Goal: Task Accomplishment & Management: Complete application form

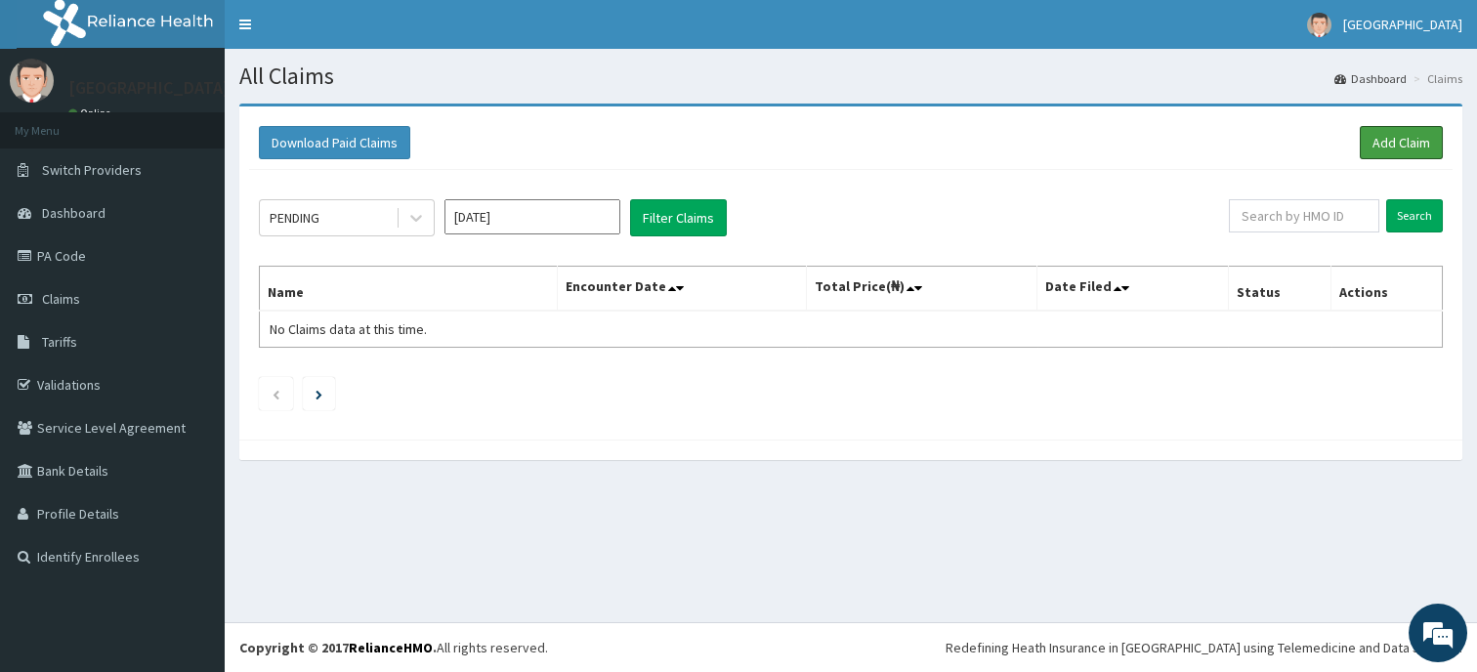
click at [1384, 140] on link "Add Claim" at bounding box center [1400, 142] width 83 height 33
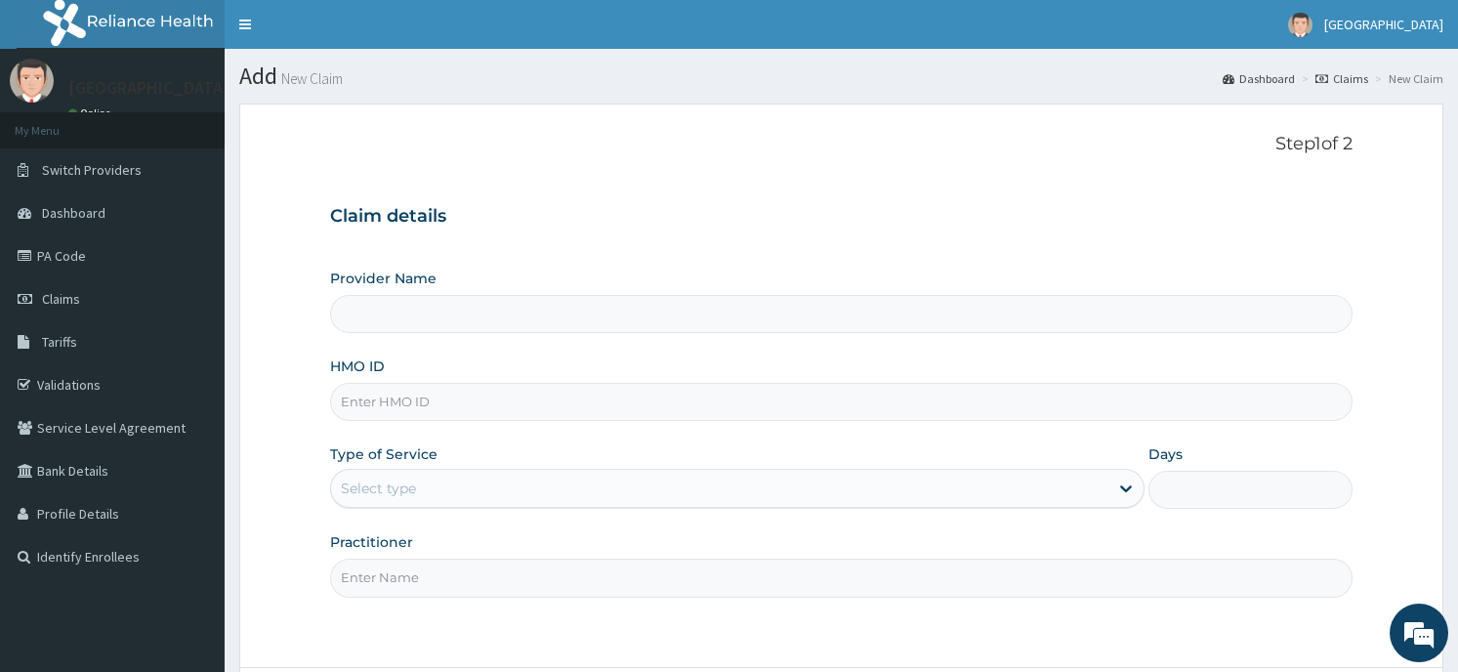
type input "Horeb [GEOGRAPHIC_DATA]"
click at [927, 420] on input "HMO ID" at bounding box center [840, 402] width 1021 height 38
type input "LGC/10048/A"
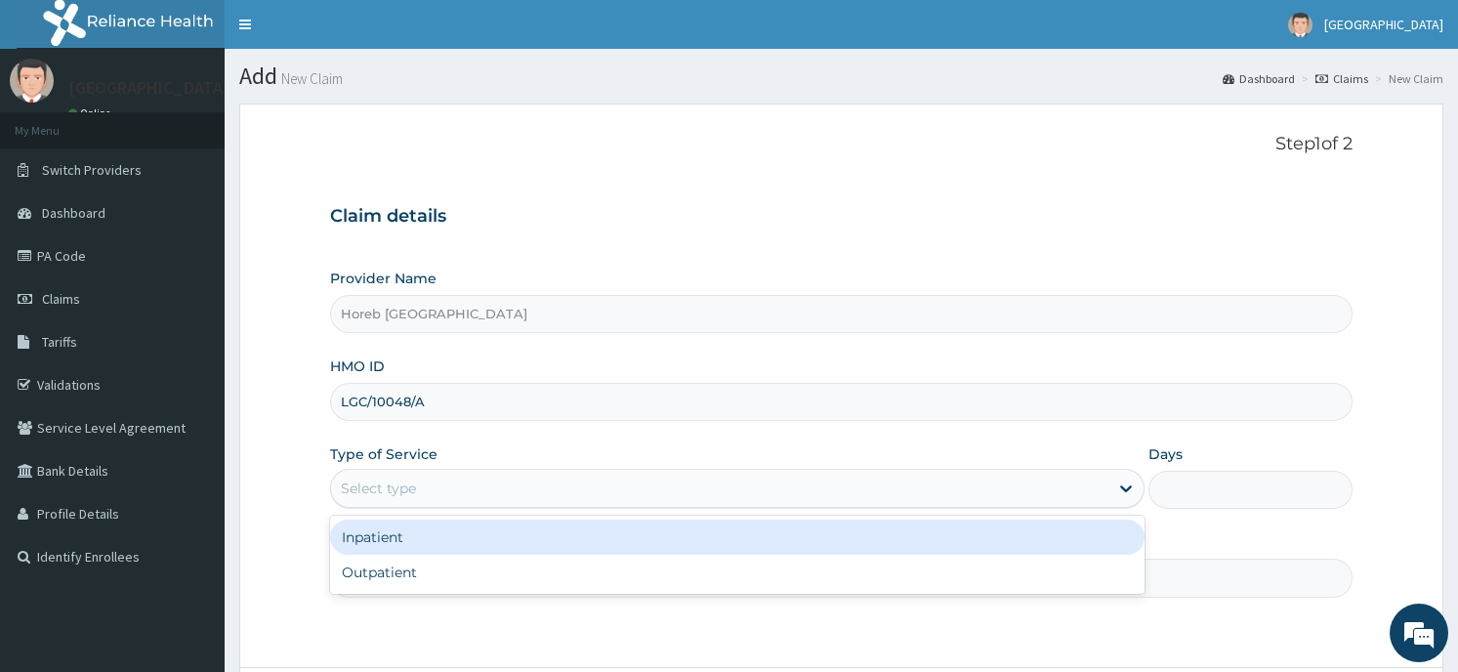
click at [419, 493] on div "Select type" at bounding box center [719, 488] width 777 height 31
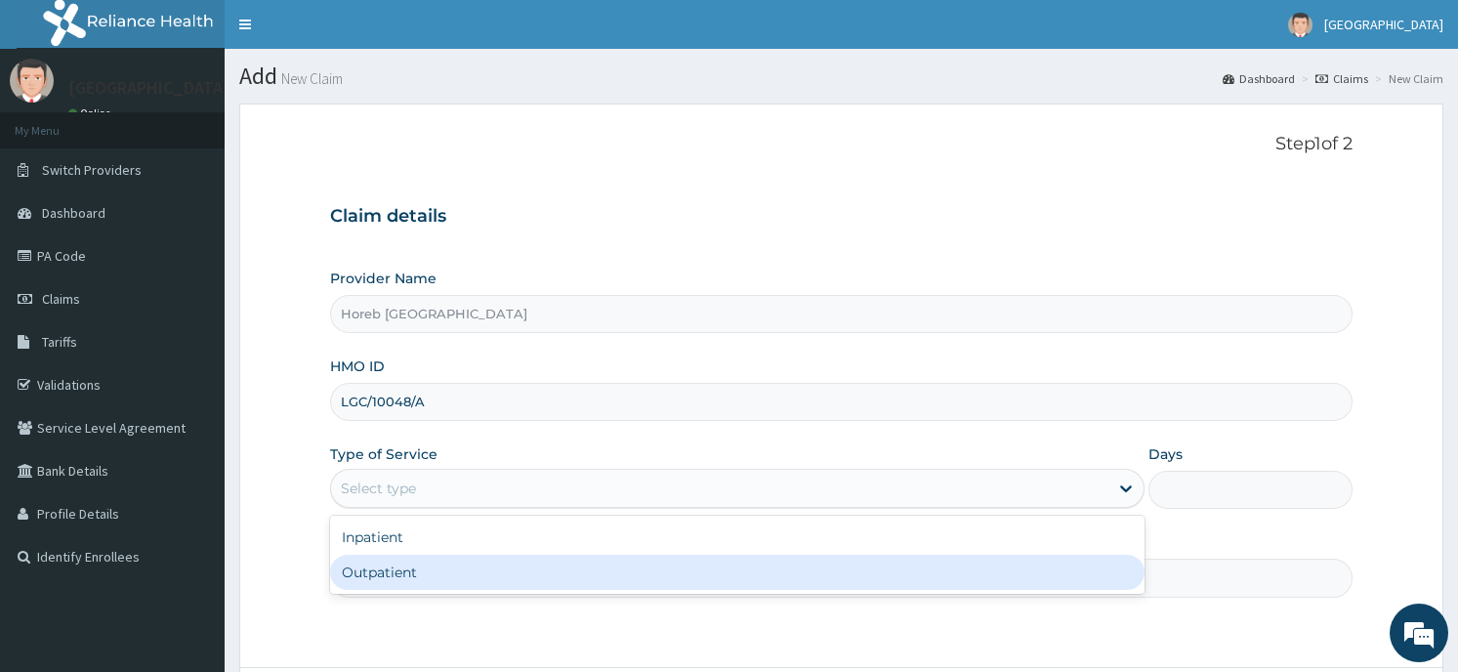
click at [419, 567] on div "Outpatient" at bounding box center [737, 572] width 814 height 35
type input "1"
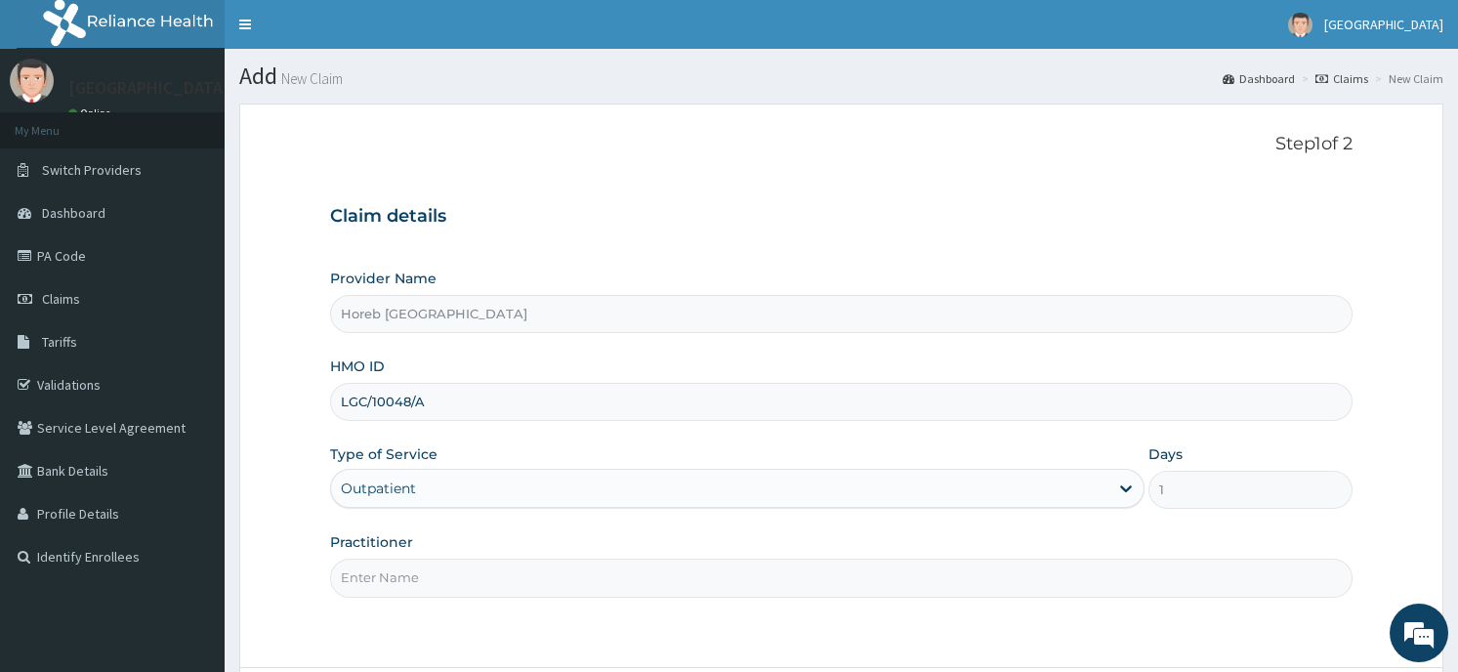
click at [550, 601] on div "Step 1 of 2 Claim details Provider Name Horeb Consult Hospital HMO ID LGC/10048…" at bounding box center [840, 386] width 1021 height 504
click at [555, 585] on input "Practitioner" at bounding box center [840, 578] width 1021 height 38
type input "GENERAL"
click at [657, 661] on form "Step 1 of 2 Claim details Provider Name Horeb Consult Hospital HMO ID LGC/10048…" at bounding box center [841, 441] width 1204 height 675
click at [703, 643] on form "Step 1 of 2 Claim details Provider Name Horeb Consult Hospital HMO ID LGC/10048…" at bounding box center [841, 441] width 1204 height 675
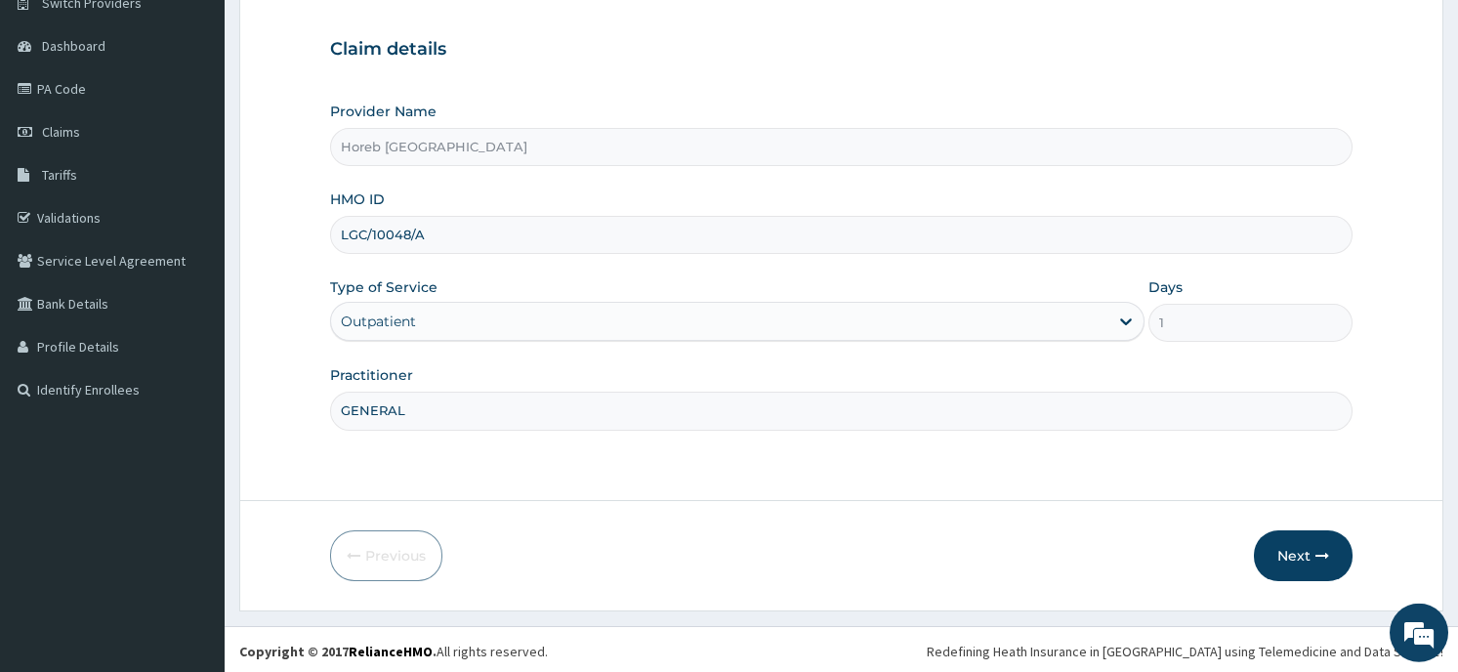
scroll to position [171, 0]
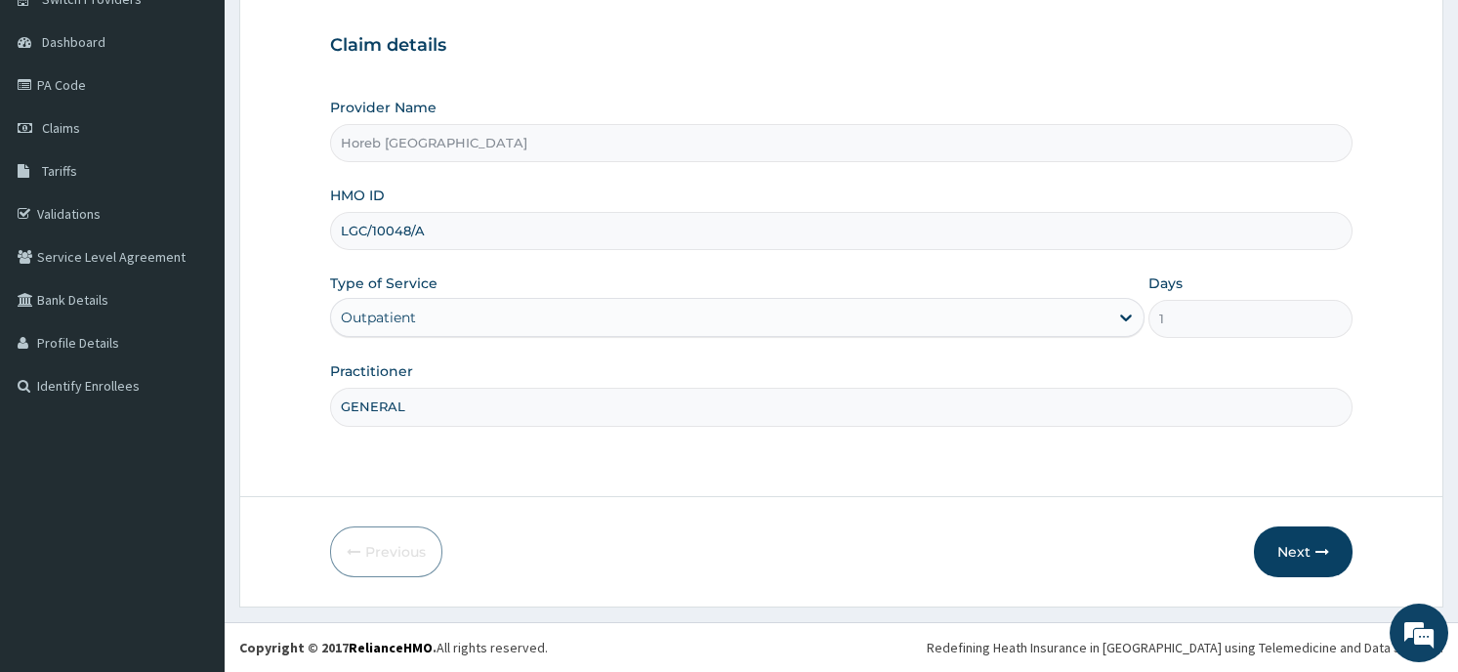
click at [1271, 536] on button "Next" at bounding box center [1303, 551] width 99 height 51
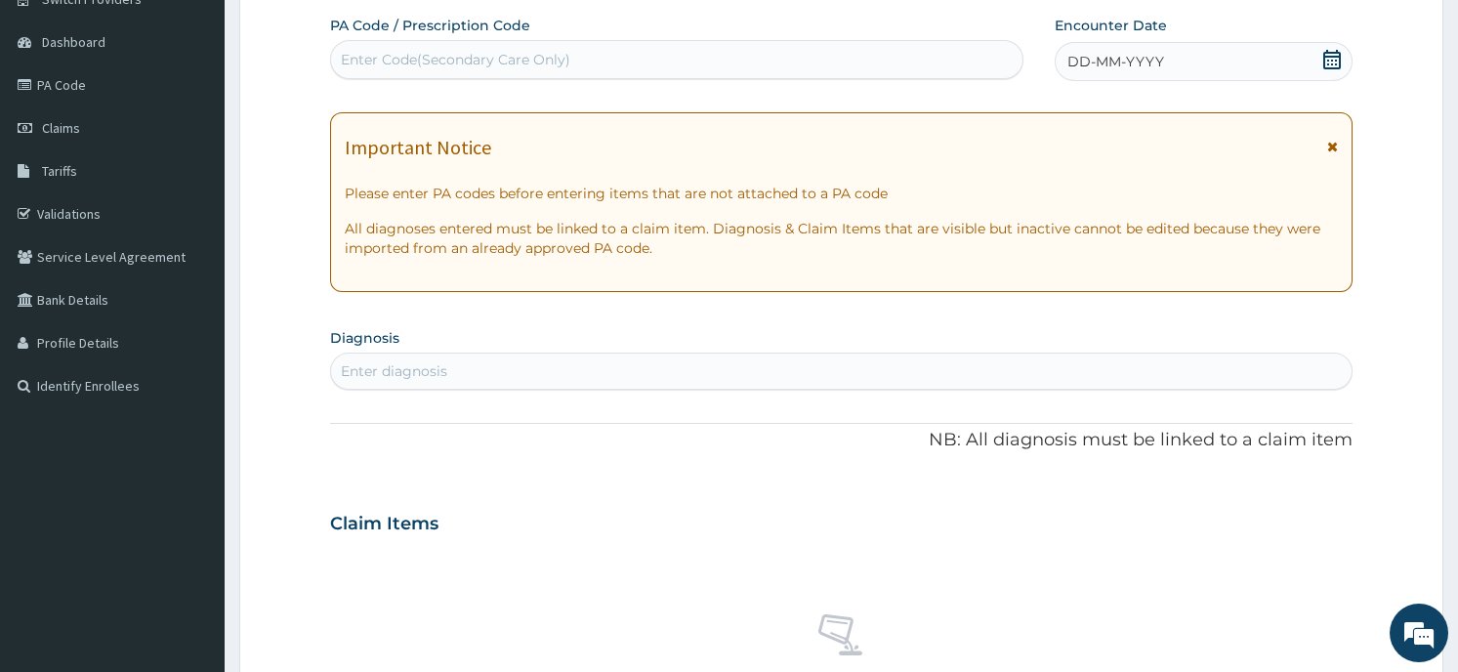
click at [1192, 57] on div "DD-MM-YYYY" at bounding box center [1203, 61] width 297 height 39
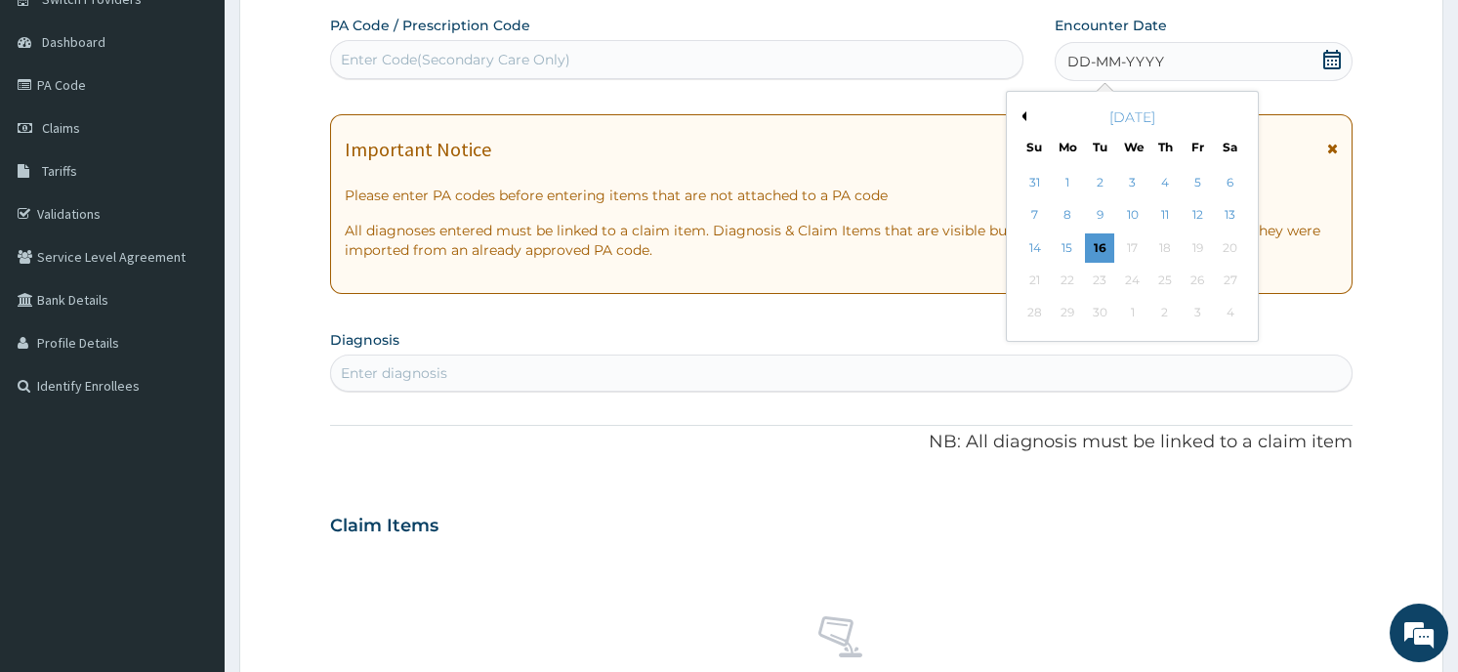
click at [1021, 113] on button "Previous Month" at bounding box center [1022, 116] width 10 height 10
click at [1102, 279] on div "19" at bounding box center [1100, 280] width 29 height 29
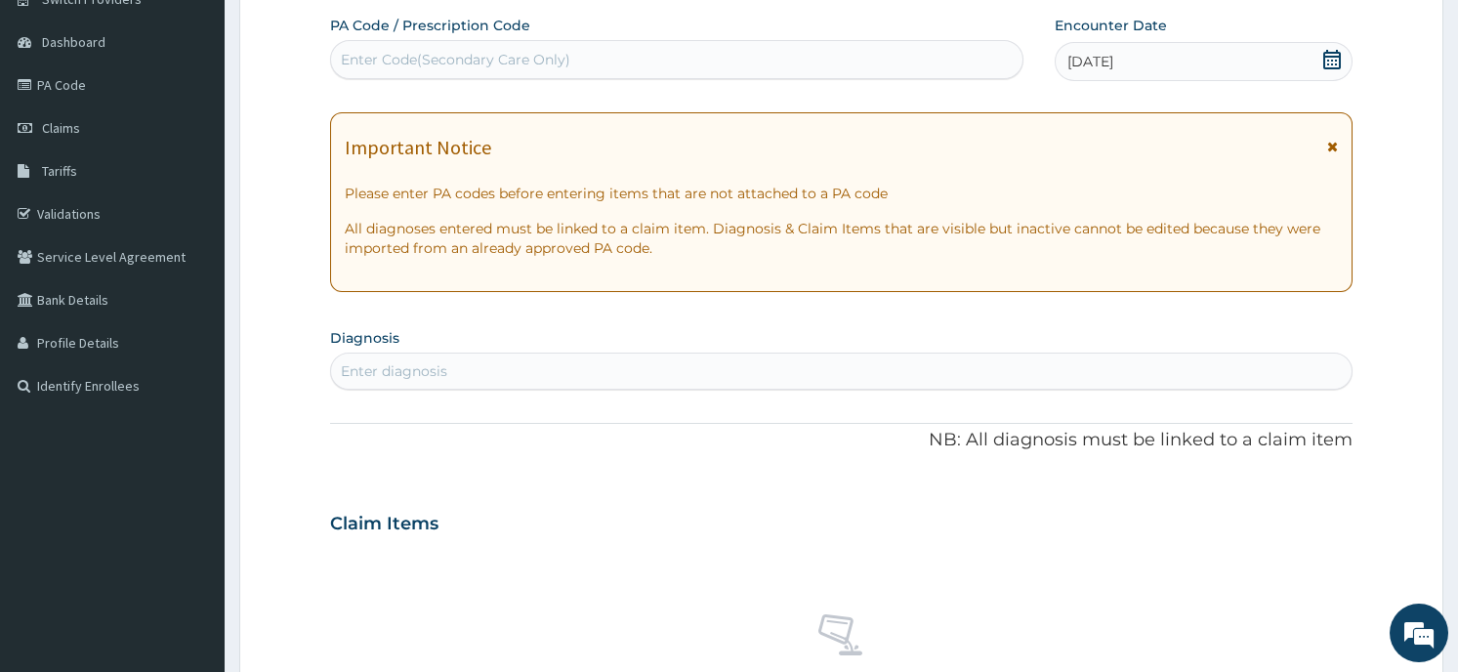
click at [413, 375] on div "Enter diagnosis" at bounding box center [394, 371] width 106 height 20
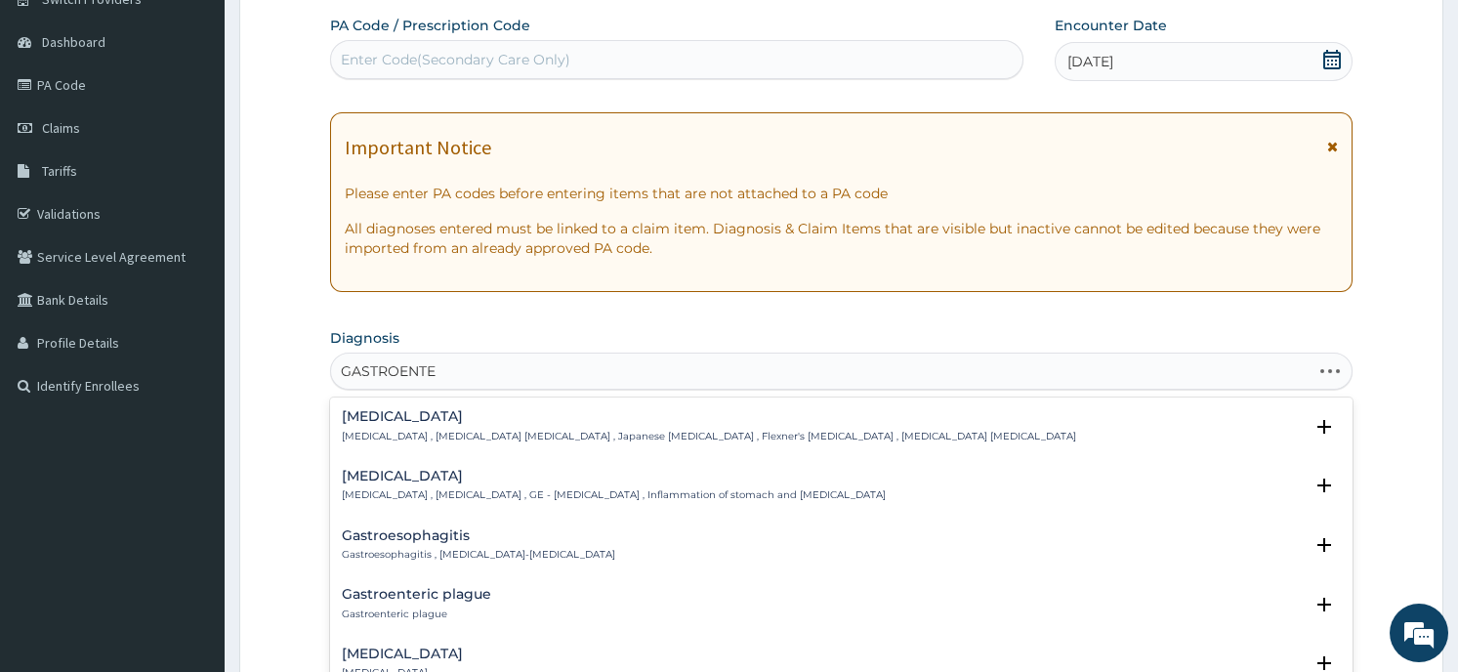
type input "GASTROENTER"
click at [443, 493] on p "Gastroenteritis , Gastroenteropathy , GE - Gastroenteritis , Inflammation of st…" at bounding box center [614, 495] width 544 height 14
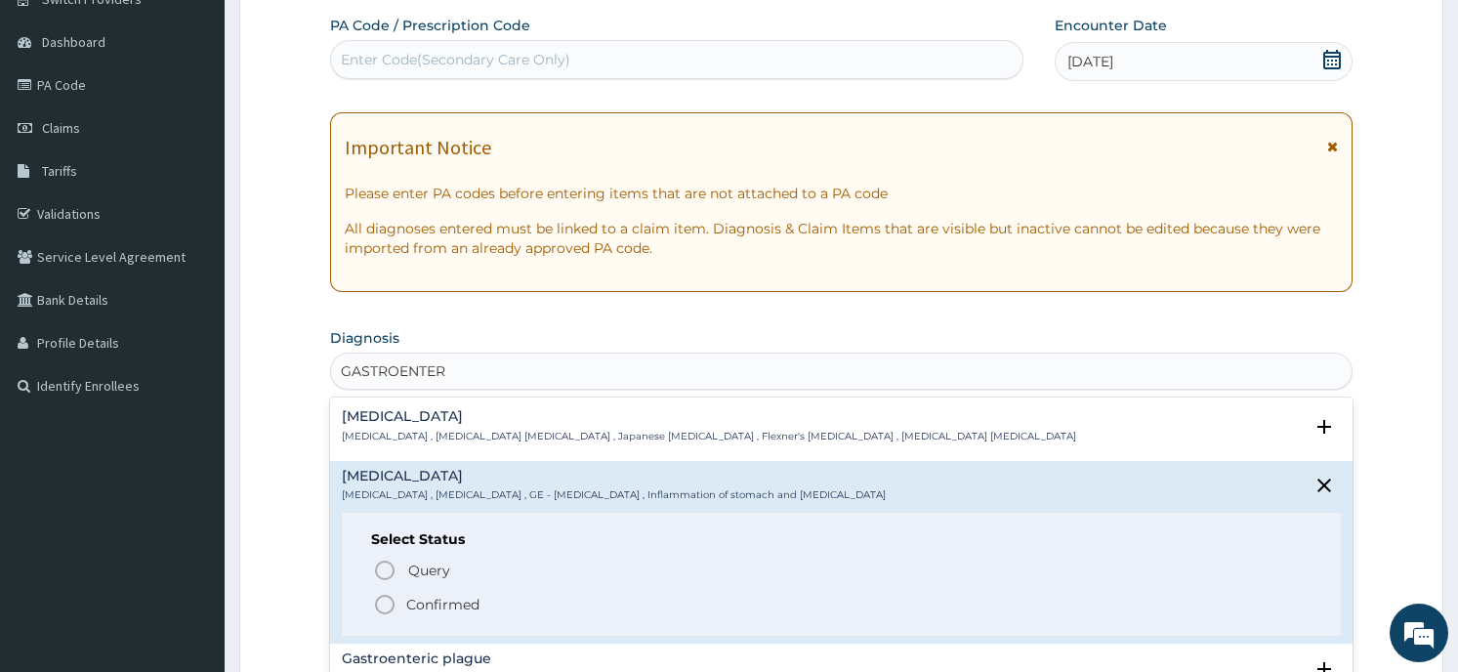
click at [441, 544] on h6 "Select Status" at bounding box center [840, 539] width 939 height 15
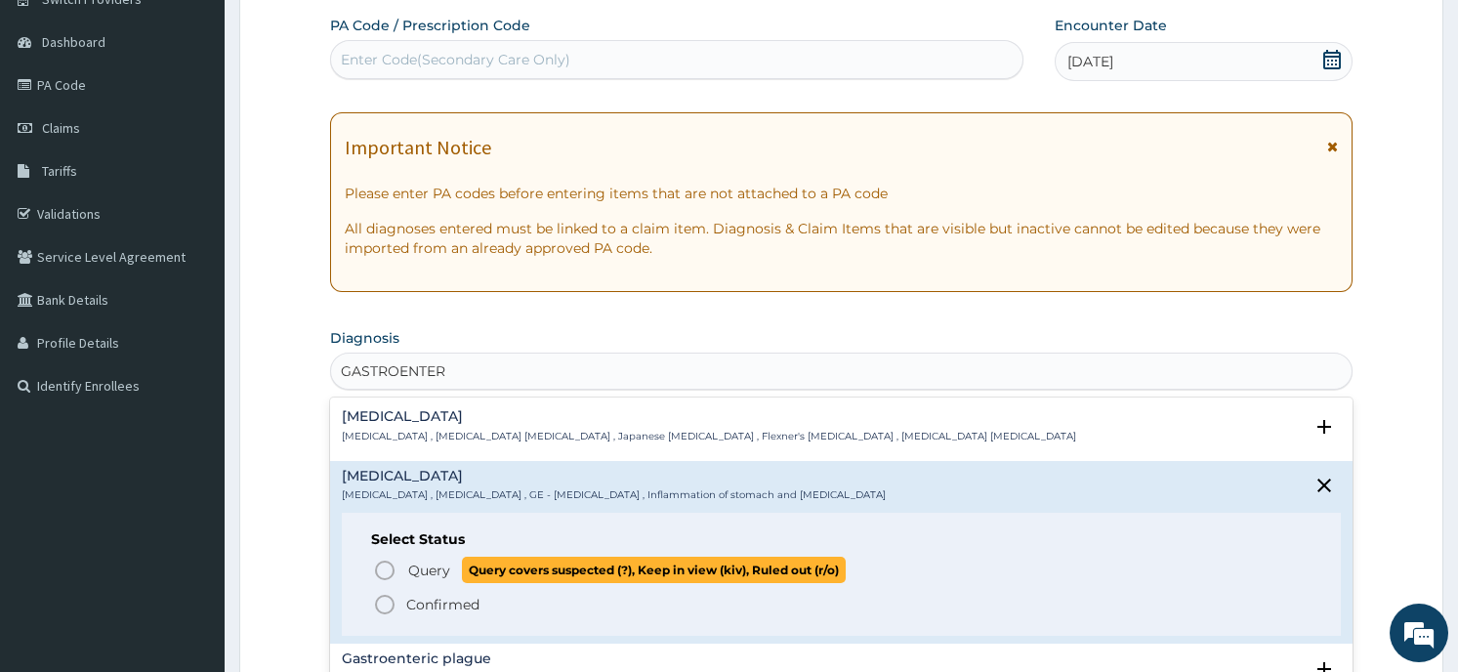
click at [440, 580] on p "Query Query covers suspected (?), Keep in view (kiv), Ruled out (r/o)" at bounding box center [625, 570] width 439 height 26
click at [440, 580] on div "No claim item" at bounding box center [840, 662] width 1021 height 225
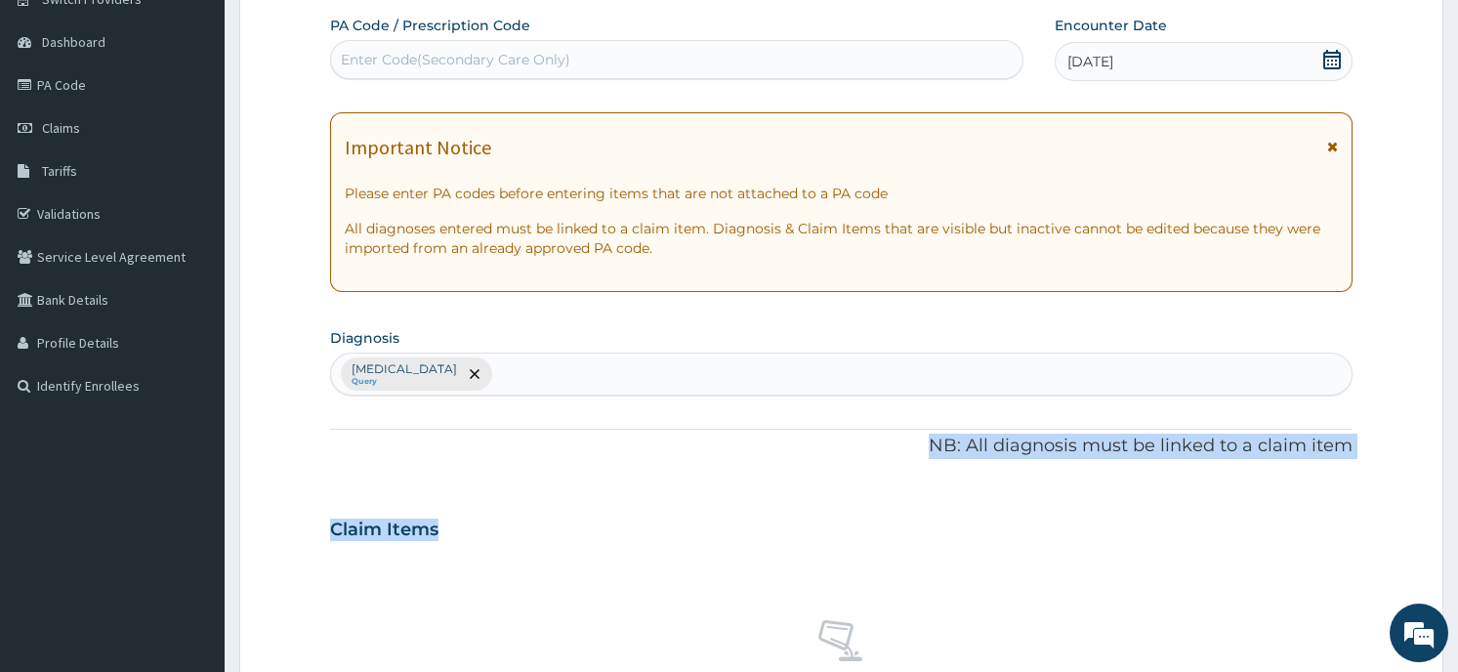
drag, startPoint x: 440, startPoint y: 580, endPoint x: 523, endPoint y: 414, distance: 185.6
click at [523, 414] on div "PA Code / Prescription Code Enter Code(Secondary Care Only) Encounter Date 19-0…" at bounding box center [840, 524] width 1021 height 1017
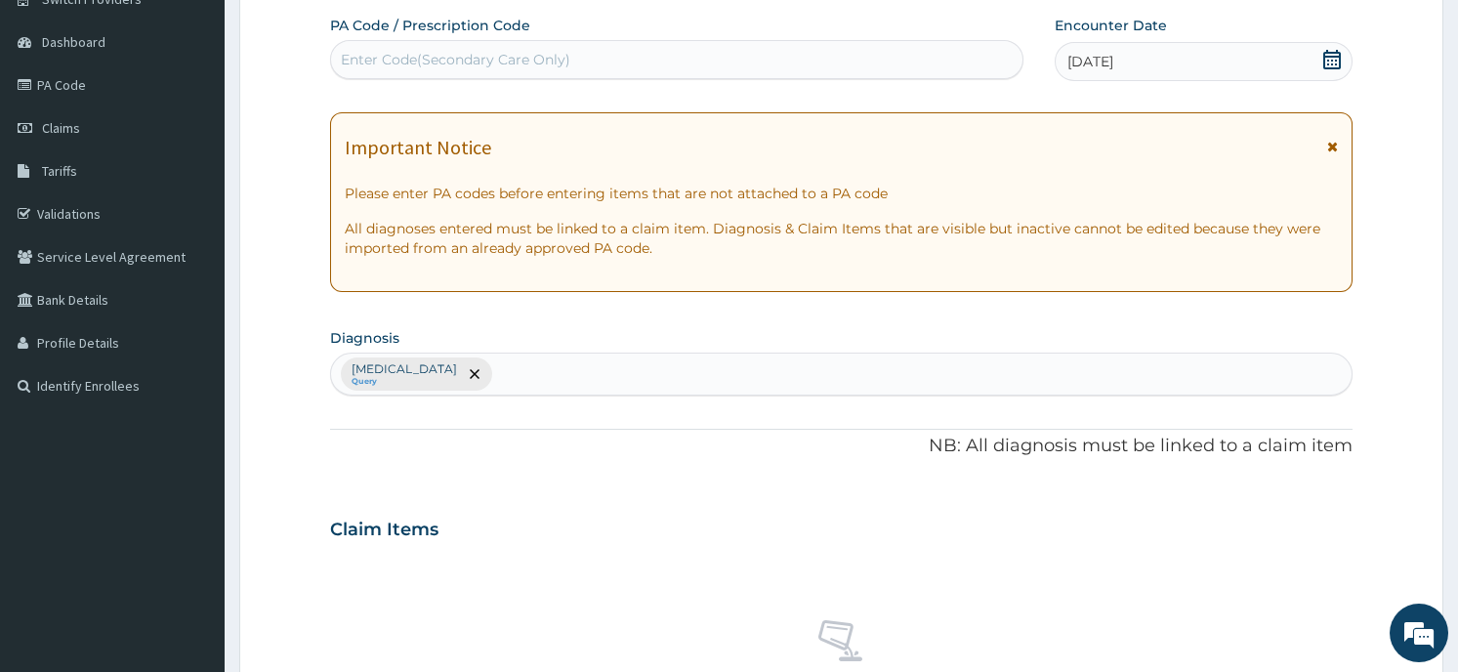
click at [512, 370] on div "Gastroenteritis Query" at bounding box center [841, 374] width 1020 height 41
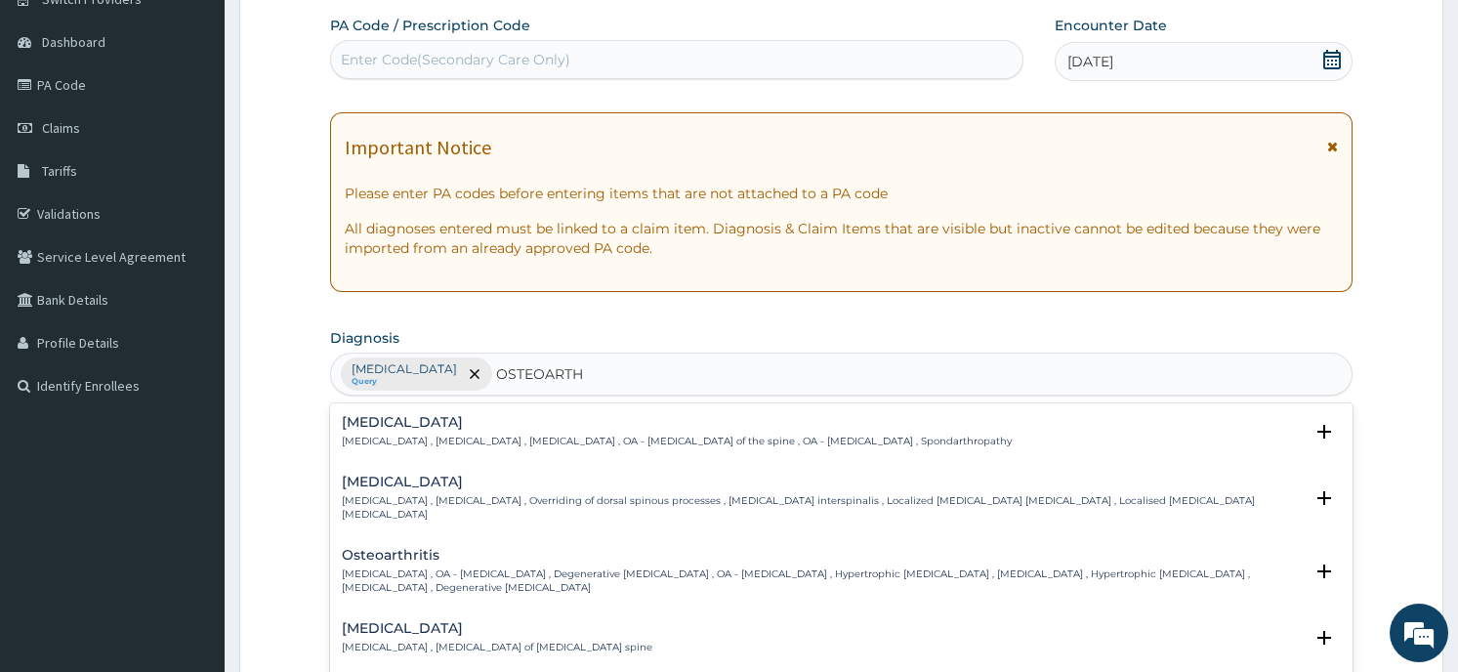
type input "OSTEOARTHR"
click at [385, 567] on p "Osteoarthritis , OA - Osteoarthritis , Degenerative arthritis , OA - Osteoarthr…" at bounding box center [822, 581] width 960 height 28
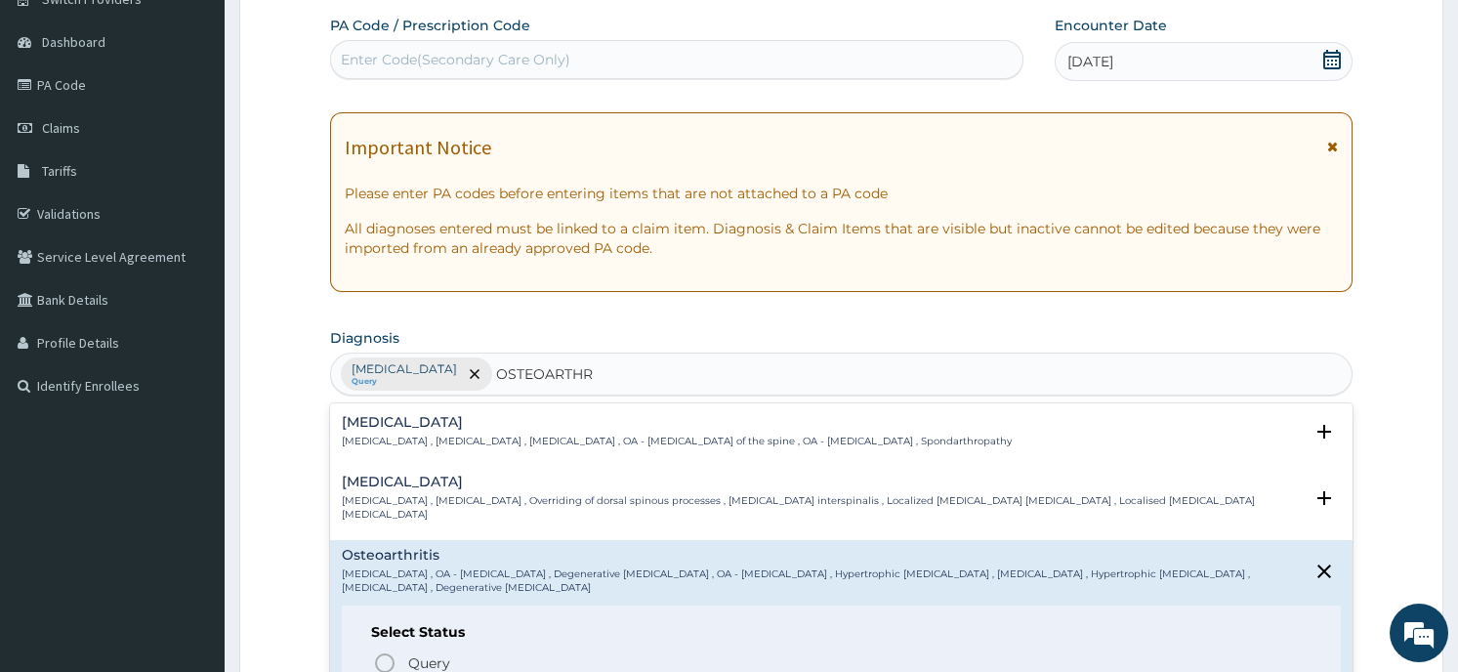
click at [456, 625] on h6 "Select Status" at bounding box center [840, 632] width 939 height 15
click at [477, 656] on span "Query covers suspected (?), Keep in view (kiv), Ruled out (r/o)" at bounding box center [654, 662] width 384 height 26
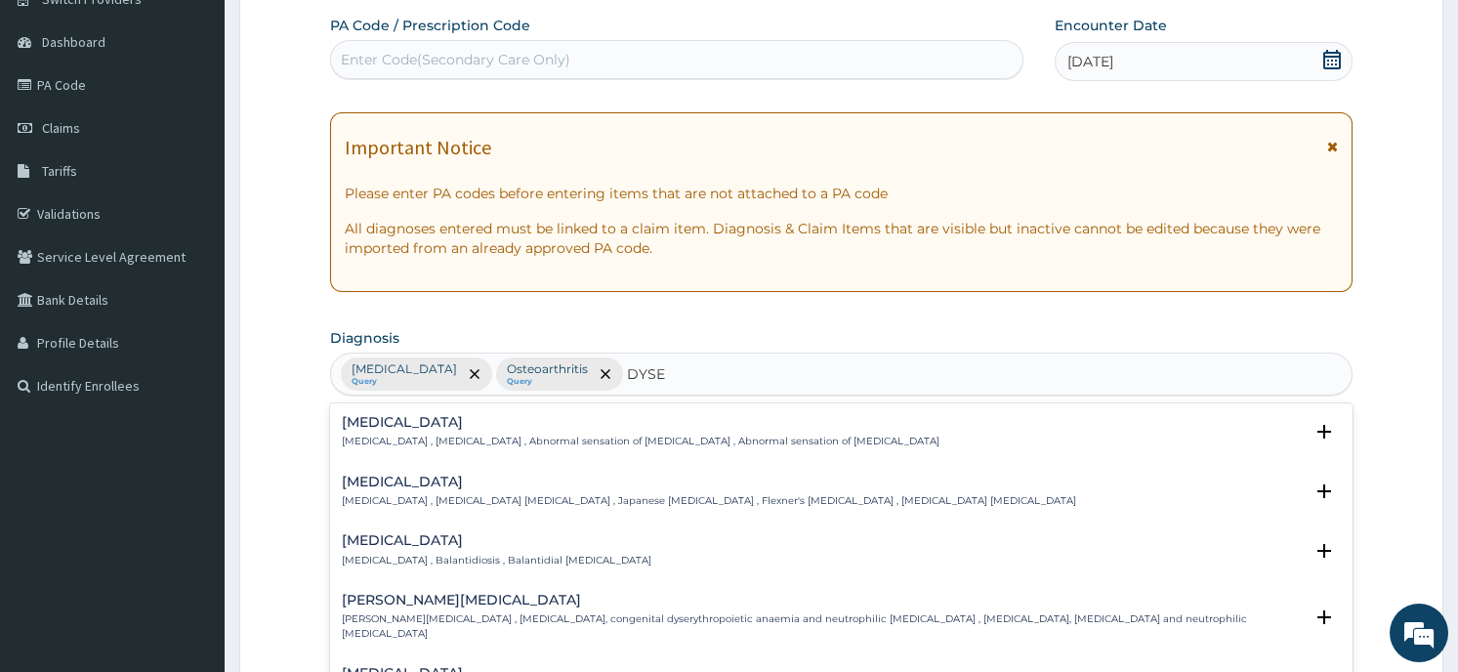
type input "DYSEN"
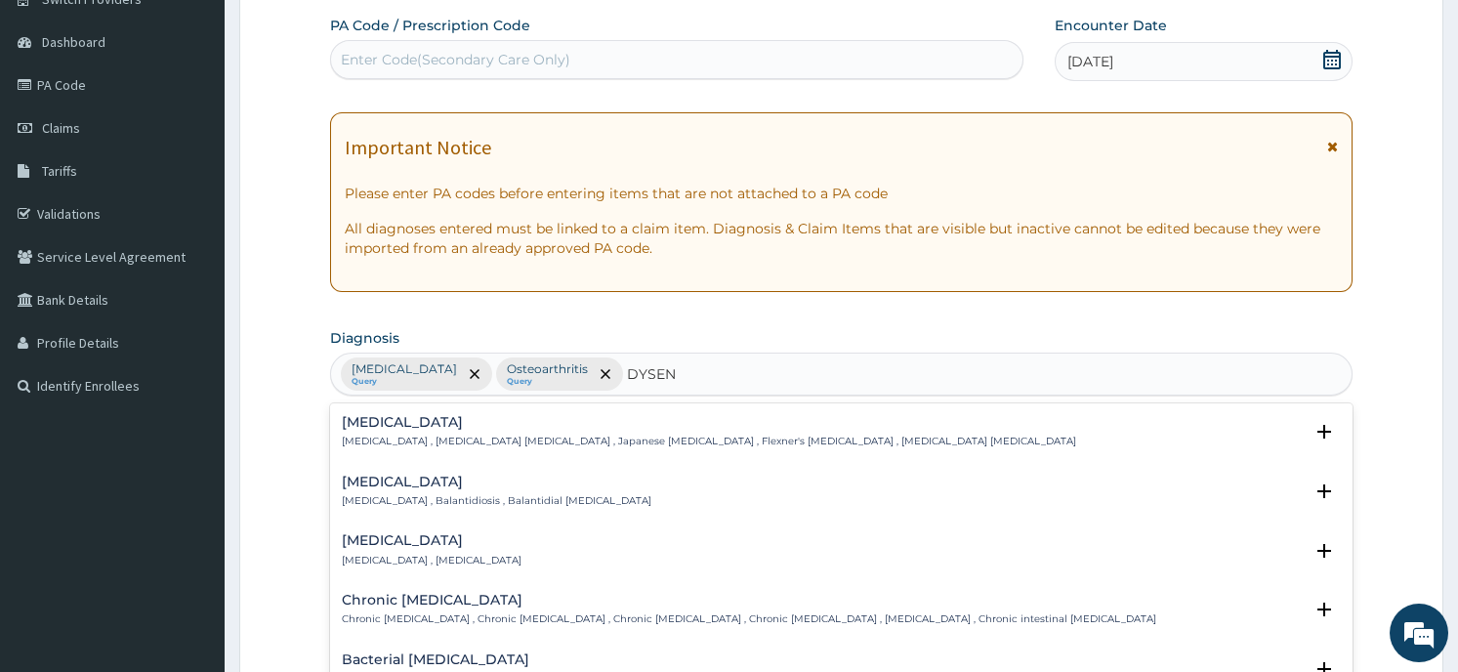
click at [521, 554] on p "Amoebic dysentery , Amebic dysentery" at bounding box center [432, 561] width 180 height 14
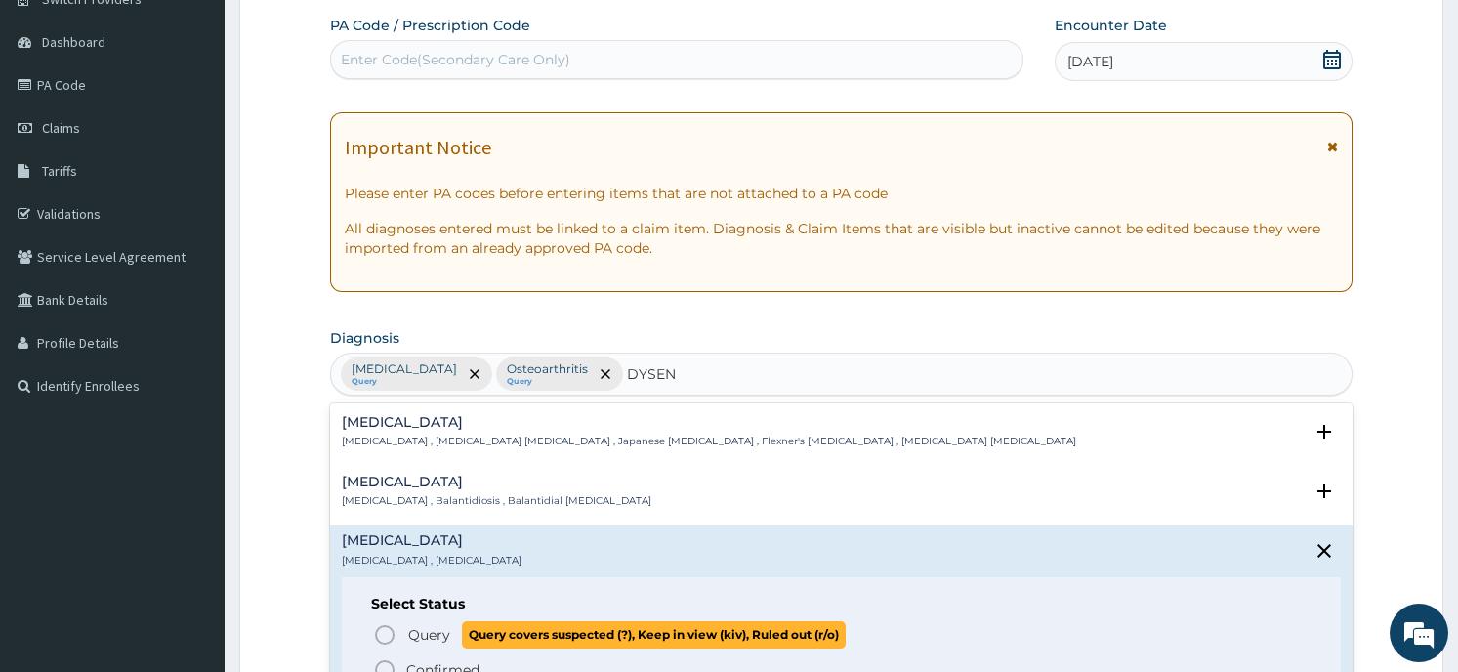
drag, startPoint x: 536, startPoint y: 618, endPoint x: 541, endPoint y: 630, distance: 12.7
click at [541, 630] on div "Select Status Query Query covers suspected (?), Keep in view (kiv), Ruled out (…" at bounding box center [841, 639] width 998 height 124
click at [541, 630] on span "Query covers suspected (?), Keep in view (kiv), Ruled out (r/o)" at bounding box center [654, 634] width 384 height 26
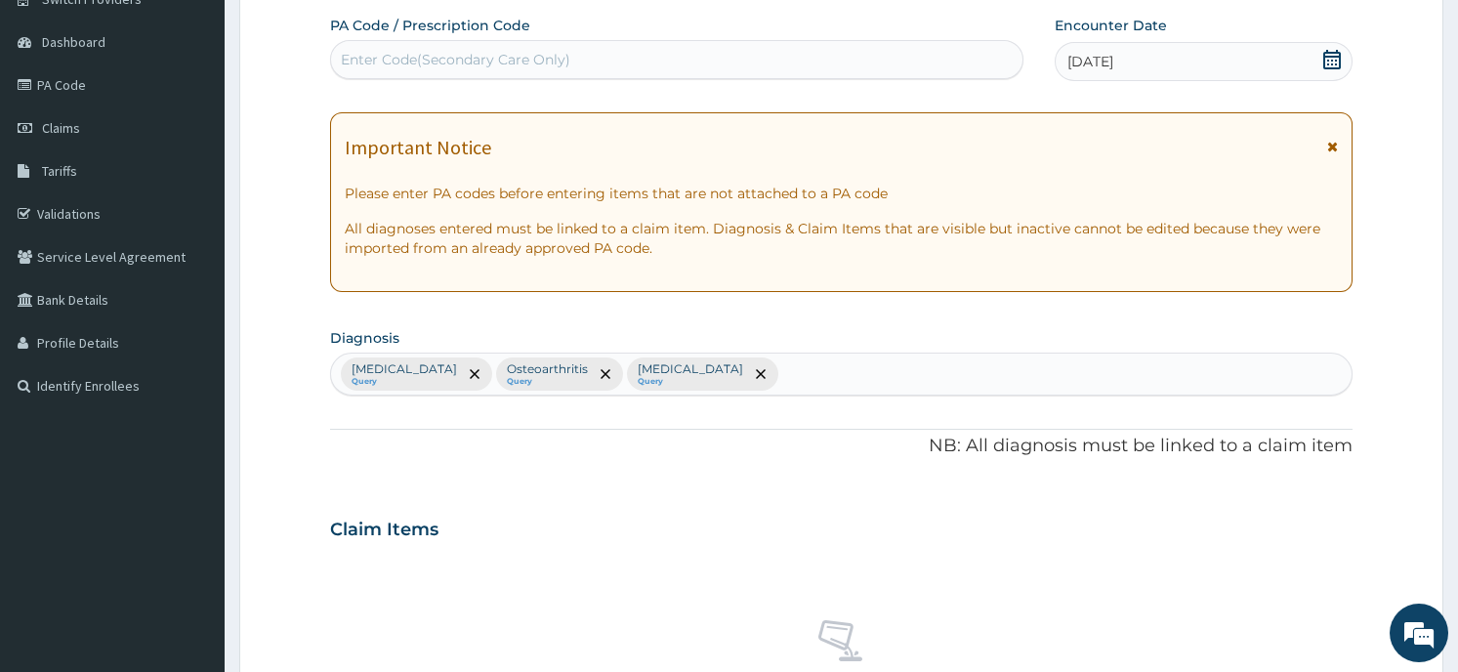
click at [578, 503] on div "Claim Items" at bounding box center [840, 525] width 1021 height 51
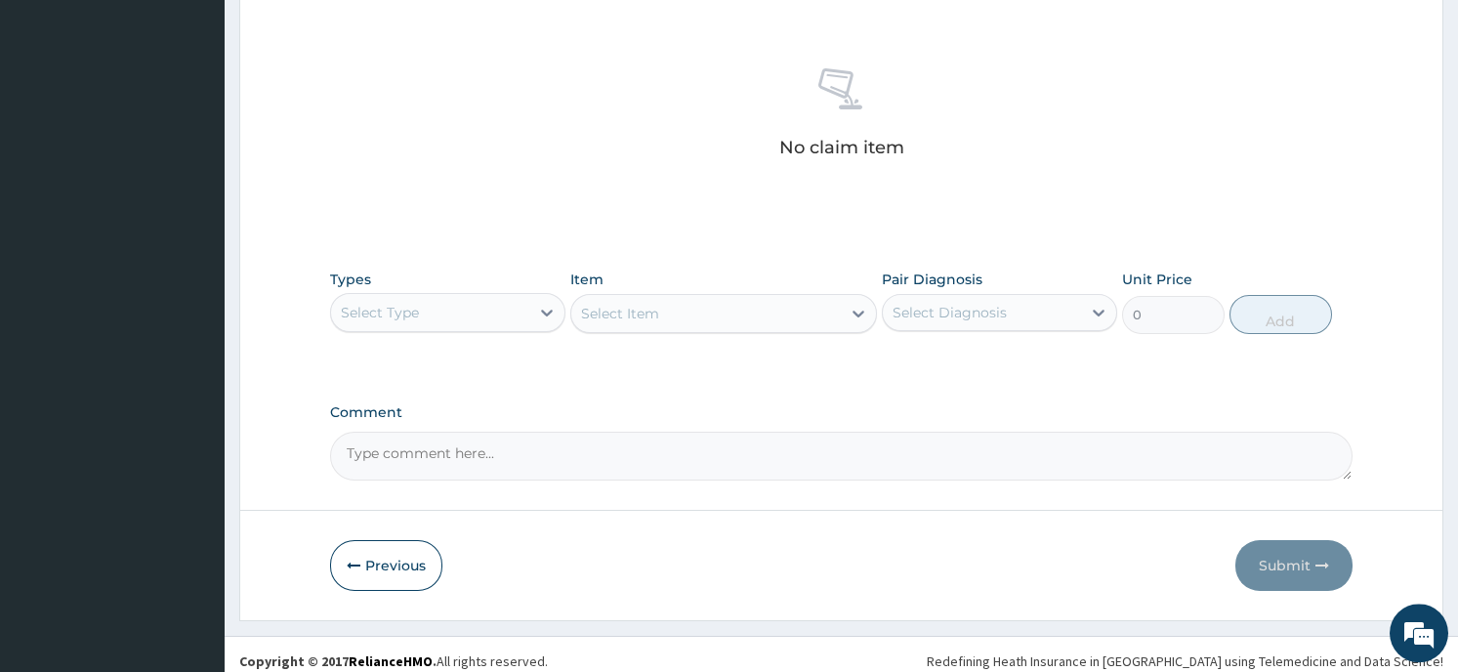
scroll to position [736, 0]
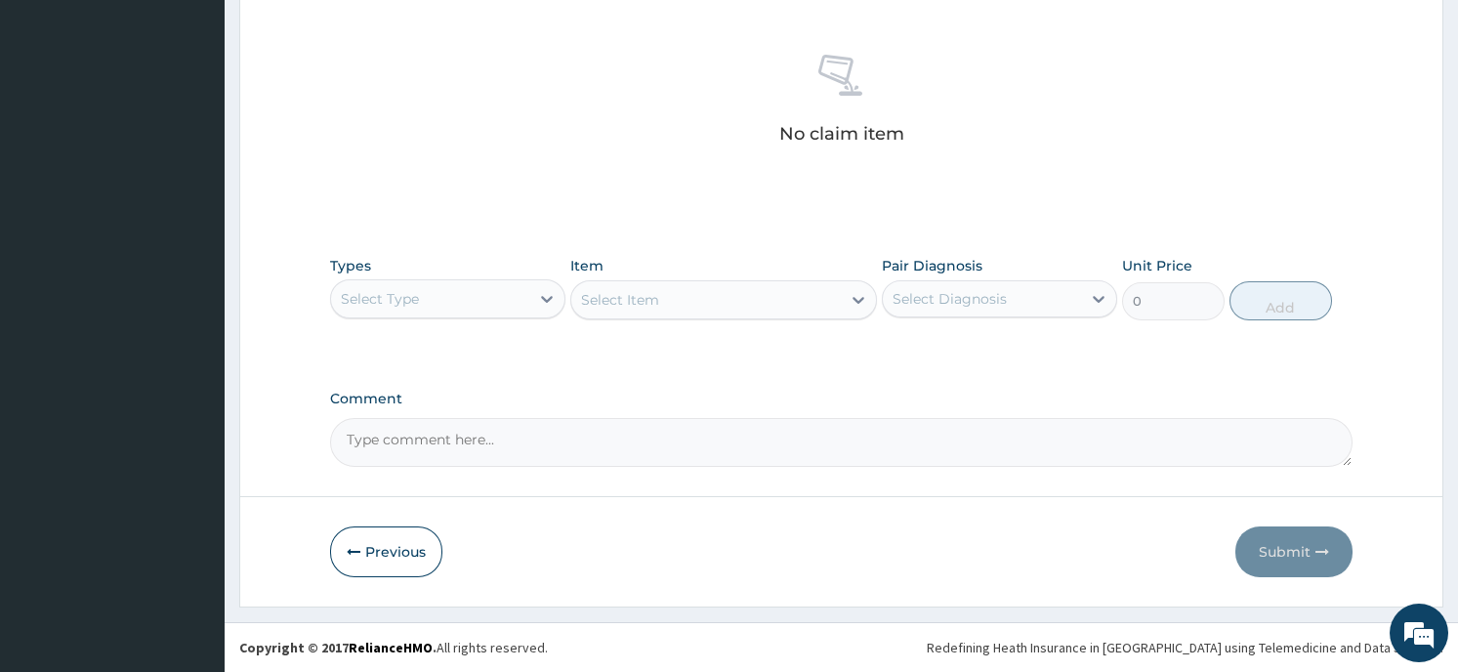
click at [452, 296] on div "Select Type" at bounding box center [430, 298] width 198 height 31
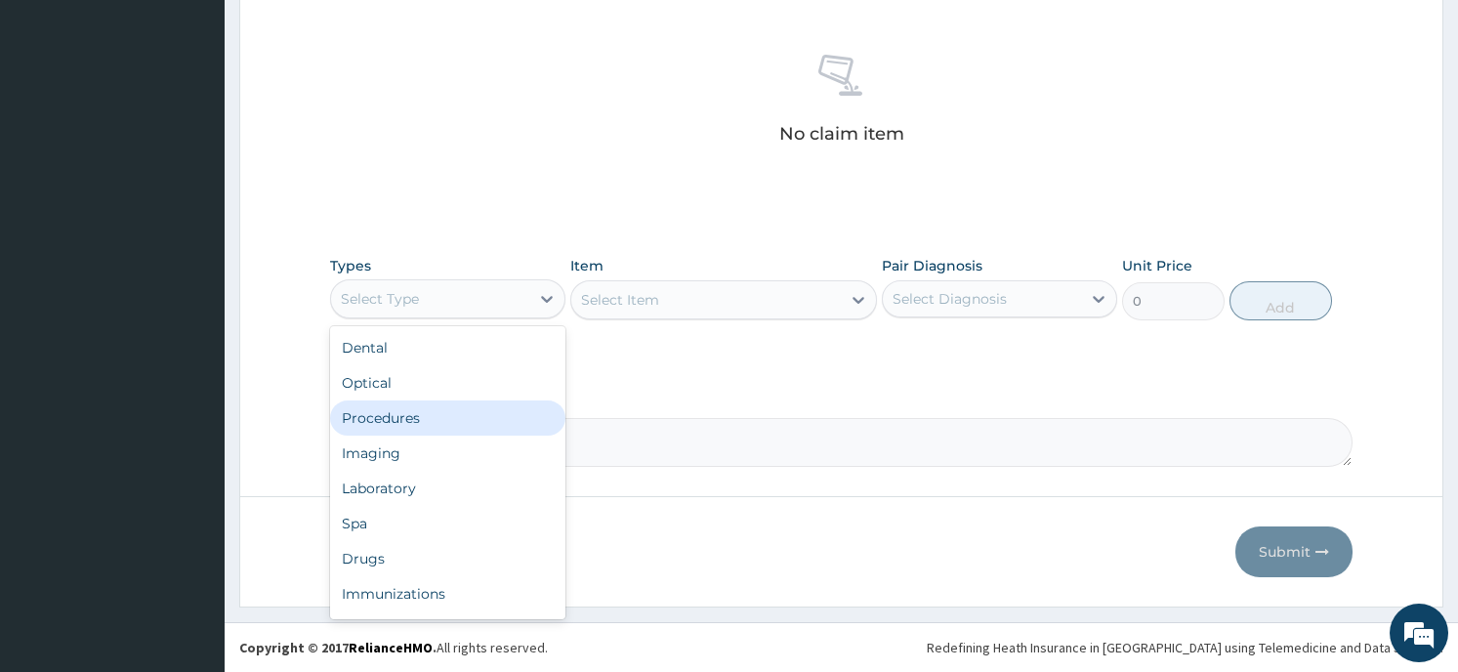
click at [428, 426] on div "Procedures" at bounding box center [447, 417] width 235 height 35
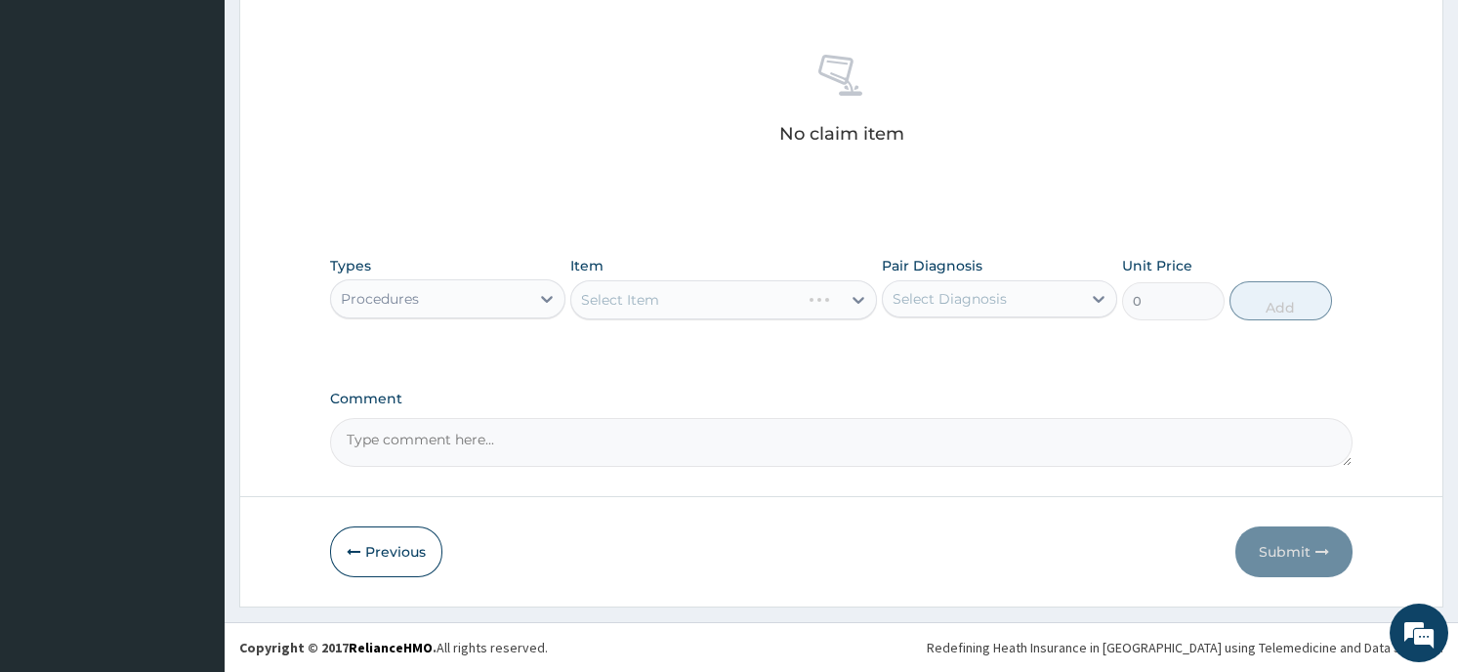
click at [775, 297] on div "Select Item" at bounding box center [723, 299] width 307 height 39
click at [832, 292] on div "Select Item" at bounding box center [723, 299] width 307 height 39
click at [847, 293] on div "Select Item" at bounding box center [723, 299] width 307 height 39
click at [842, 300] on div at bounding box center [858, 299] width 35 height 35
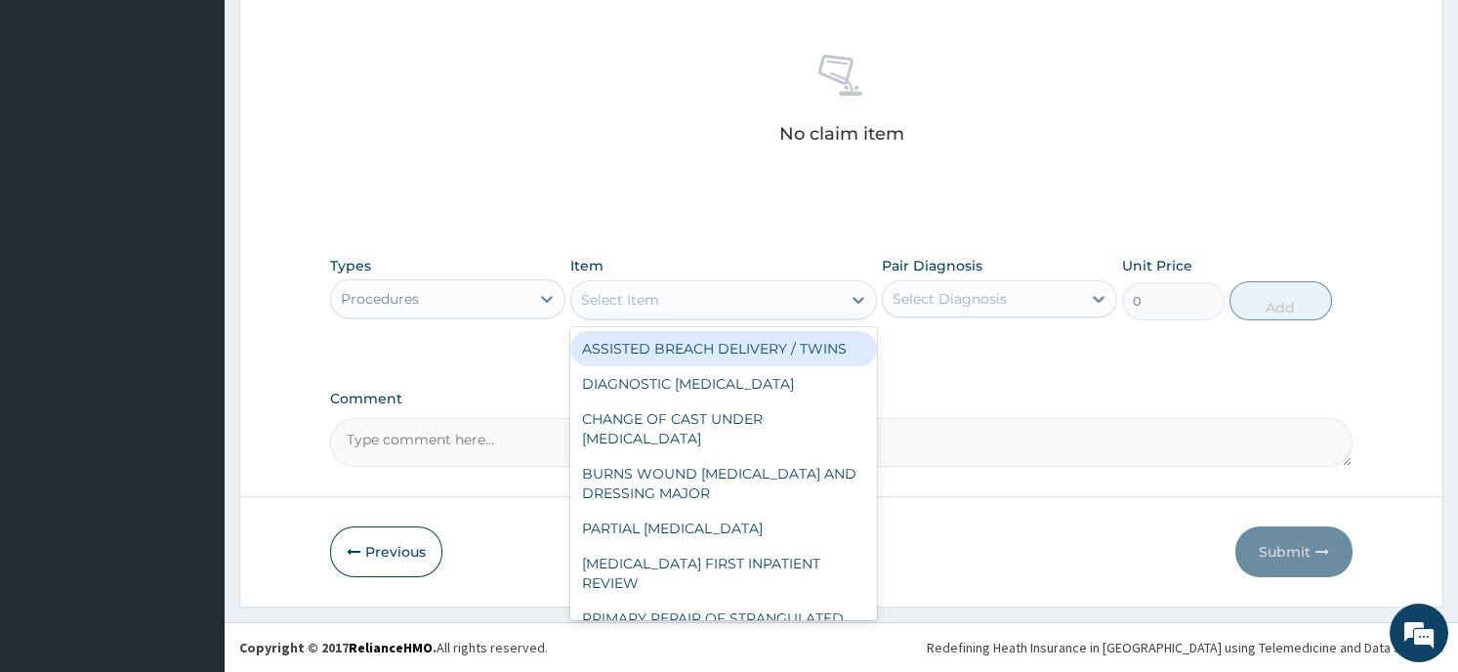
click at [832, 300] on div "Select Item" at bounding box center [706, 299] width 270 height 31
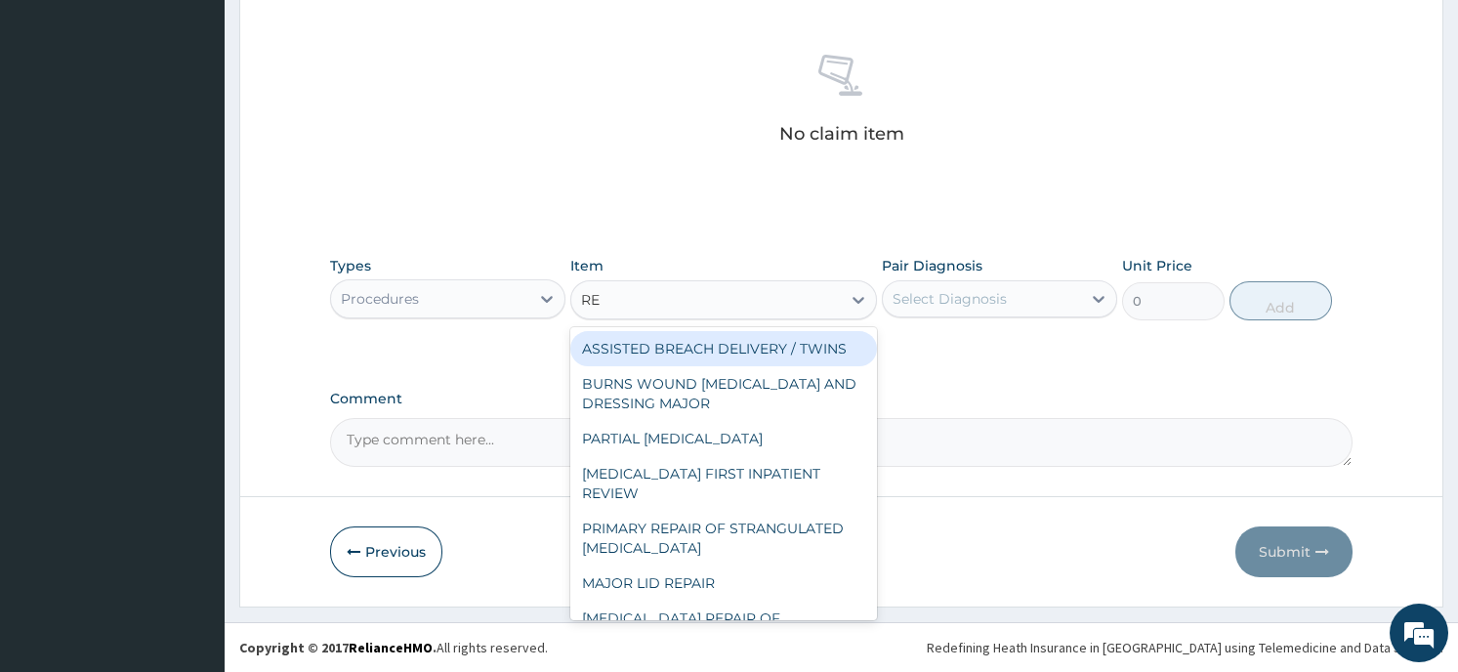
type input "REG"
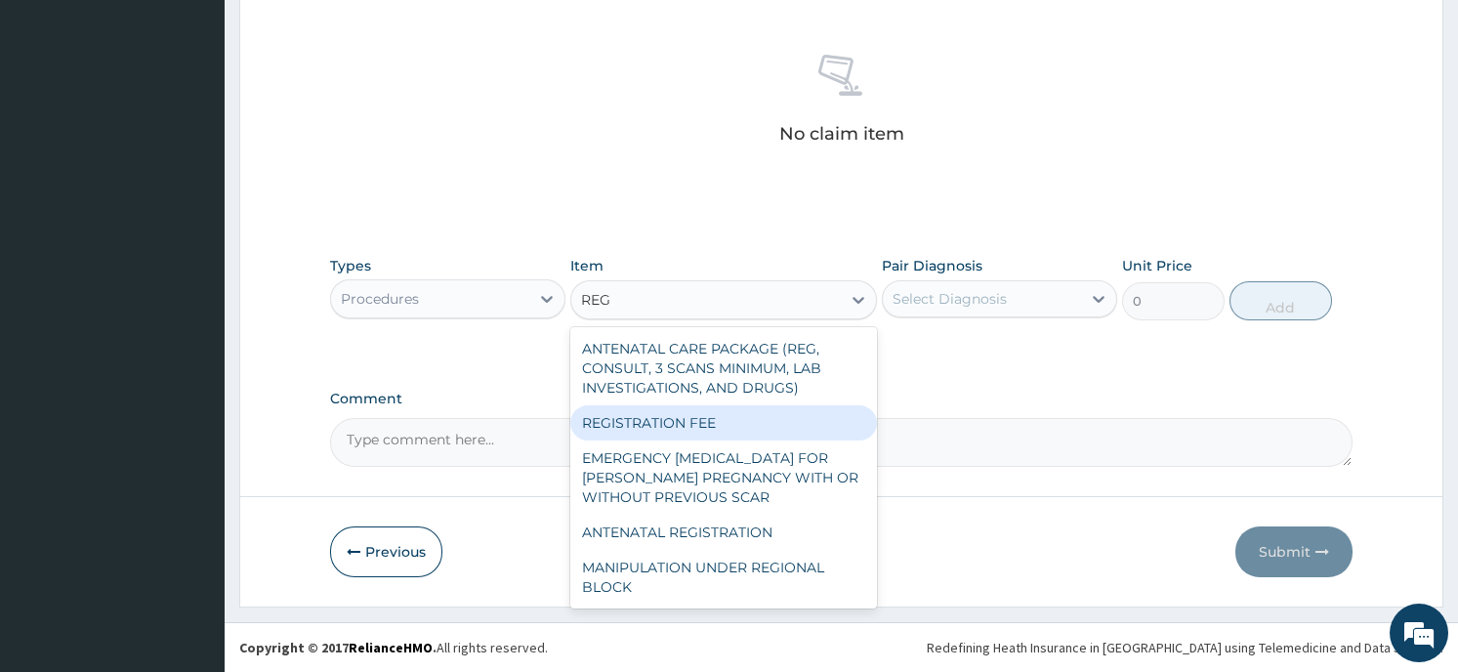
click at [753, 428] on div "REGISTRATION FEE" at bounding box center [723, 422] width 307 height 35
type input "2150"
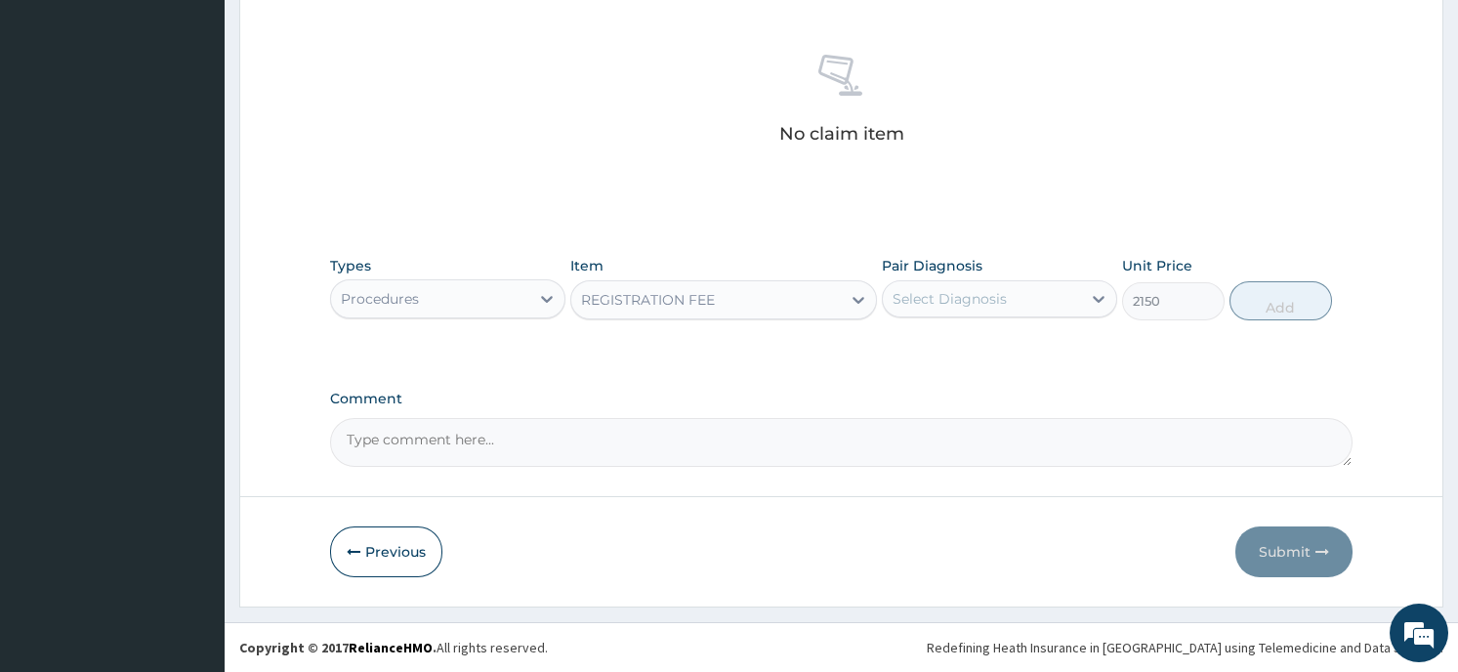
click at [1034, 316] on div "Select Diagnosis" at bounding box center [999, 298] width 235 height 37
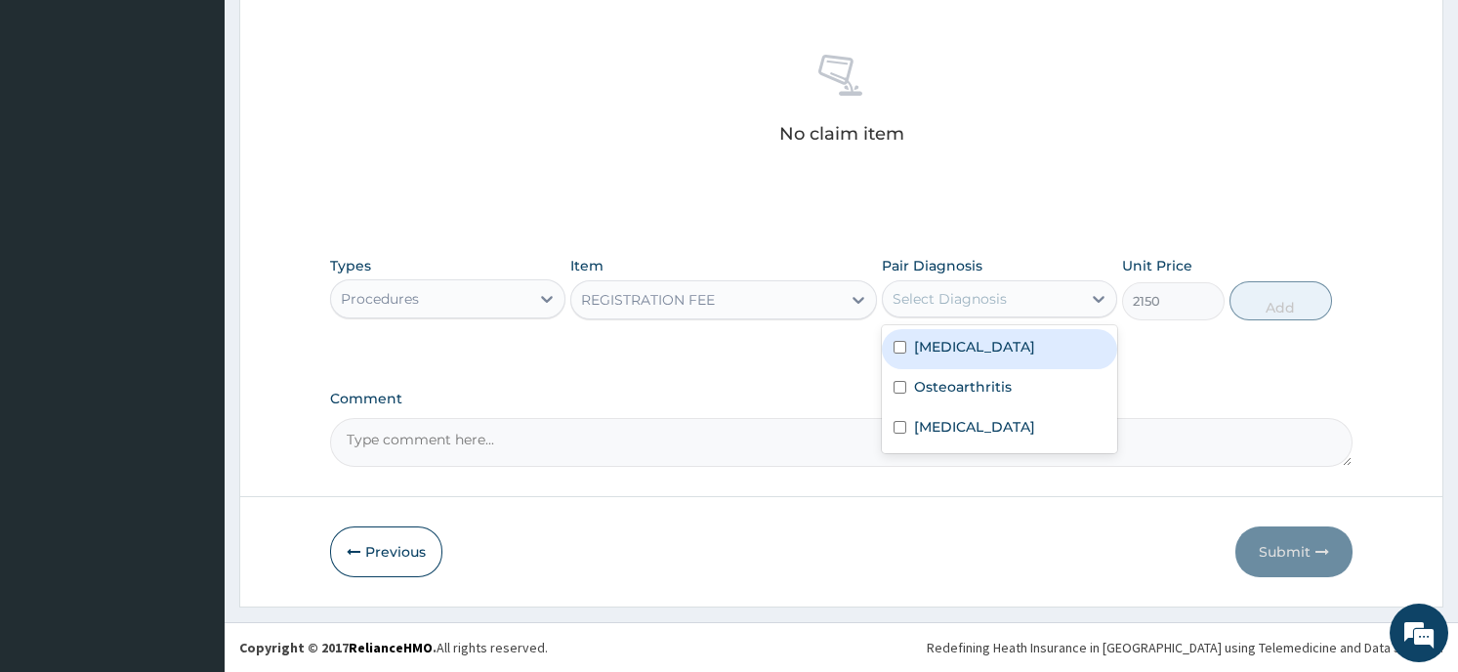
click at [1004, 336] on div "Gastroenteritis" at bounding box center [999, 349] width 235 height 40
checkbox input "true"
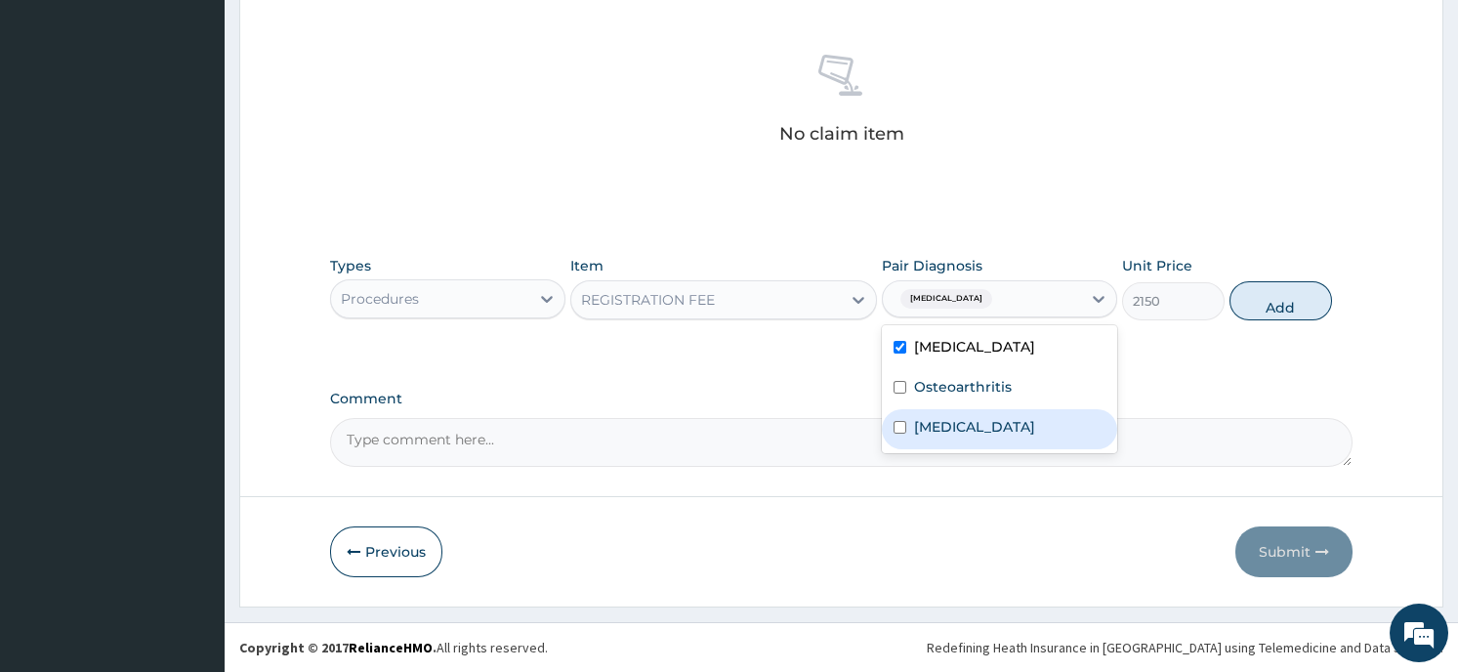
click at [900, 429] on input "checkbox" at bounding box center [900, 427] width 13 height 13
checkbox input "true"
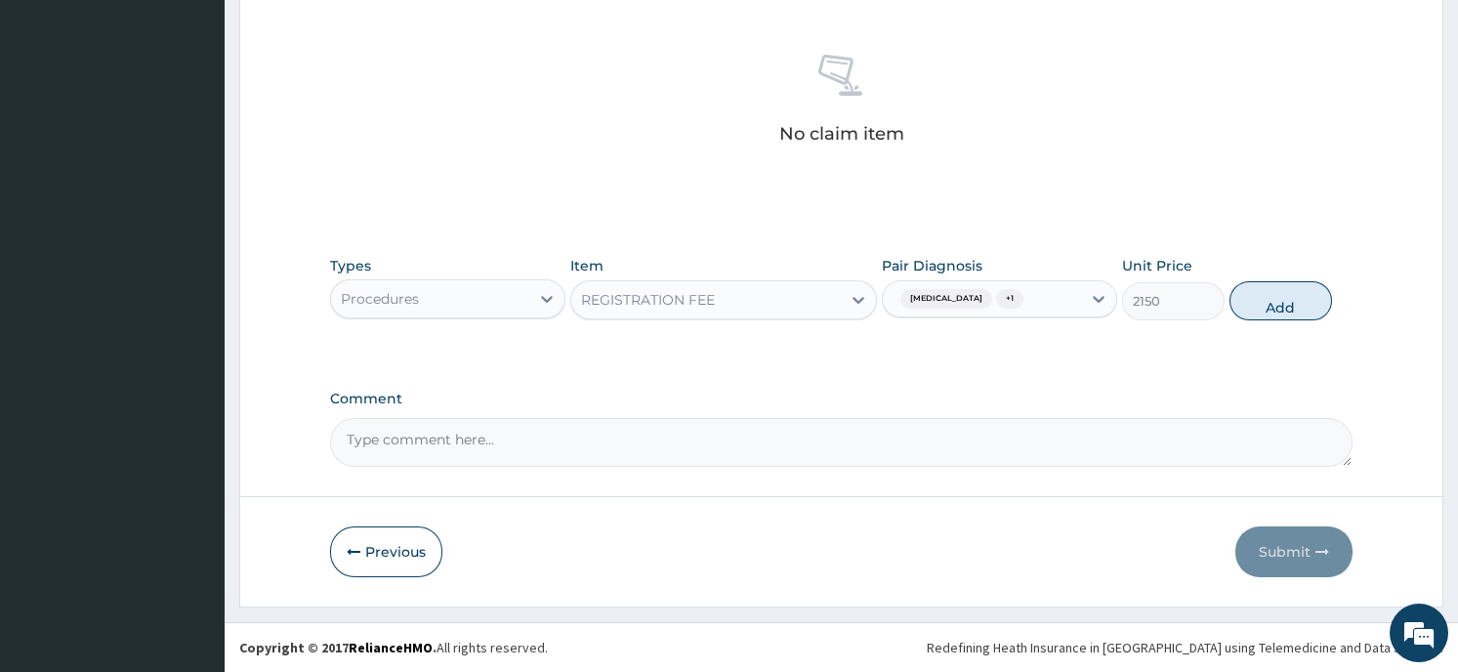
click at [1280, 292] on button "Add" at bounding box center [1280, 300] width 103 height 39
type input "0"
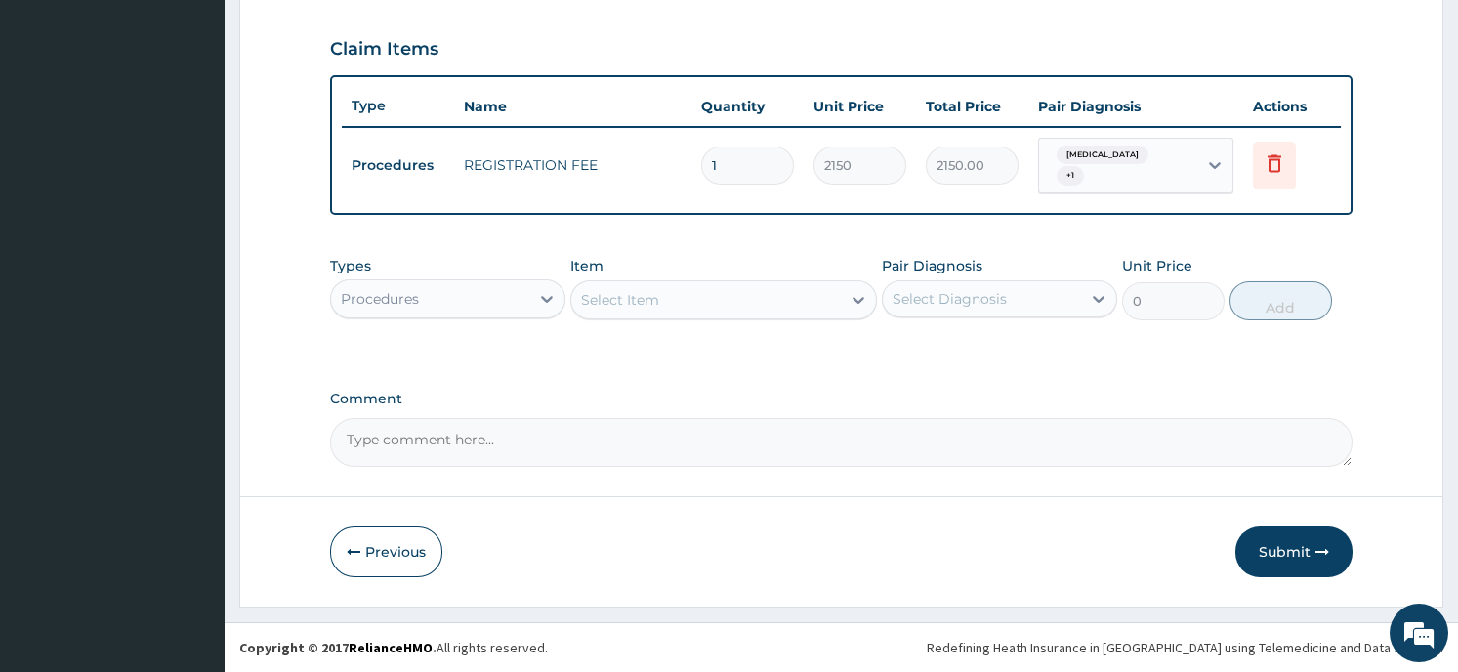
scroll to position [642, 0]
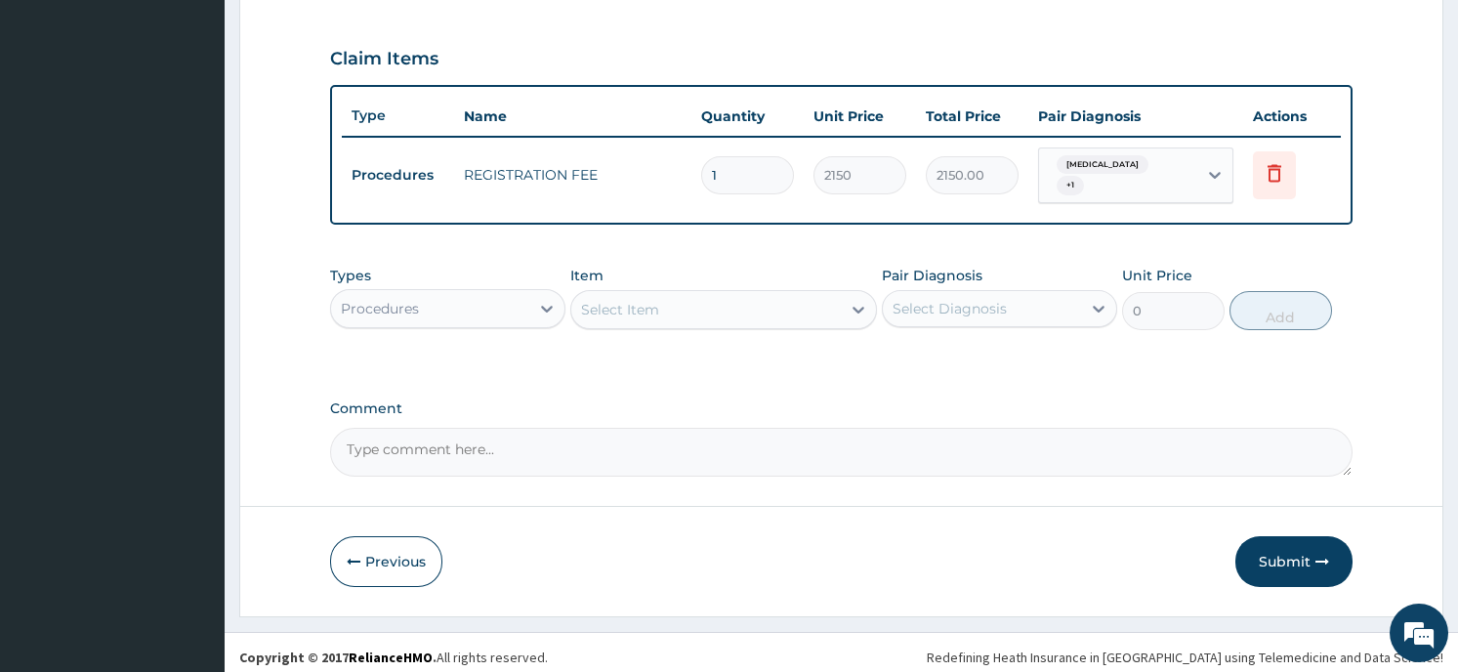
click at [699, 301] on div "Select Item" at bounding box center [706, 309] width 270 height 31
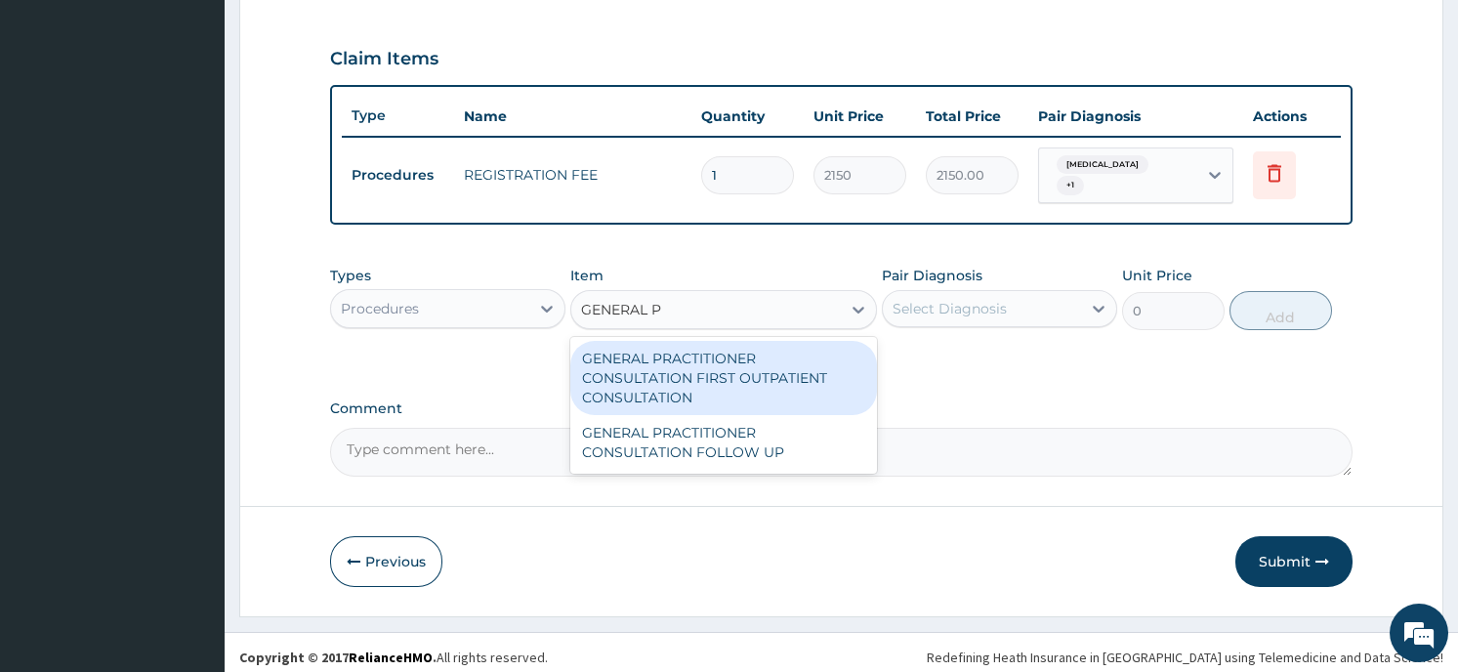
type input "GENERAL PR"
click at [691, 344] on div "GENERAL PRACTITIONER CONSULTATION FIRST OUTPATIENT CONSULTATION" at bounding box center [723, 378] width 307 height 74
type input "3547.5"
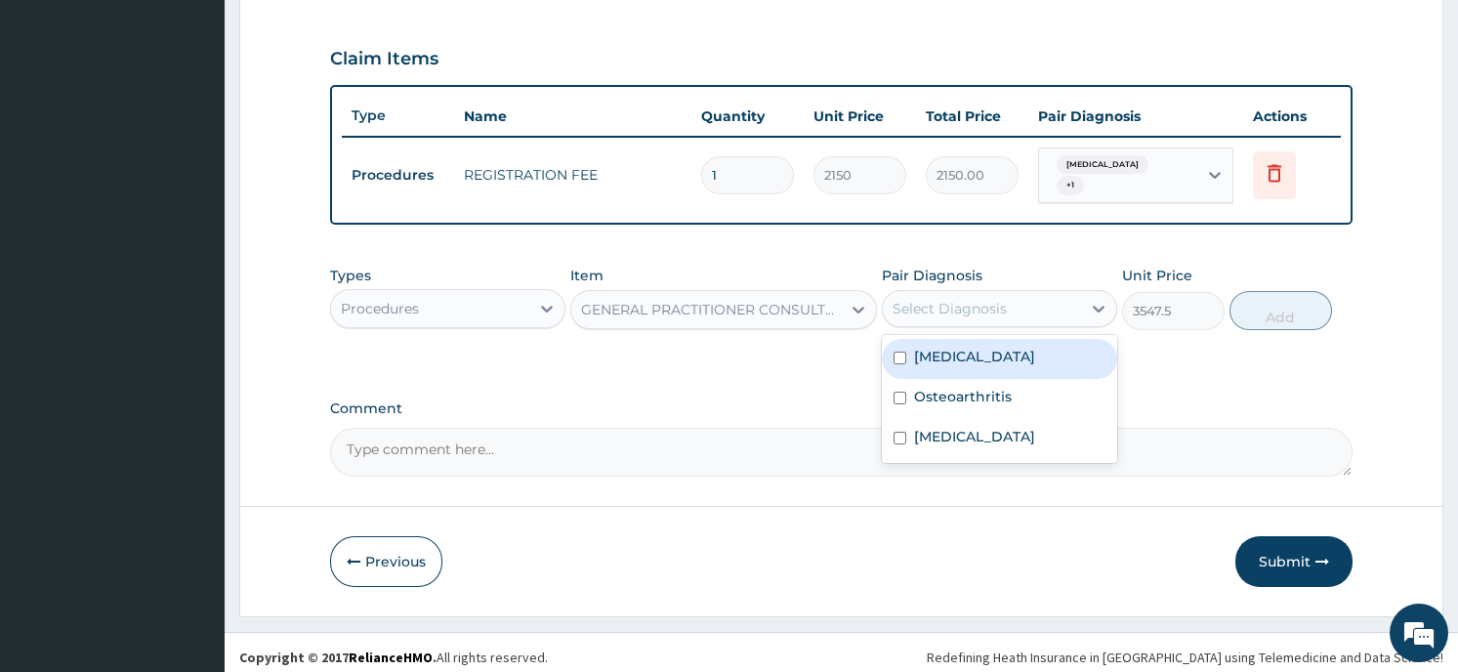
click at [1056, 305] on div "Select Diagnosis" at bounding box center [982, 308] width 198 height 31
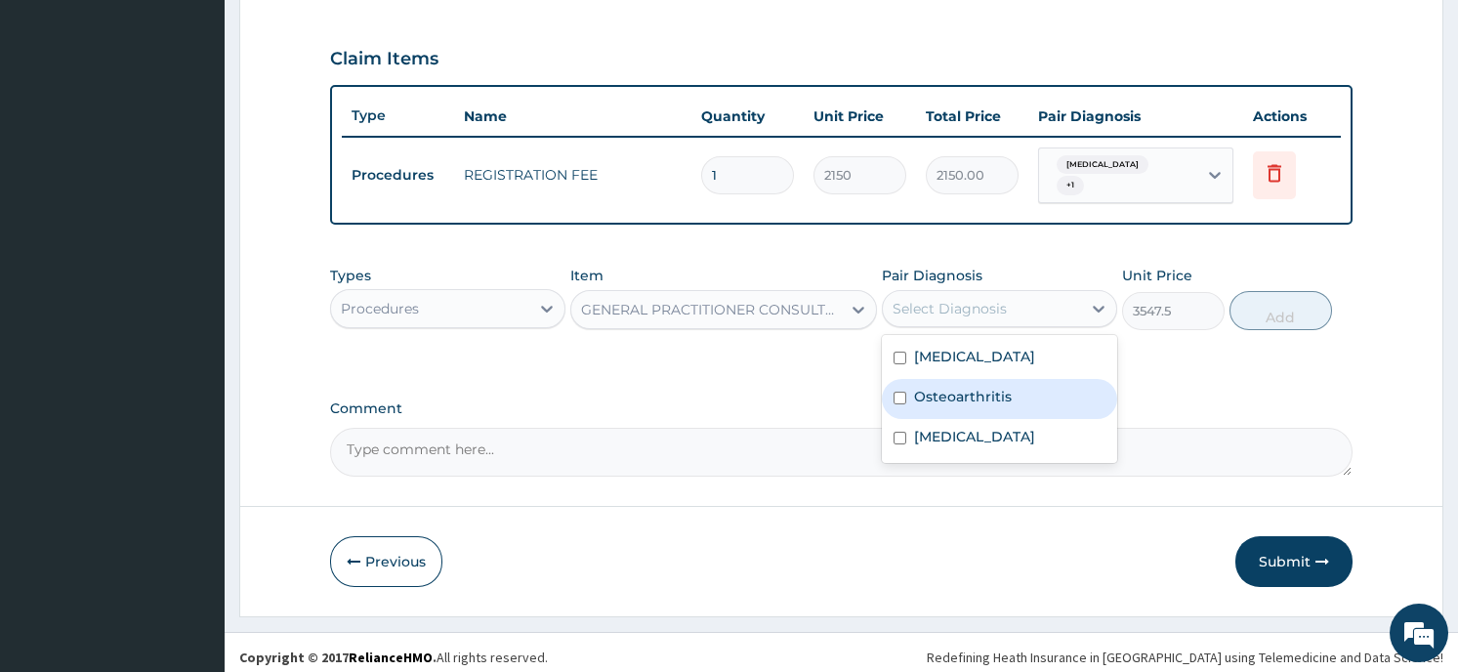
click at [1044, 382] on div "Osteoarthritis" at bounding box center [999, 399] width 235 height 40
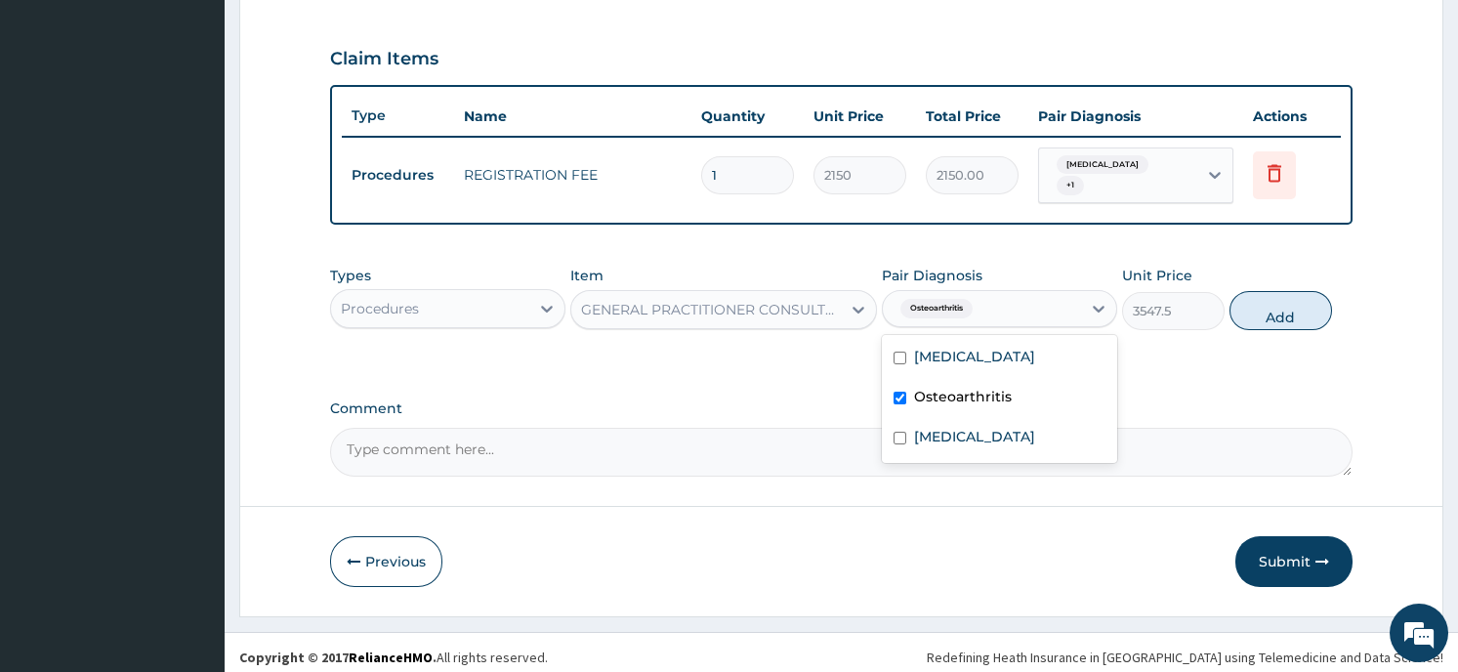
checkbox input "true"
click at [1268, 306] on button "Add" at bounding box center [1280, 310] width 103 height 39
type input "0"
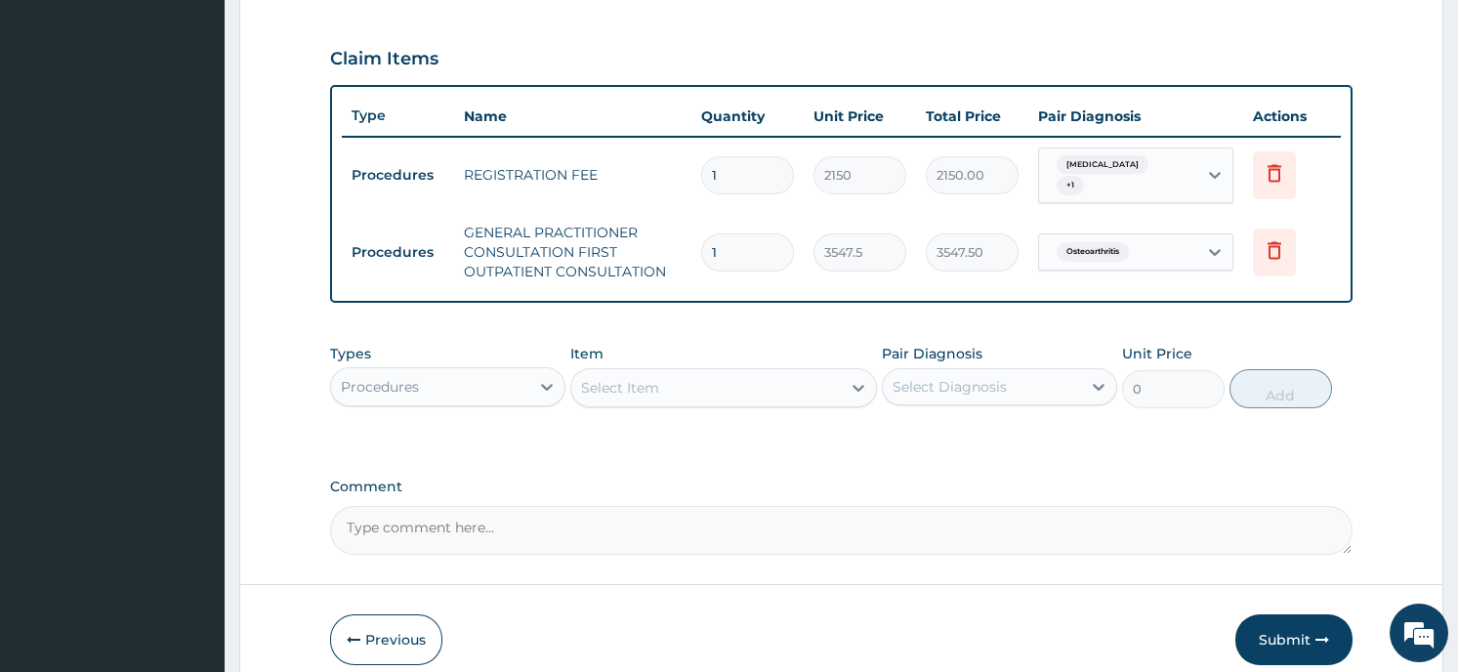
click at [494, 381] on div "Procedures" at bounding box center [430, 386] width 198 height 31
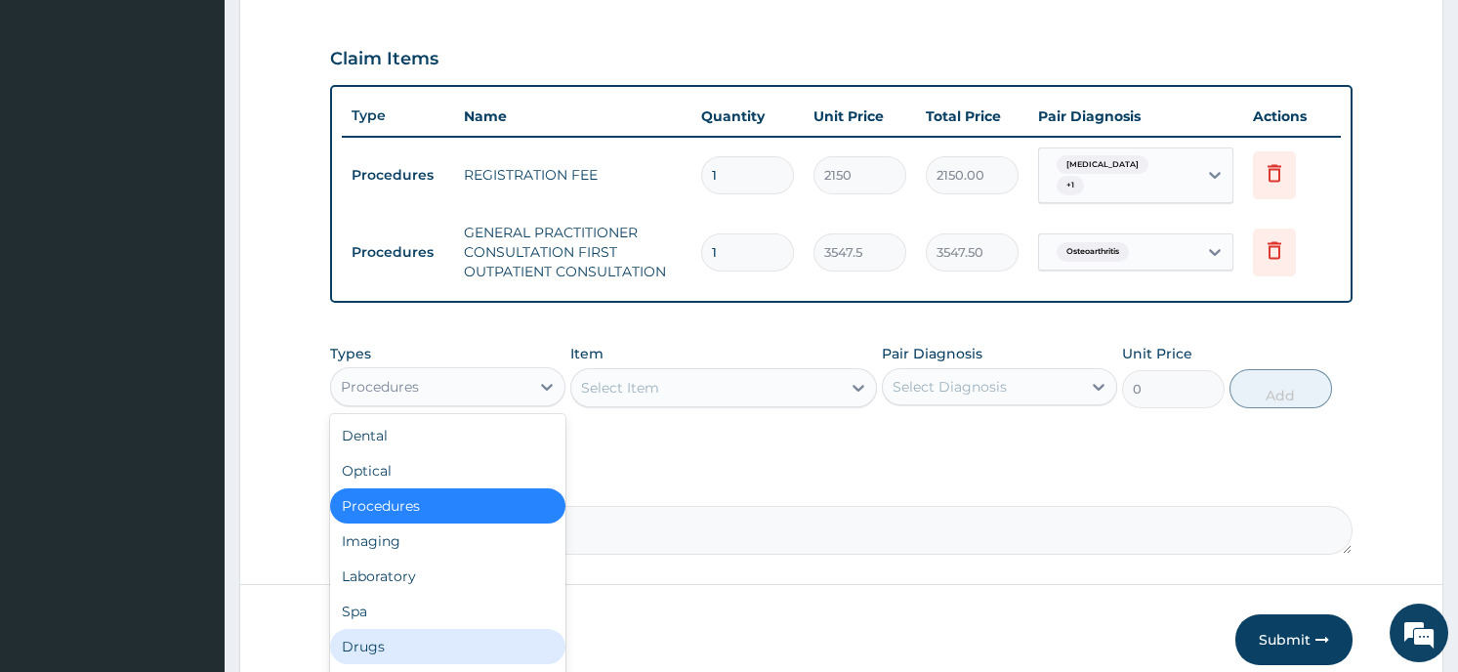
click at [405, 634] on div "Drugs" at bounding box center [447, 646] width 235 height 35
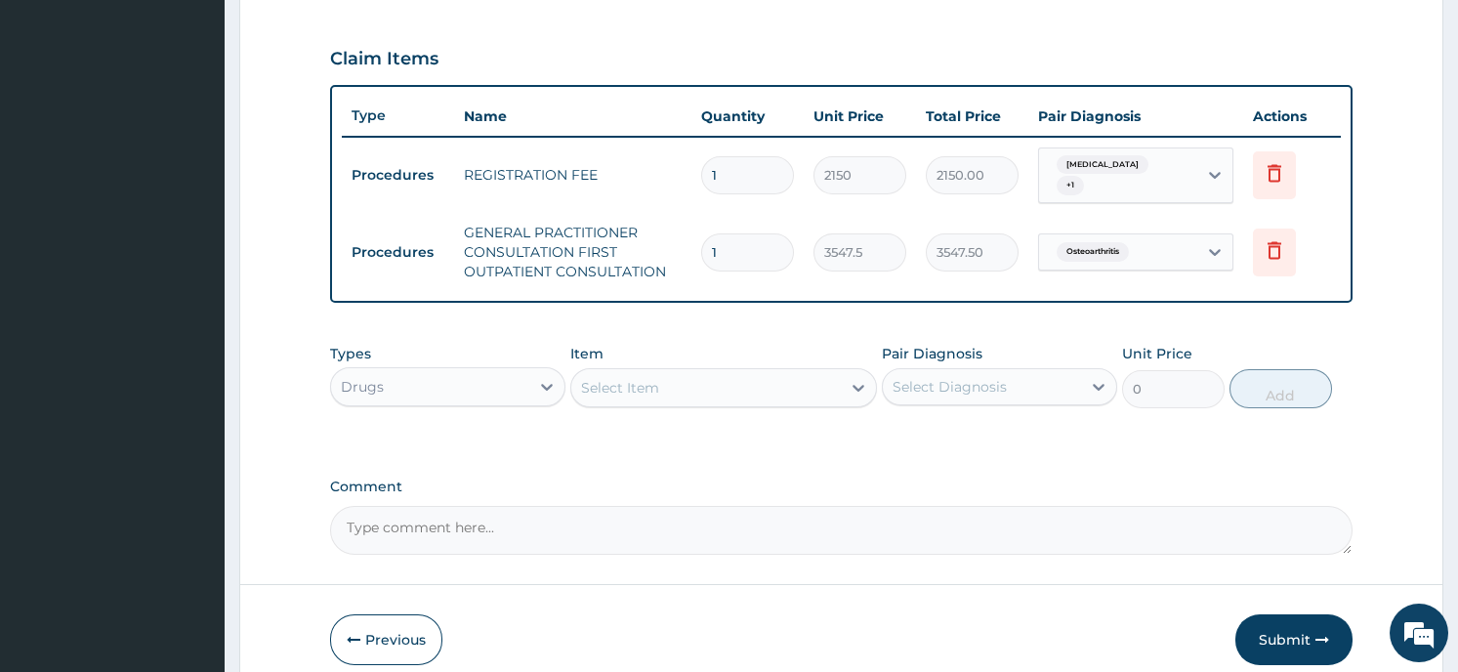
click at [834, 377] on div "Select Item" at bounding box center [706, 387] width 270 height 31
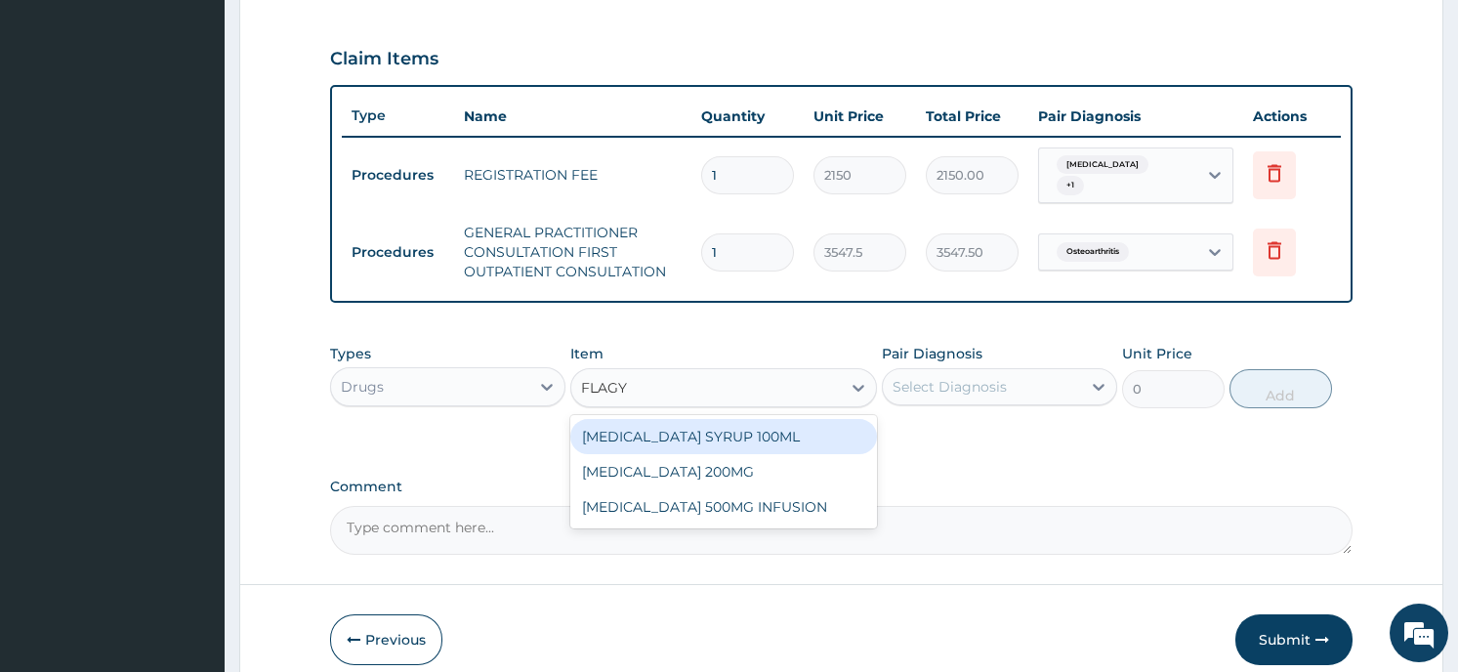
type input "FLAGYL"
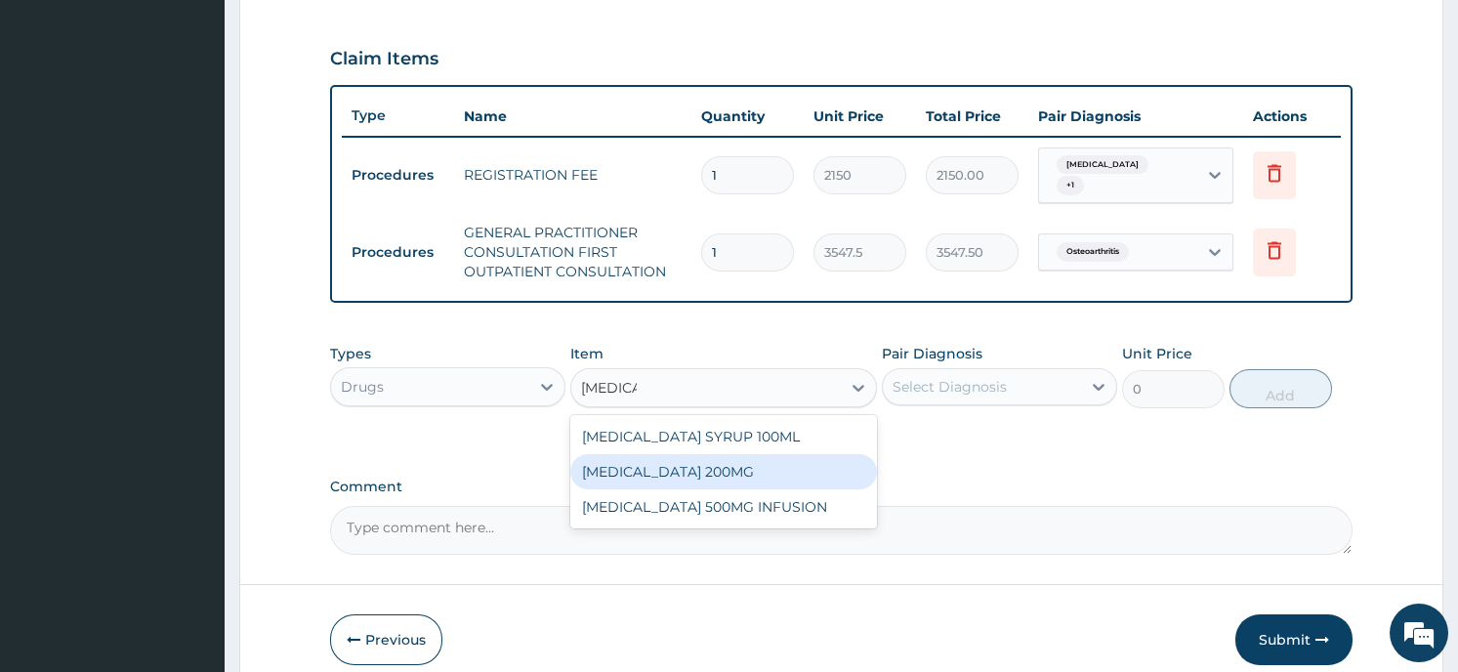
click at [838, 454] on div "FLAGYL 200MG" at bounding box center [723, 471] width 307 height 35
type input "43"
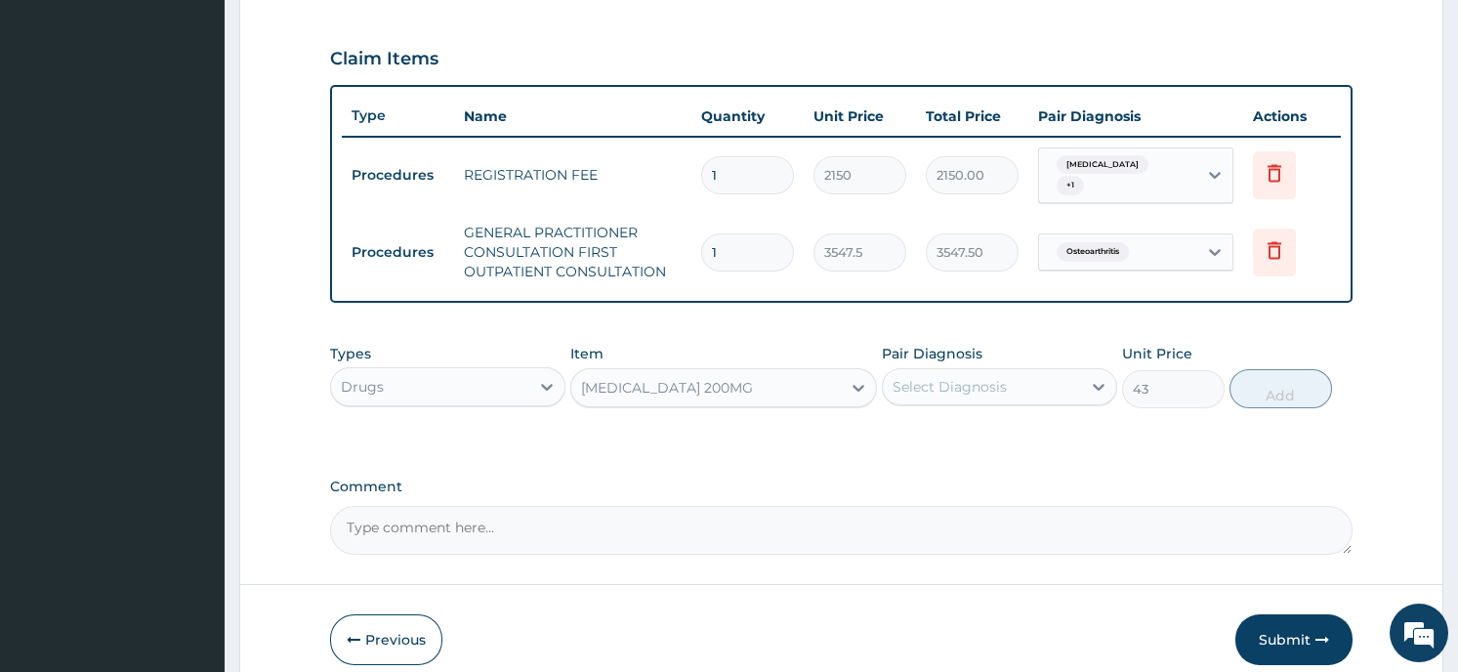
click at [997, 377] on div "Select Diagnosis" at bounding box center [950, 387] width 114 height 20
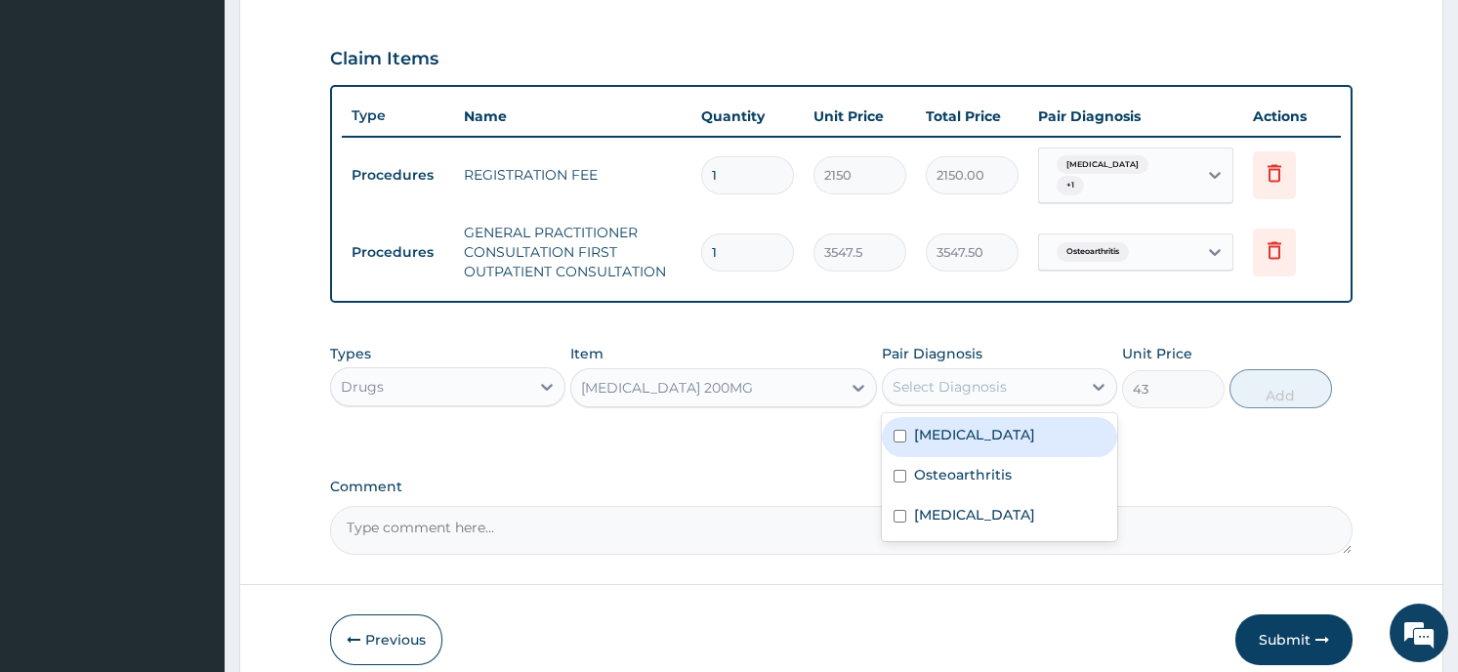
click at [992, 436] on div "Gastroenteritis" at bounding box center [999, 437] width 235 height 40
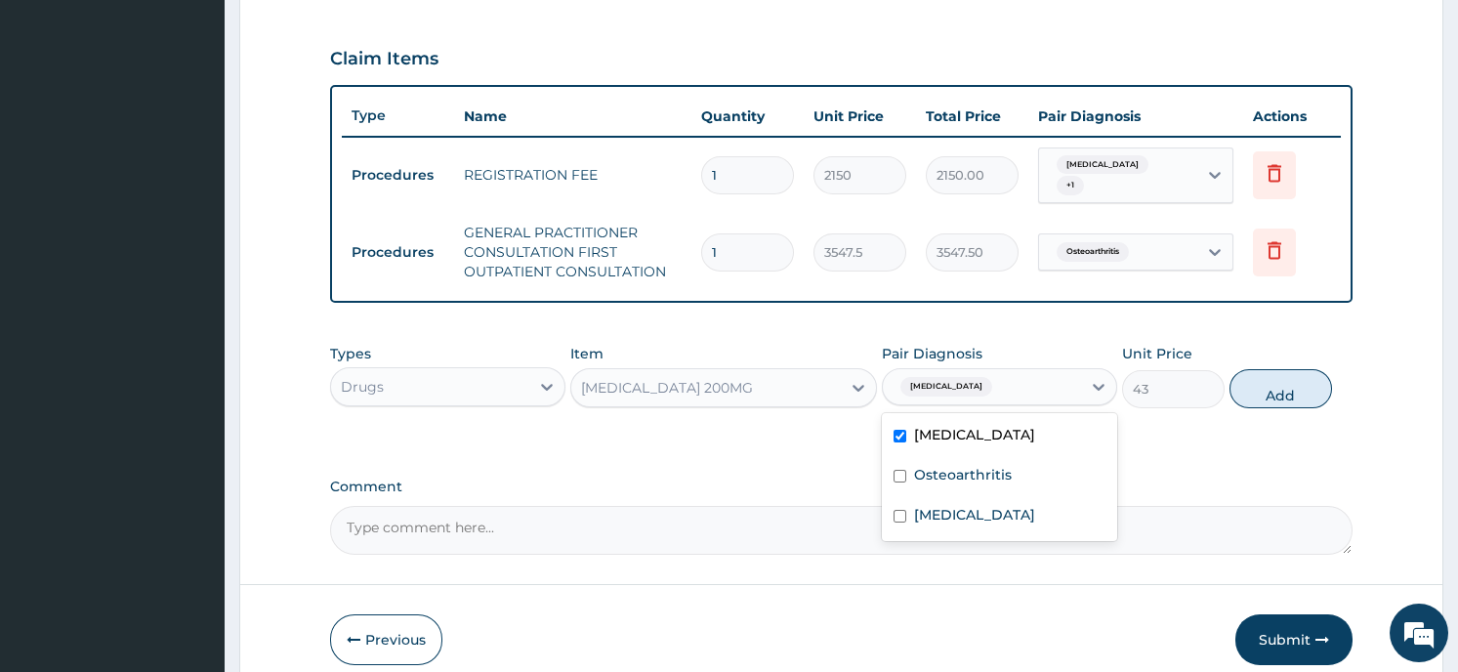
checkbox input "true"
click at [905, 511] on input "checkbox" at bounding box center [900, 516] width 13 height 13
checkbox input "true"
click at [1262, 384] on button "Add" at bounding box center [1280, 388] width 103 height 39
type input "0"
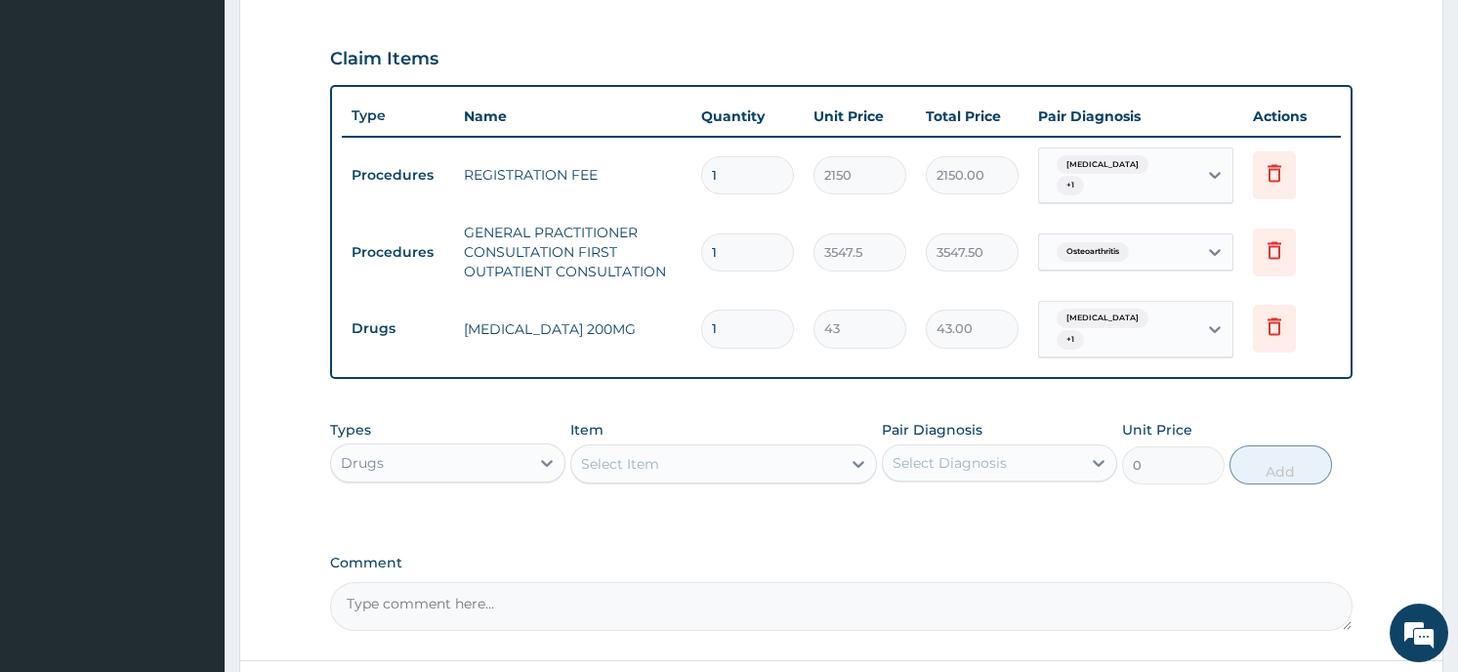
type input "0.00"
type input "3"
type input "129.00"
type input "30"
type input "1290.00"
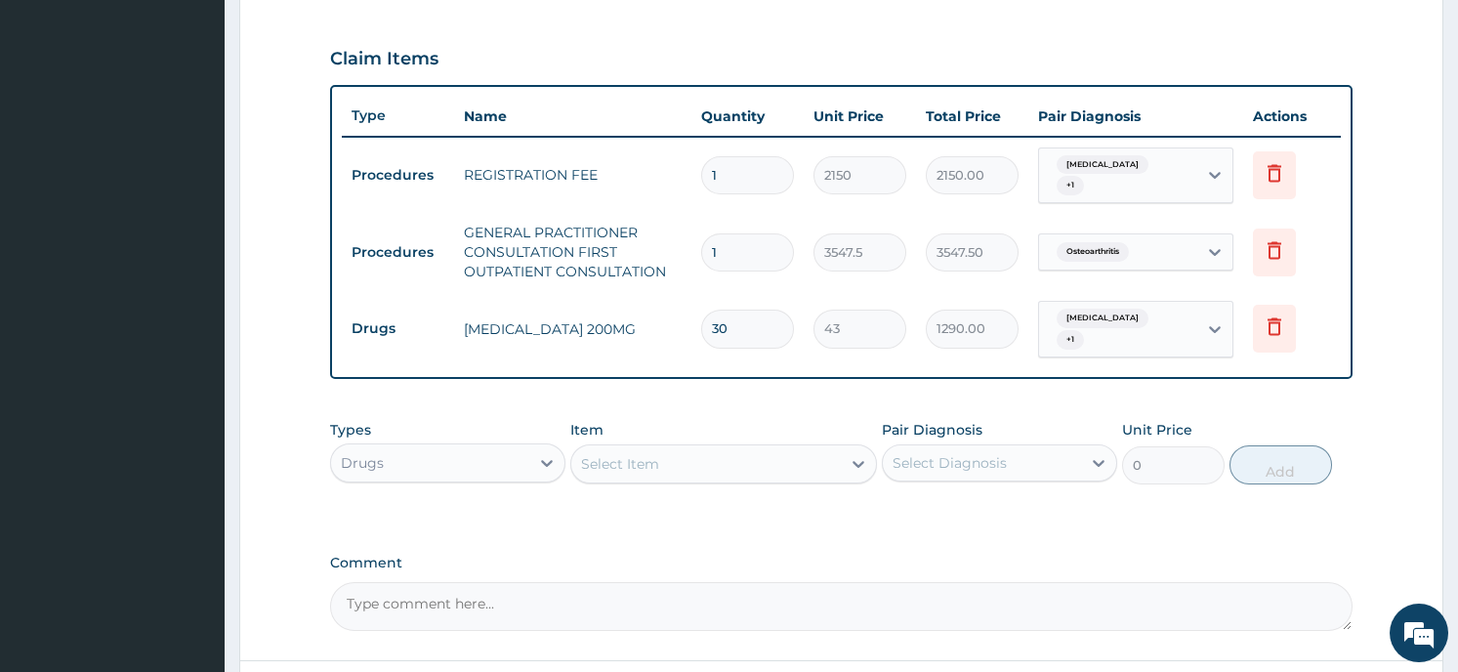
type input "30"
click at [625, 454] on div "Select Item" at bounding box center [620, 464] width 78 height 20
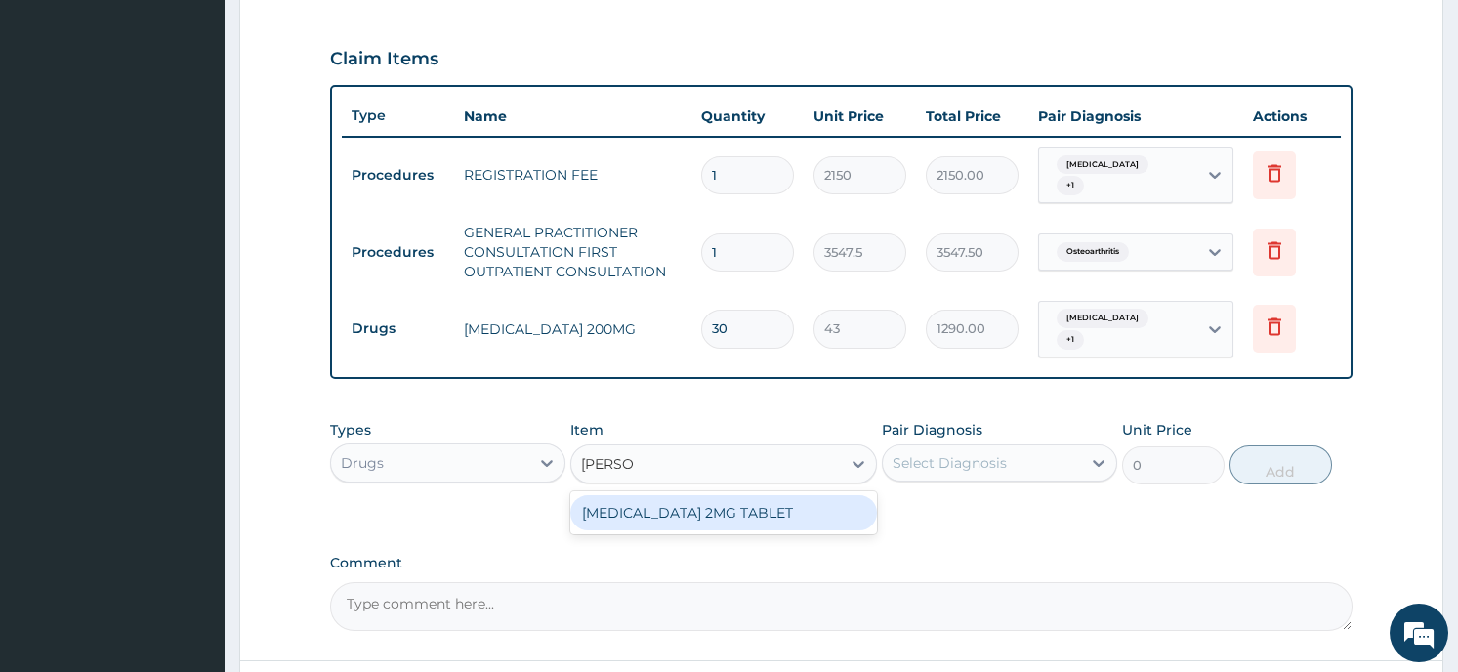
type input "LOMOTI"
click at [623, 501] on div "LOMOTIL 2MG TABLET" at bounding box center [723, 512] width 307 height 35
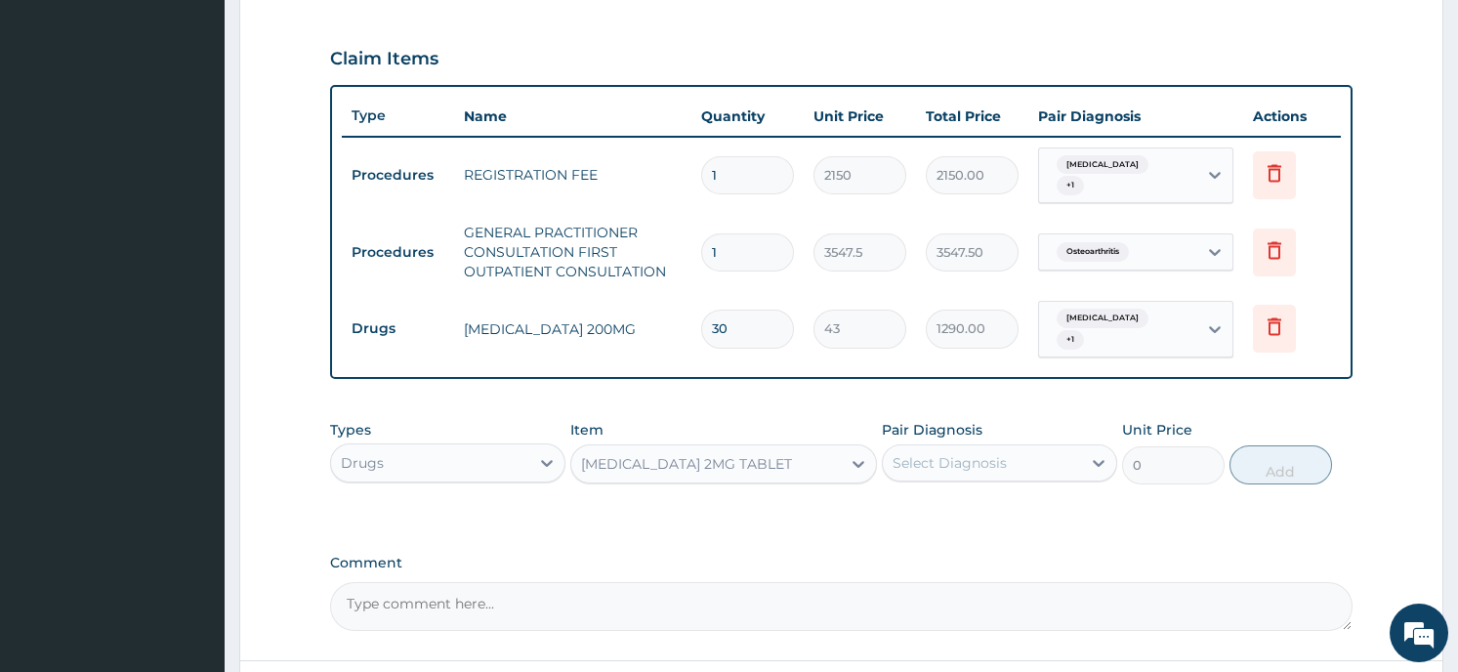
type input "86"
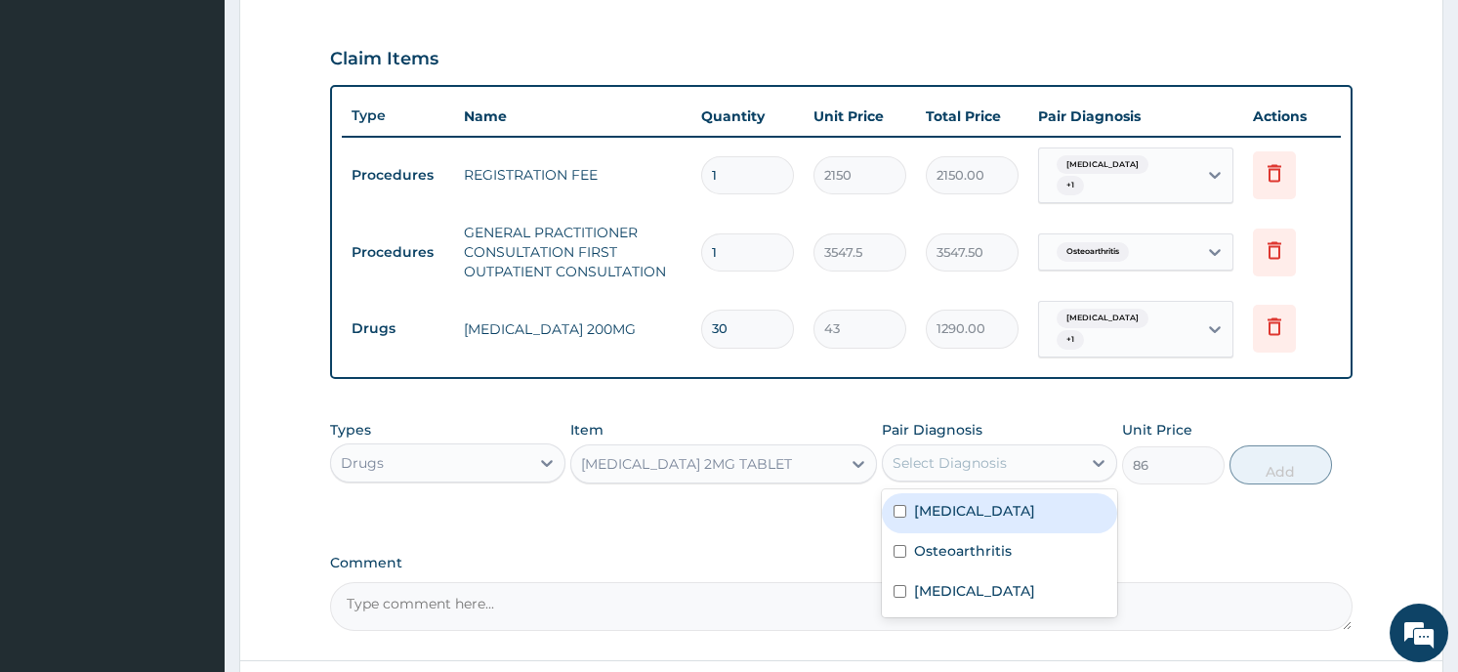
click at [1007, 447] on div "Select Diagnosis" at bounding box center [982, 462] width 198 height 31
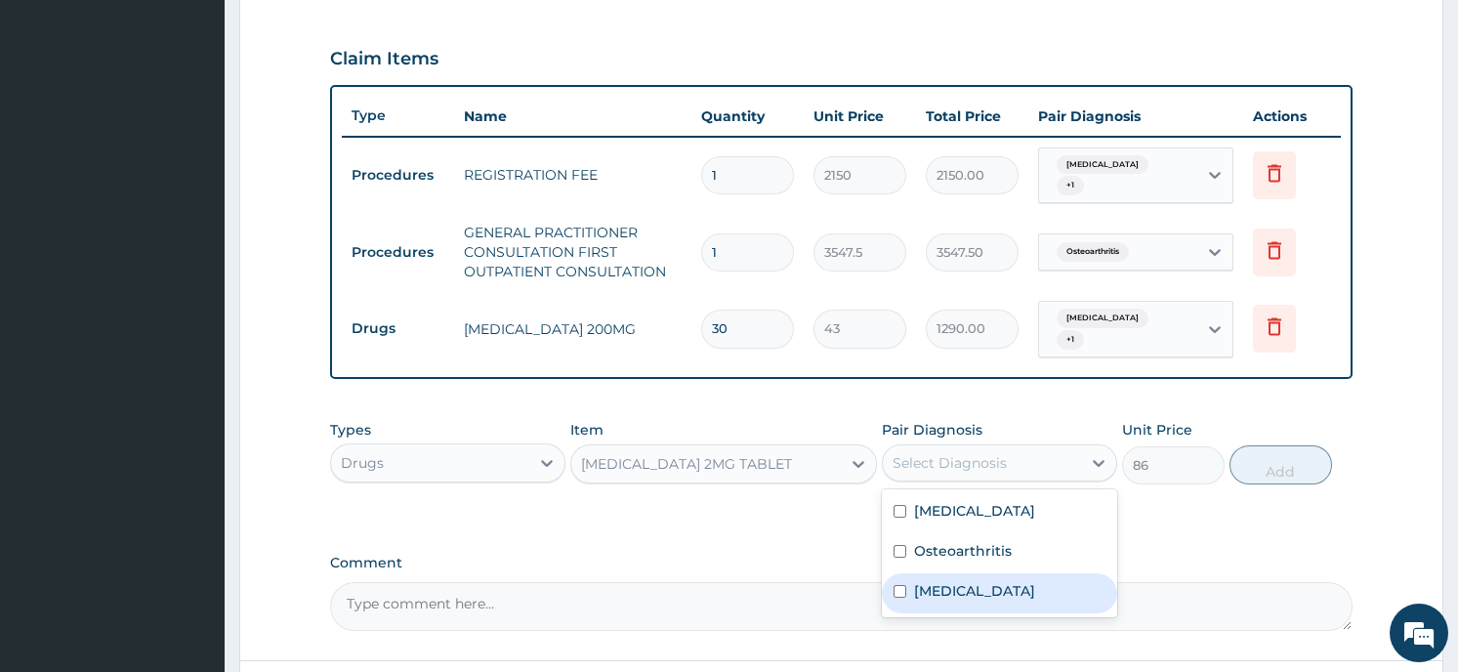
click at [926, 581] on label "Amoebic dysentery" at bounding box center [974, 591] width 121 height 20
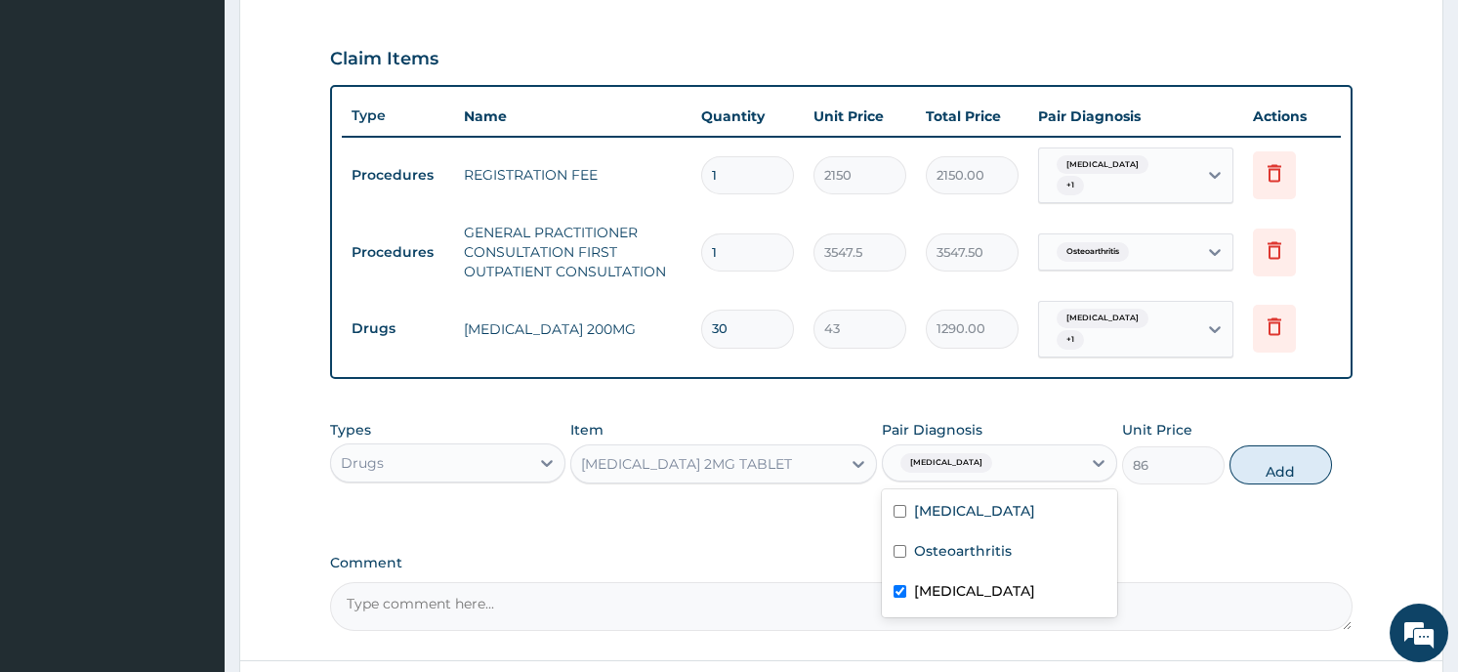
checkbox input "true"
click at [1262, 445] on button "Add" at bounding box center [1280, 464] width 103 height 39
type input "0"
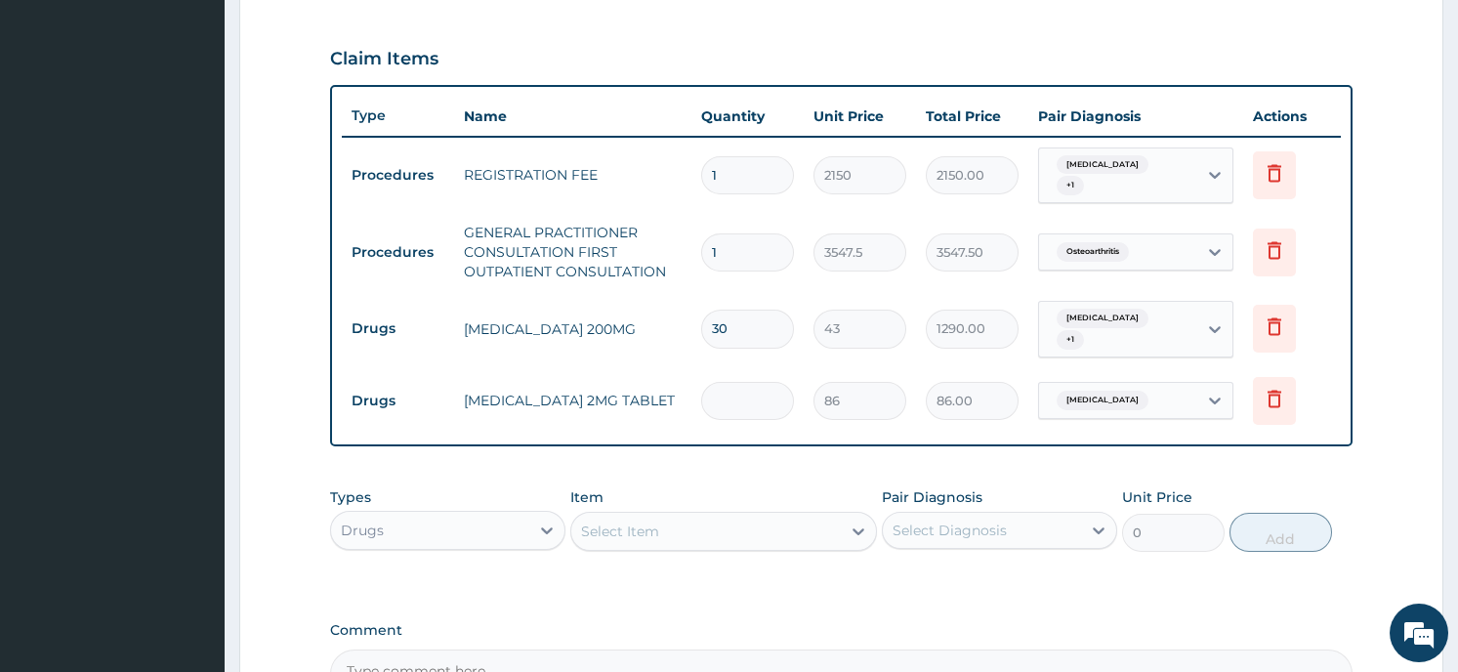
type input "0.00"
type input "4"
type input "344.00"
type input "4"
click at [782, 516] on div "Select Item" at bounding box center [706, 531] width 270 height 31
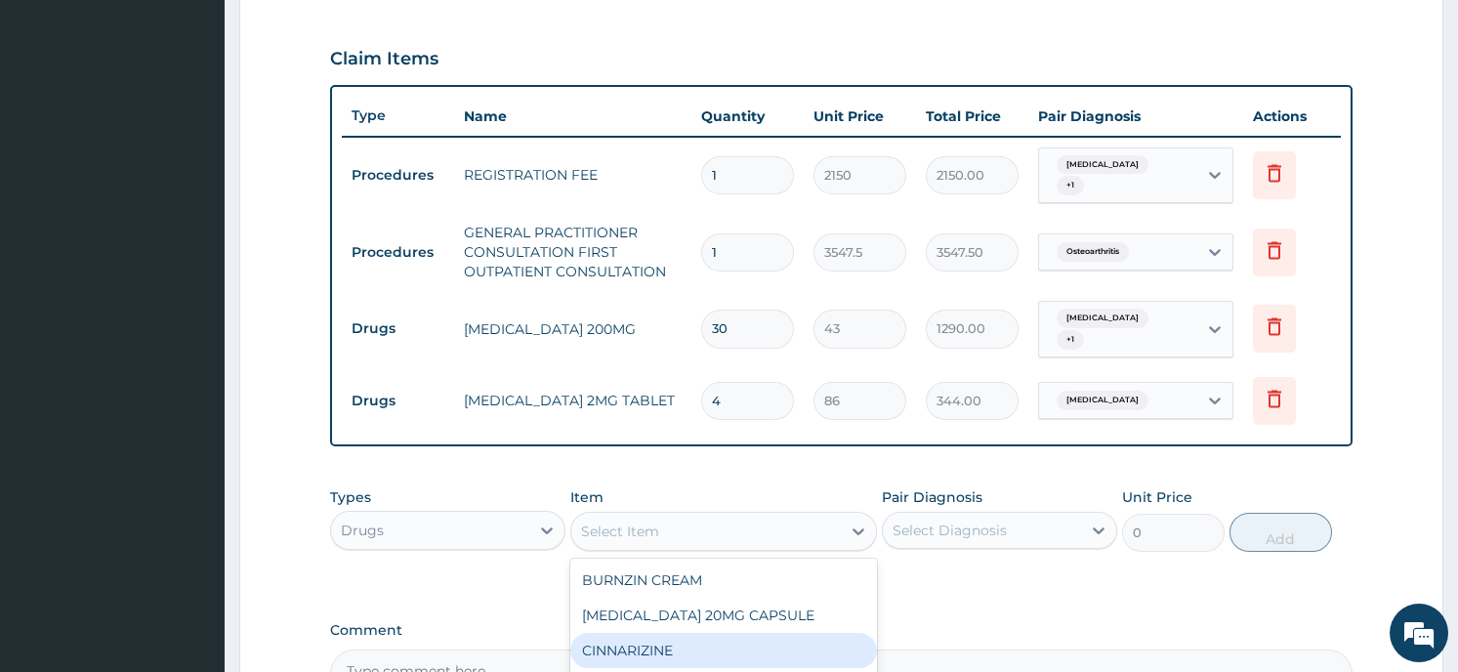
click at [771, 478] on div "Types Drugs Item option LOMOTIL 2MG TABLET, selected. option CINNARIZINE focuse…" at bounding box center [840, 520] width 1021 height 84
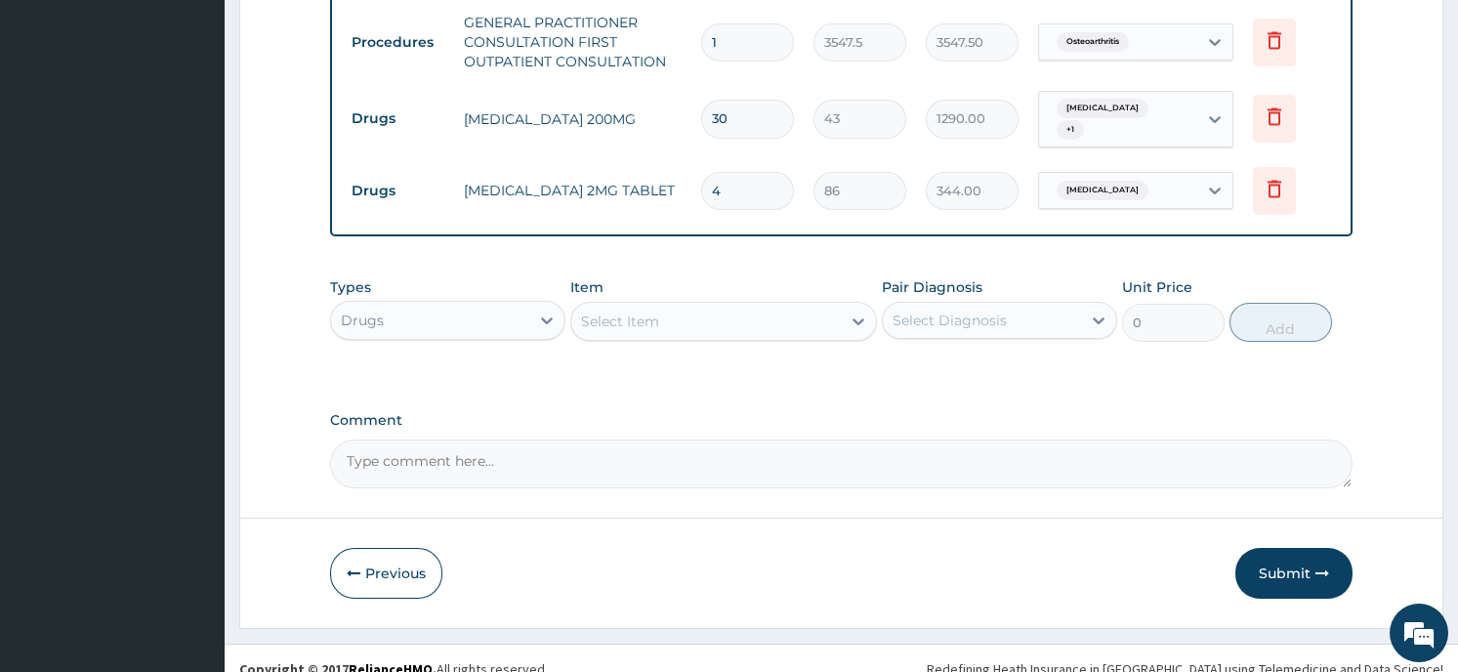
scroll to position [854, 0]
click at [734, 311] on div "Select Item" at bounding box center [706, 318] width 270 height 31
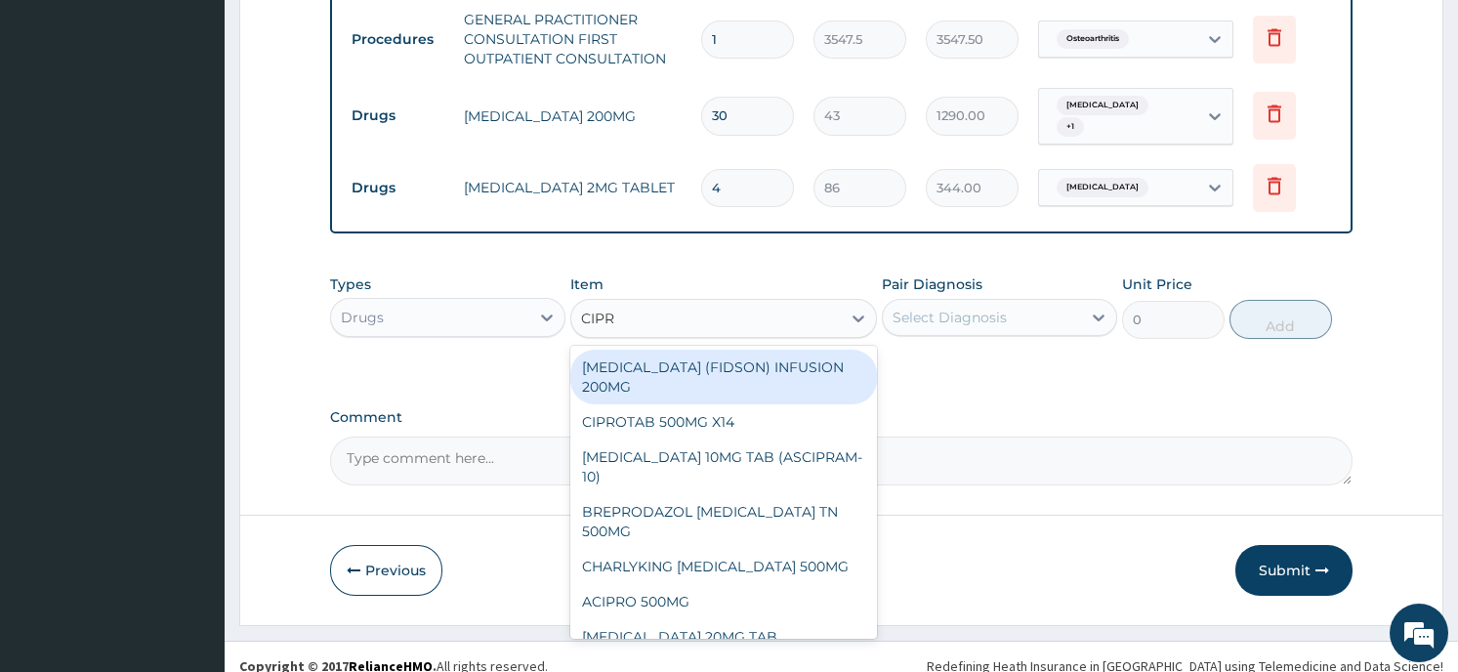
type input "CIPRO"
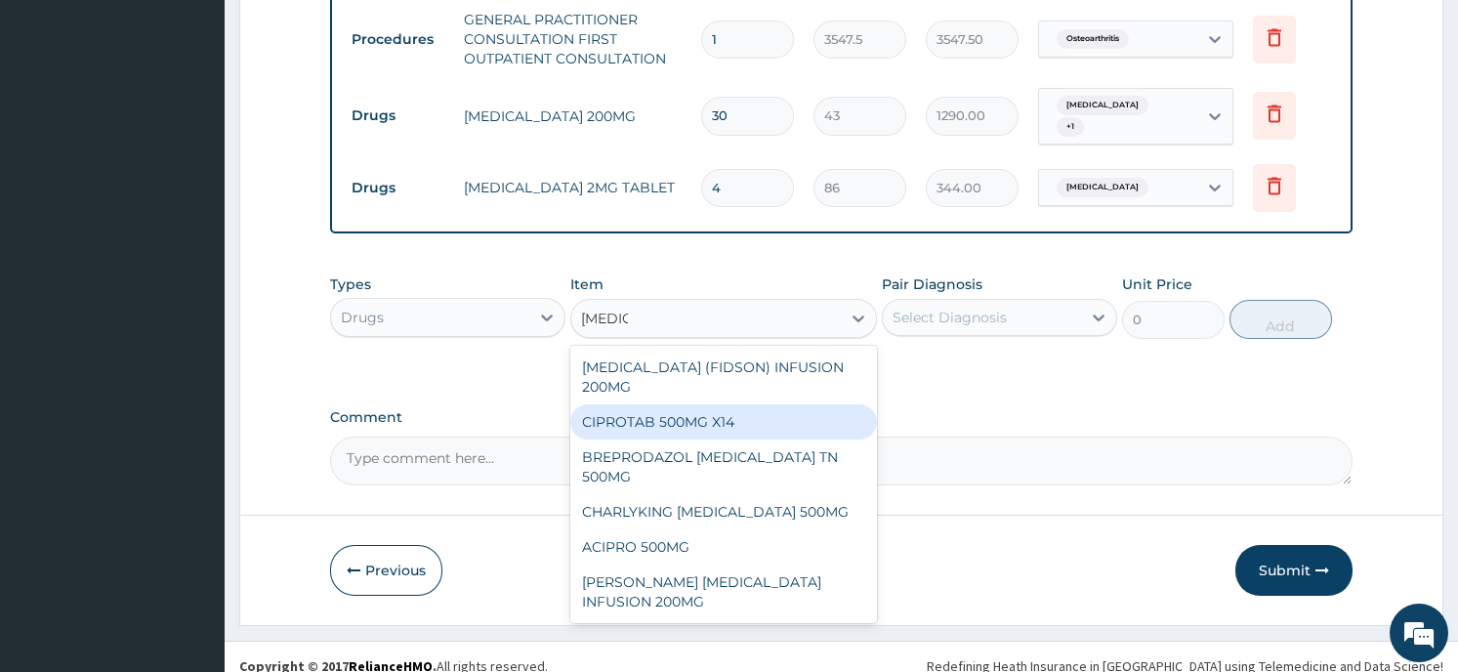
click at [740, 404] on div "CIPROTAB 500MG X14" at bounding box center [723, 421] width 307 height 35
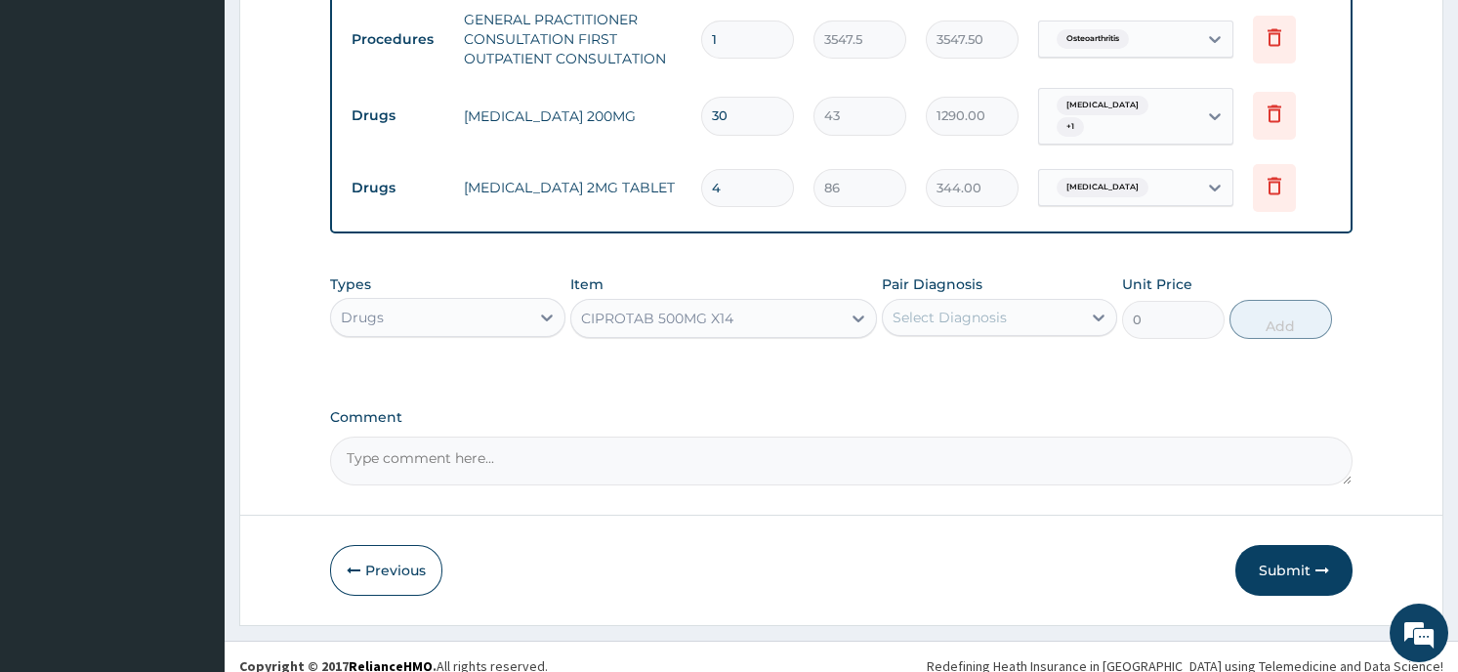
type input "290.25"
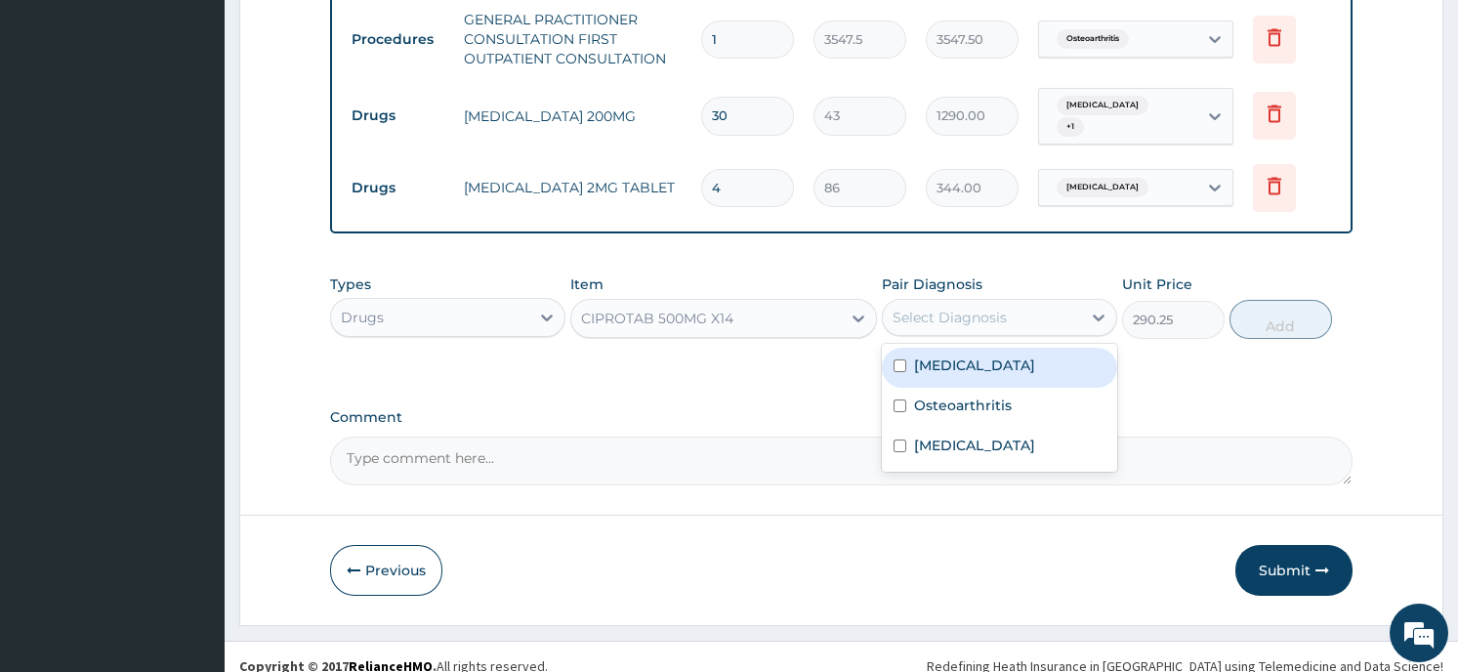
click at [959, 308] on div "Select Diagnosis" at bounding box center [950, 318] width 114 height 20
click at [927, 355] on label "Gastroenteritis" at bounding box center [974, 365] width 121 height 20
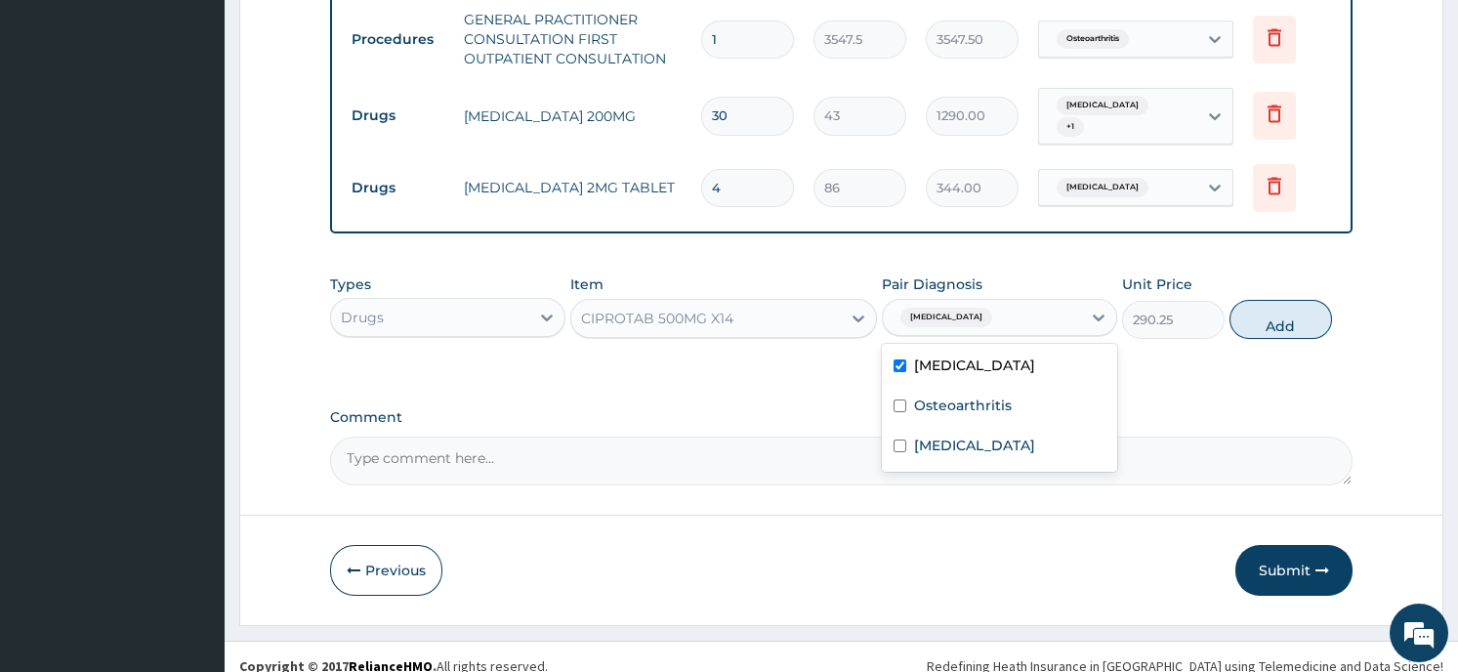
checkbox input "true"
click at [931, 436] on label "Amoebic dysentery" at bounding box center [974, 446] width 121 height 20
checkbox input "true"
click at [1286, 300] on button "Add" at bounding box center [1280, 319] width 103 height 39
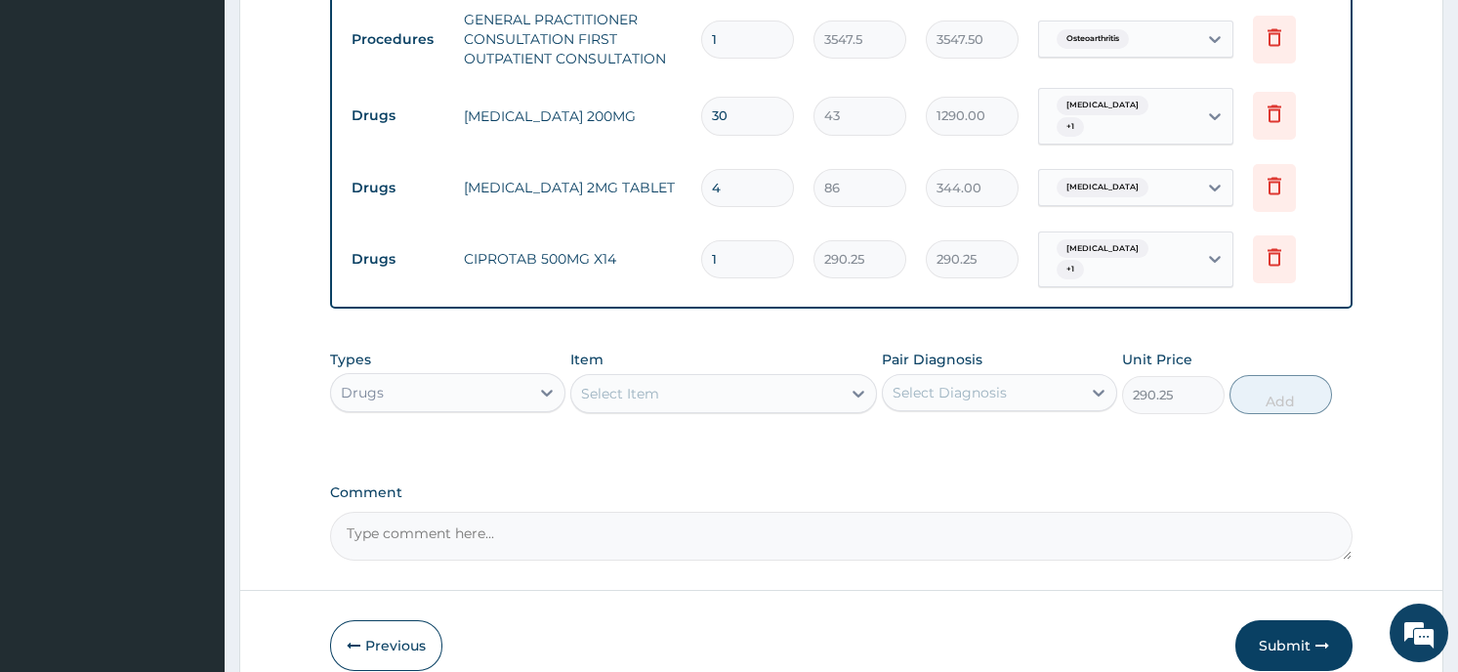
type input "0"
type input "10"
type input "2902.50"
type input "10"
click at [776, 378] on div "Select Item" at bounding box center [706, 393] width 270 height 31
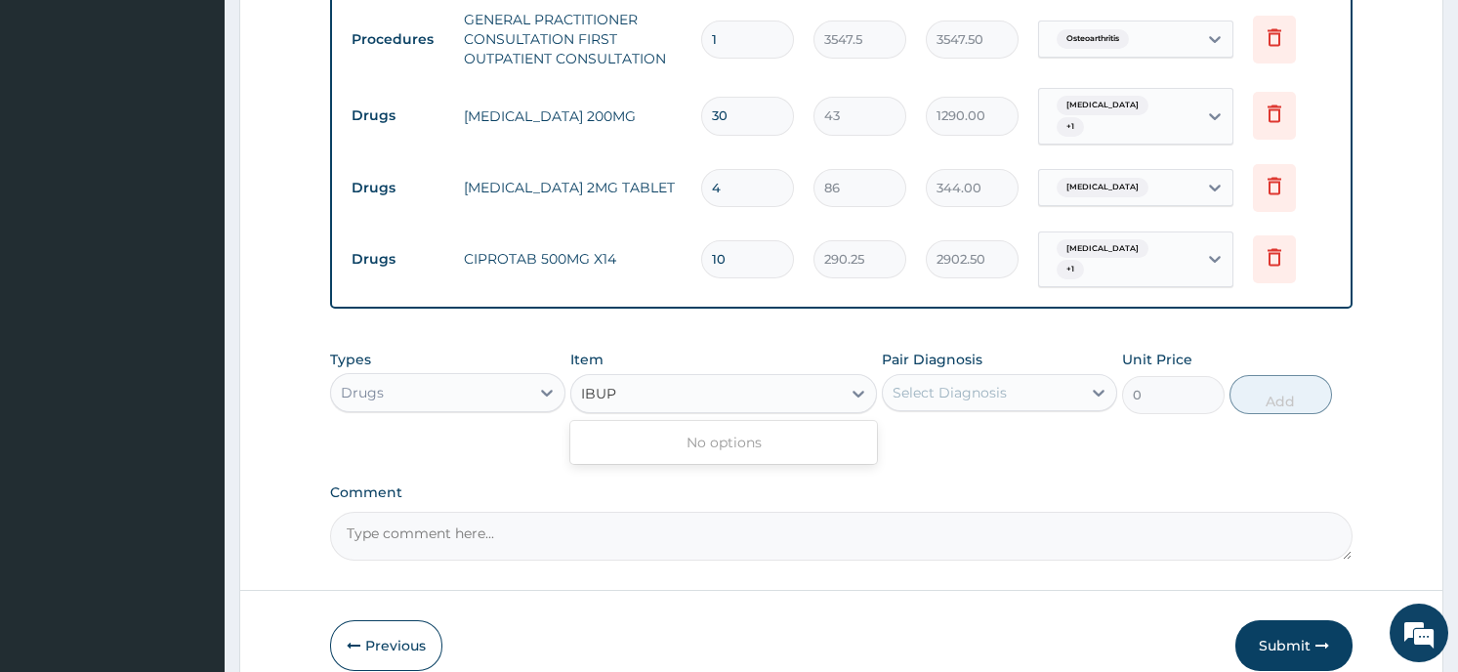
type input "IBU"
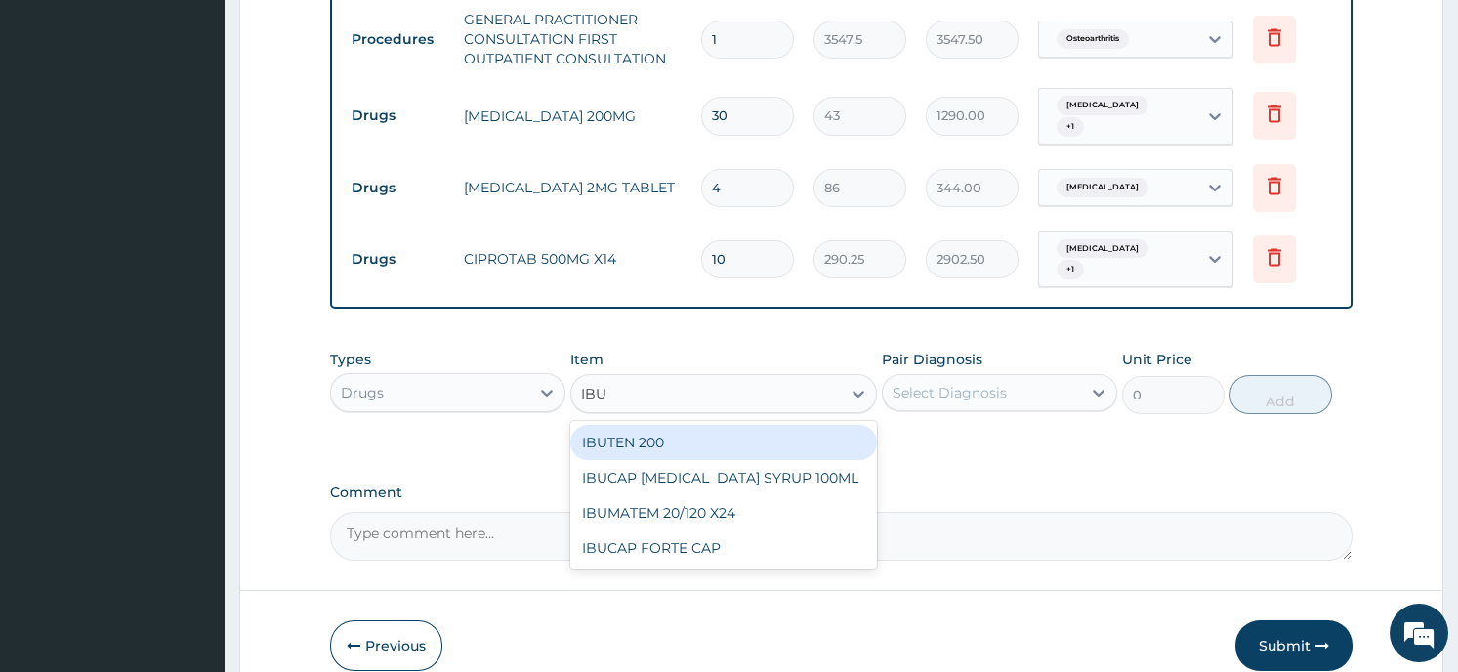
click at [647, 425] on div "IBUTEN 200" at bounding box center [723, 442] width 307 height 35
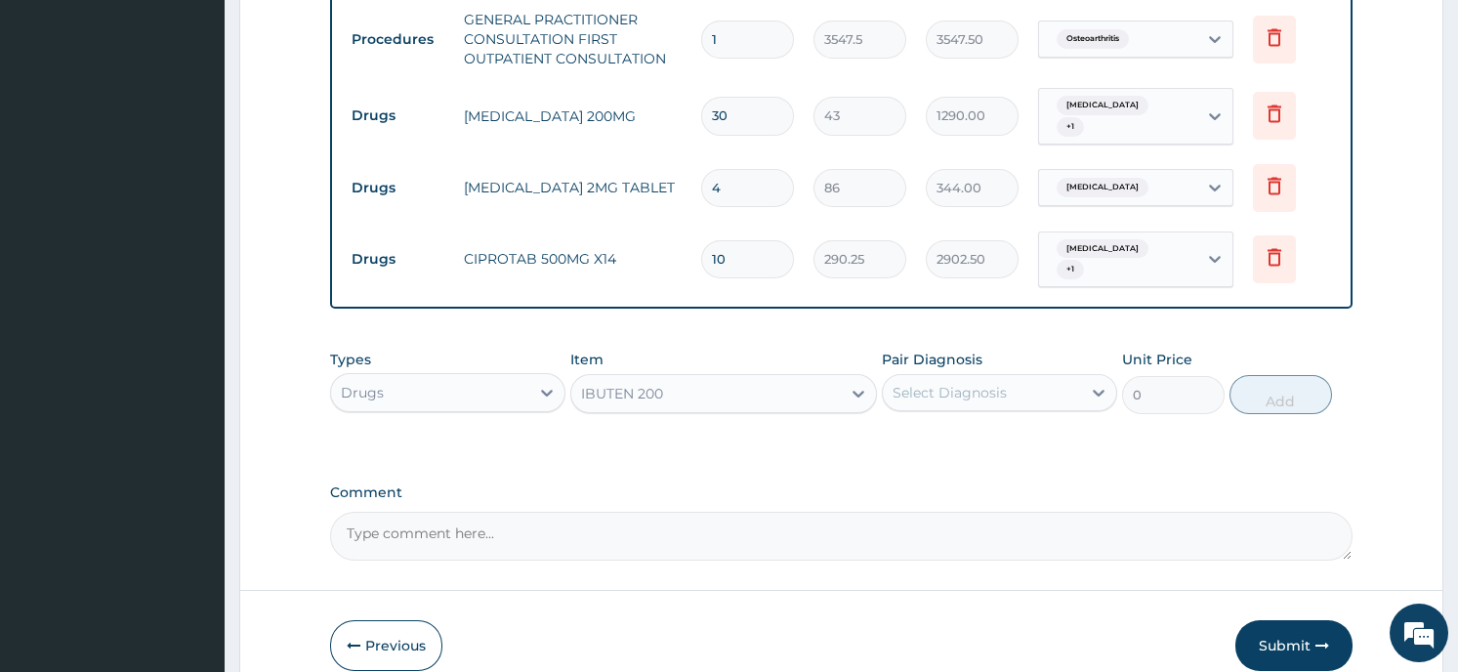
type input "75.25"
click at [951, 383] on div "Select Diagnosis" at bounding box center [950, 393] width 114 height 20
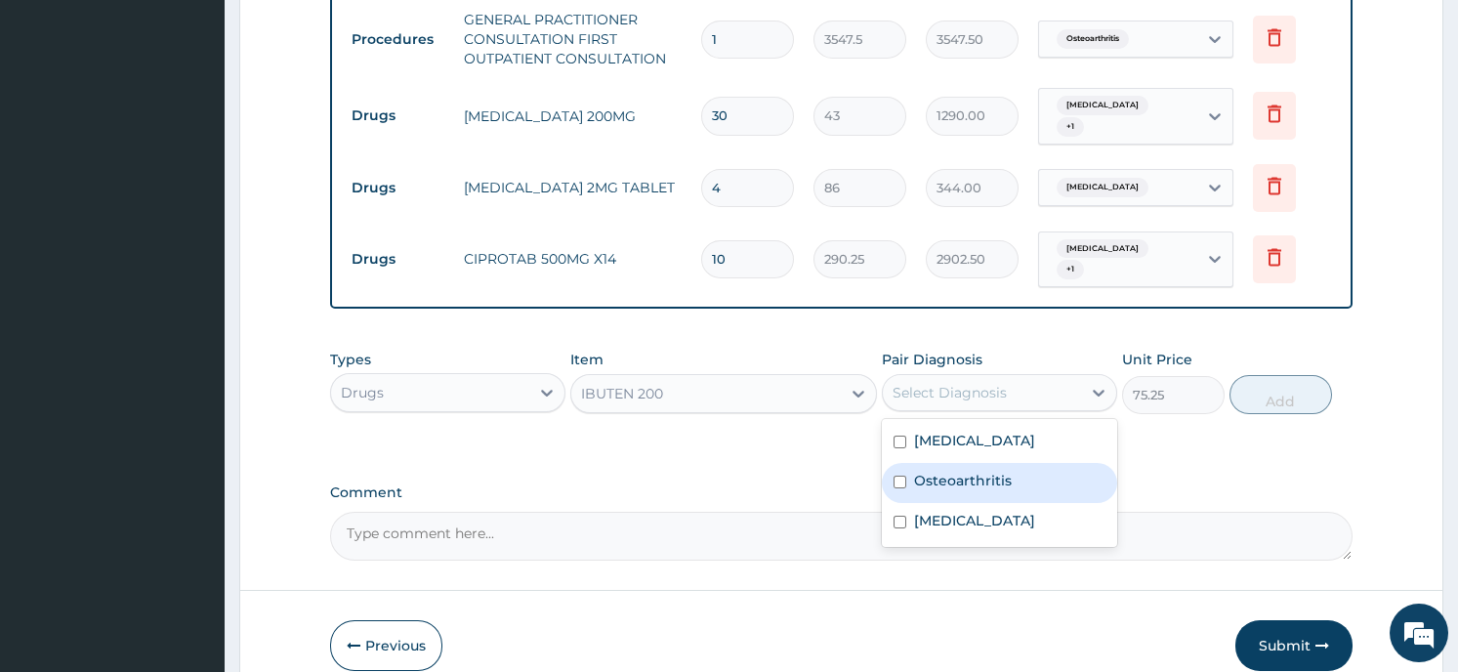
click at [974, 471] on label "Osteoarthritis" at bounding box center [963, 481] width 98 height 20
checkbox input "true"
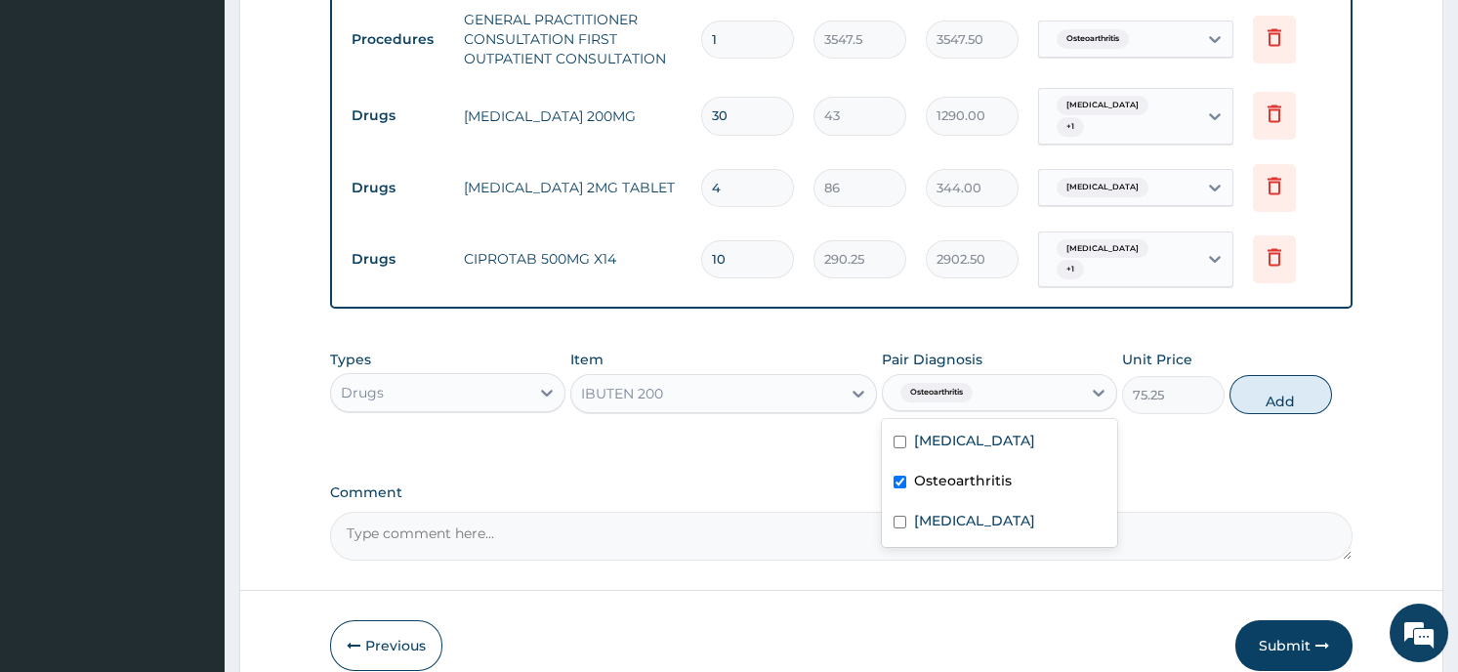
click at [1287, 375] on button "Add" at bounding box center [1280, 394] width 103 height 39
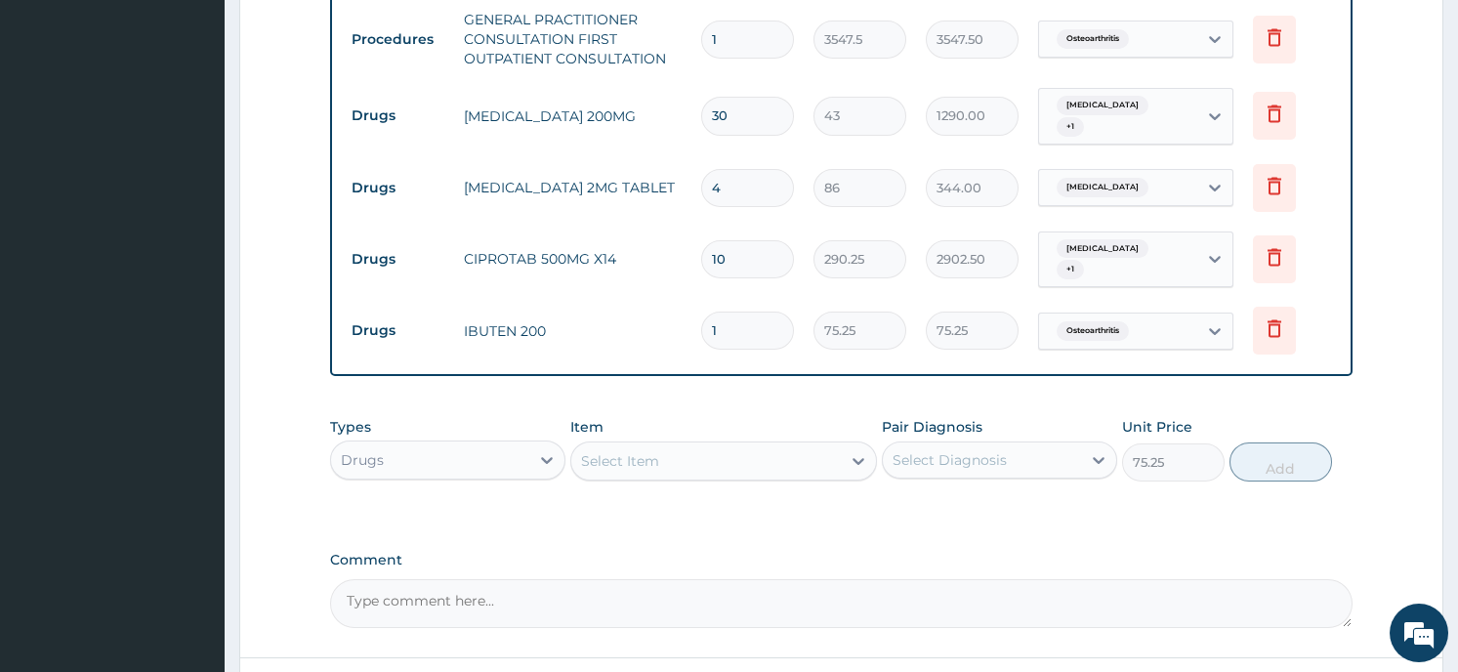
type input "0"
type input "0.00"
type input "2"
type input "150.50"
type input "20"
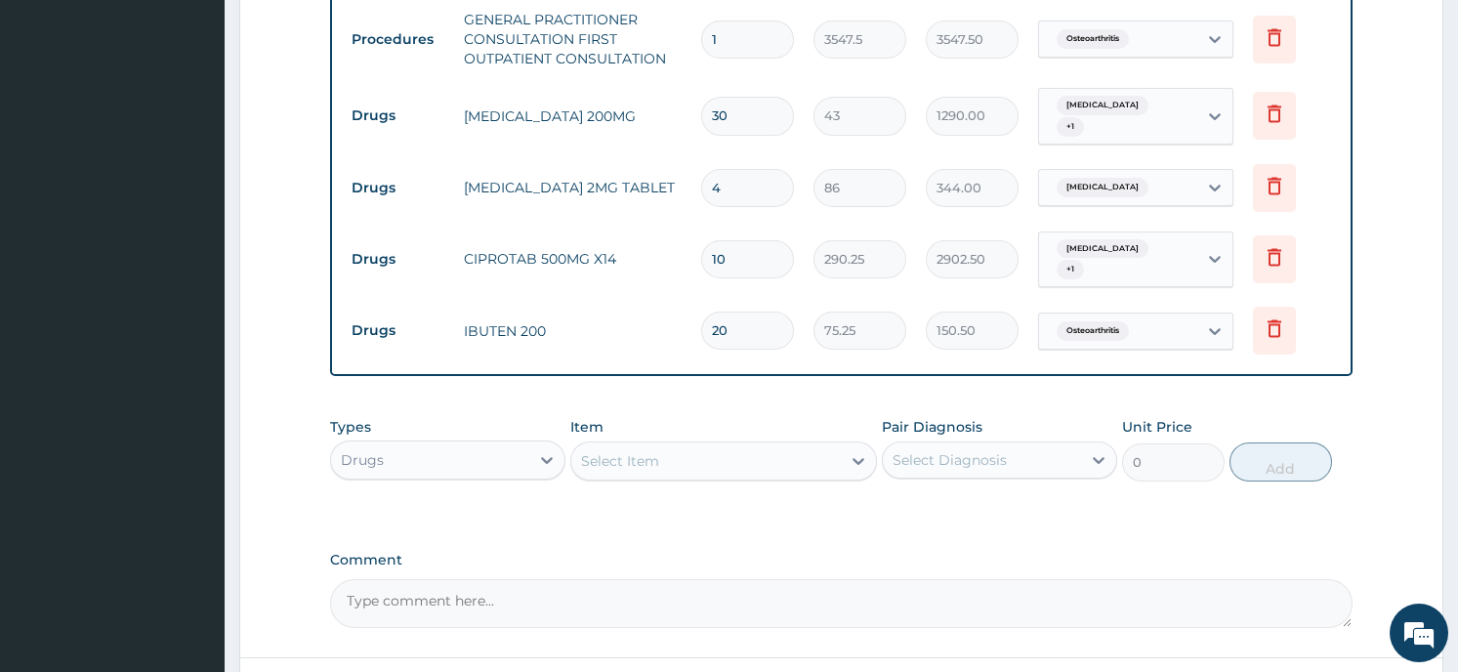
type input "1505.00"
type input "2"
type input "150.50"
type input "0.00"
type input "3"
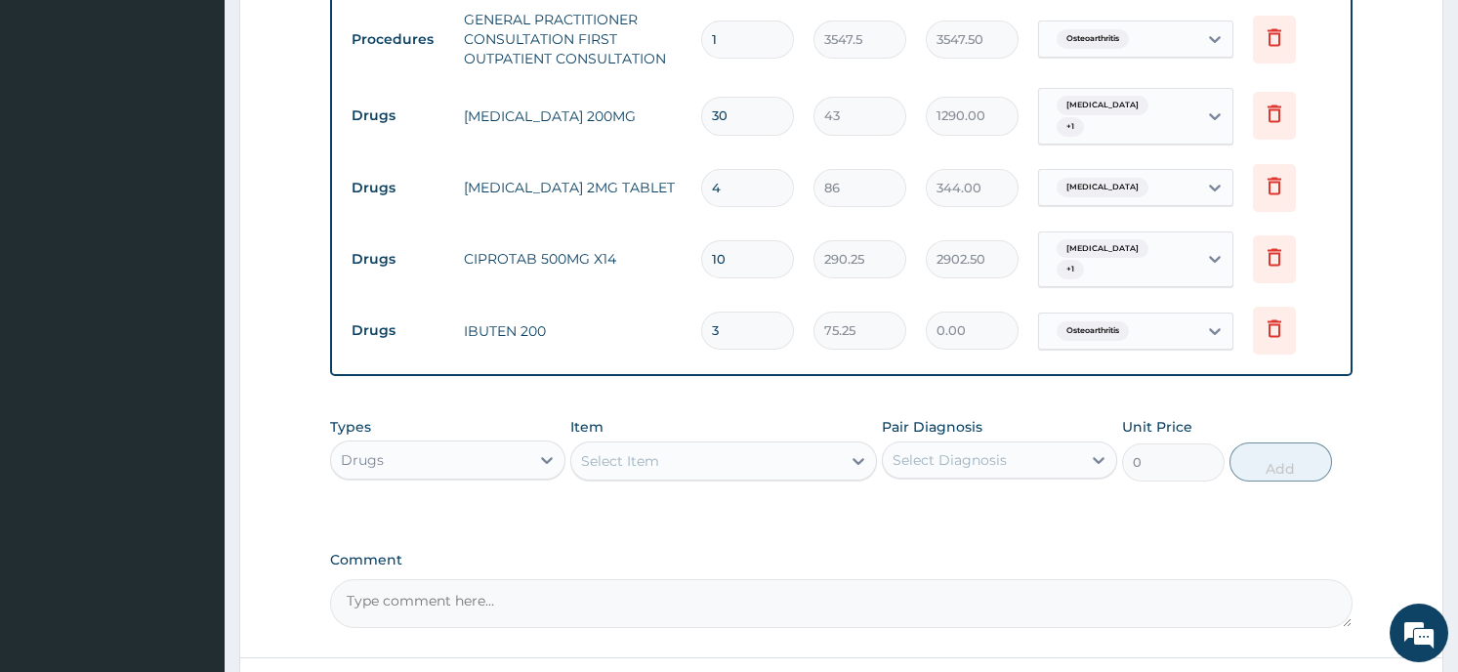
type input "225.75"
type input "30"
type input "2257.50"
type input "30"
click at [664, 445] on div "Select Item" at bounding box center [706, 460] width 270 height 31
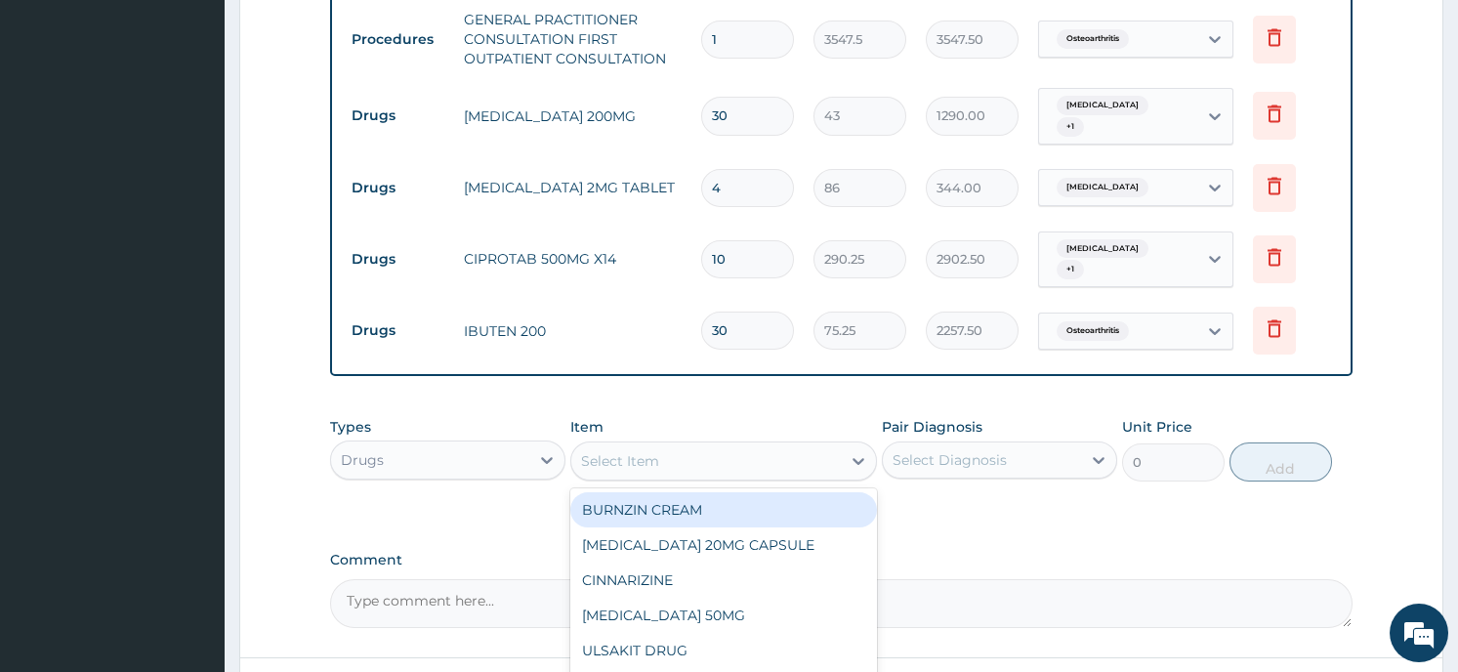
type input "P"
type input "ORS"
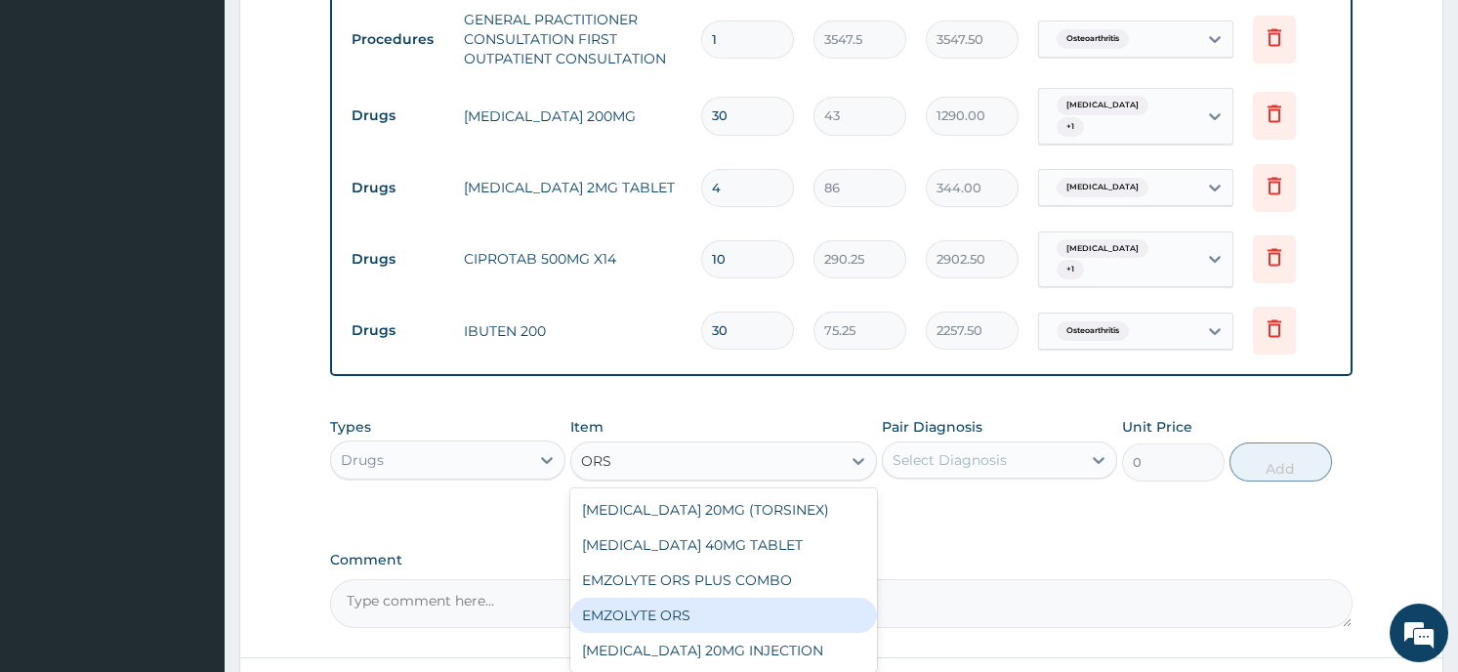
click at [624, 598] on div "EMZOLYTE ORS" at bounding box center [723, 615] width 307 height 35
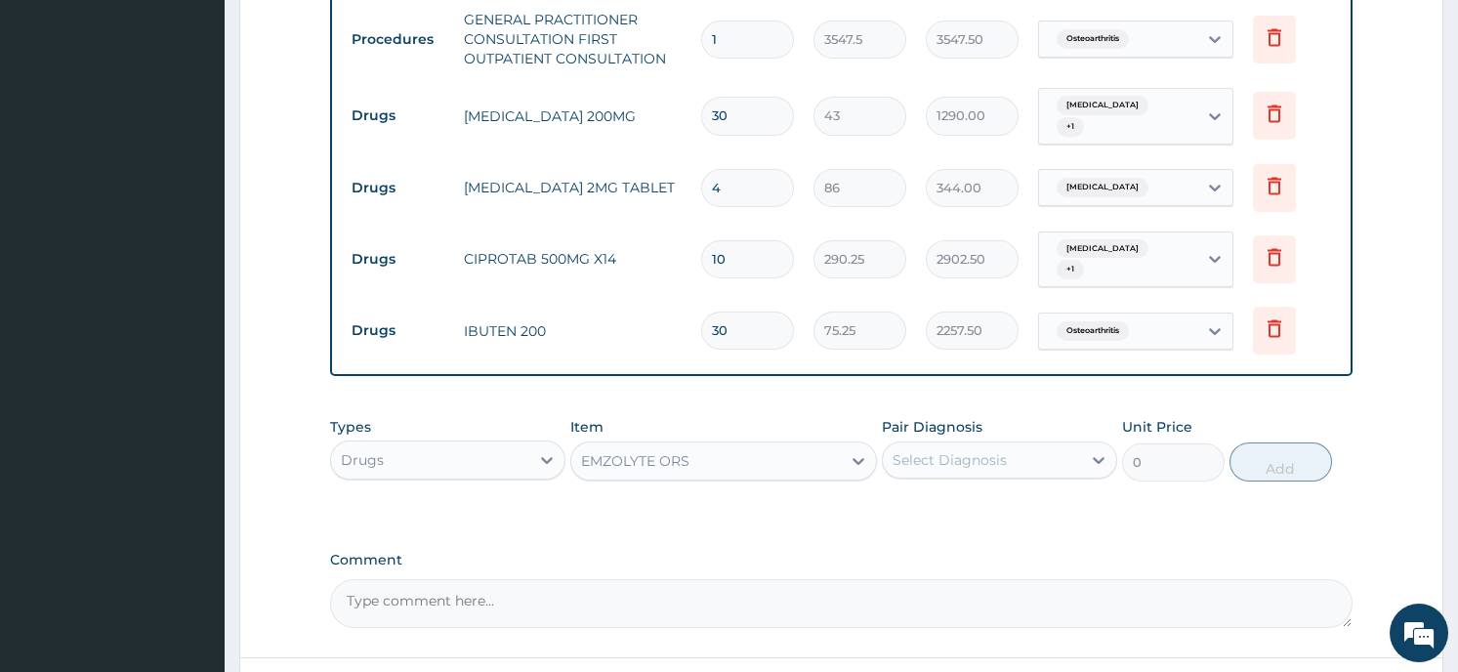
type input "430"
click at [999, 450] on div "Select Diagnosis" at bounding box center [950, 460] width 114 height 20
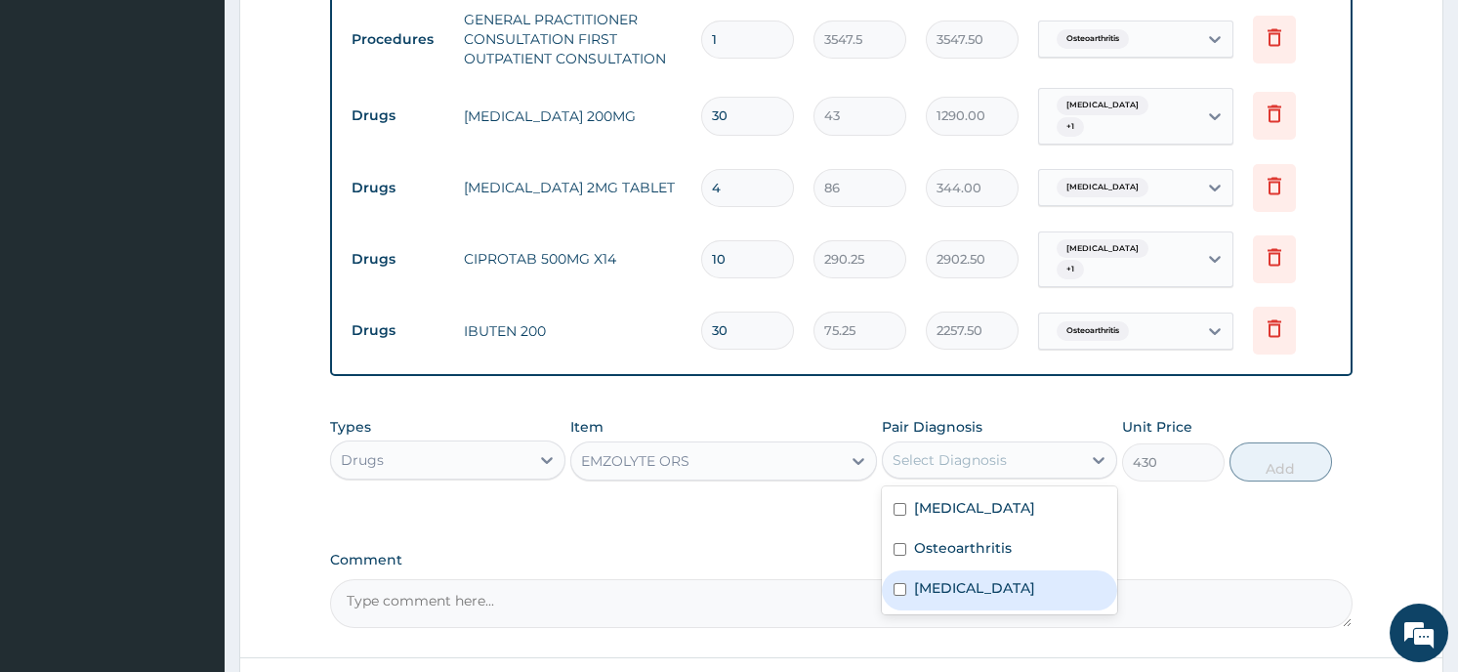
click at [903, 583] on input "checkbox" at bounding box center [900, 589] width 13 height 13
checkbox input "true"
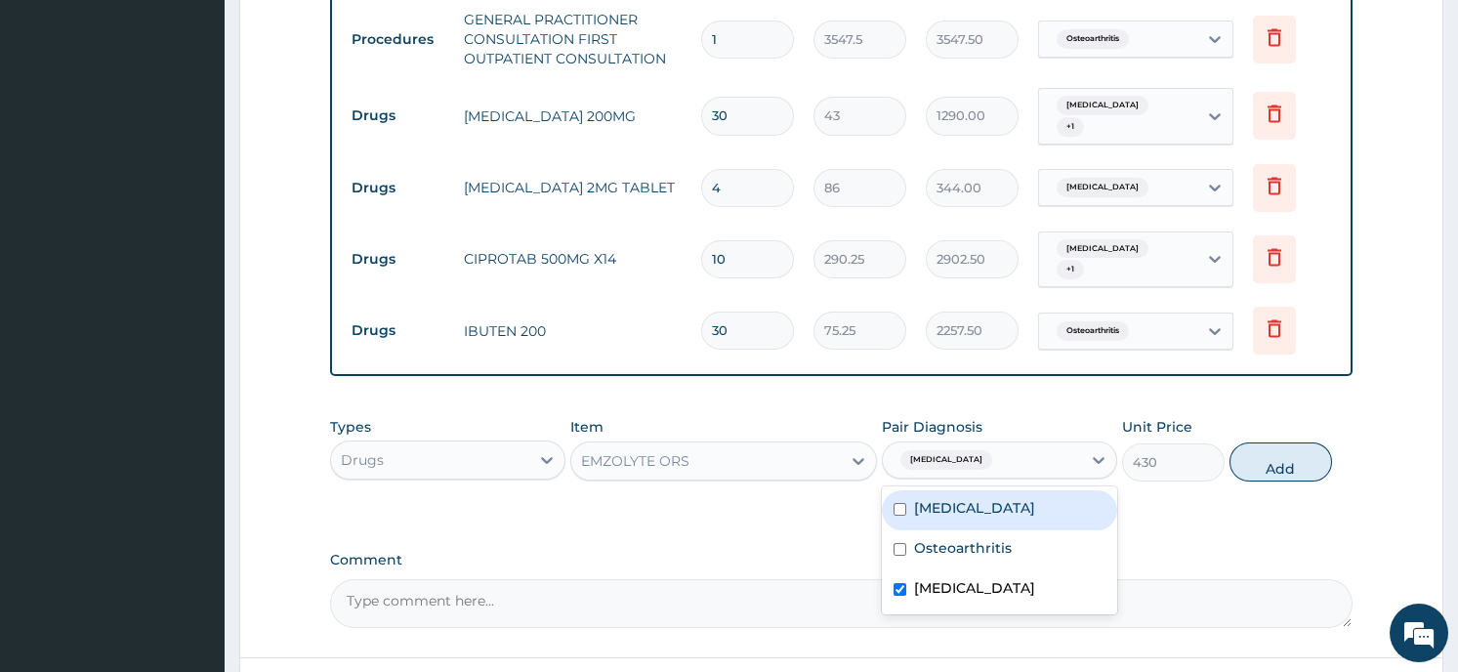
click at [896, 503] on input "checkbox" at bounding box center [900, 509] width 13 height 13
checkbox input "true"
click at [1262, 442] on button "Add" at bounding box center [1280, 461] width 103 height 39
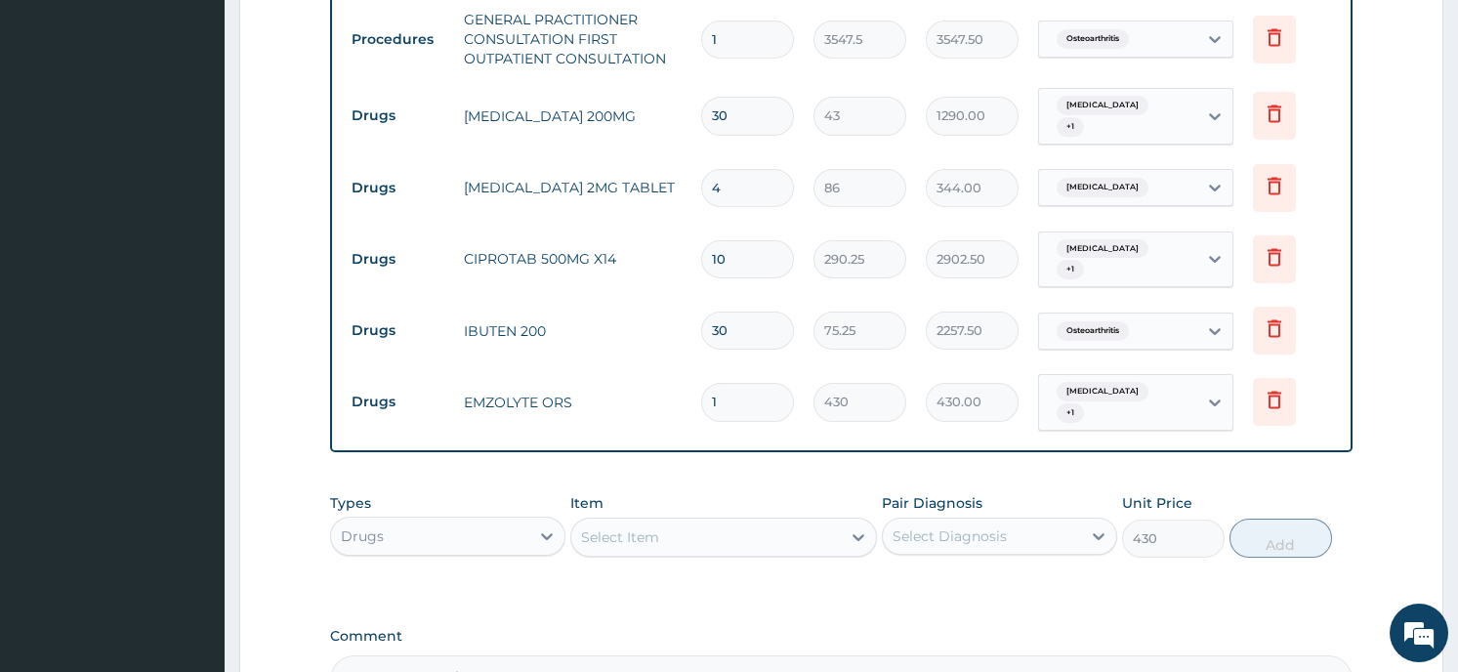
type input "0"
type input "0.00"
type input "2"
type input "860.00"
type input "0.00"
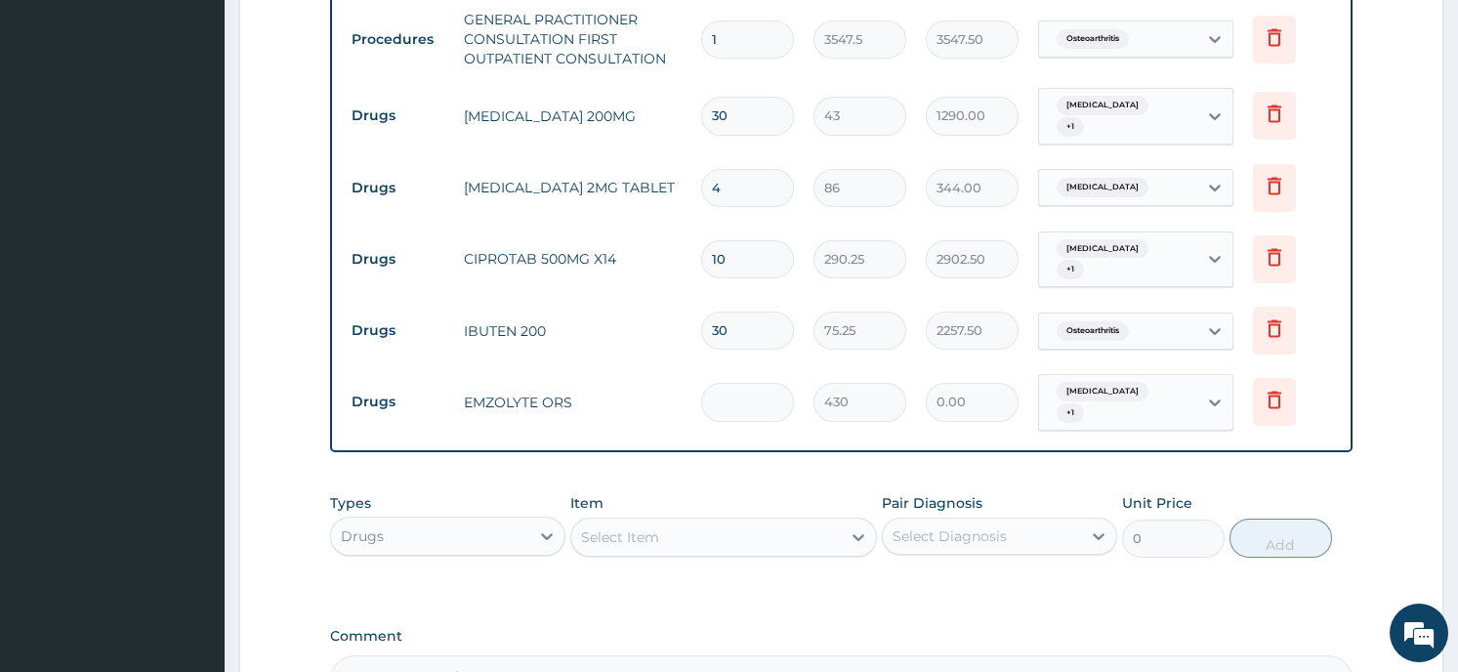
type input "1"
type input "430.00"
click at [1264, 628] on label "Comment" at bounding box center [840, 636] width 1021 height 17
click at [1264, 655] on textarea "Comment" at bounding box center [840, 679] width 1021 height 49
click at [1394, 411] on form "Step 2 of 2 PA Code / Prescription Code Enter Code(Secondary Care Only) Encount…" at bounding box center [841, 46] width 1204 height 1595
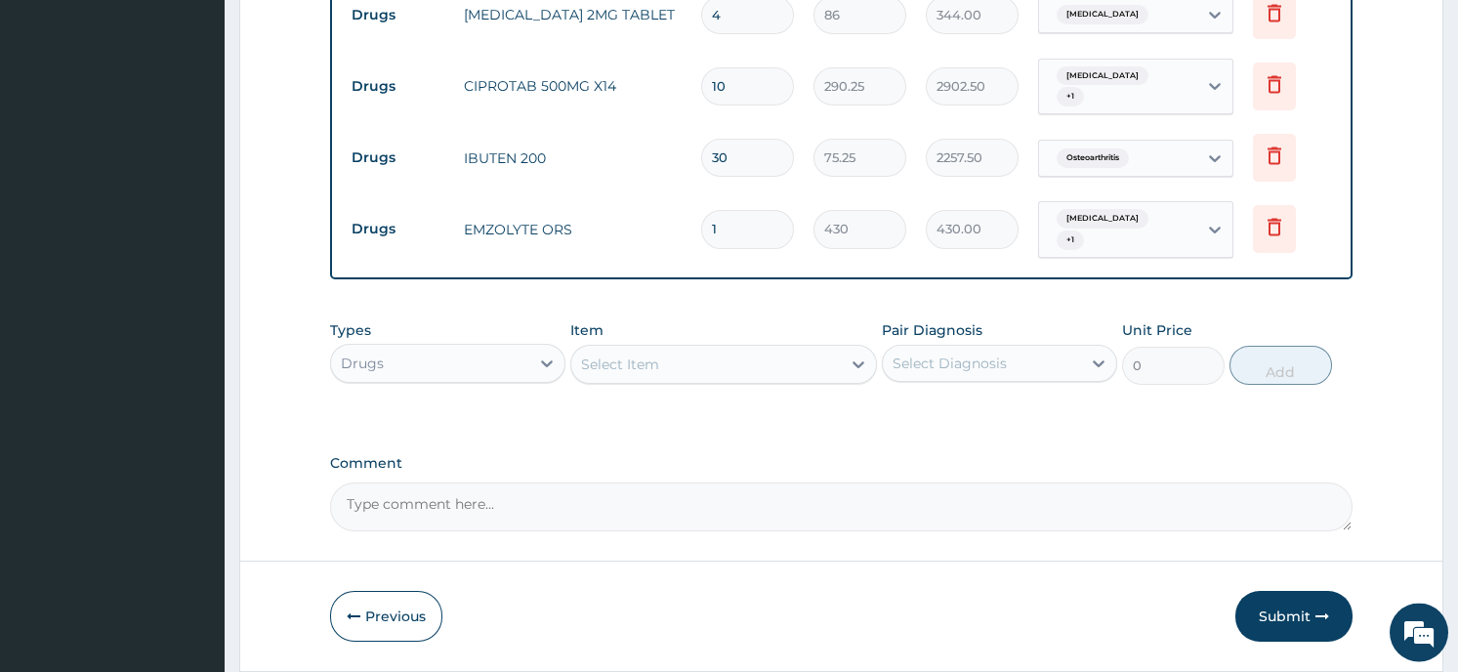
scroll to position [1064, 0]
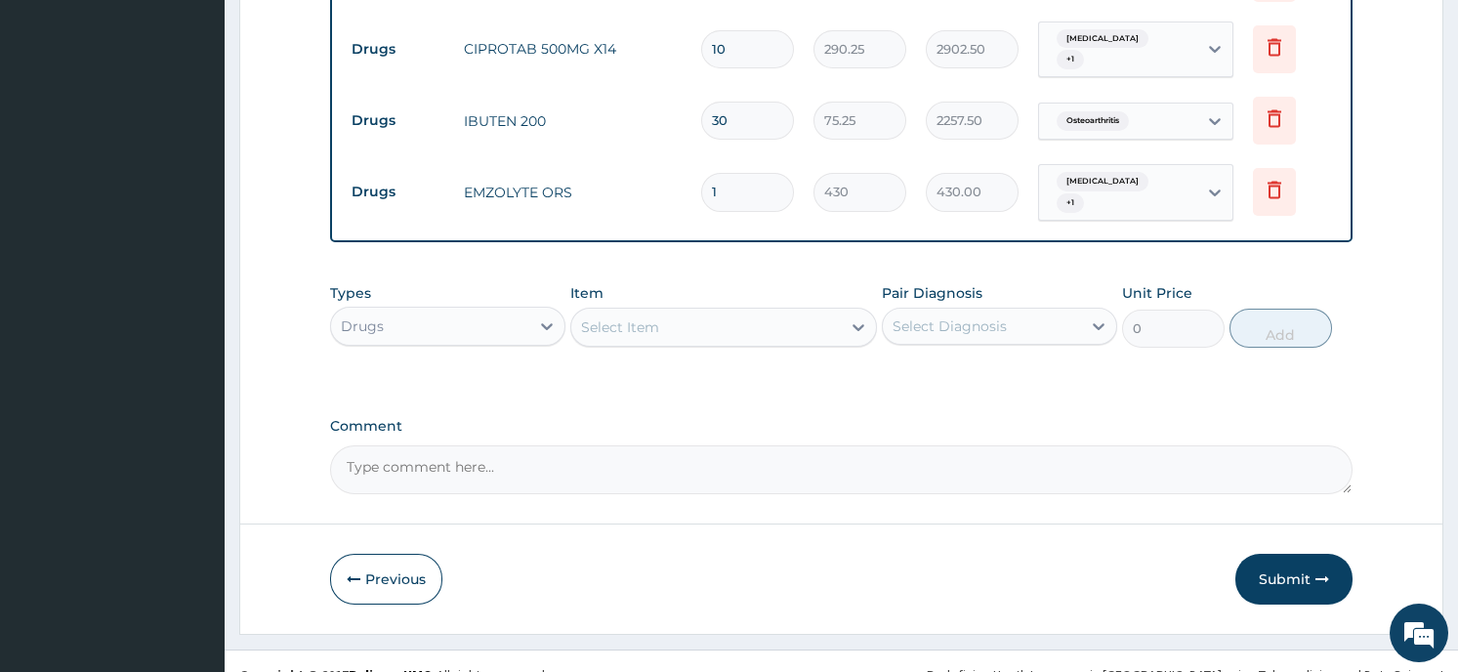
click at [1284, 554] on button "Submit" at bounding box center [1293, 579] width 117 height 51
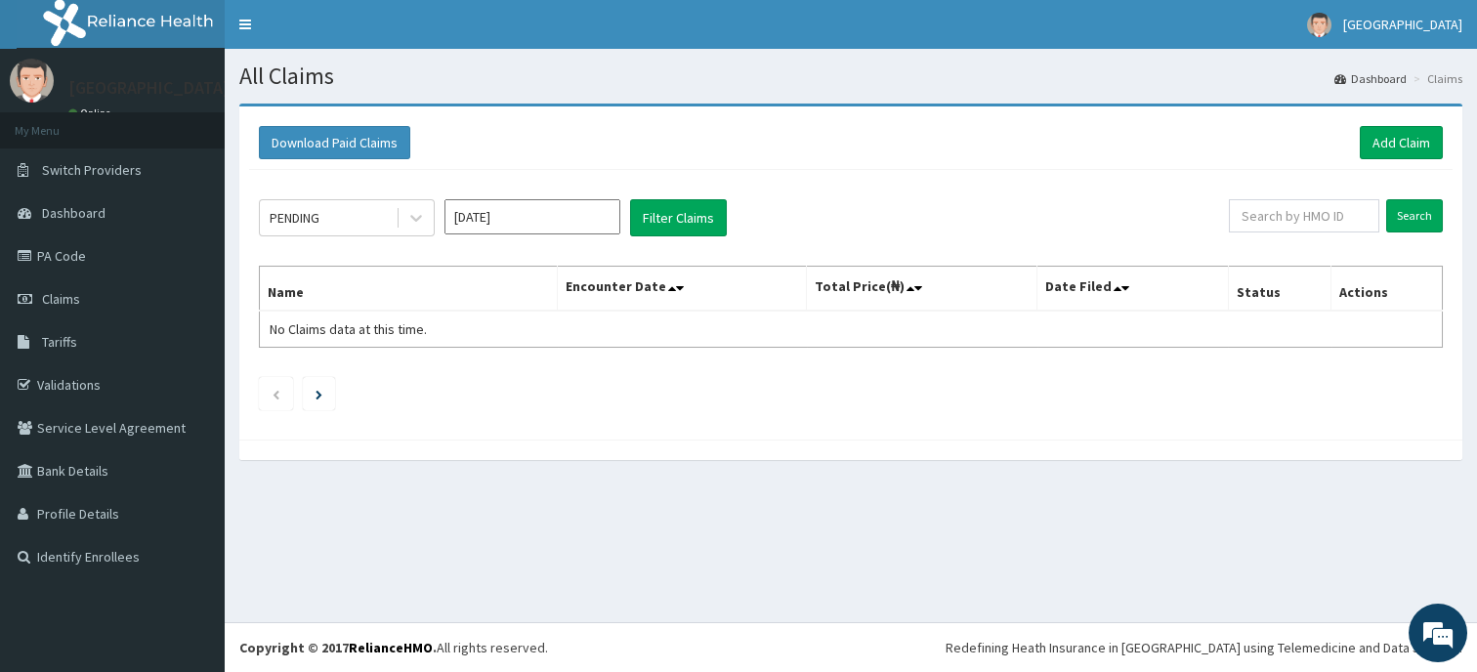
click at [49, 247] on link "PA Code" at bounding box center [112, 255] width 225 height 43
click at [1398, 141] on link "Add Claim" at bounding box center [1400, 142] width 83 height 33
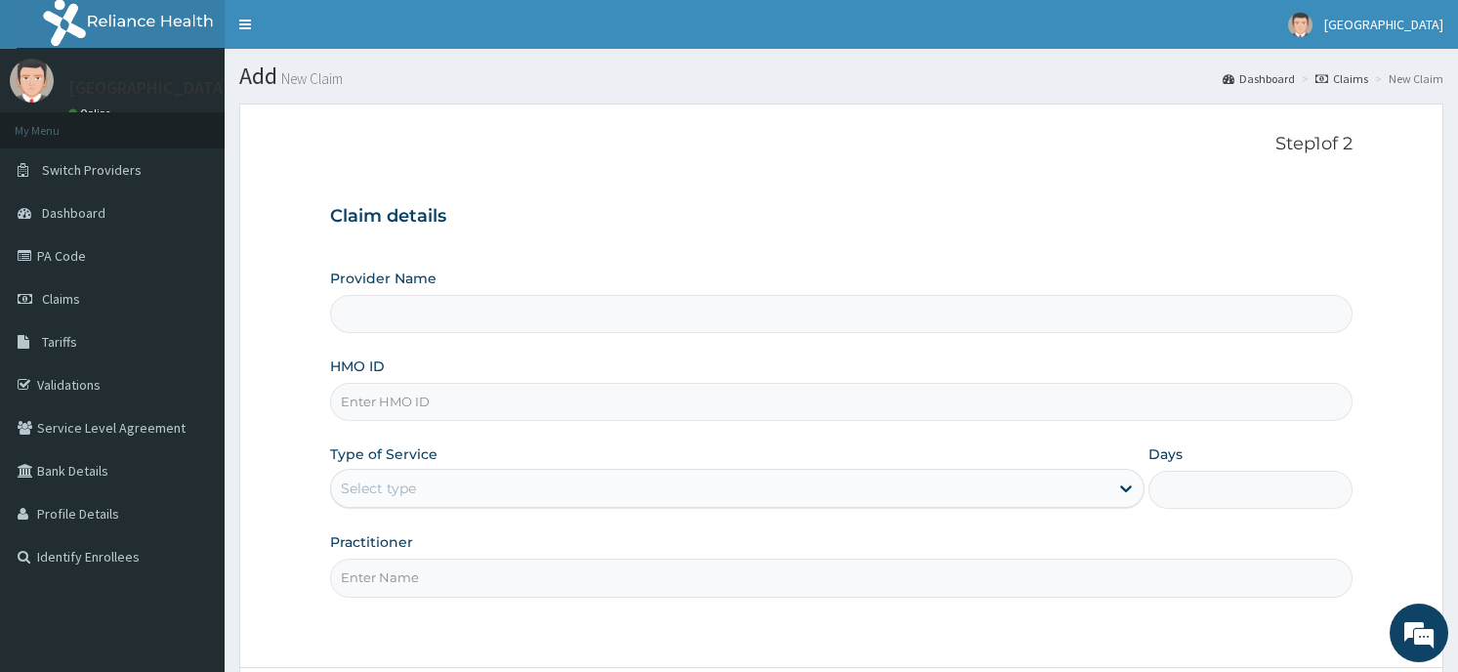
type input "Horeb [GEOGRAPHIC_DATA]"
click at [772, 411] on input "HMO ID" at bounding box center [840, 402] width 1021 height 38
click at [567, 470] on div "F" at bounding box center [737, 488] width 814 height 39
type input "F"
click at [507, 400] on input "HMO ID" at bounding box center [840, 402] width 1021 height 38
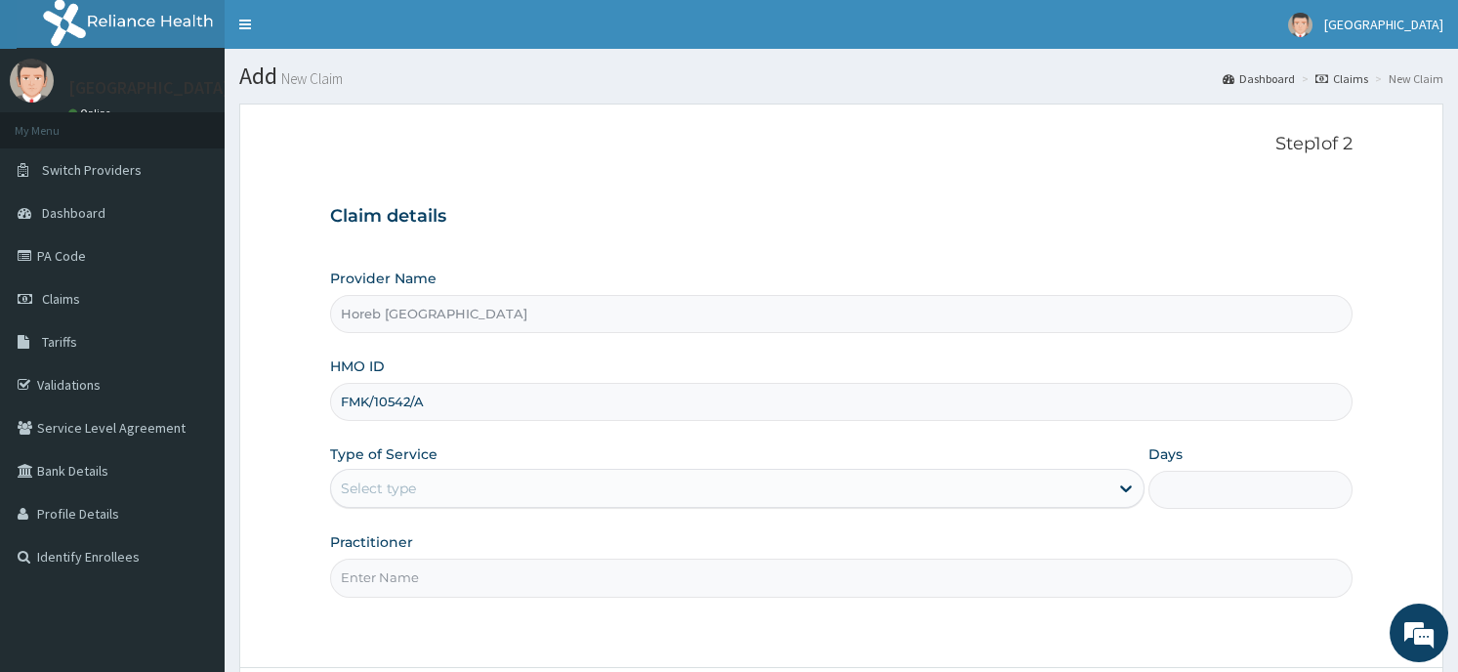
type input "FMK/10542/A"
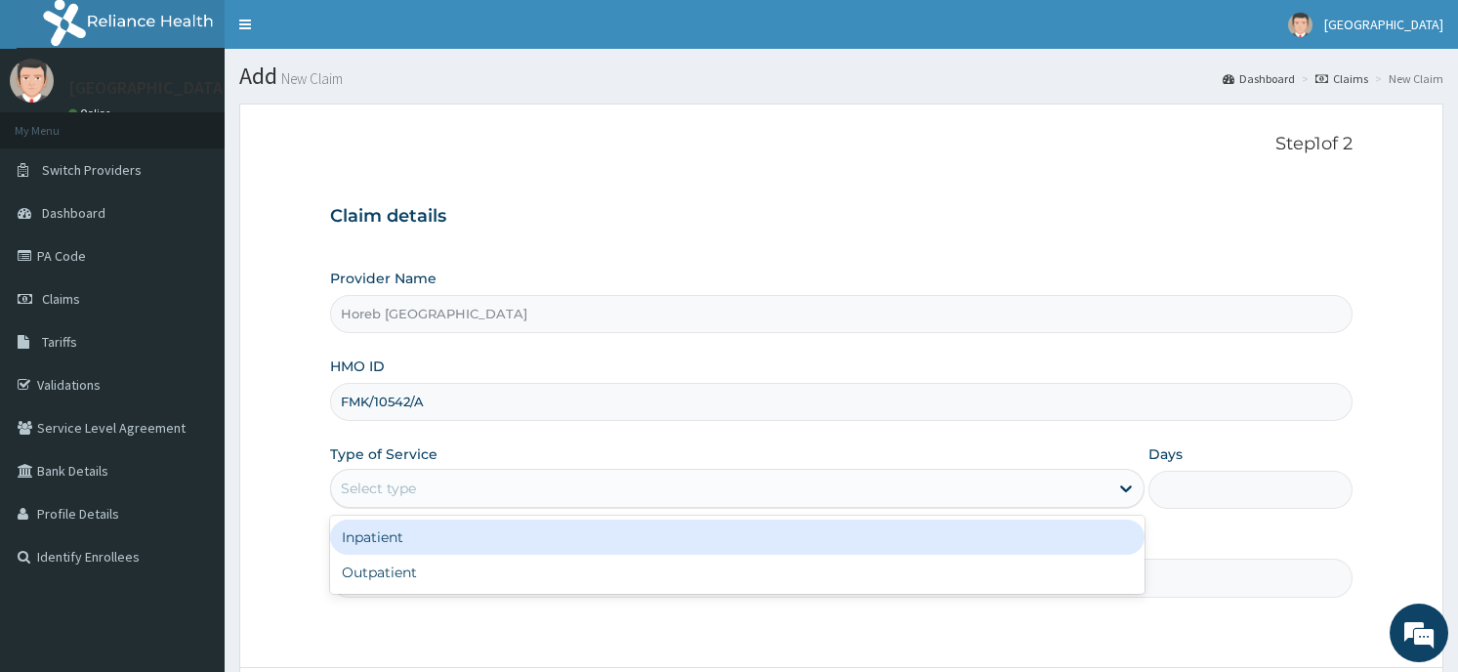
click at [460, 489] on div "Select type" at bounding box center [719, 488] width 777 height 31
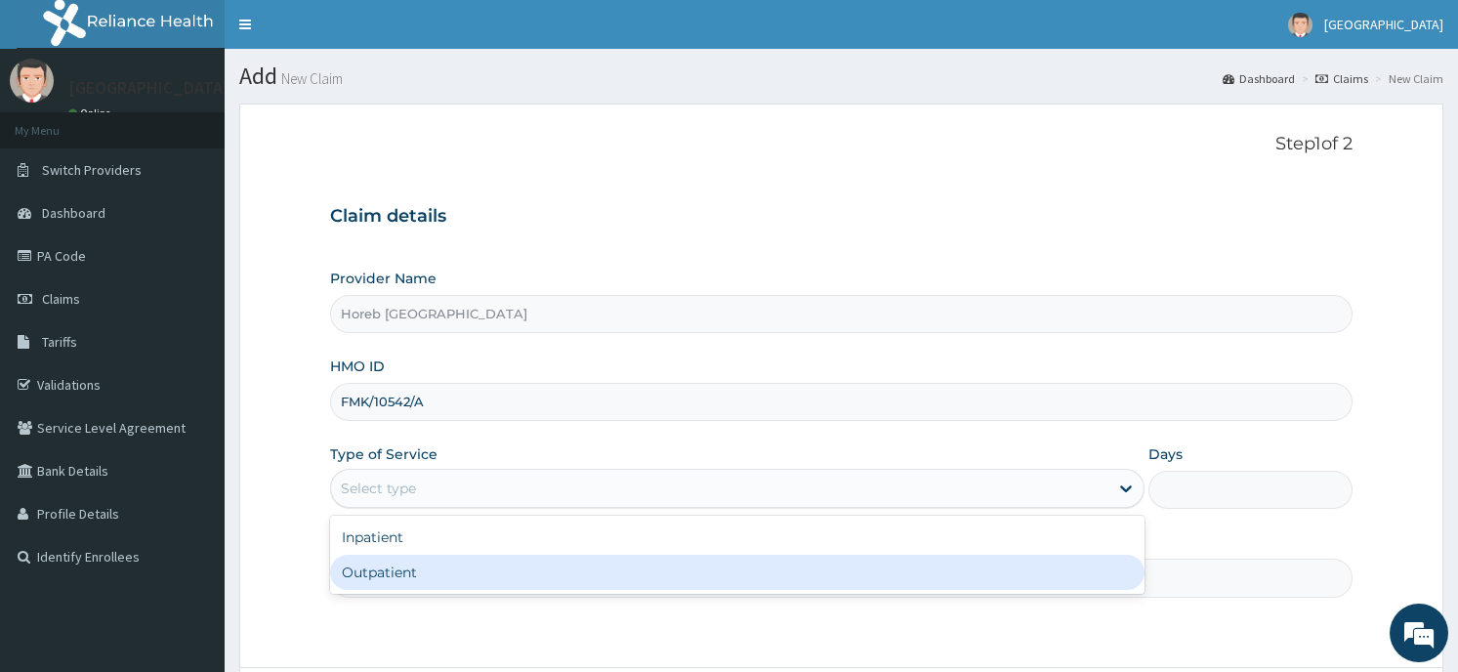
click at [448, 569] on div "Outpatient" at bounding box center [737, 572] width 814 height 35
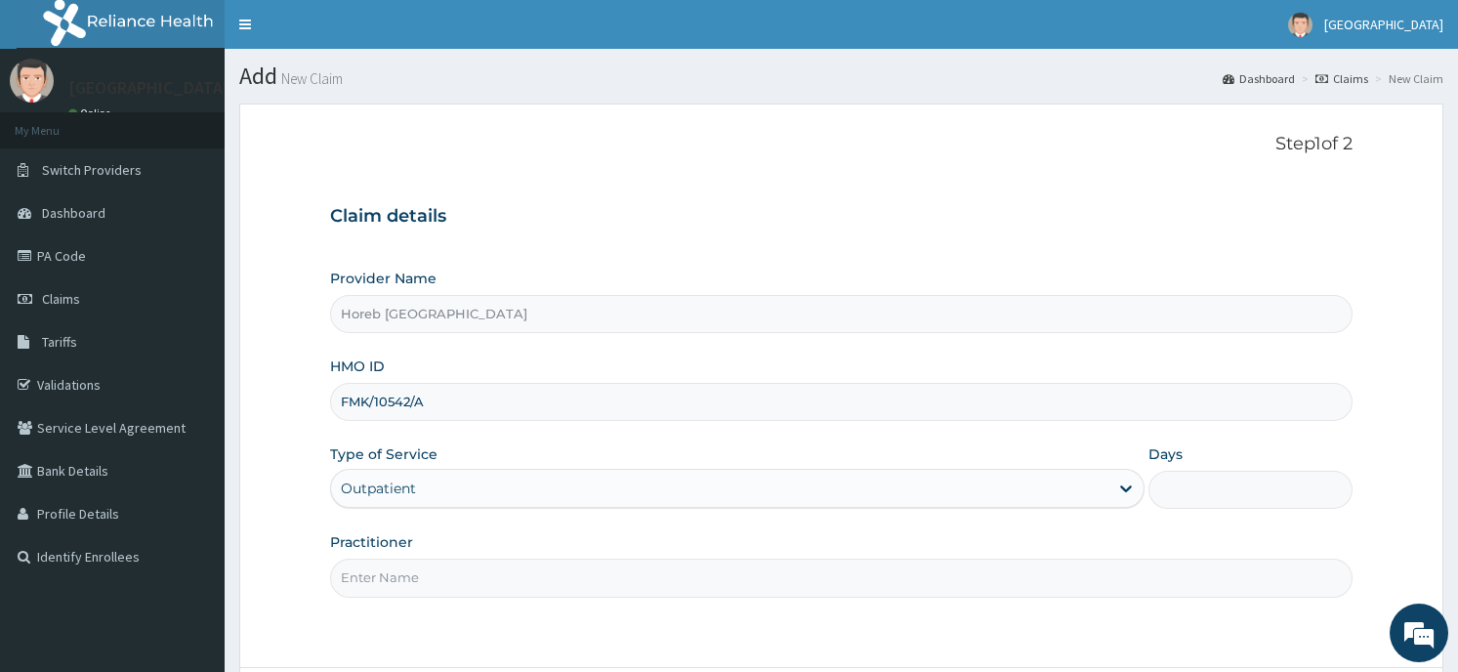
type input "1"
click at [513, 582] on input "Practitioner" at bounding box center [840, 578] width 1021 height 38
type input "GENERAL"
click at [1024, 639] on form "Step 1 of 2 Claim details Provider Name Horeb Consult Hospital HMO ID FMK/10542…" at bounding box center [841, 441] width 1204 height 675
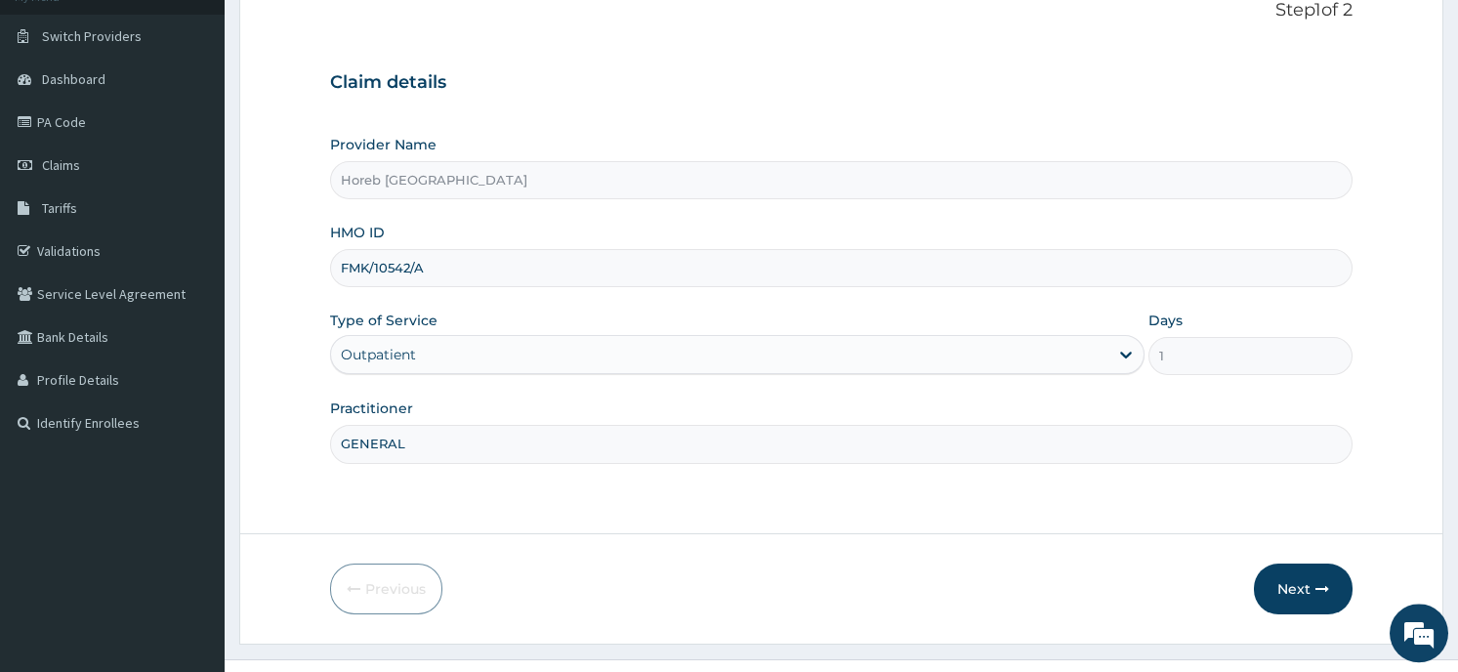
scroll to position [171, 0]
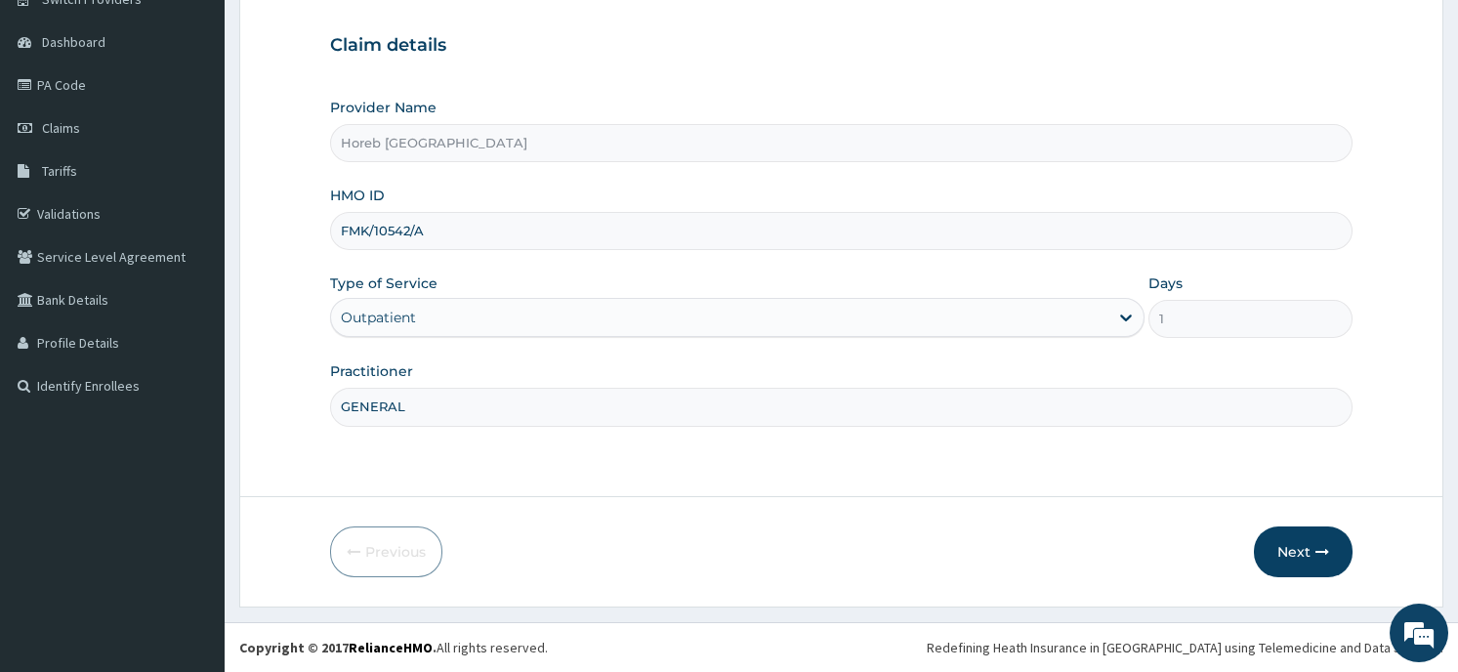
click at [1321, 539] on button "Next" at bounding box center [1303, 551] width 99 height 51
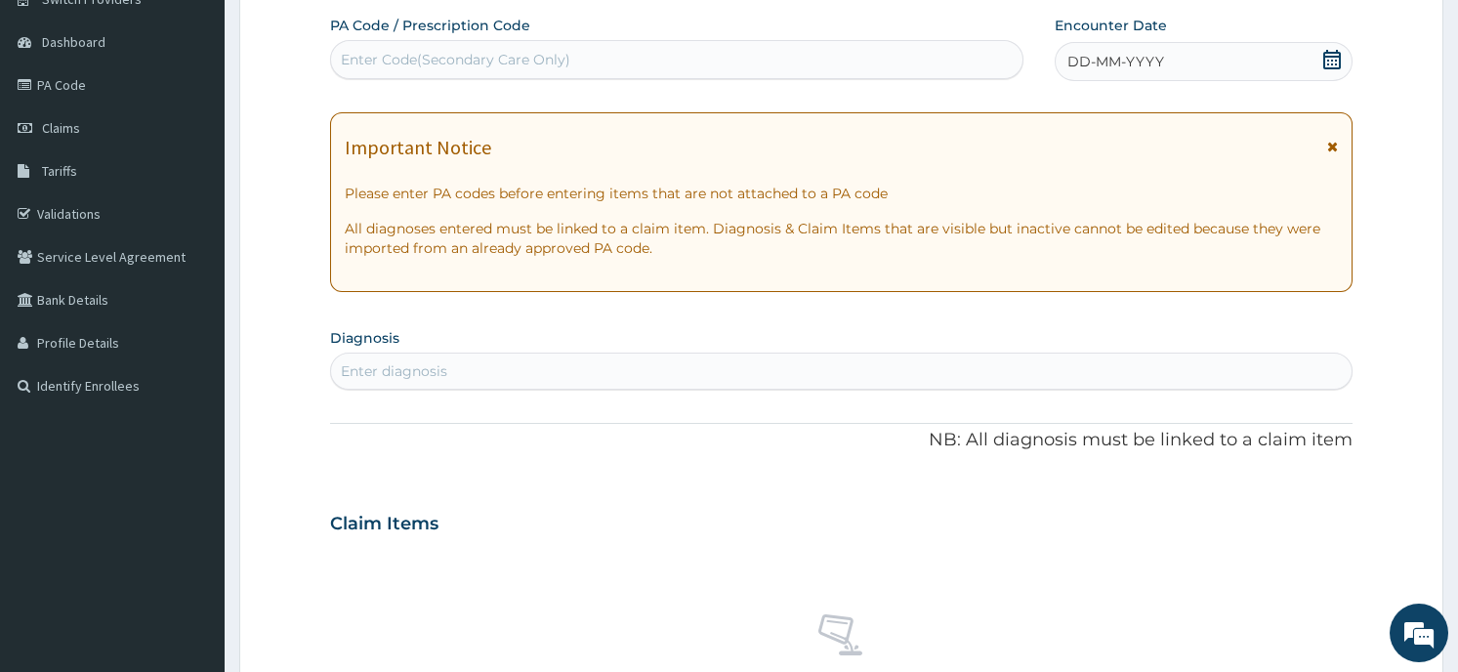
click at [1221, 48] on div "DD-MM-YYYY" at bounding box center [1203, 61] width 297 height 39
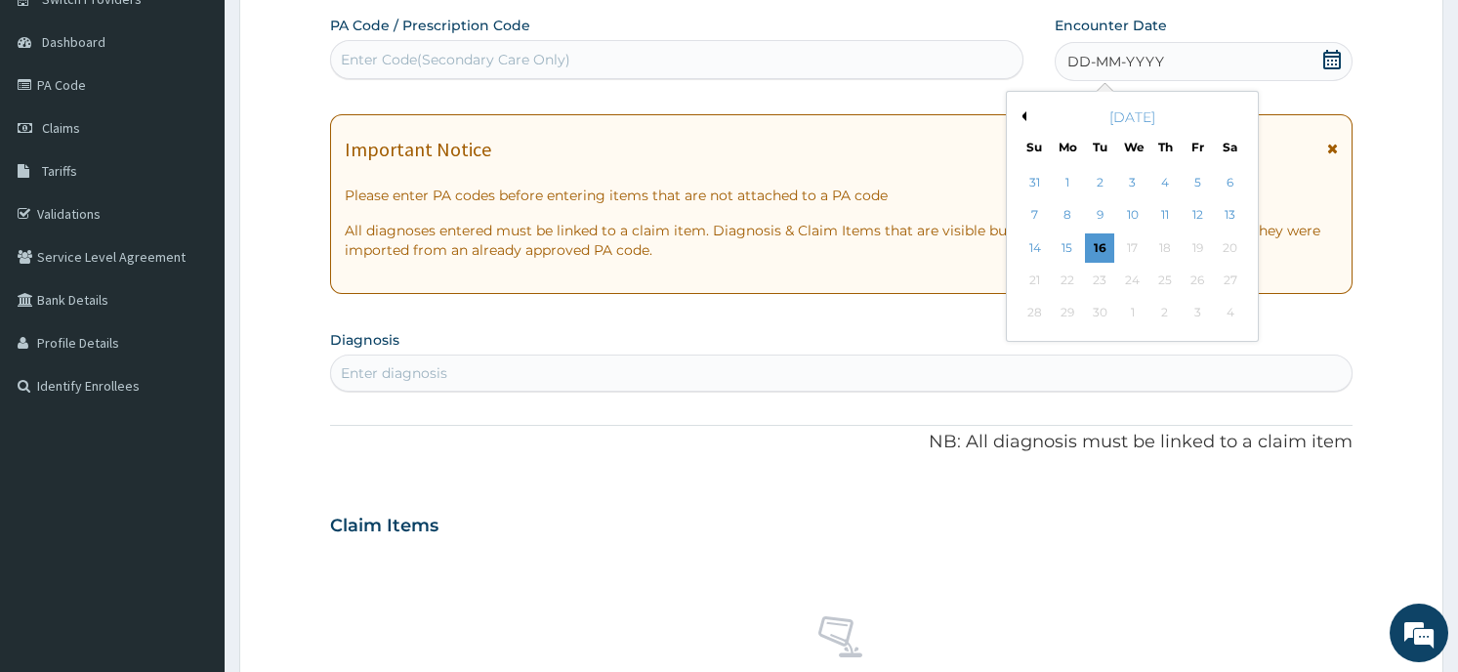
click at [1022, 112] on button "Previous Month" at bounding box center [1022, 116] width 10 height 10
click at [1104, 206] on div "5" at bounding box center [1100, 215] width 29 height 29
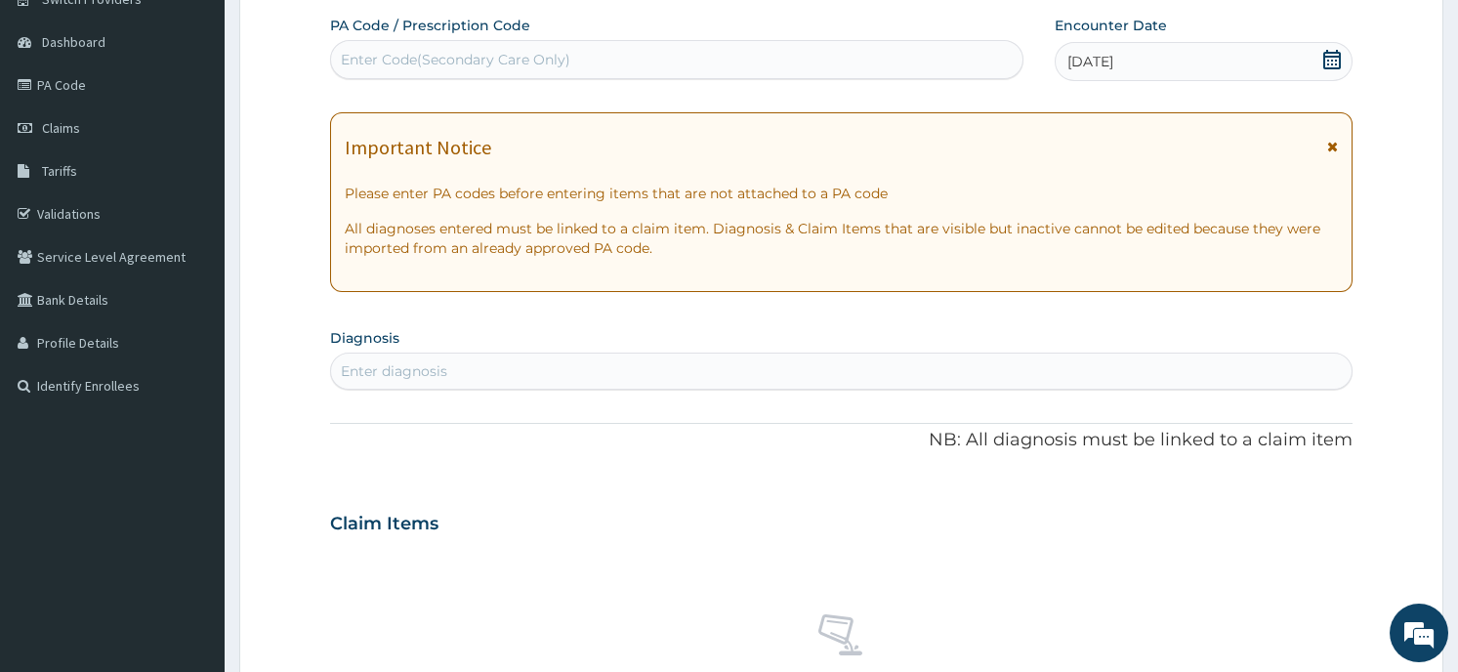
click at [682, 367] on div "Enter diagnosis" at bounding box center [841, 370] width 1020 height 31
type input "PLASMOD"
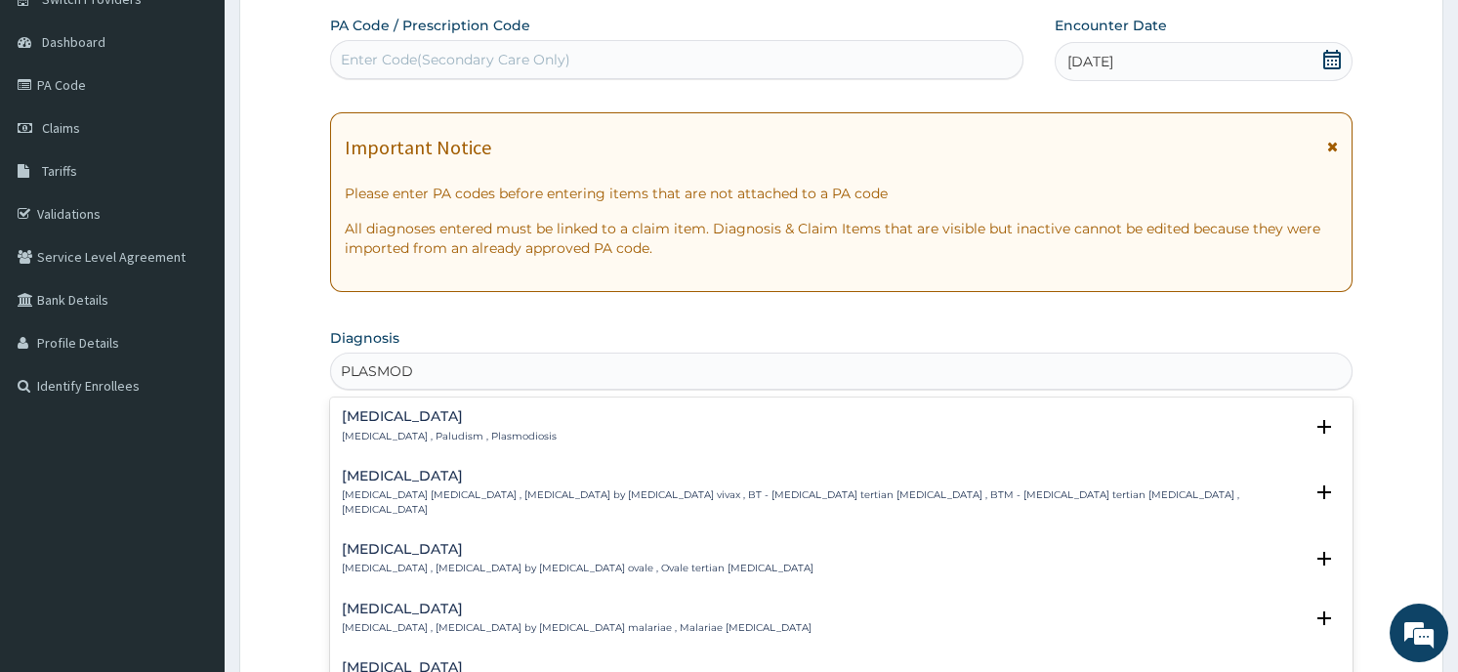
click at [623, 431] on div "Malaria Malaria , Paludism , Plasmodiosis" at bounding box center [841, 426] width 998 height 34
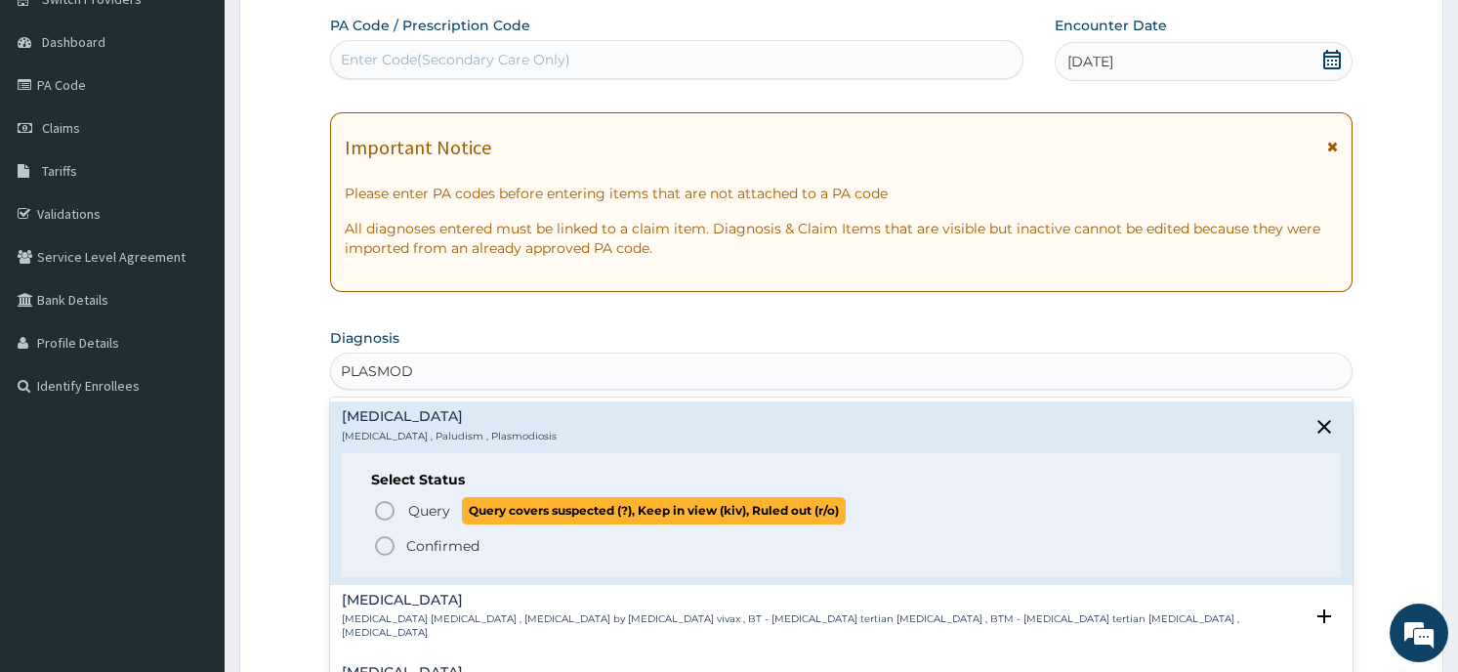
click at [579, 509] on span "Query covers suspected (?), Keep in view (kiv), Ruled out (r/o)" at bounding box center [654, 510] width 384 height 26
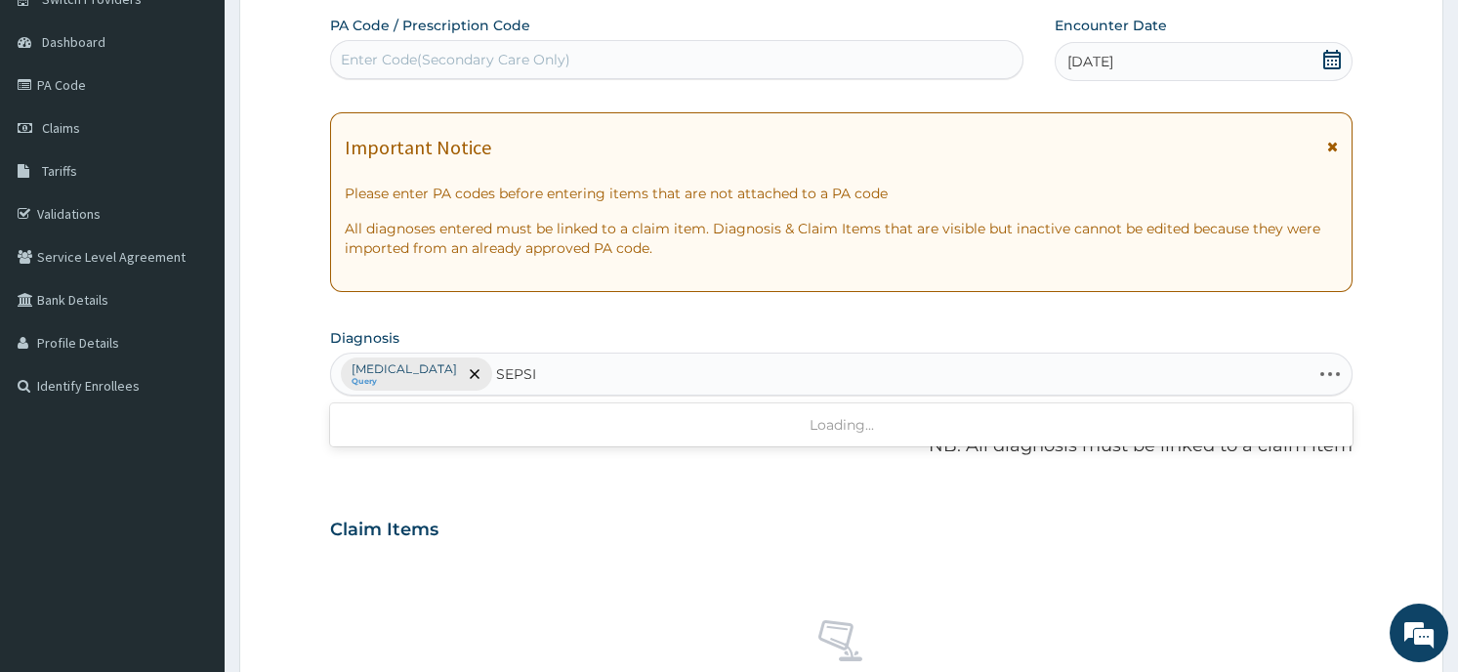
type input "SEPSIS"
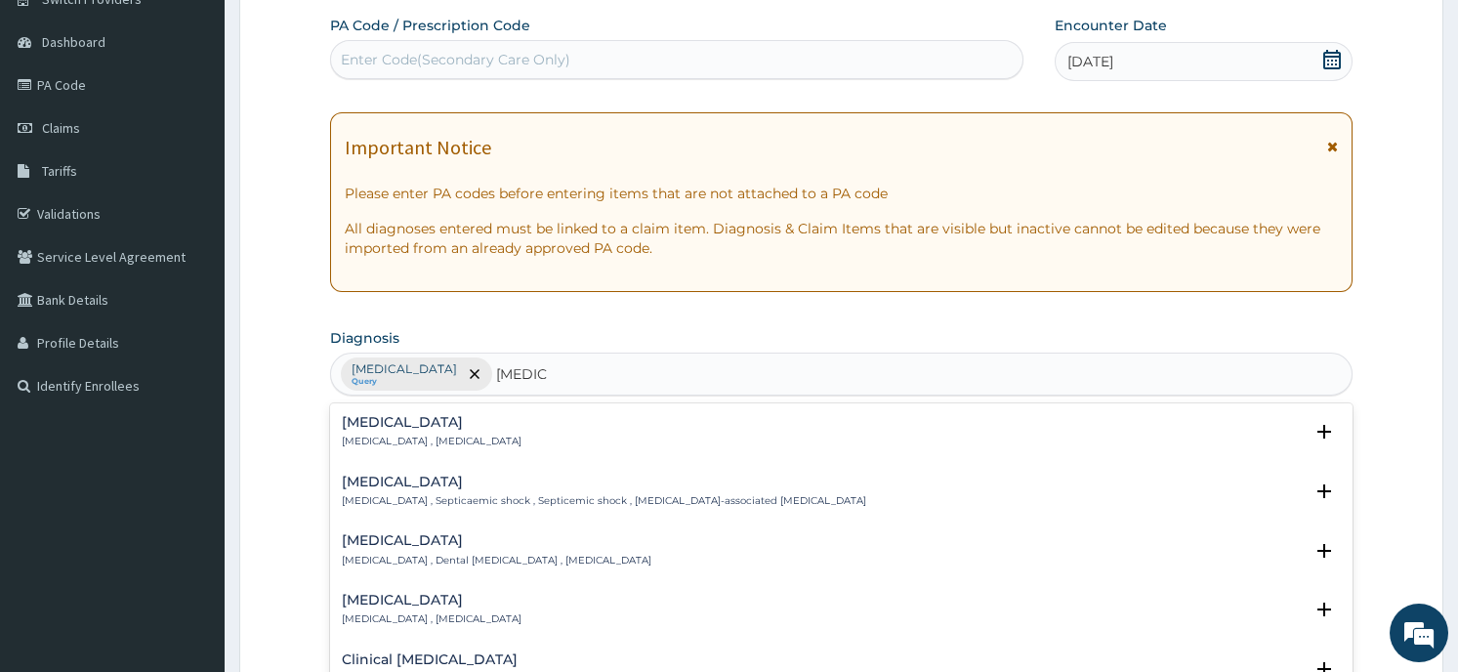
click at [466, 432] on div "Sepsis Systemic infection , Sepsis" at bounding box center [432, 432] width 180 height 34
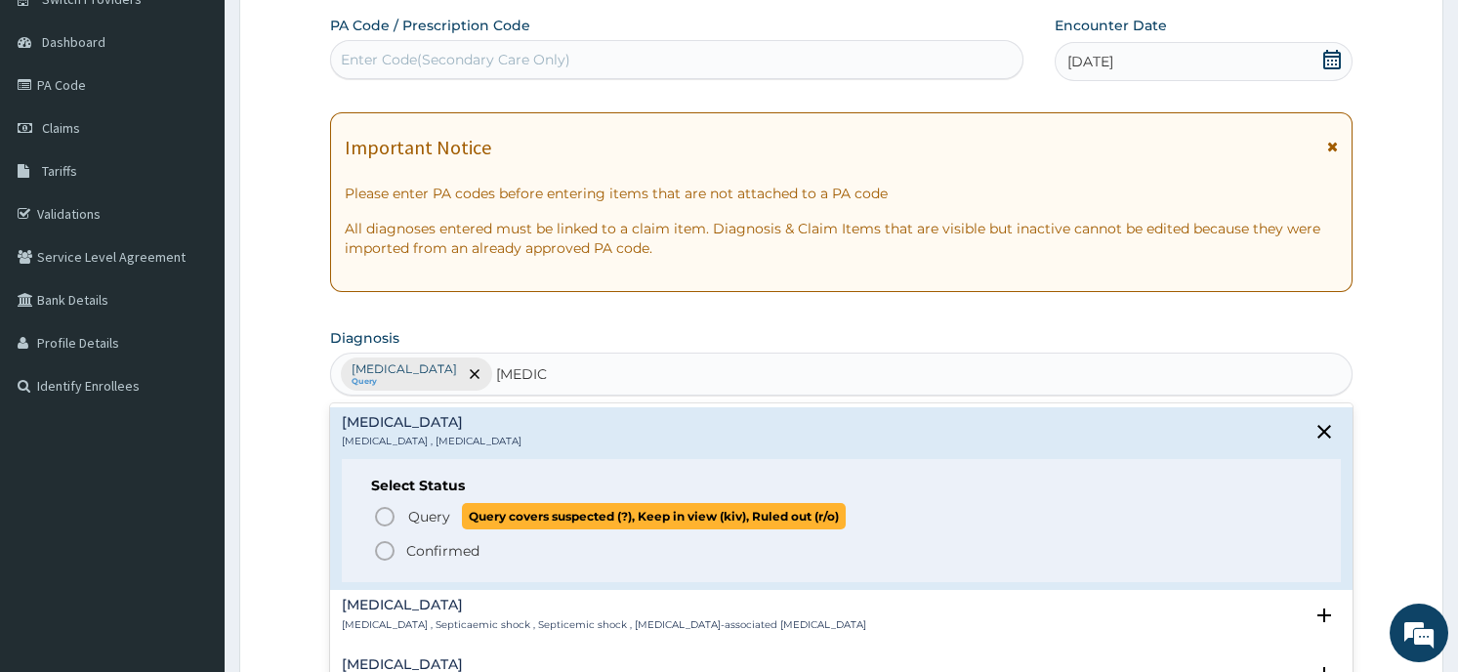
click at [502, 520] on span "Query covers suspected (?), Keep in view (kiv), Ruled out (r/o)" at bounding box center [654, 516] width 384 height 26
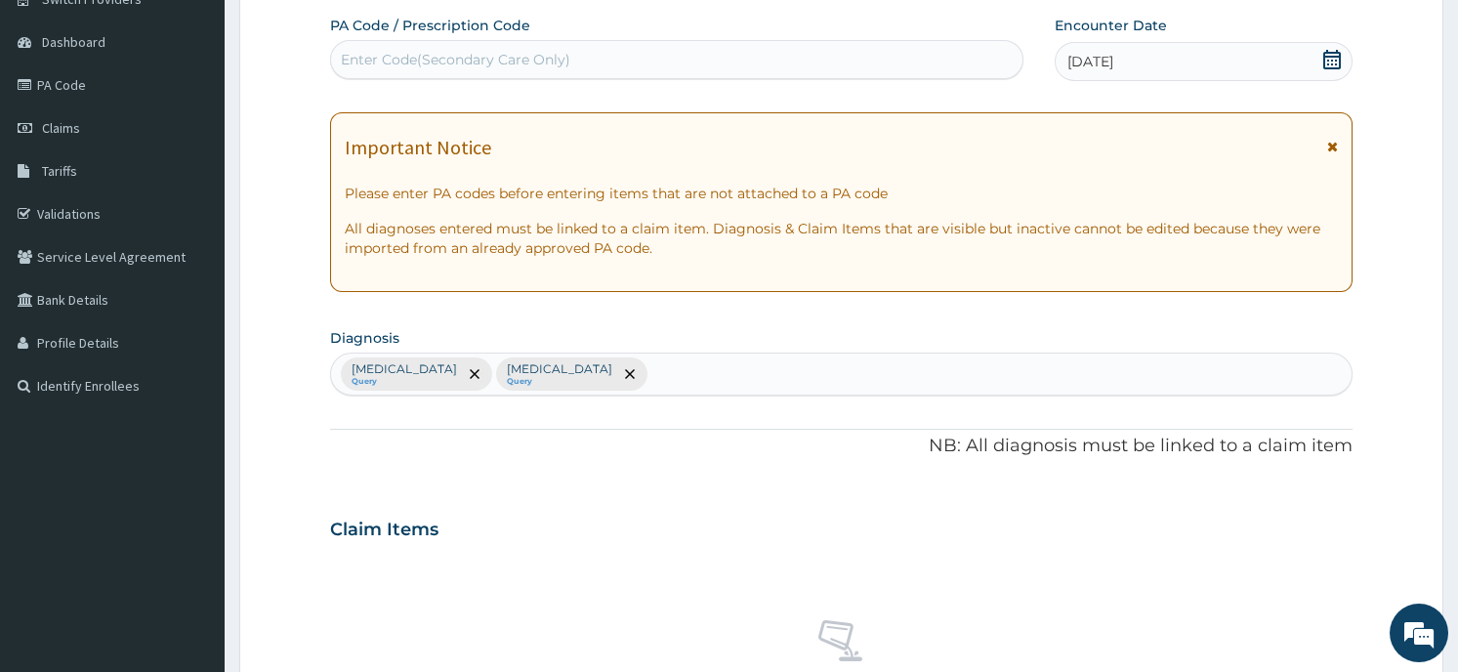
click at [656, 549] on div "Claim Items" at bounding box center [840, 525] width 1021 height 51
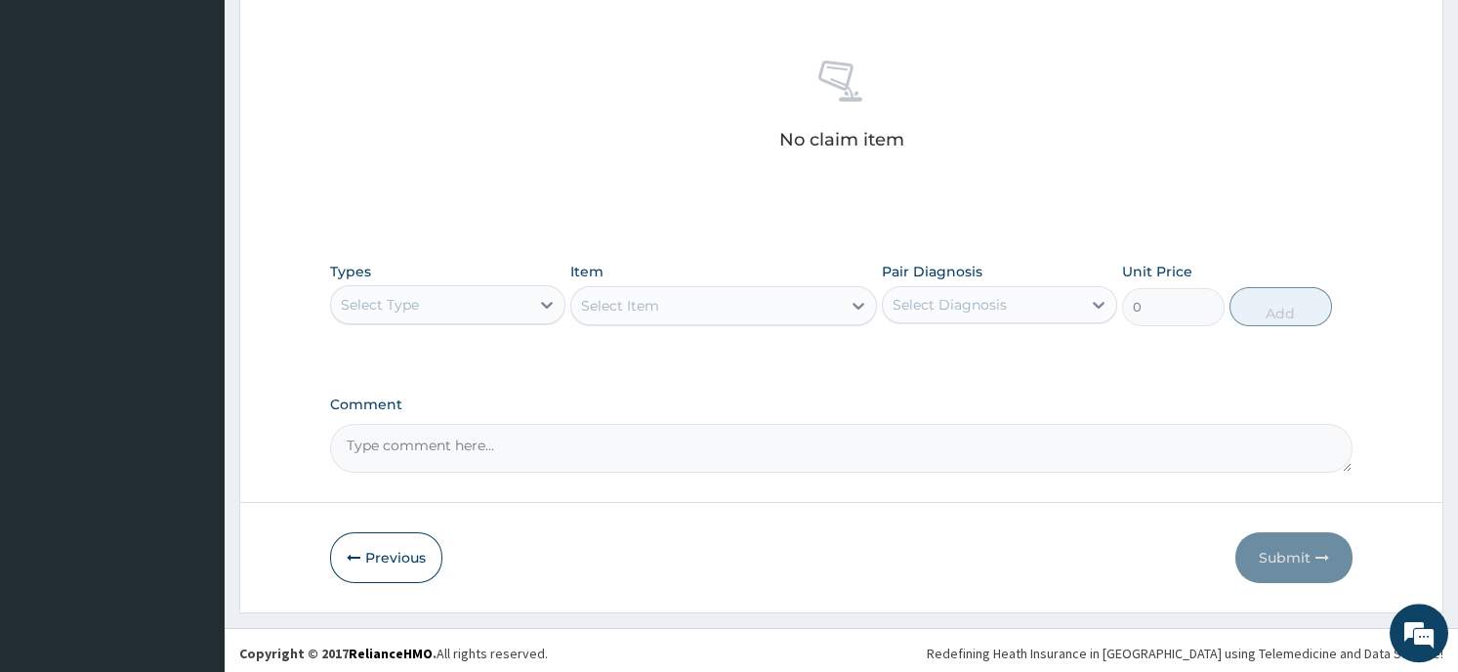
scroll to position [736, 0]
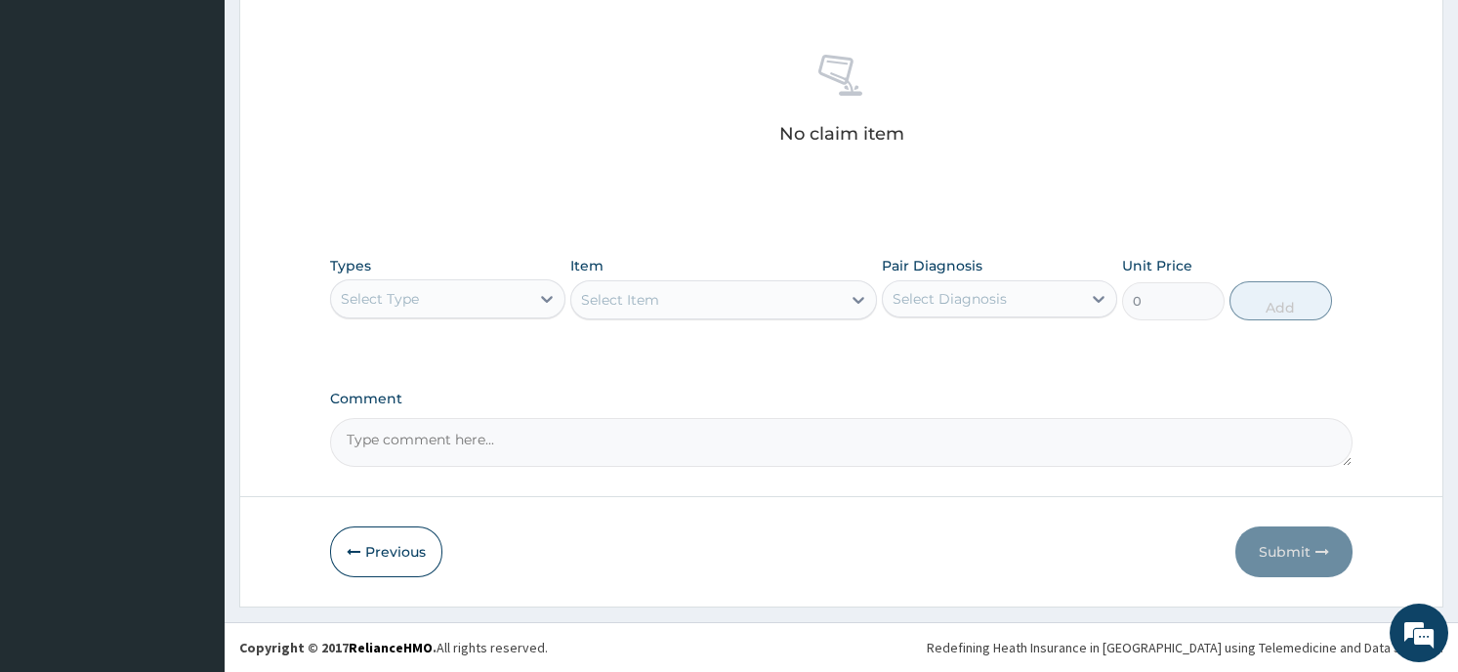
click at [488, 290] on div "Select Type" at bounding box center [430, 298] width 198 height 31
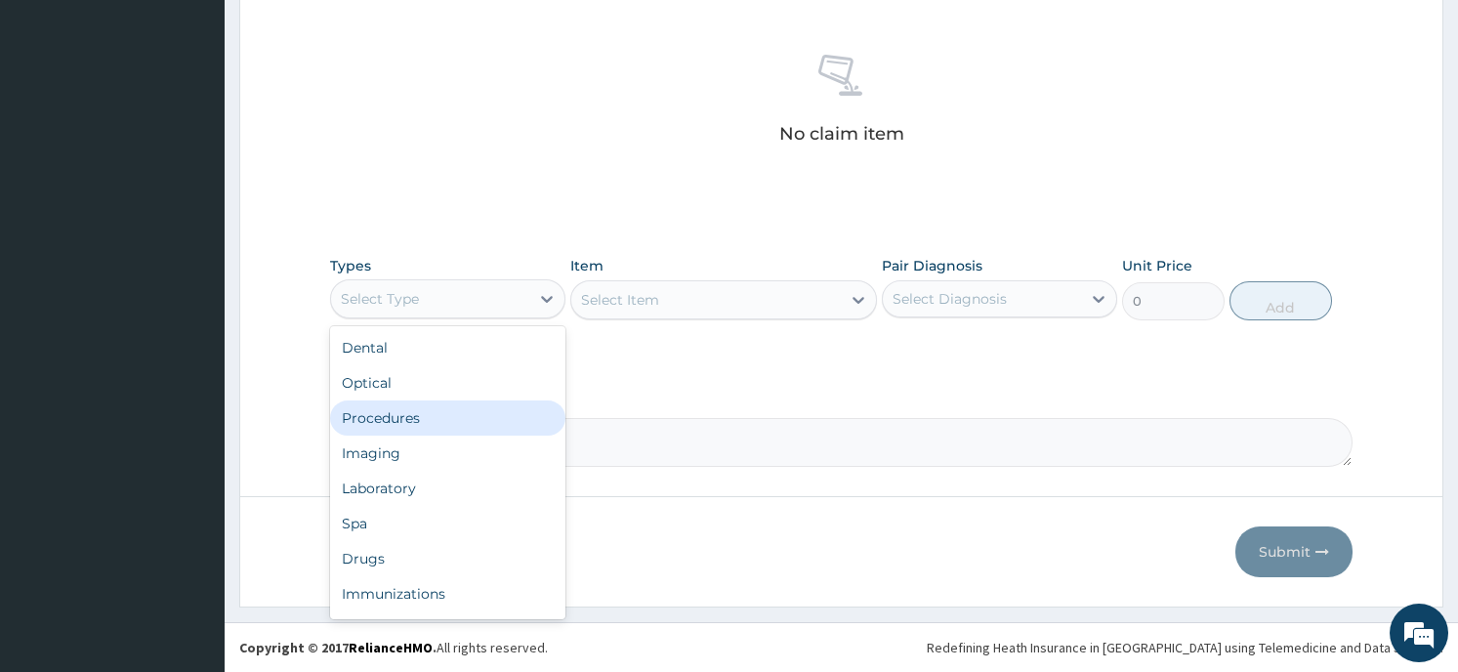
click at [420, 421] on div "Procedures" at bounding box center [447, 417] width 235 height 35
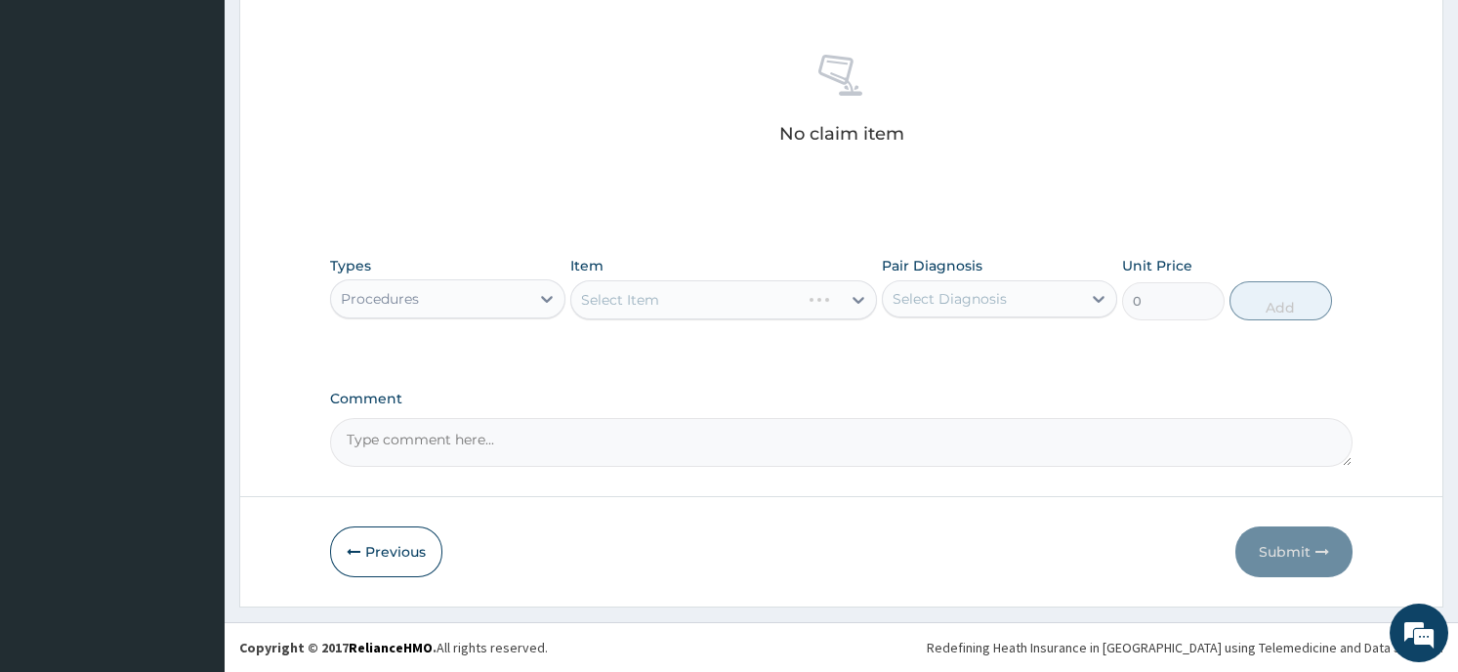
click at [718, 297] on div "Select Item" at bounding box center [723, 299] width 307 height 39
drag, startPoint x: 718, startPoint y: 297, endPoint x: 843, endPoint y: 299, distance: 125.0
click at [843, 299] on div "Select Item" at bounding box center [723, 299] width 307 height 39
click at [840, 298] on div "Select Item" at bounding box center [706, 299] width 270 height 31
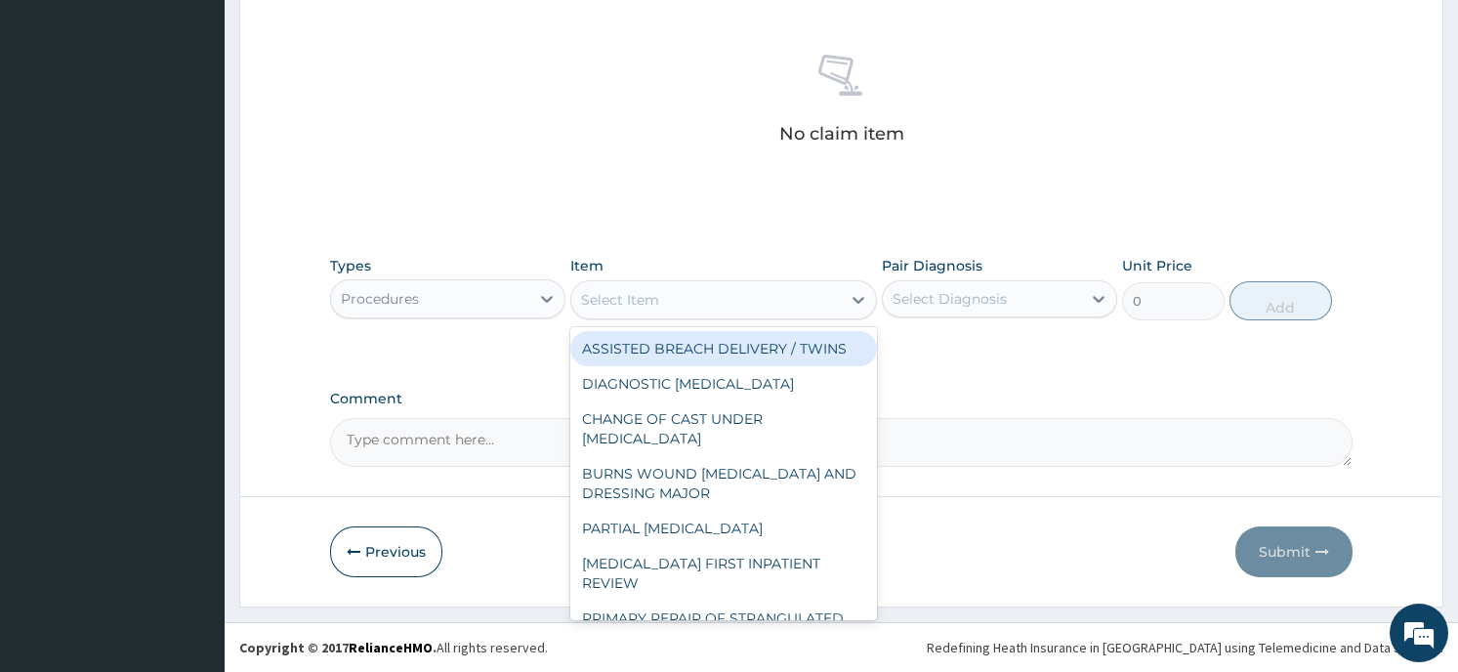
click at [840, 298] on div "Select Item" at bounding box center [706, 299] width 270 height 31
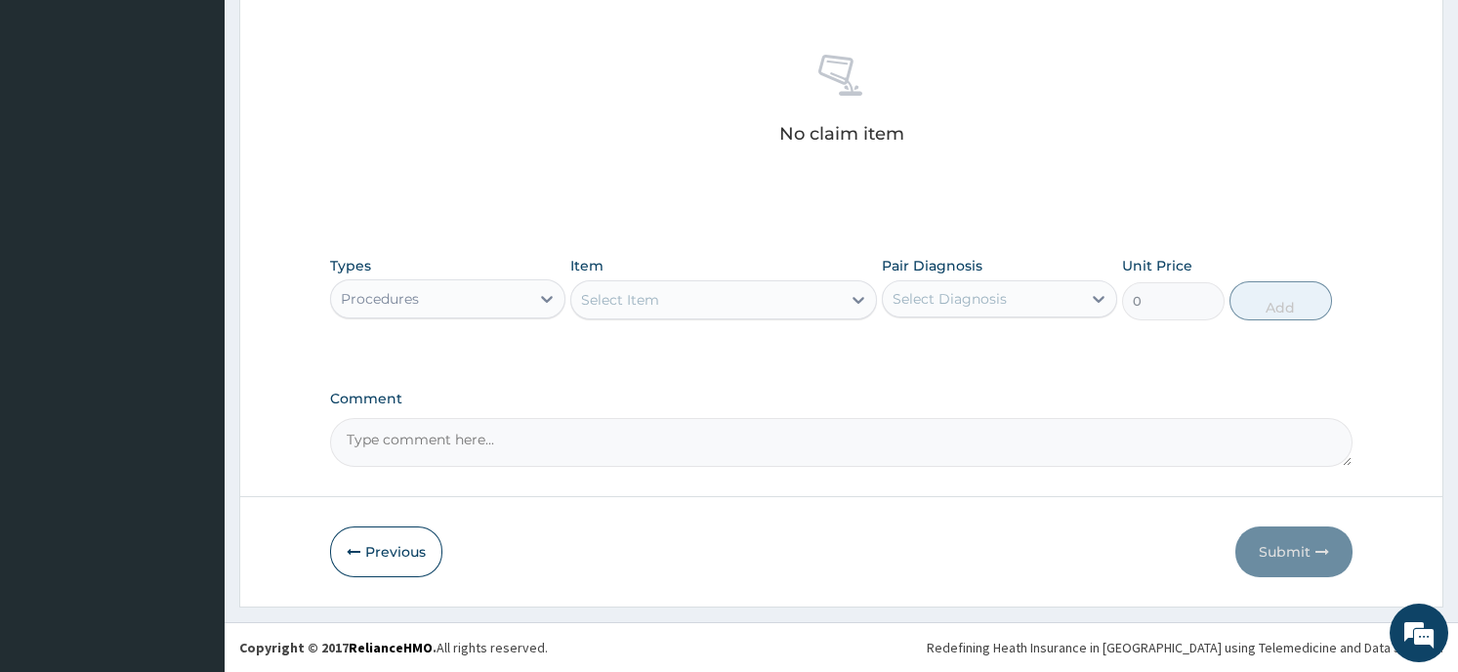
click at [840, 298] on div "Select Item" at bounding box center [706, 299] width 270 height 31
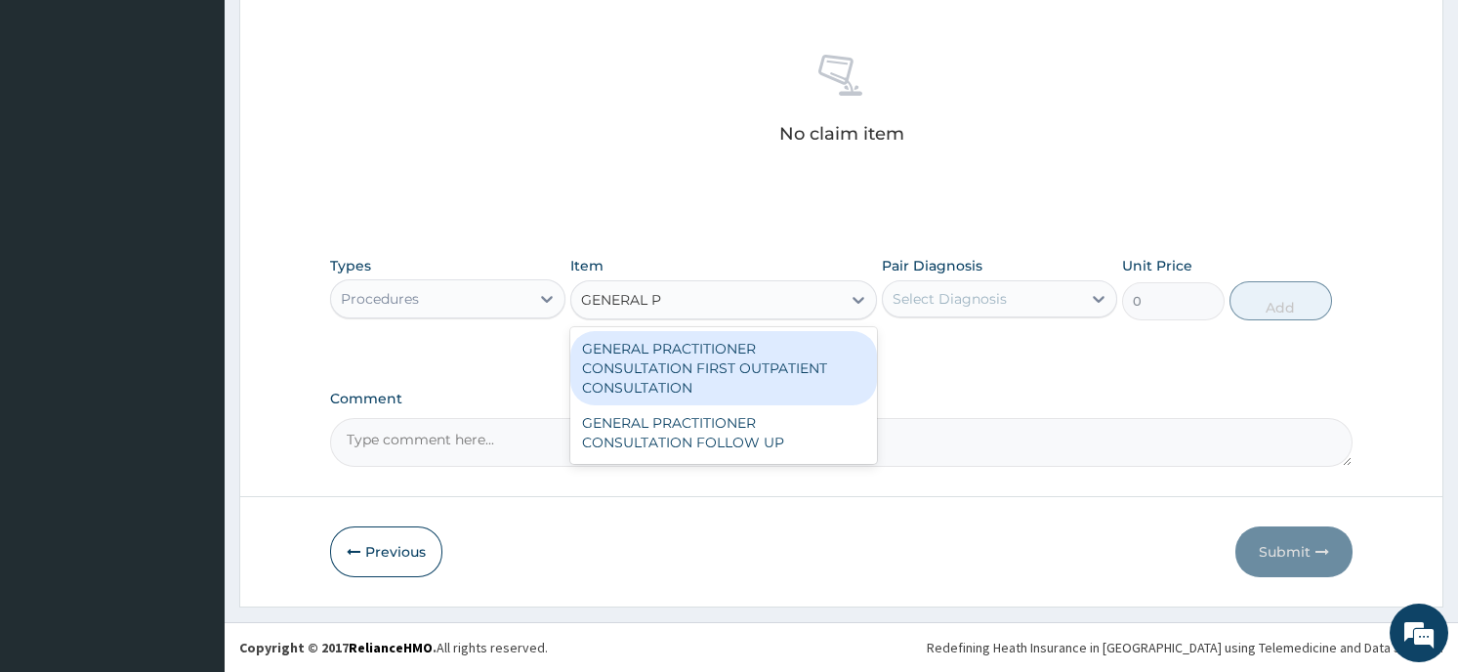
type input "GENERAL PR"
click at [751, 383] on div "GENERAL PRACTITIONER CONSULTATION FIRST OUTPATIENT CONSULTATION" at bounding box center [723, 368] width 307 height 74
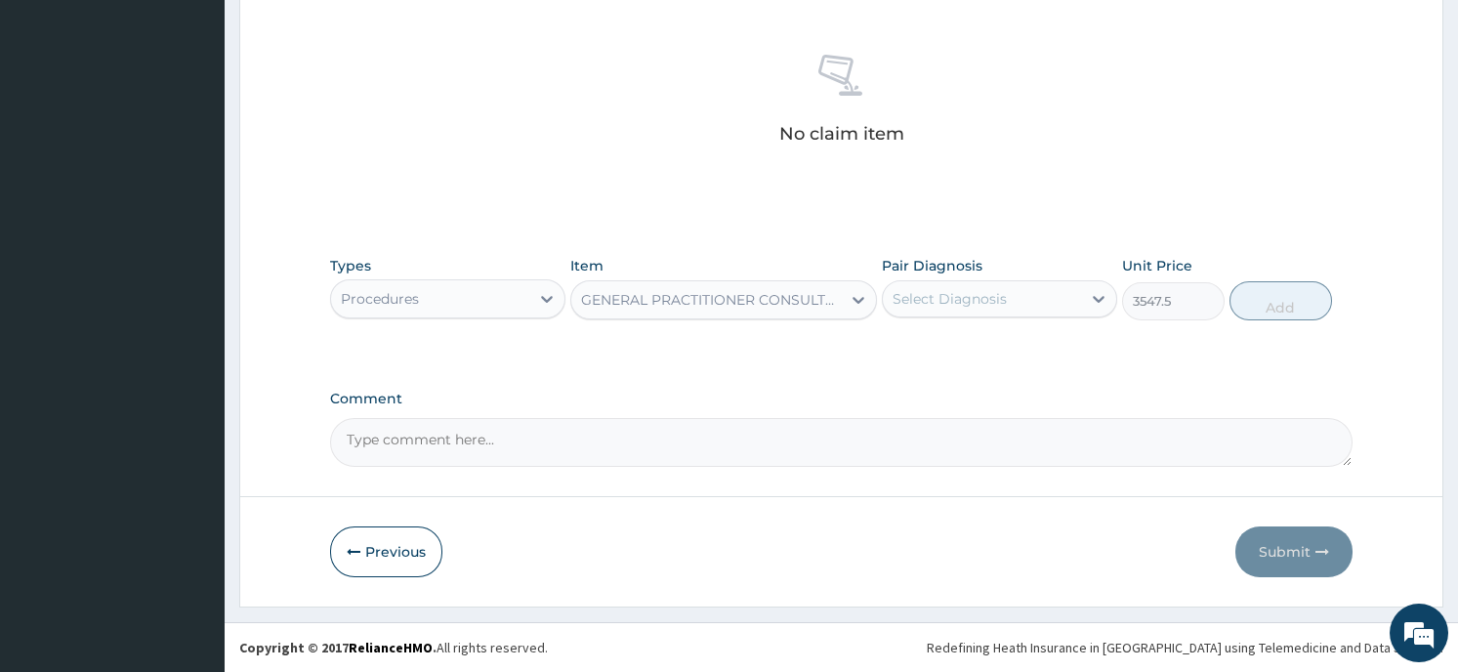
type input "3547.5"
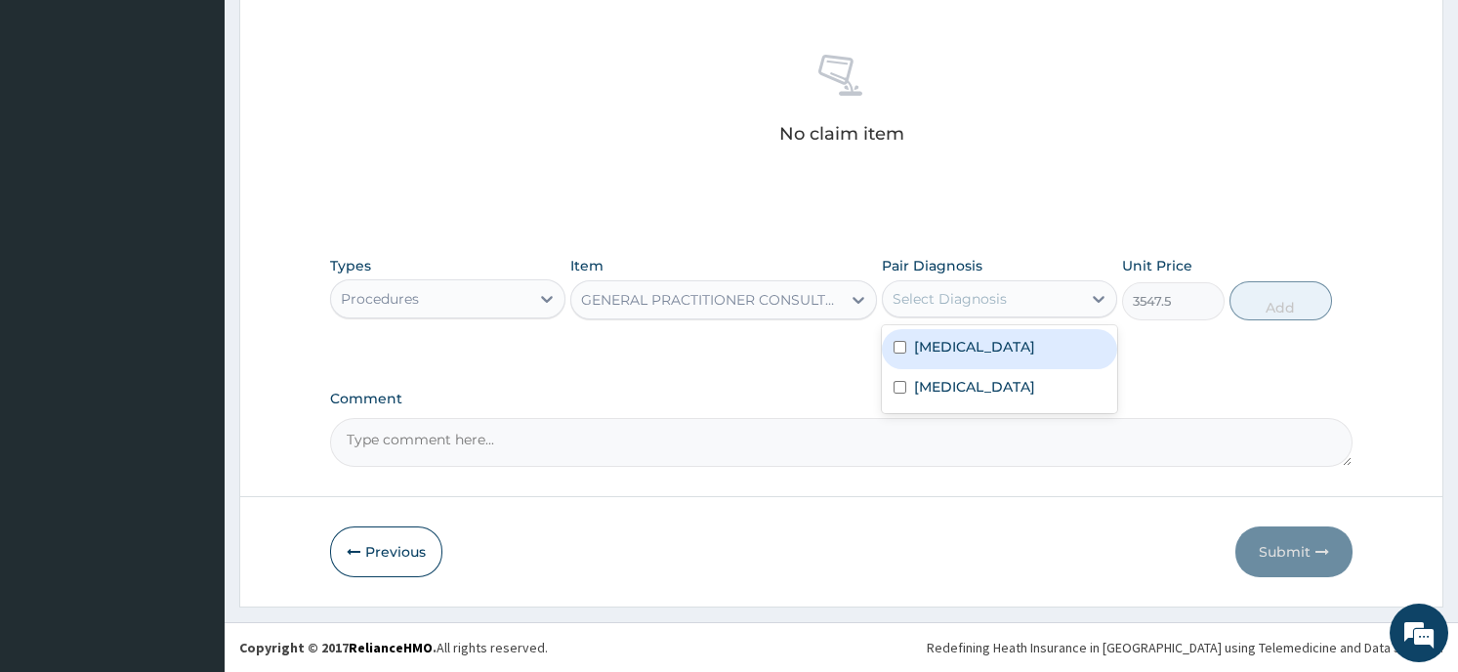
click at [1002, 301] on div "Select Diagnosis" at bounding box center [950, 299] width 114 height 20
click at [983, 346] on div "Malaria" at bounding box center [999, 349] width 235 height 40
checkbox input "true"
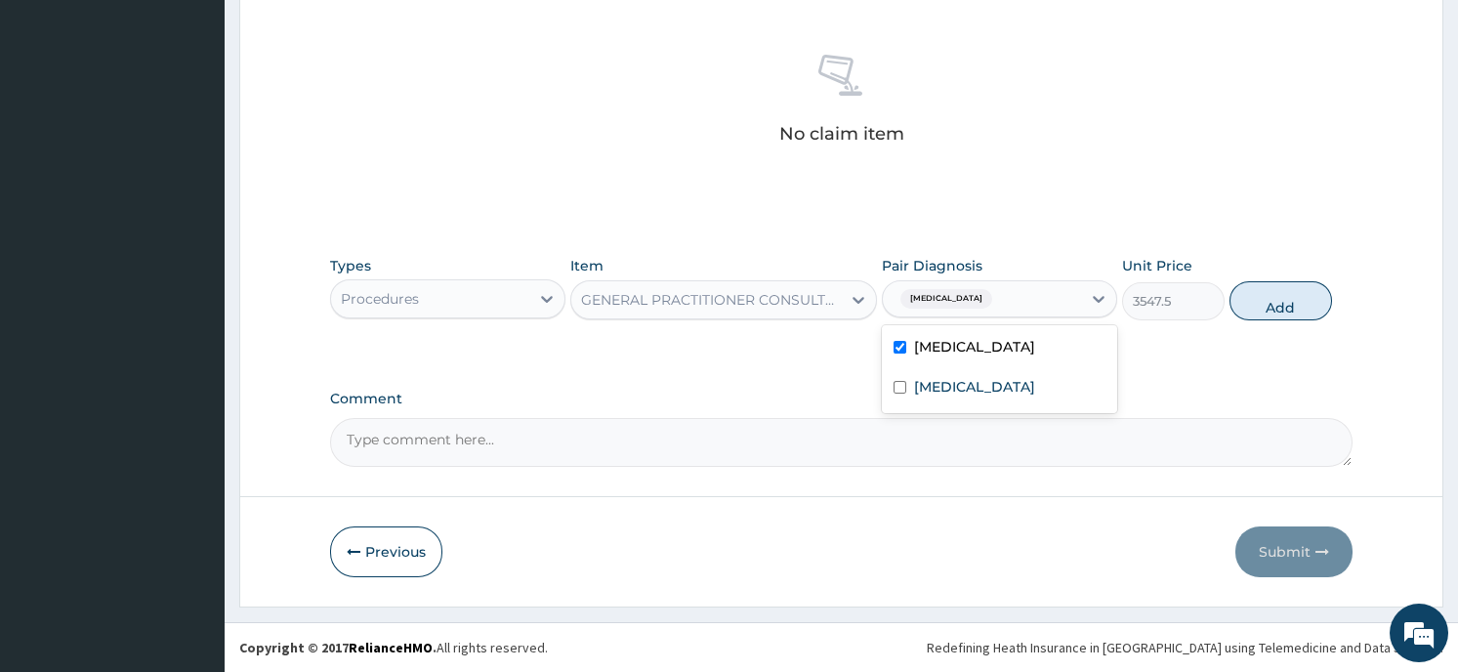
click at [1269, 307] on button "Add" at bounding box center [1280, 300] width 103 height 39
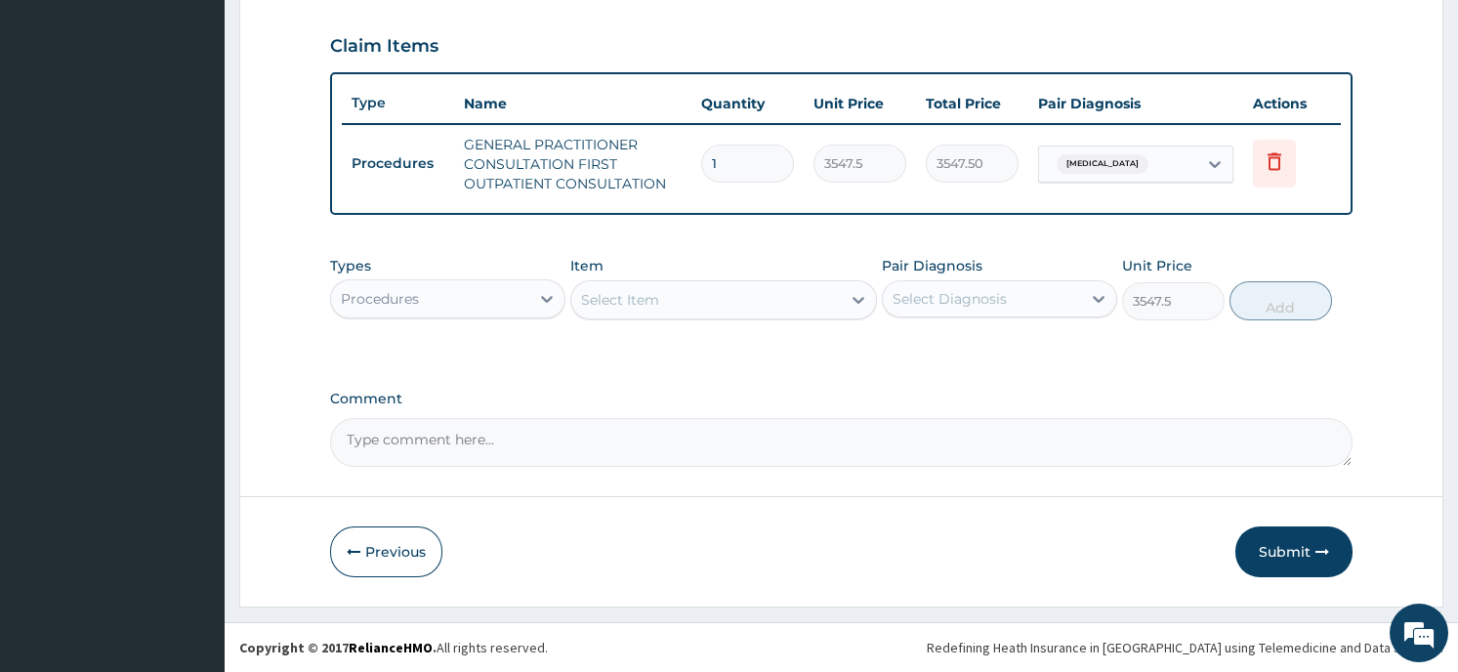
type input "0"
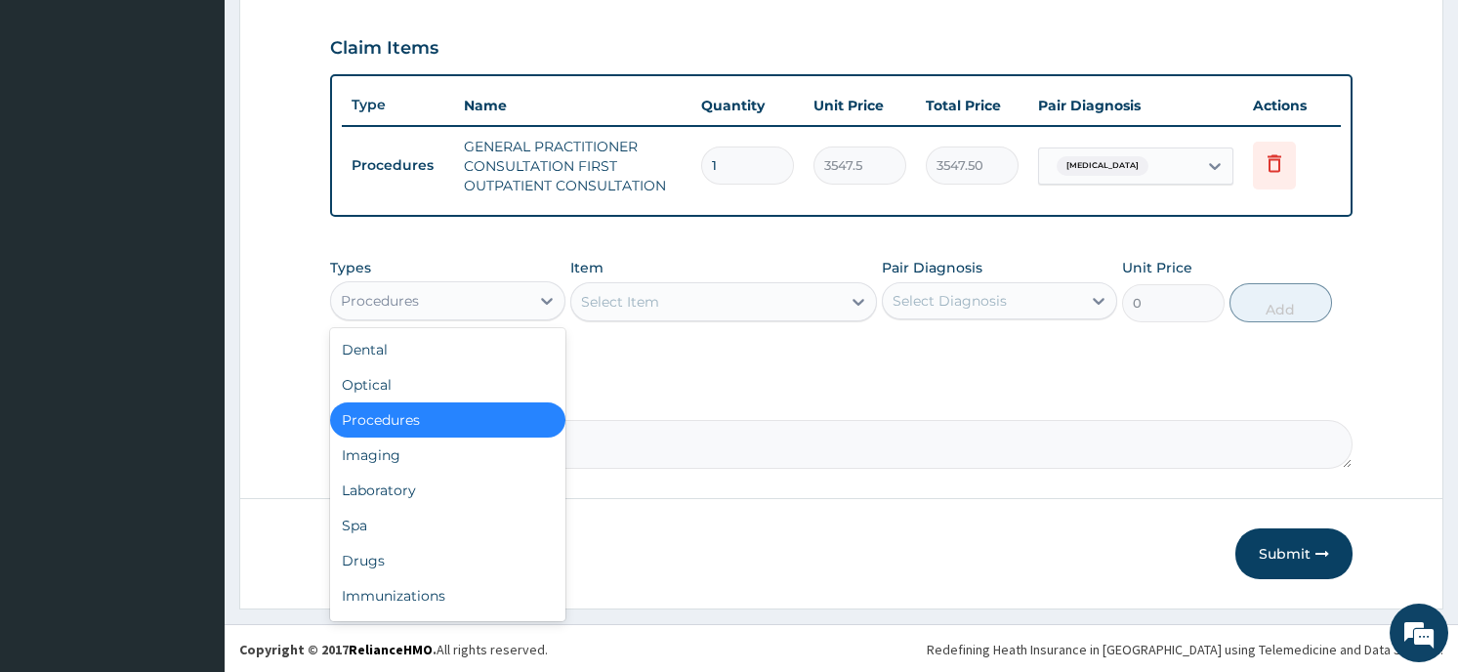
click at [483, 291] on div "Procedures" at bounding box center [430, 300] width 198 height 31
click at [398, 482] on div "Laboratory" at bounding box center [447, 490] width 235 height 35
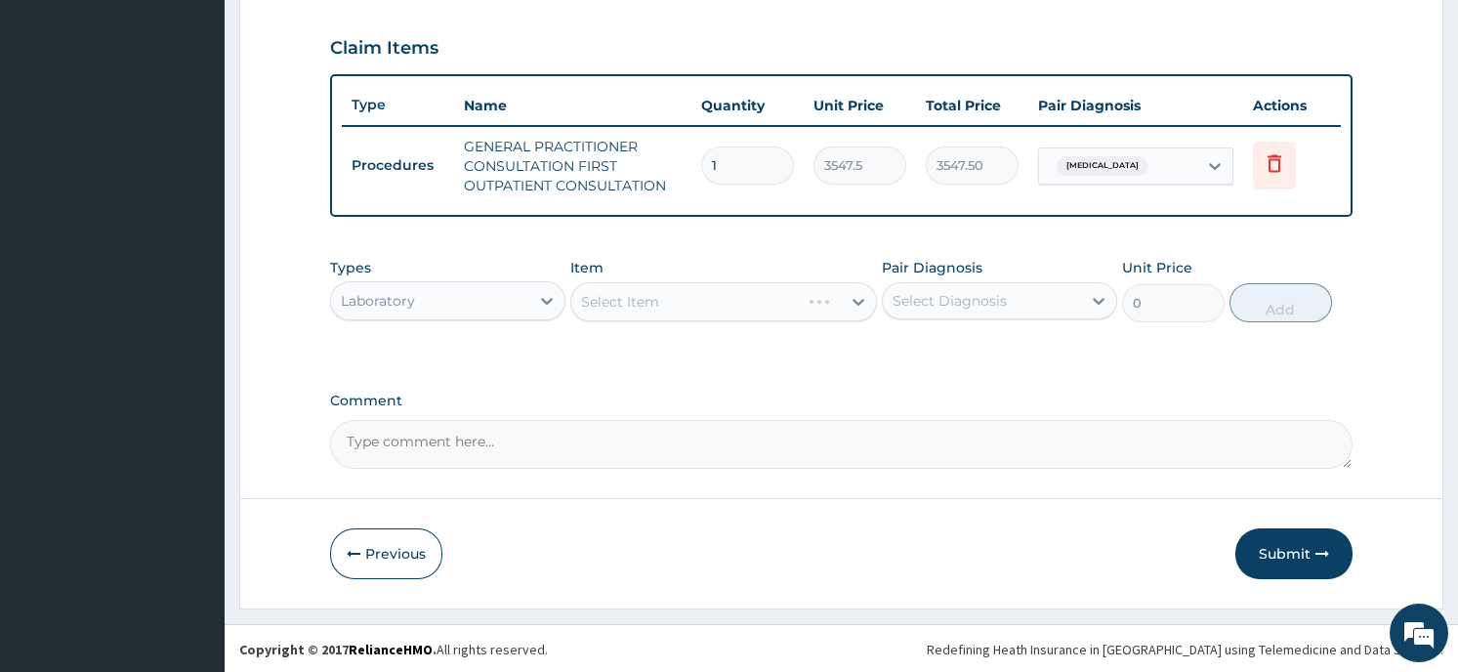
click at [689, 300] on div "Select Item" at bounding box center [723, 301] width 307 height 39
click at [838, 301] on div "Select Item" at bounding box center [706, 301] width 270 height 31
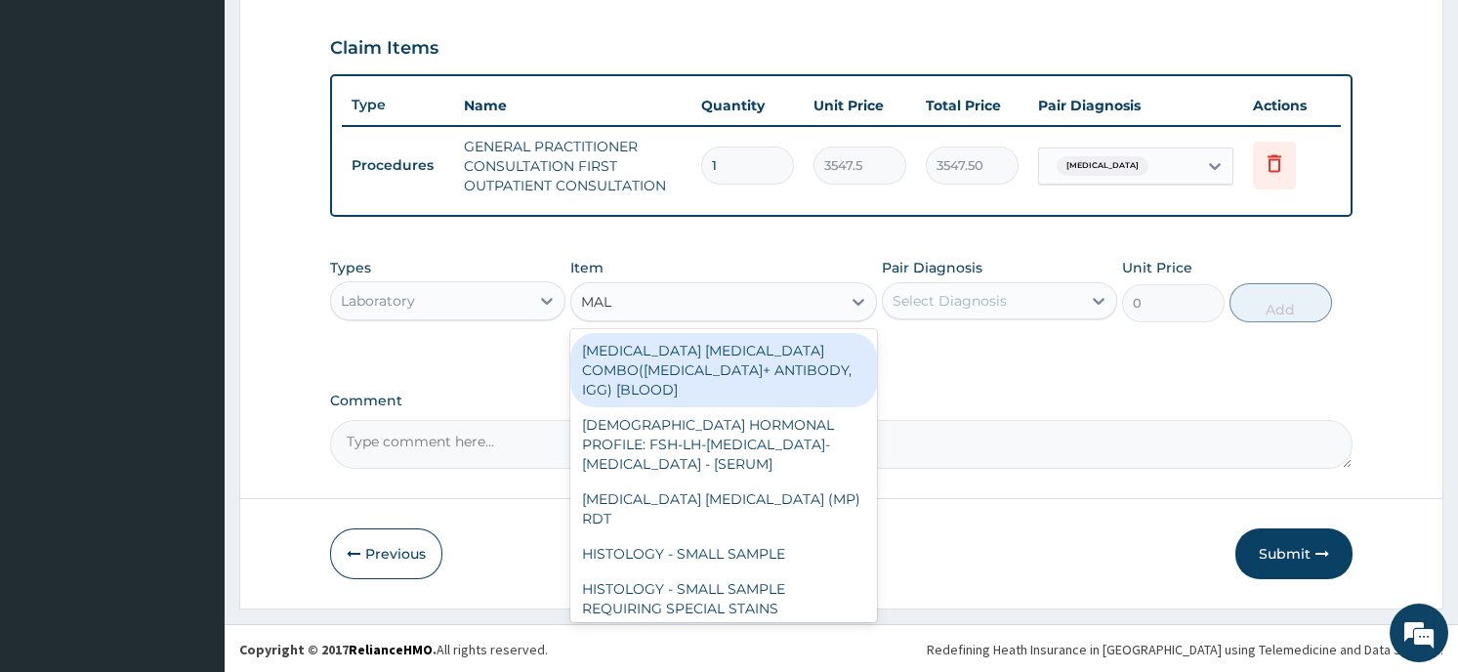
type input "MALA"
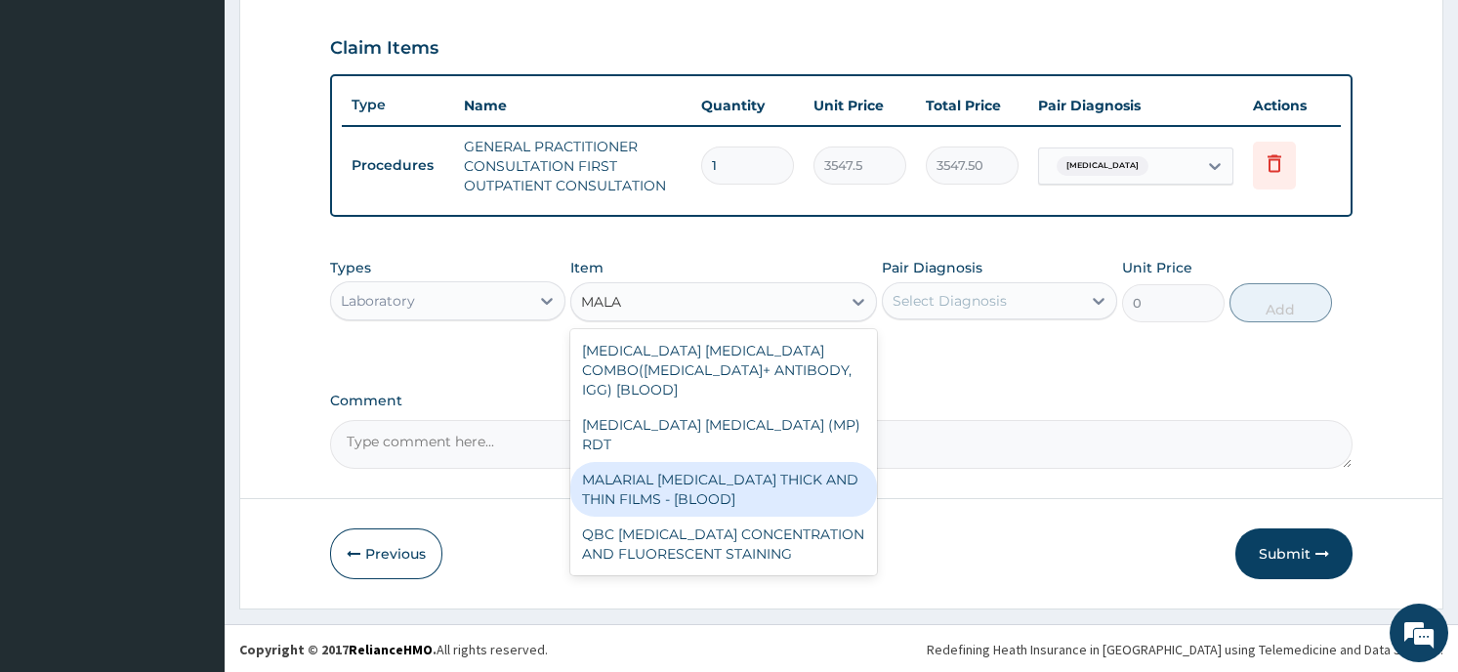
click at [777, 462] on div "MALARIAL PARASITE THICK AND THIN FILMS - [BLOOD]" at bounding box center [723, 489] width 307 height 55
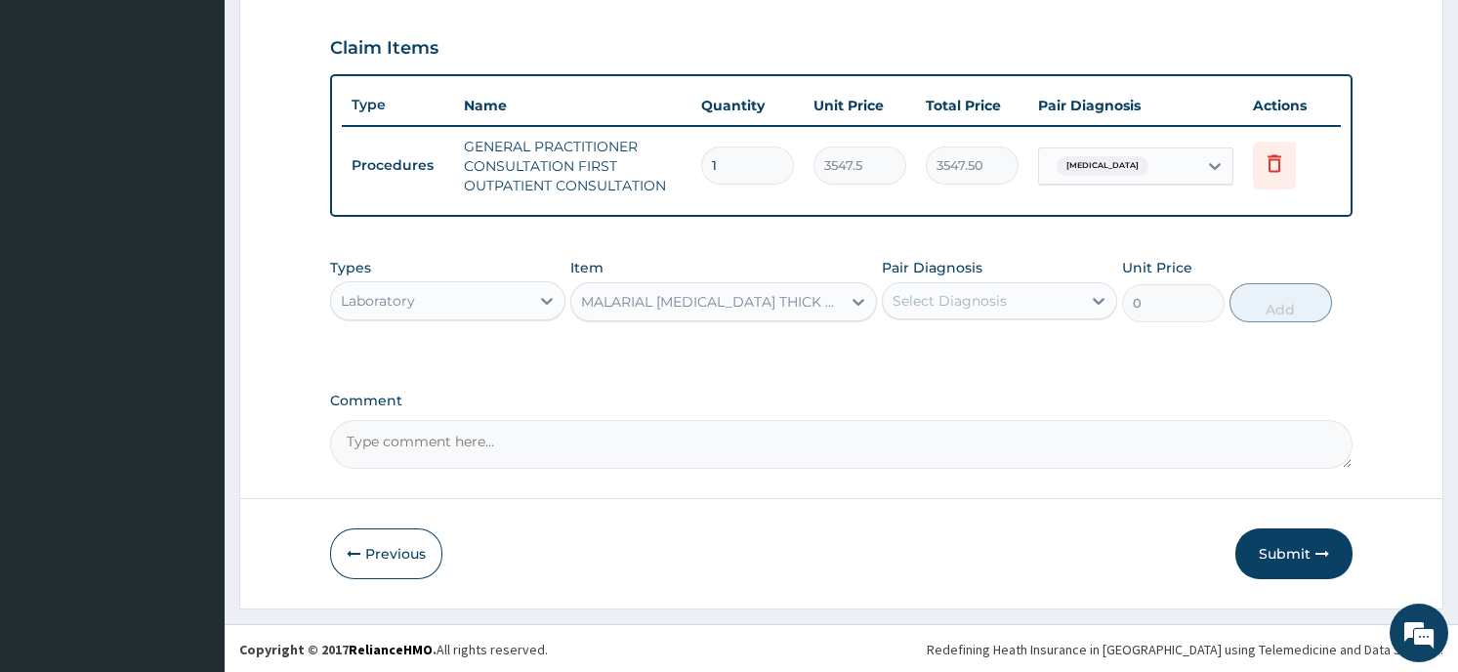
type input "1612.5"
click at [1059, 300] on div "Select Diagnosis" at bounding box center [982, 300] width 198 height 31
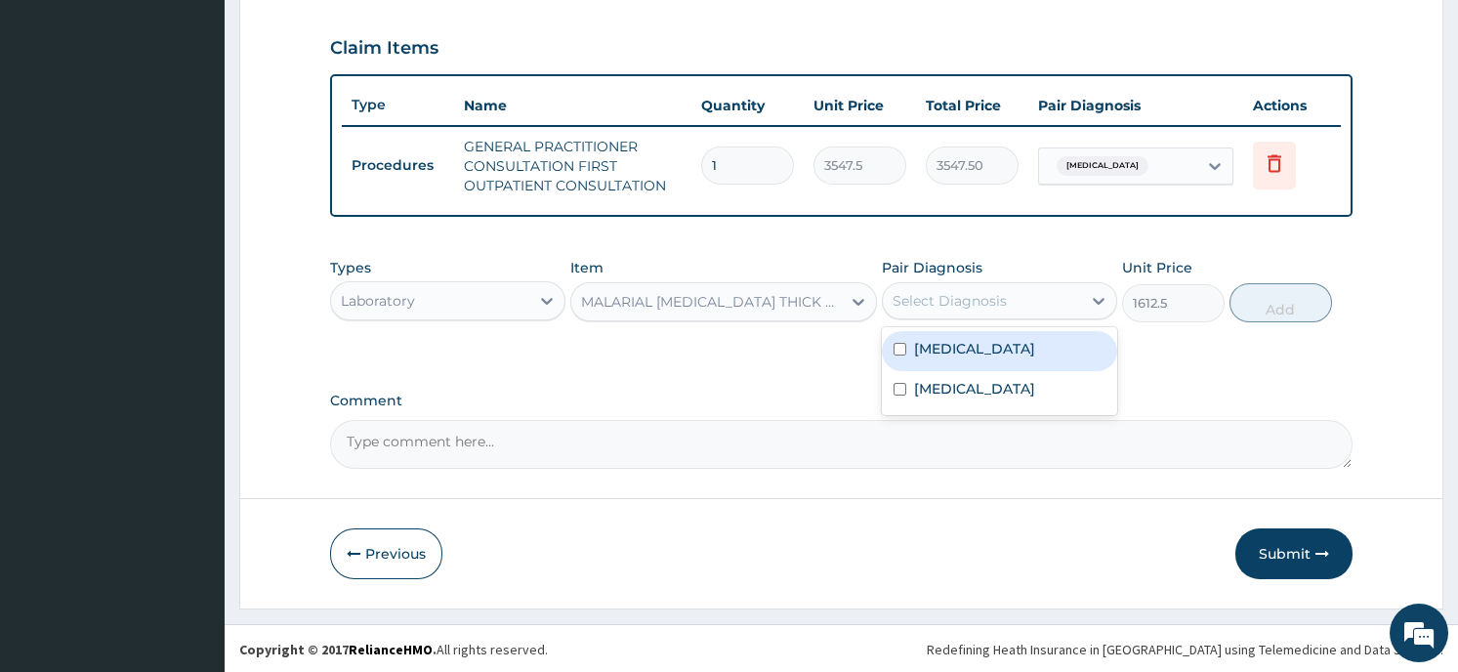
click at [1032, 357] on div "Malaria" at bounding box center [999, 351] width 235 height 40
checkbox input "true"
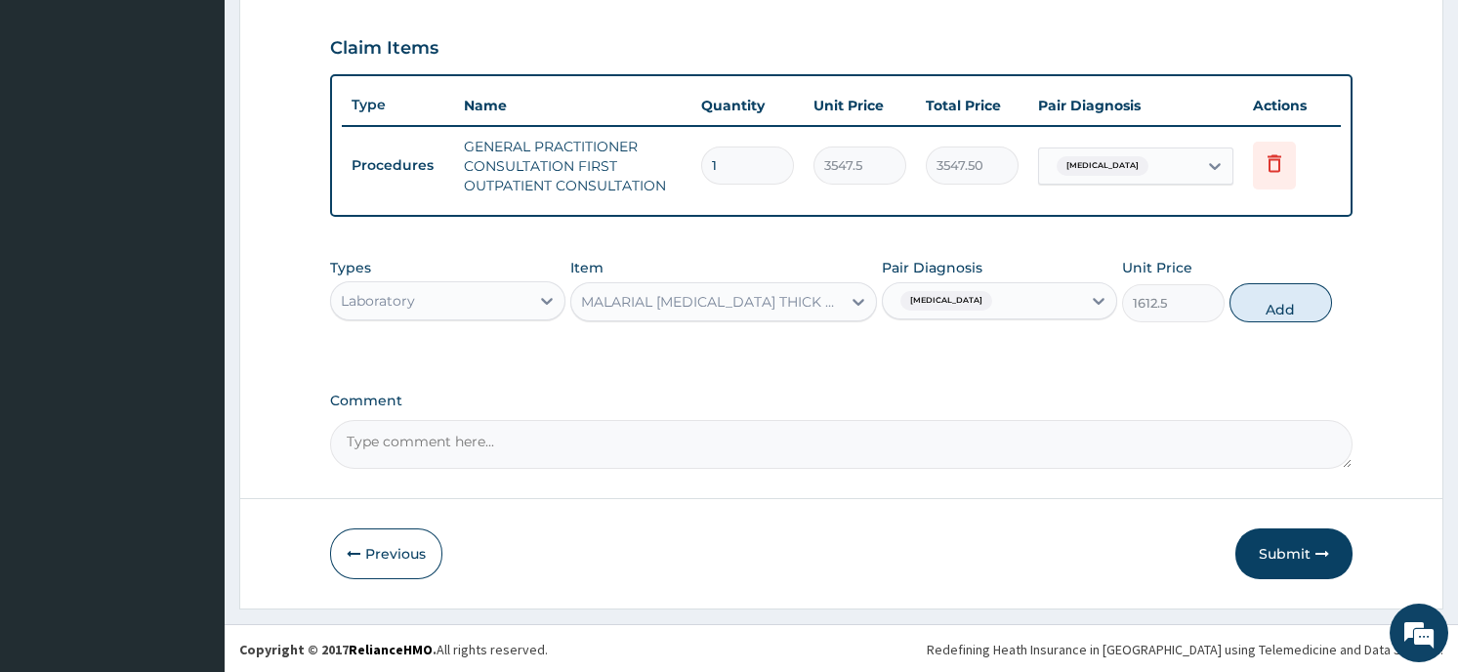
click at [1255, 307] on button "Add" at bounding box center [1280, 302] width 103 height 39
type input "0"
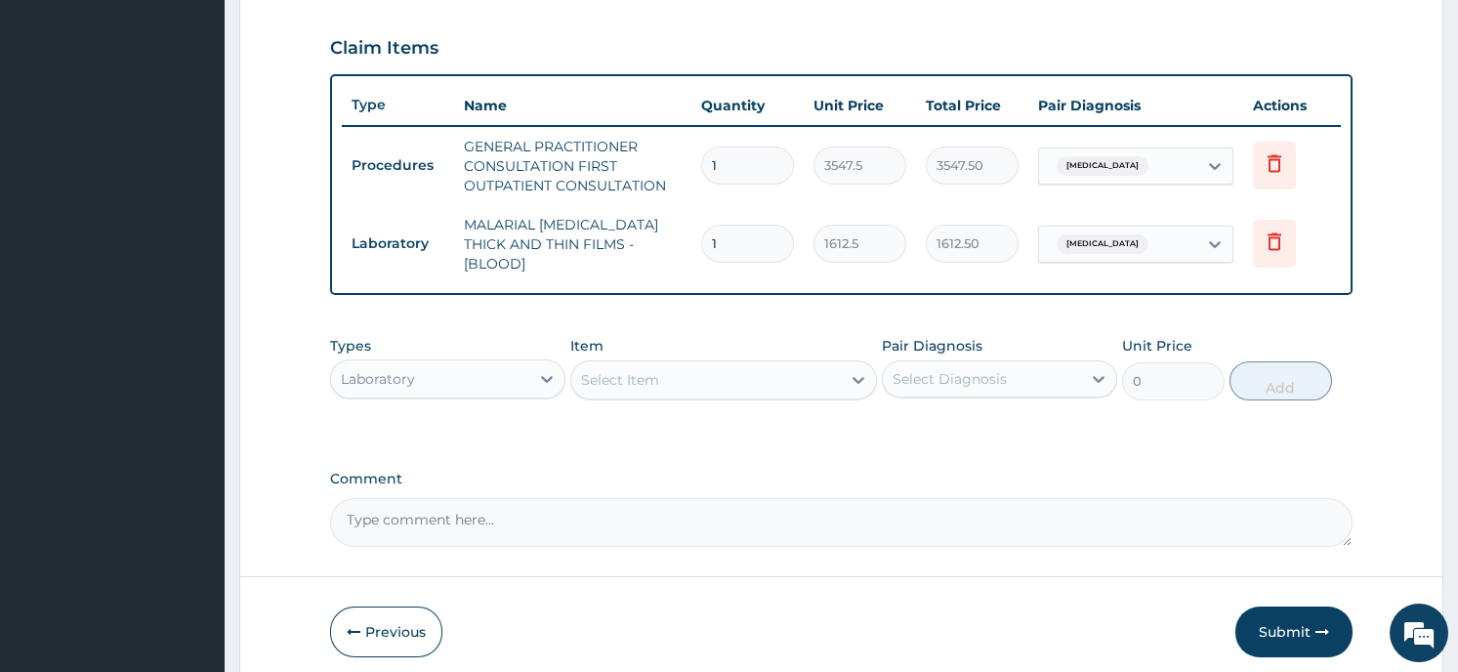
click at [480, 366] on div "Laboratory" at bounding box center [430, 378] width 198 height 31
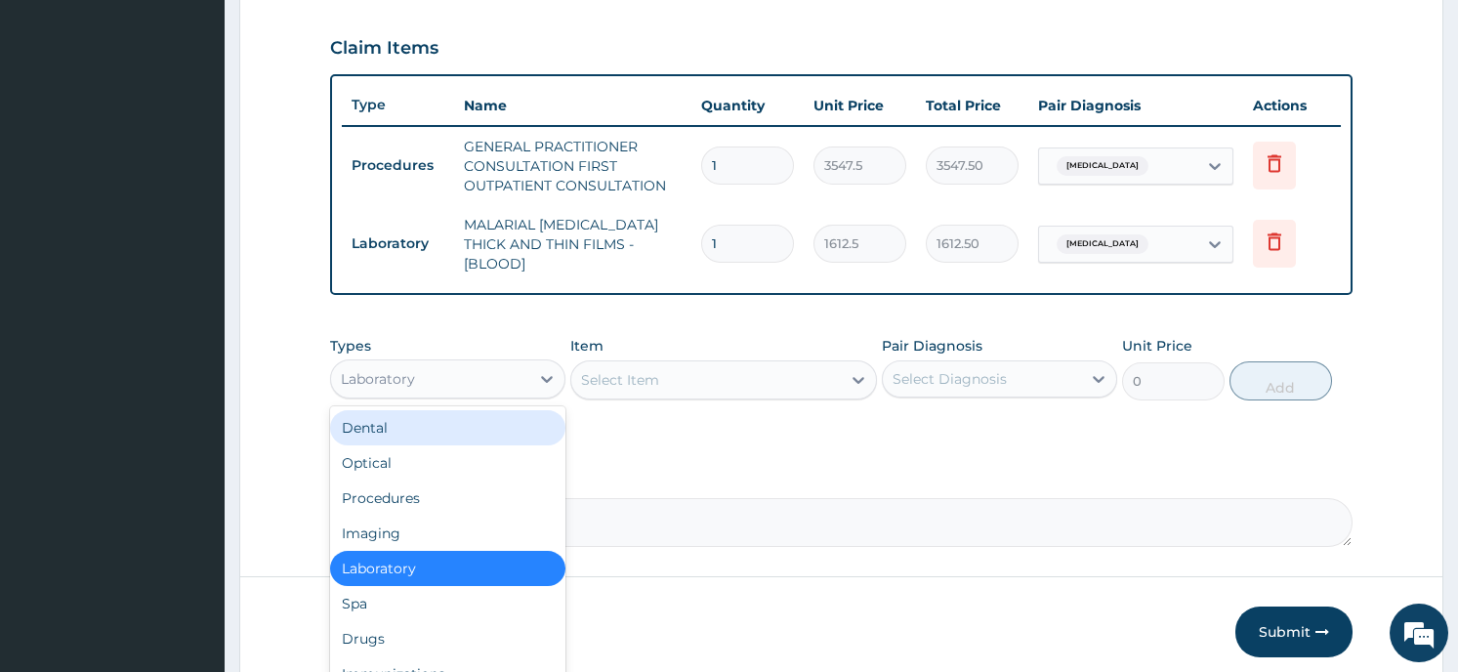
click at [731, 364] on div "Select Item" at bounding box center [706, 379] width 270 height 31
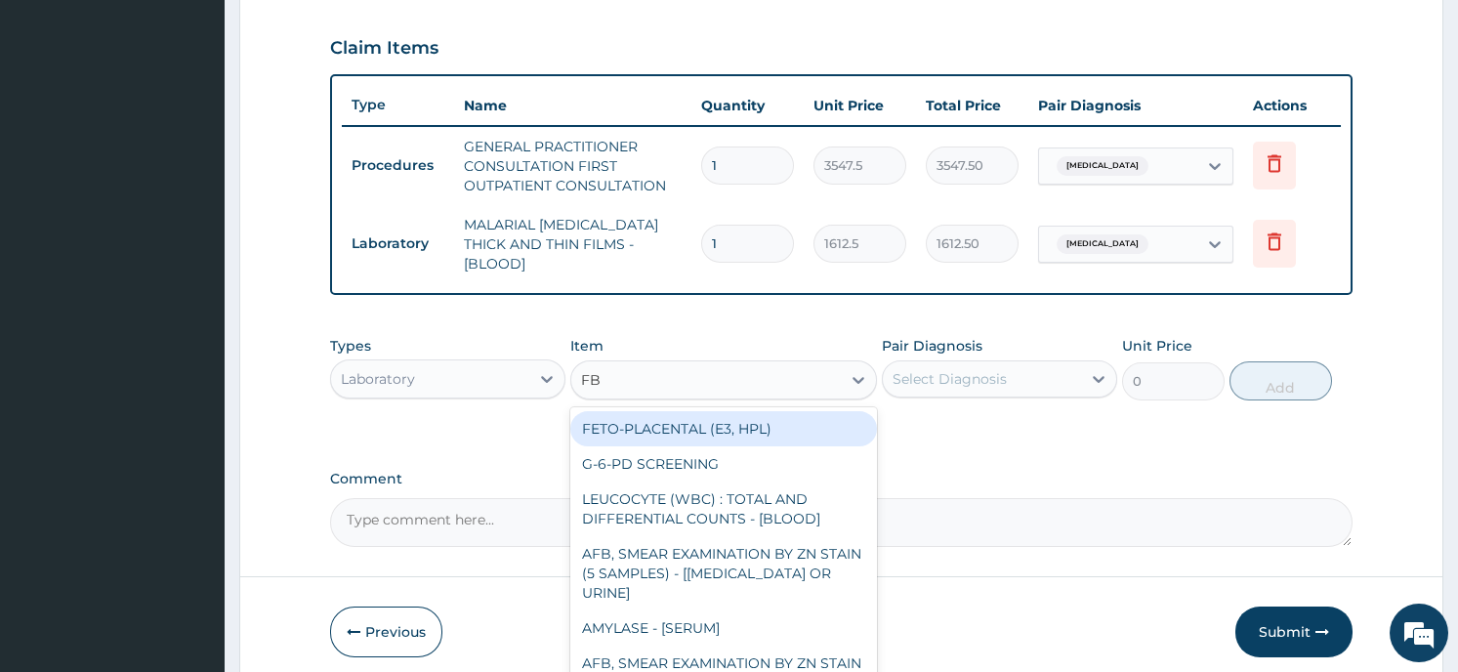
type input "FBC"
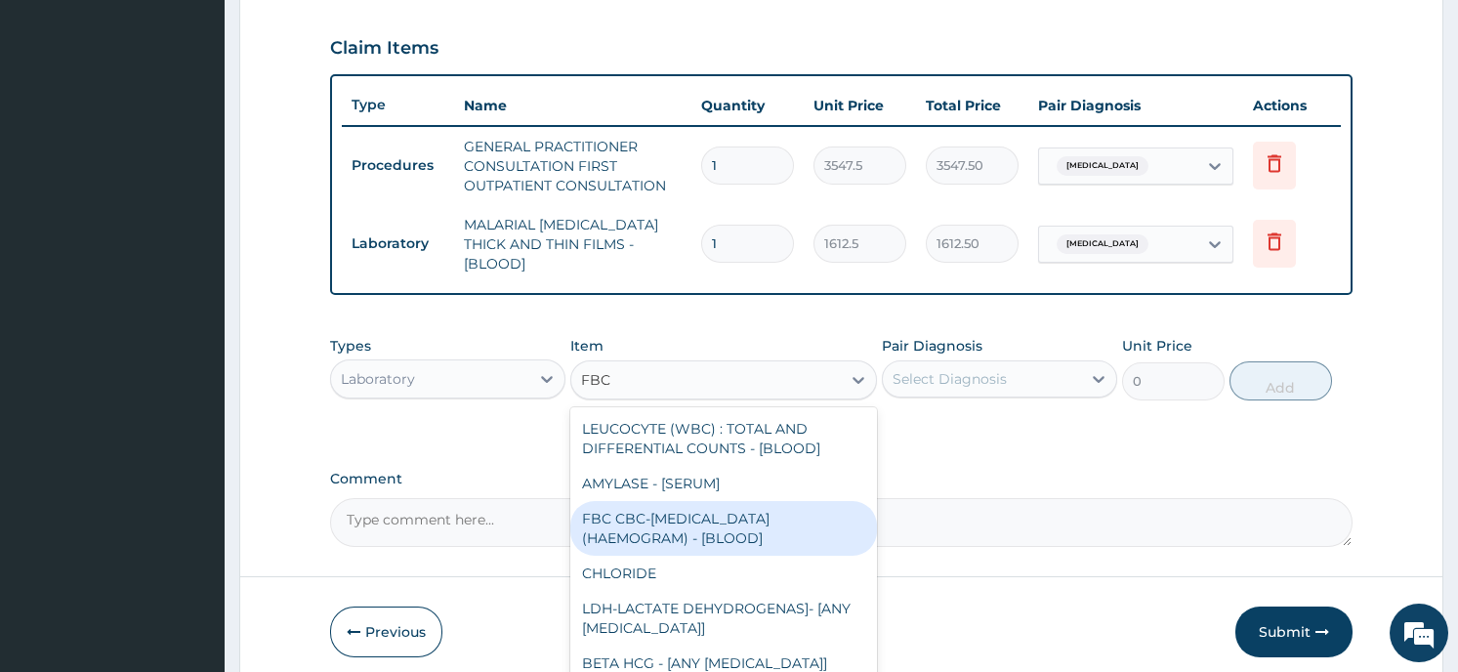
click at [770, 501] on div "FBC CBC-COMPLETE BLOOD COUNT (HAEMOGRAM) - [BLOOD]" at bounding box center [723, 528] width 307 height 55
type input "4300"
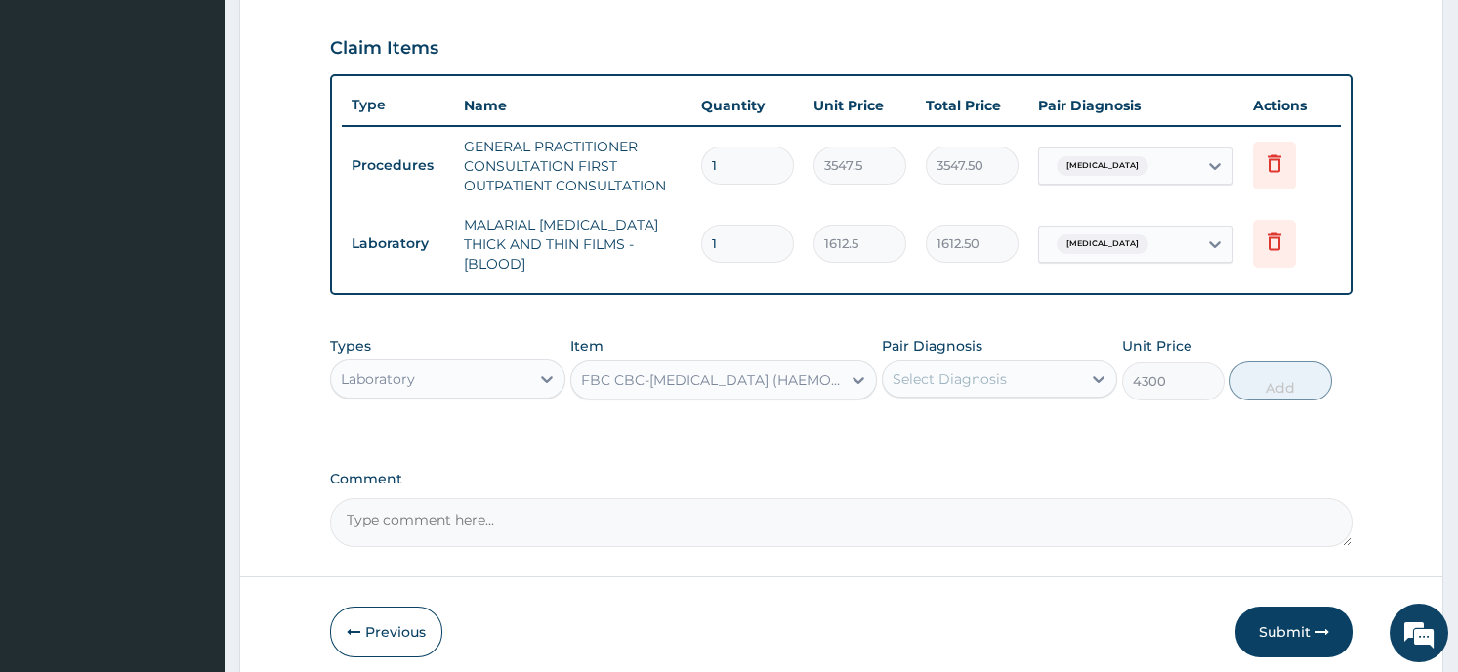
click at [1064, 372] on div "Select Diagnosis" at bounding box center [982, 378] width 198 height 31
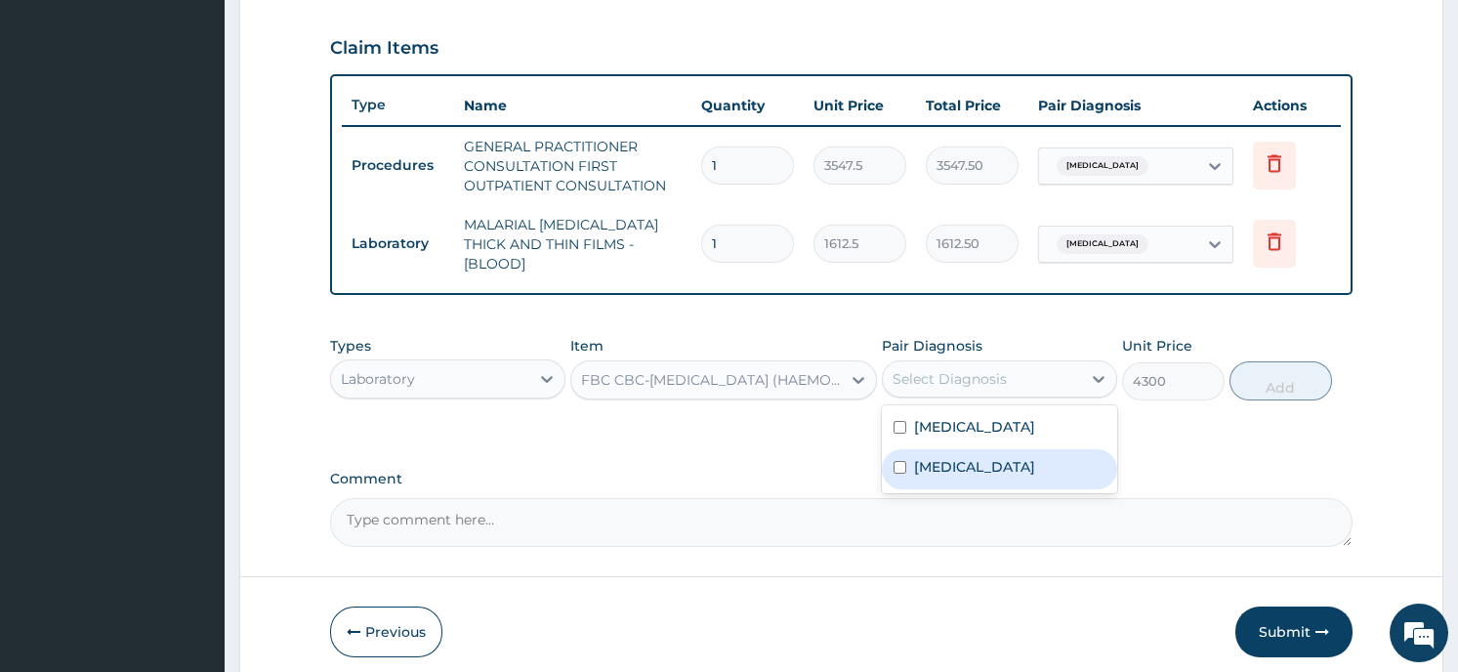
click at [999, 460] on div "Sepsis" at bounding box center [999, 469] width 235 height 40
checkbox input "true"
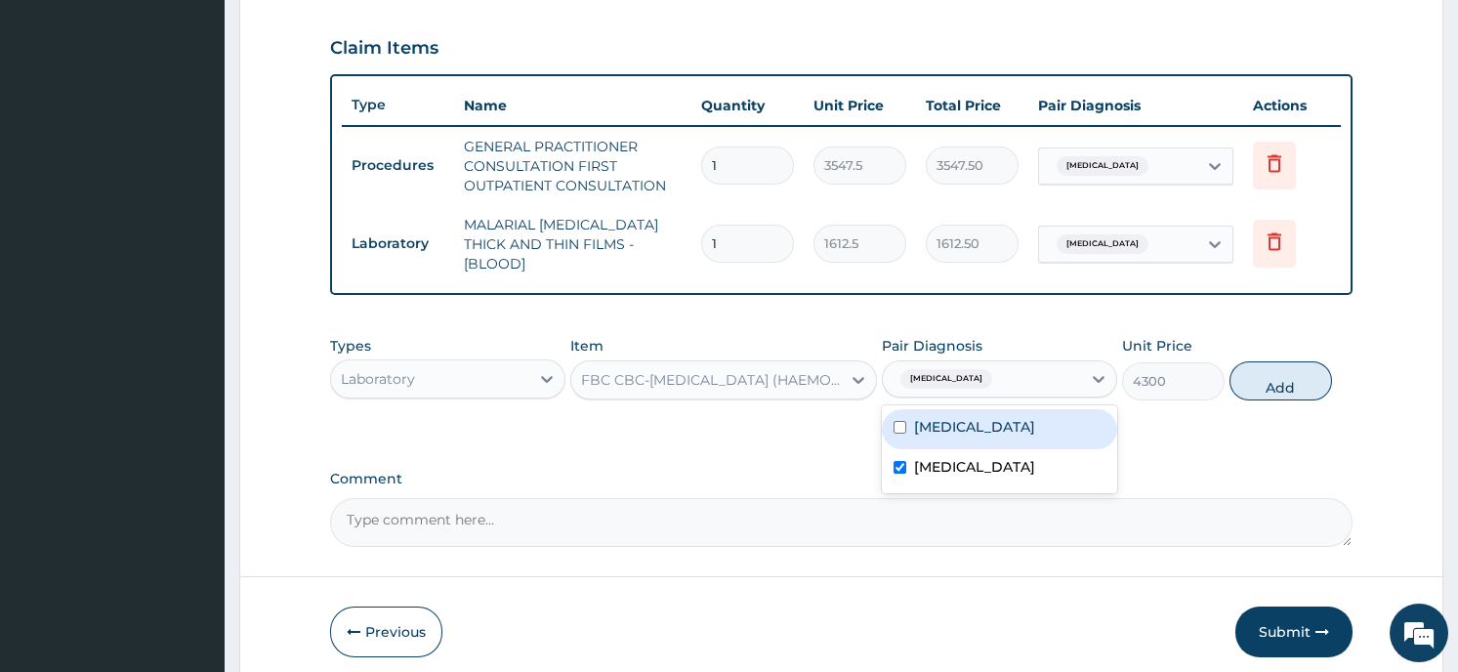
click at [1272, 364] on button "Add" at bounding box center [1280, 380] width 103 height 39
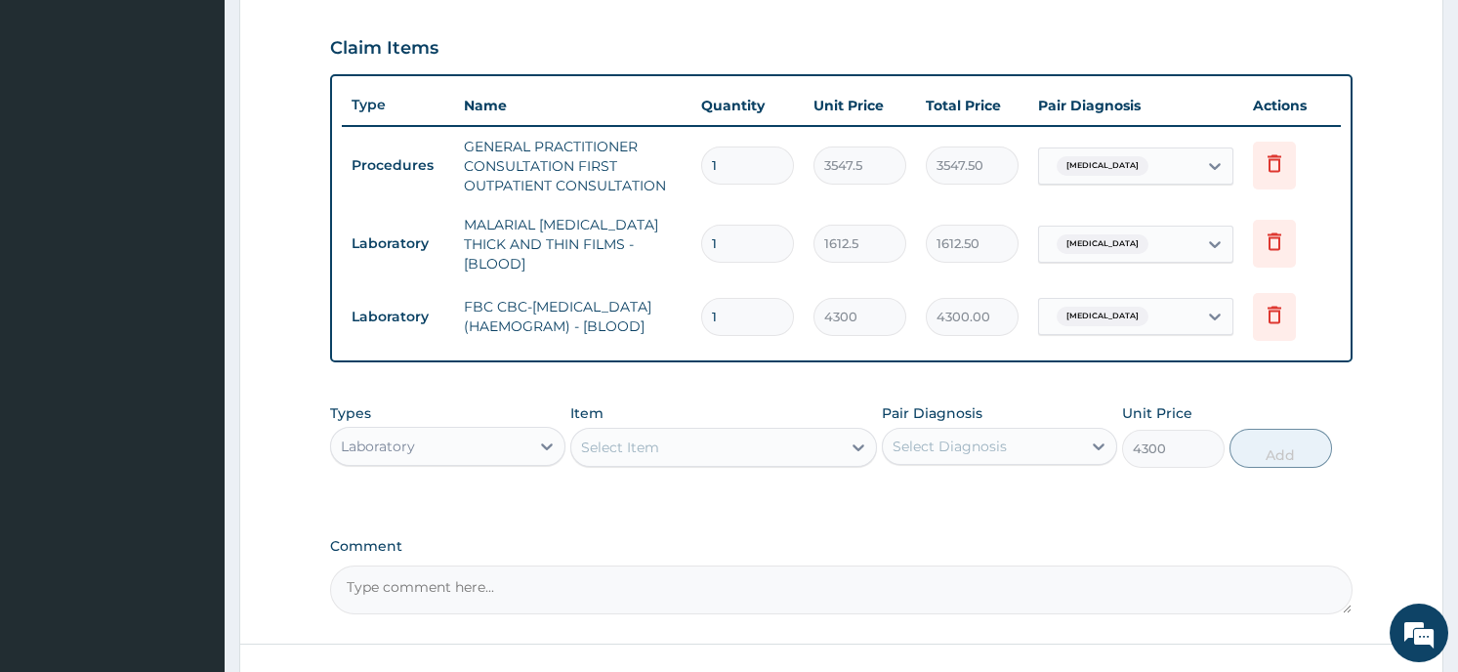
type input "0"
click at [479, 440] on div "Laboratory" at bounding box center [430, 446] width 198 height 31
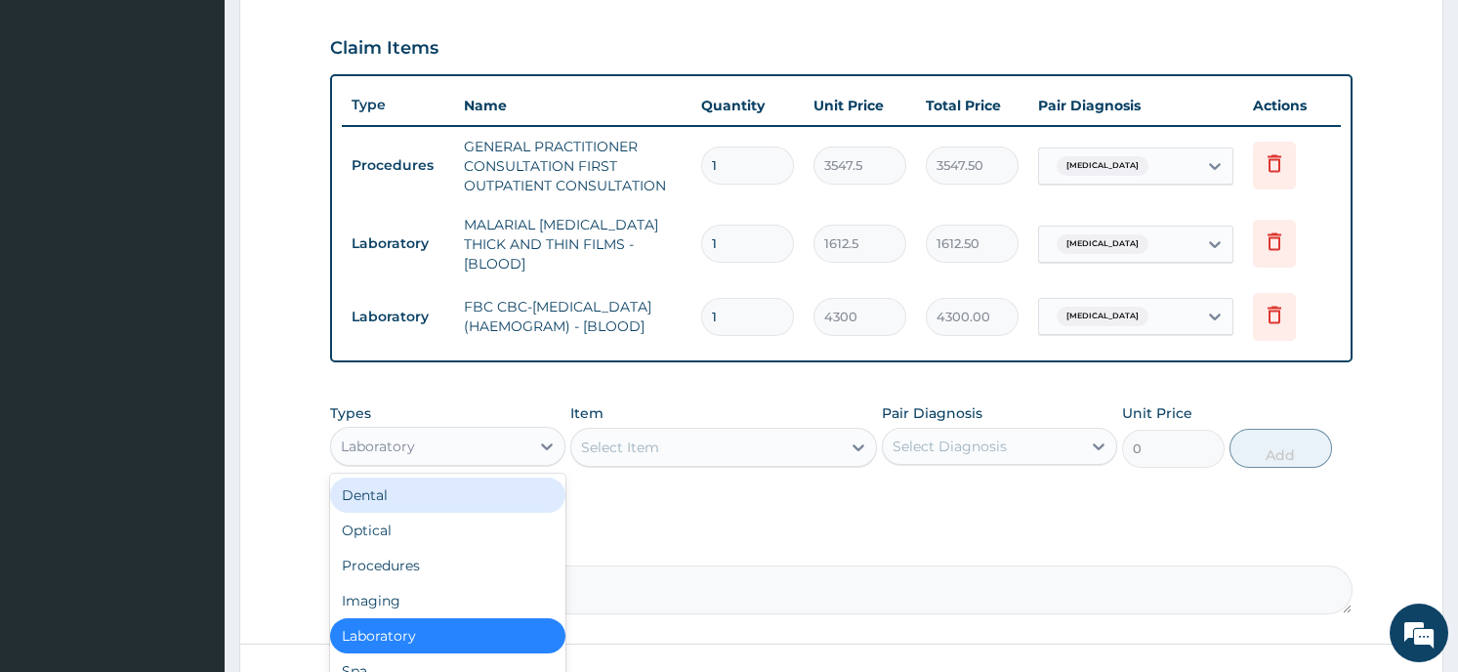
click at [226, 461] on section "Step 2 of 2 PA Code / Prescription Code Enter Code(Secondary Care Only) Encount…" at bounding box center [841, 103] width 1233 height 1332
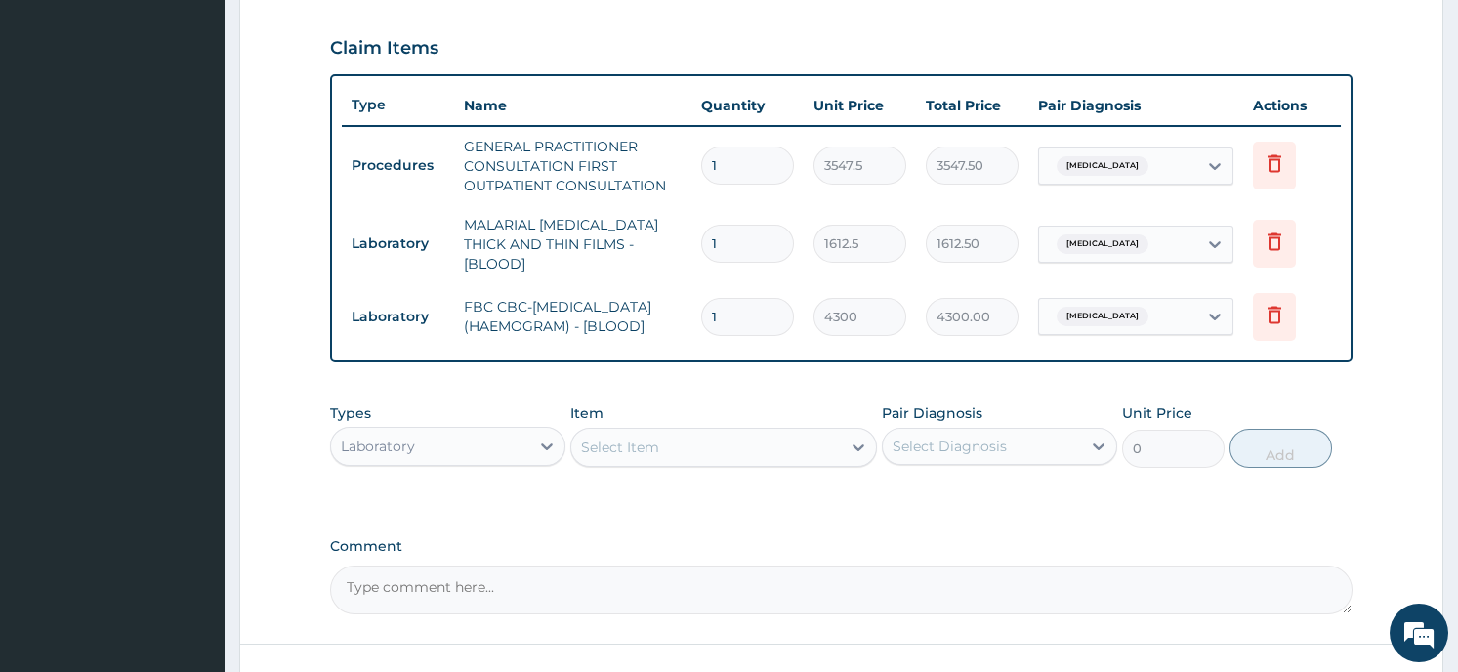
click at [300, 462] on form "Step 2 of 2 PA Code / Prescription Code Enter Code(Secondary Care Only) Encount…" at bounding box center [841, 102] width 1204 height 1303
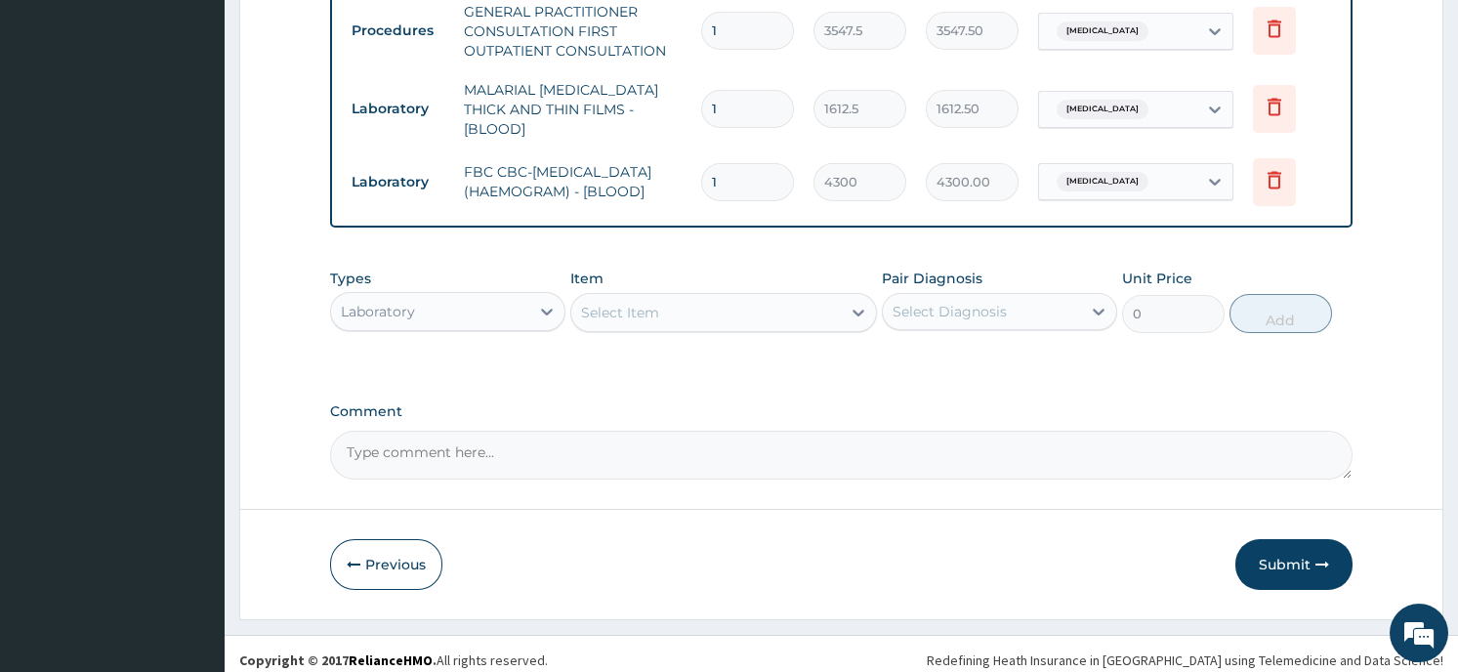
scroll to position [798, 0]
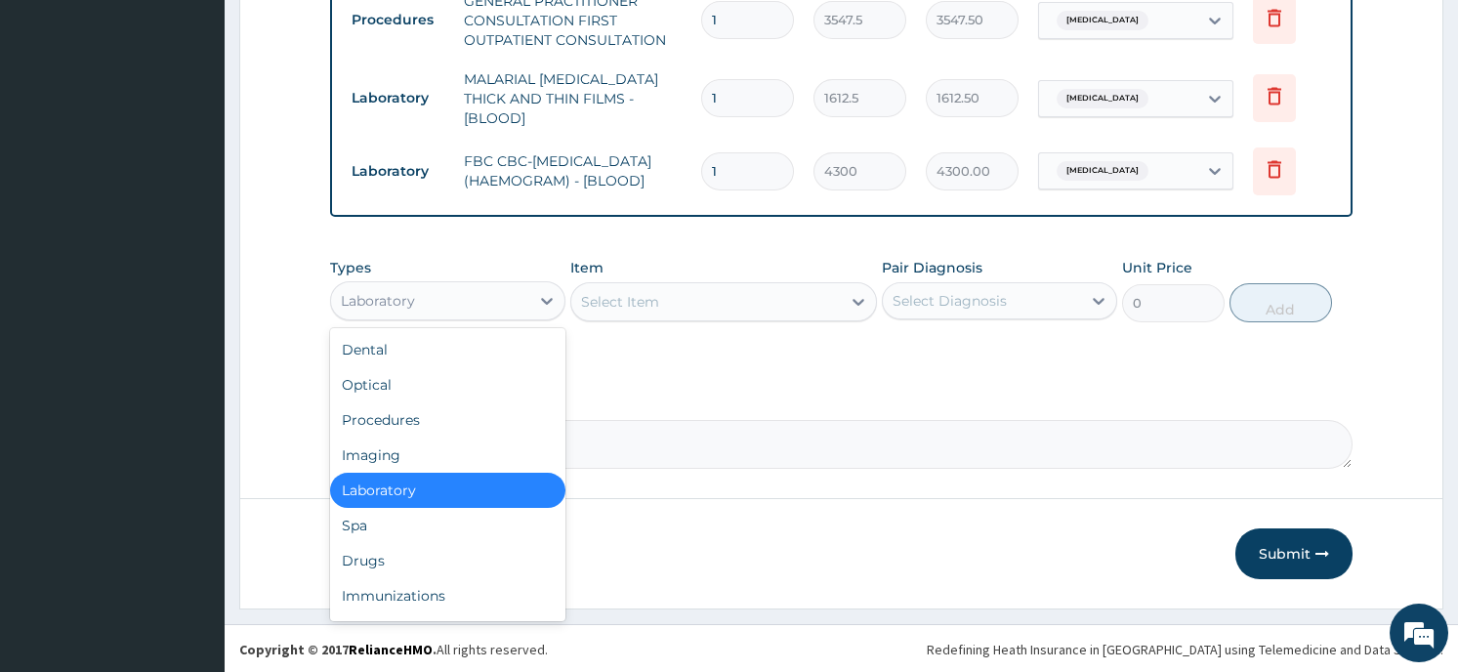
click at [456, 291] on div "Laboratory" at bounding box center [430, 300] width 198 height 31
click at [380, 567] on div "Drugs" at bounding box center [447, 560] width 235 height 35
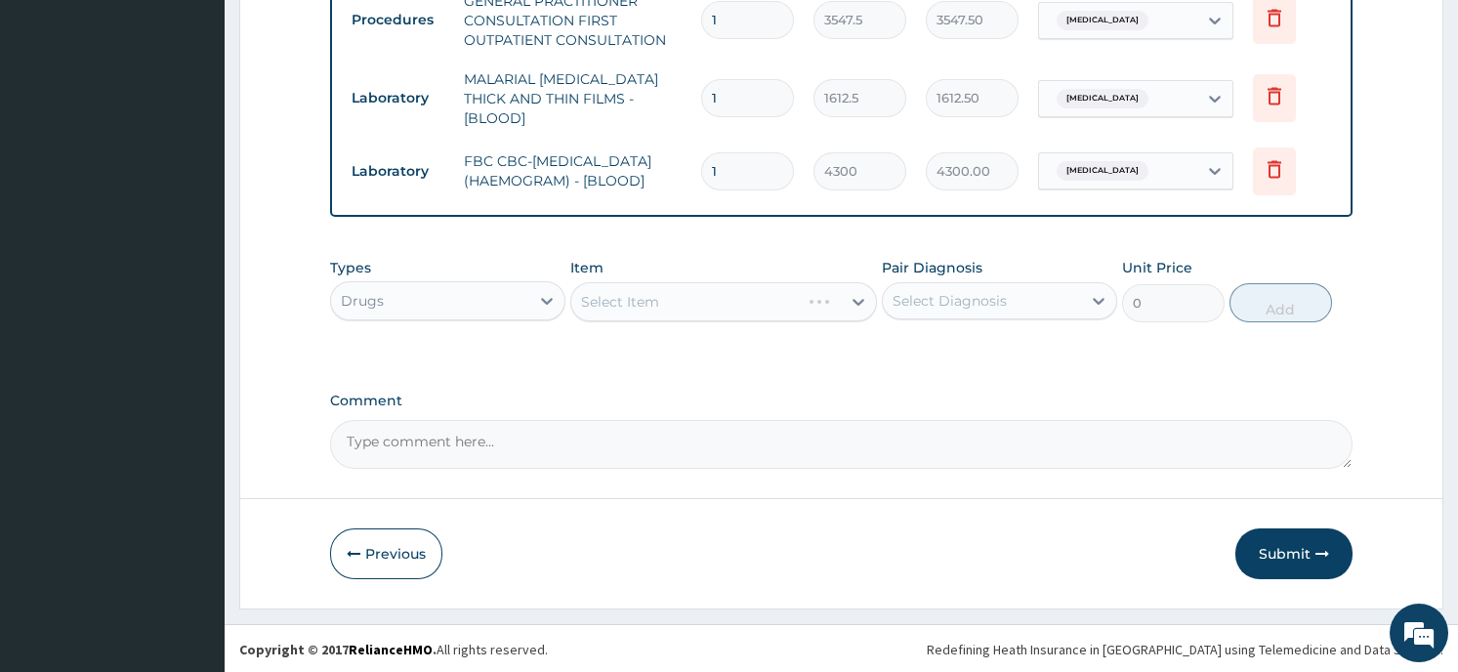
click at [744, 299] on div "Select Item" at bounding box center [723, 301] width 307 height 39
click at [840, 298] on div "Select Item" at bounding box center [723, 301] width 307 height 39
click at [831, 292] on div "Select Item" at bounding box center [706, 301] width 270 height 31
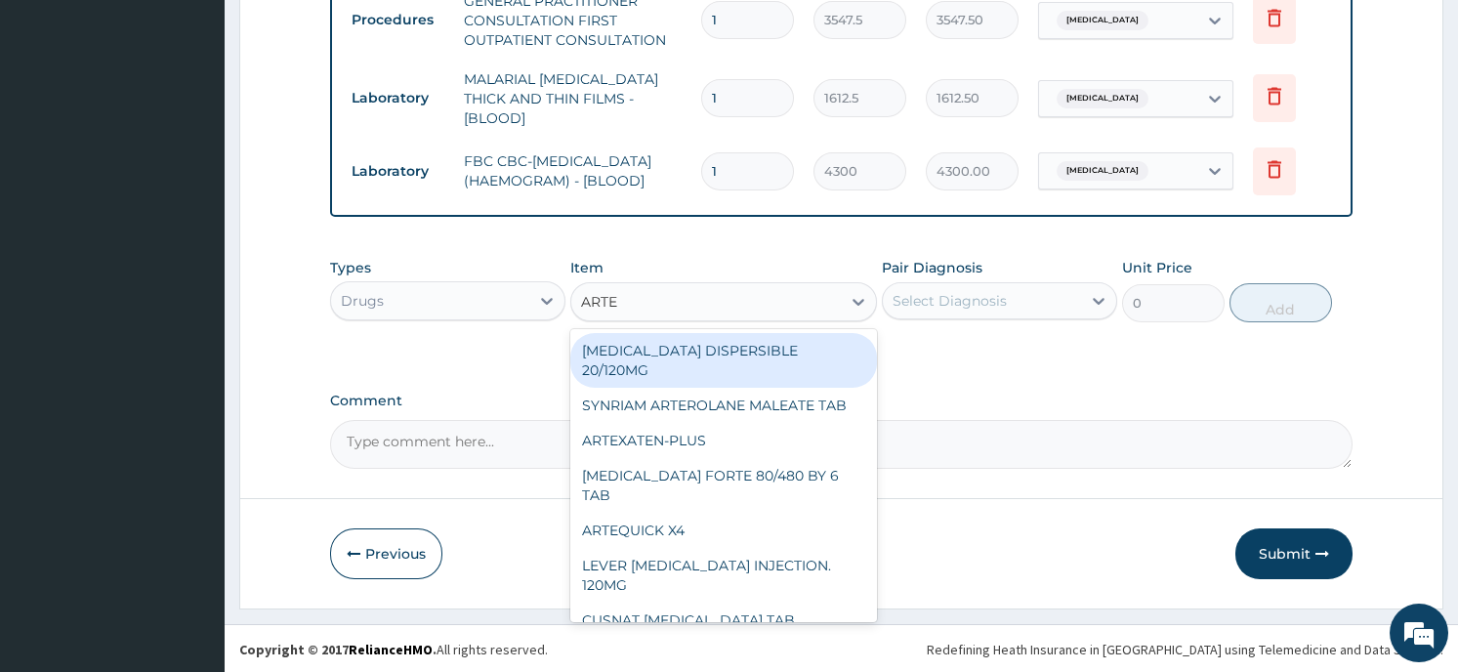
type input "ARTEM"
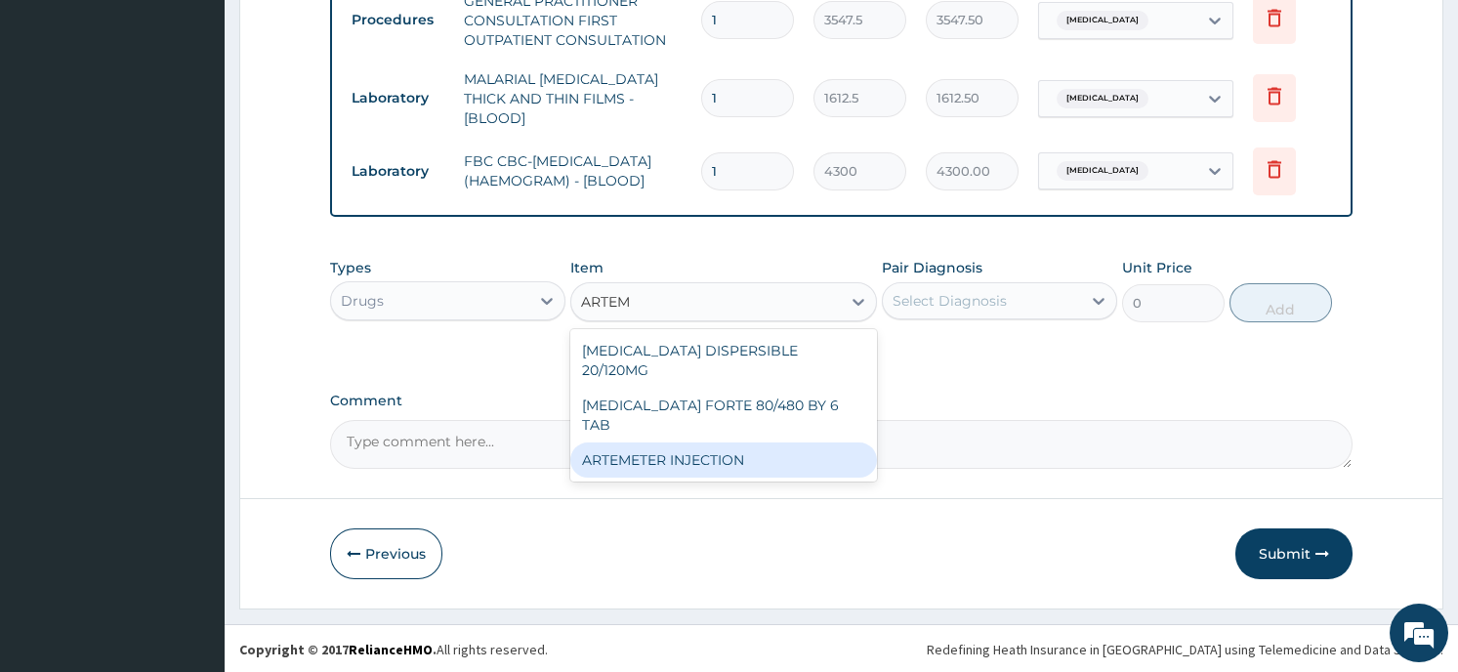
click at [772, 442] on div "ARTEMETER INJECTION" at bounding box center [723, 459] width 307 height 35
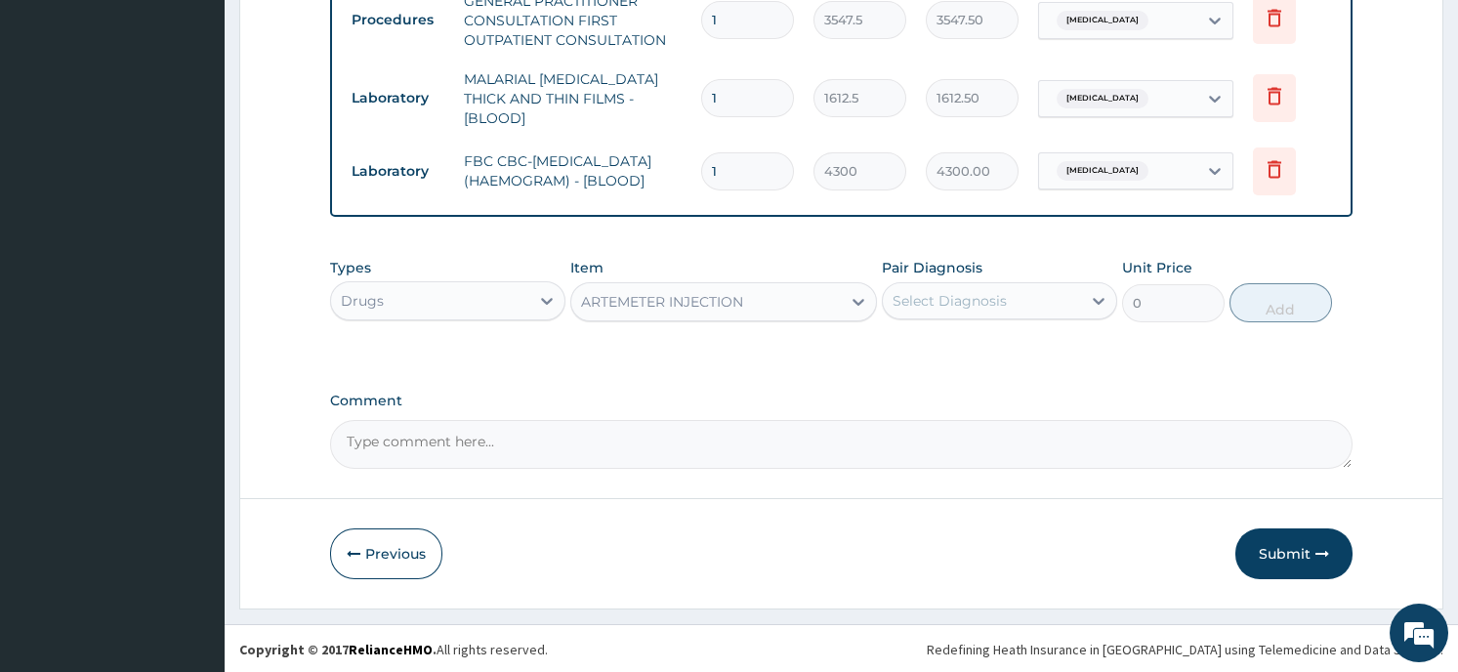
type input "860"
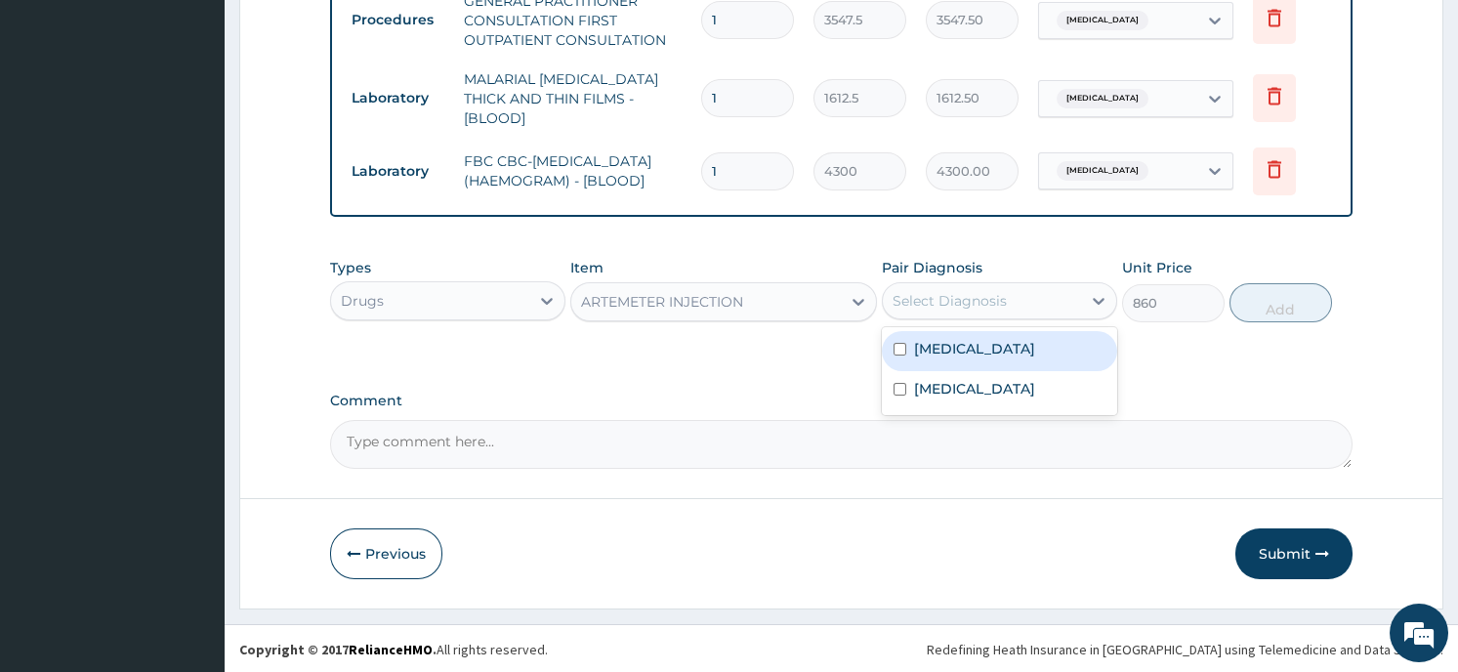
click at [980, 292] on div "Select Diagnosis" at bounding box center [950, 301] width 114 height 20
click at [979, 346] on div "Malaria" at bounding box center [999, 351] width 235 height 40
checkbox input "true"
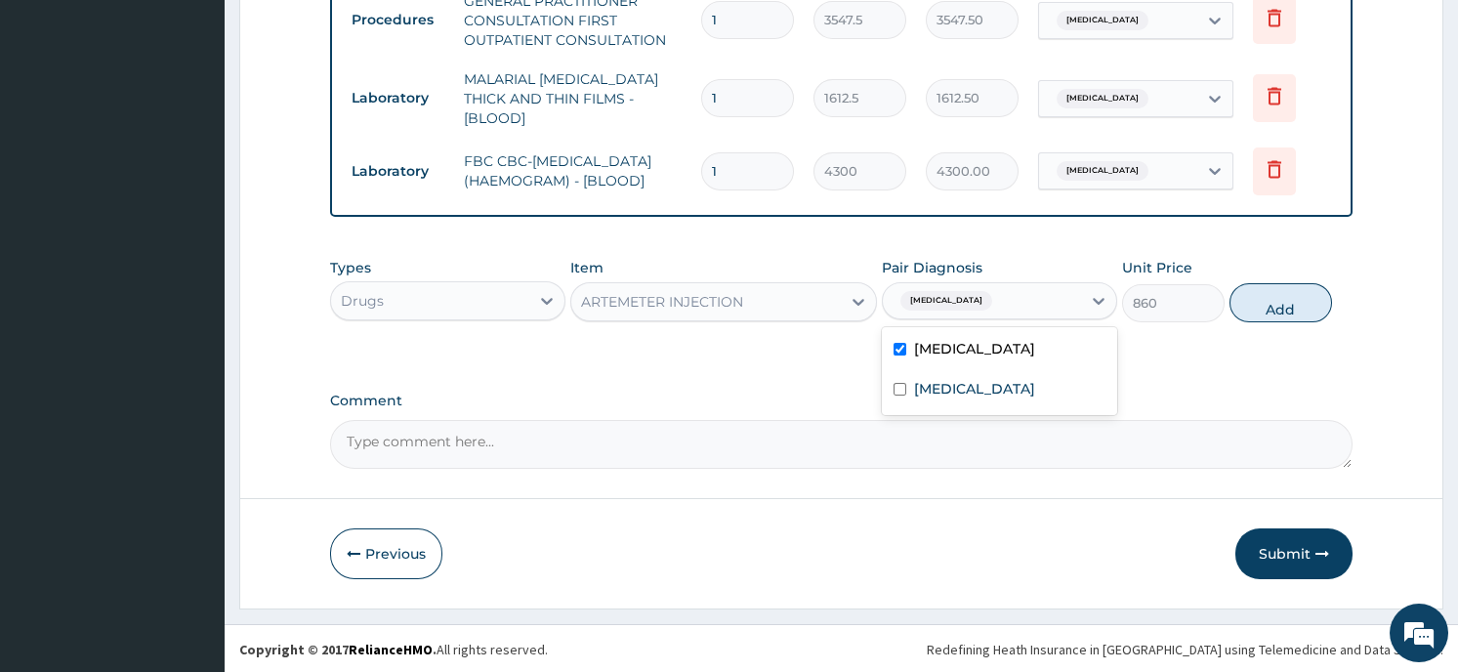
click at [1265, 308] on button "Add" at bounding box center [1280, 302] width 103 height 39
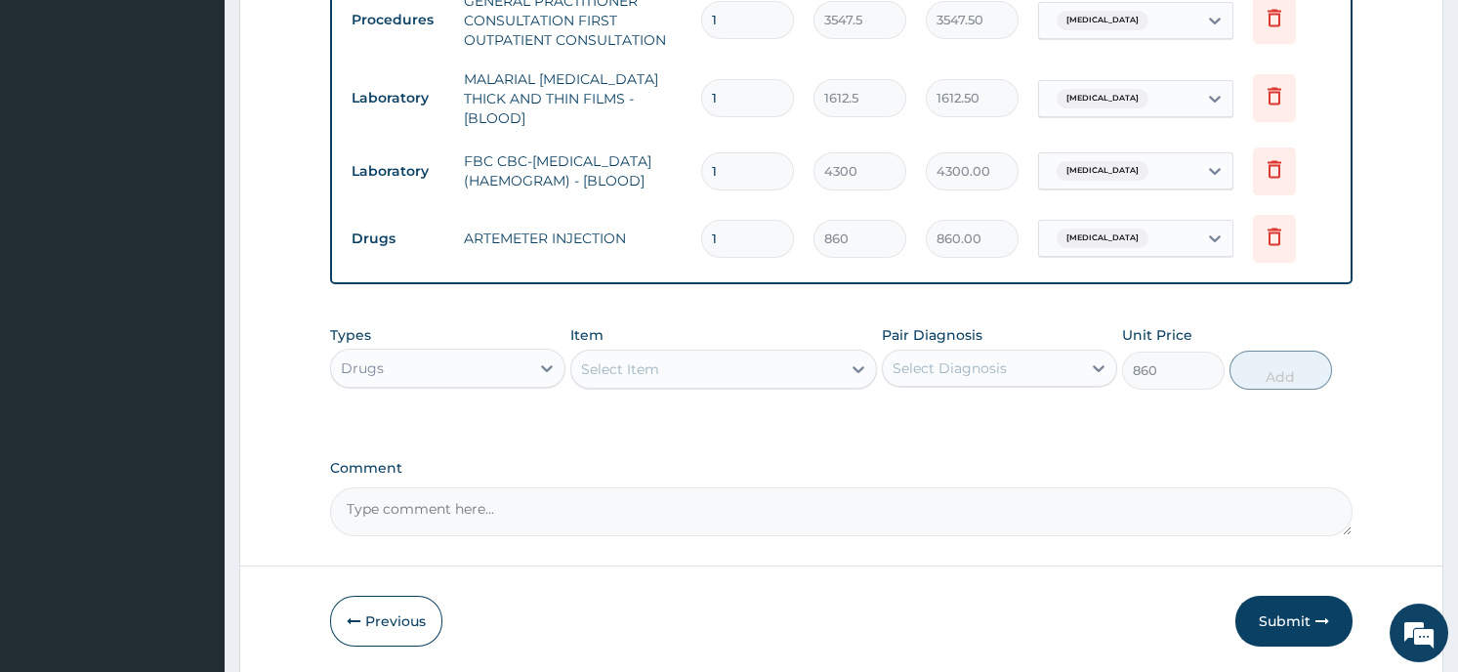
type input "0"
type input "0.00"
type input "6"
type input "5160.00"
type input "6"
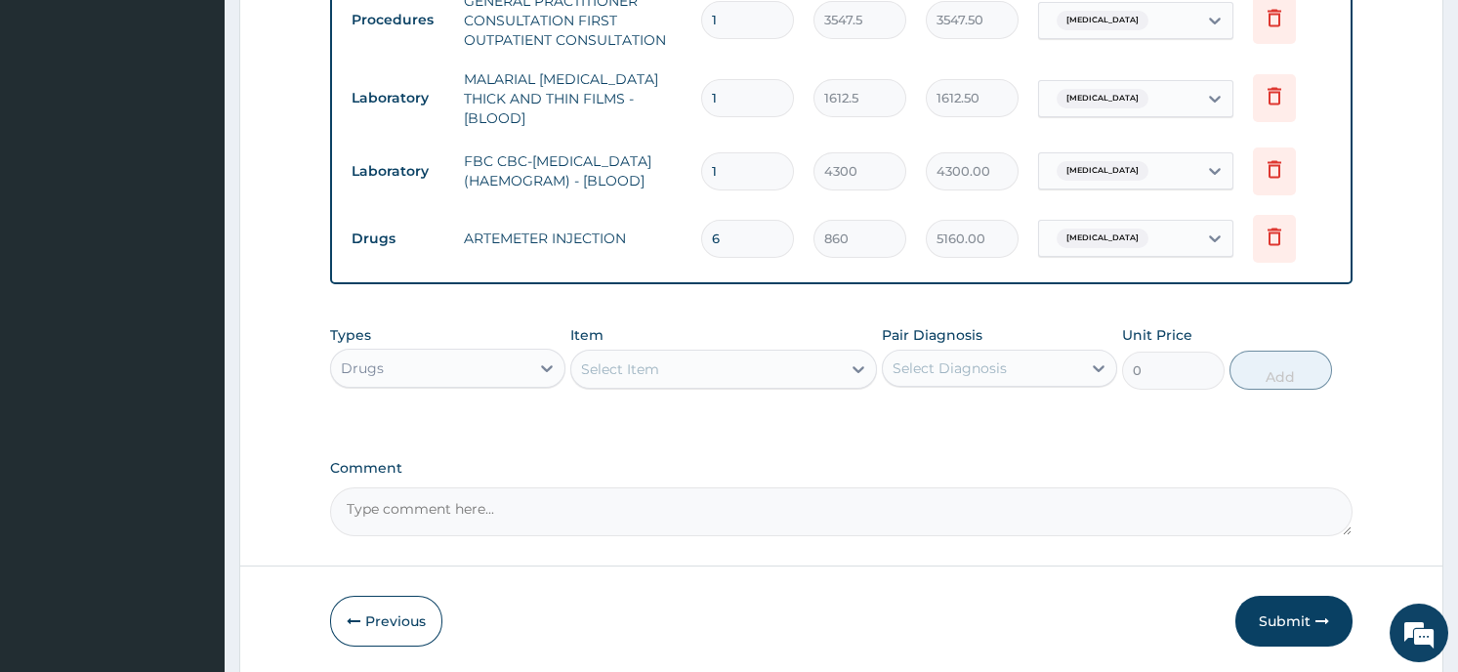
click at [797, 376] on div "Select Item" at bounding box center [706, 369] width 270 height 31
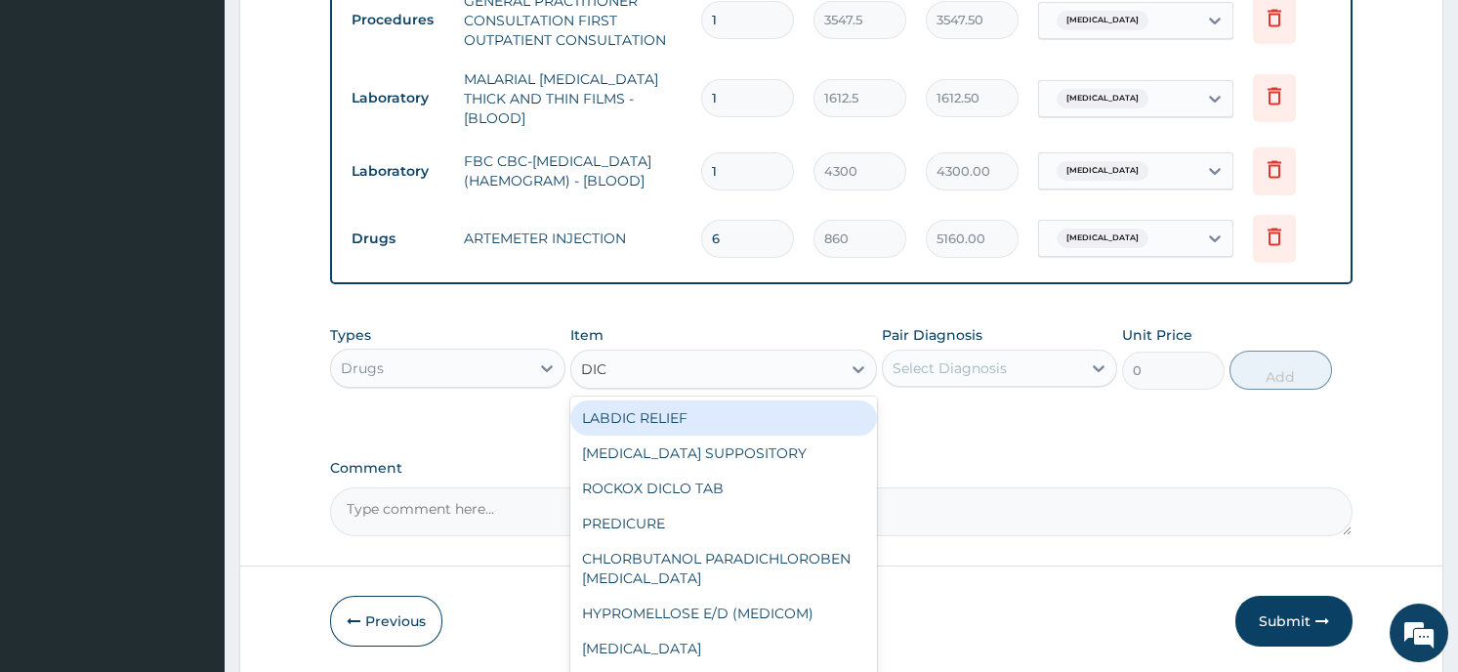
type input "DICL"
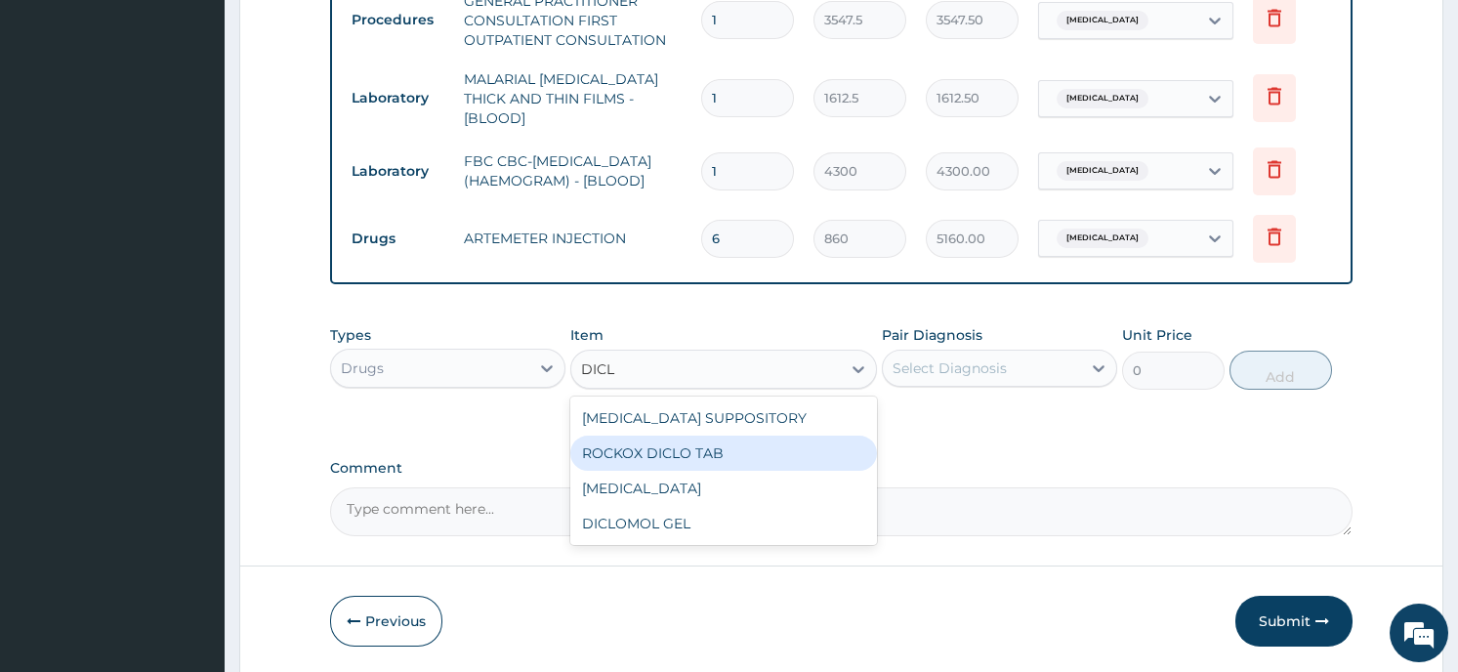
click at [766, 445] on div "ROCKOX DICLO TAB" at bounding box center [723, 453] width 307 height 35
type input "75.25"
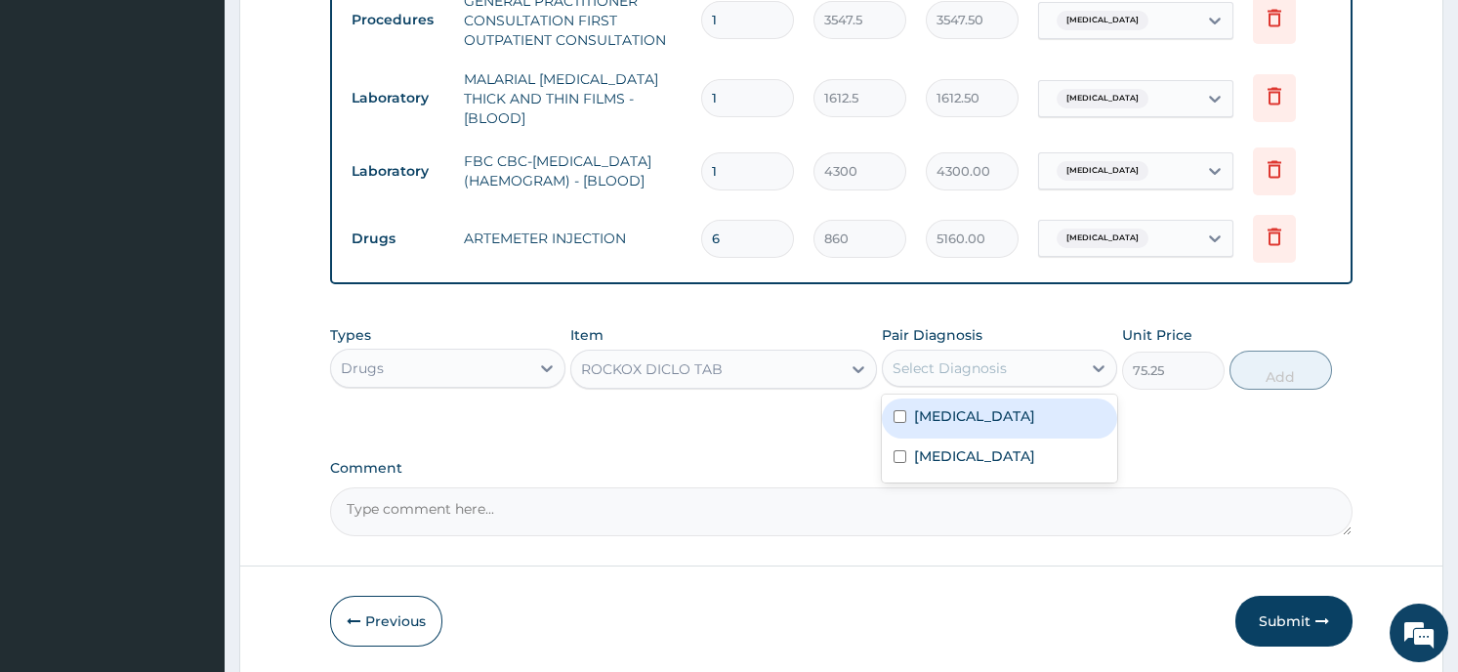
click at [1022, 380] on div "Select Diagnosis" at bounding box center [982, 368] width 198 height 31
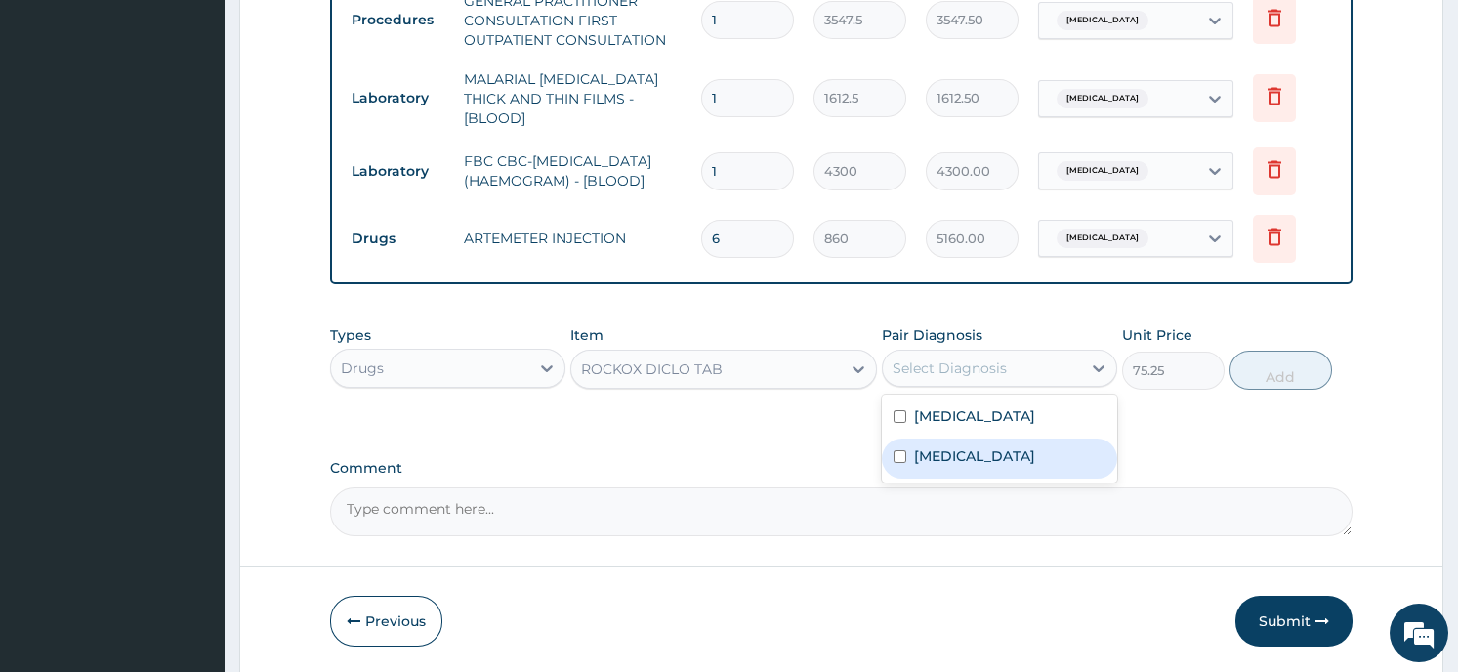
click at [1001, 451] on div "Sepsis" at bounding box center [999, 458] width 235 height 40
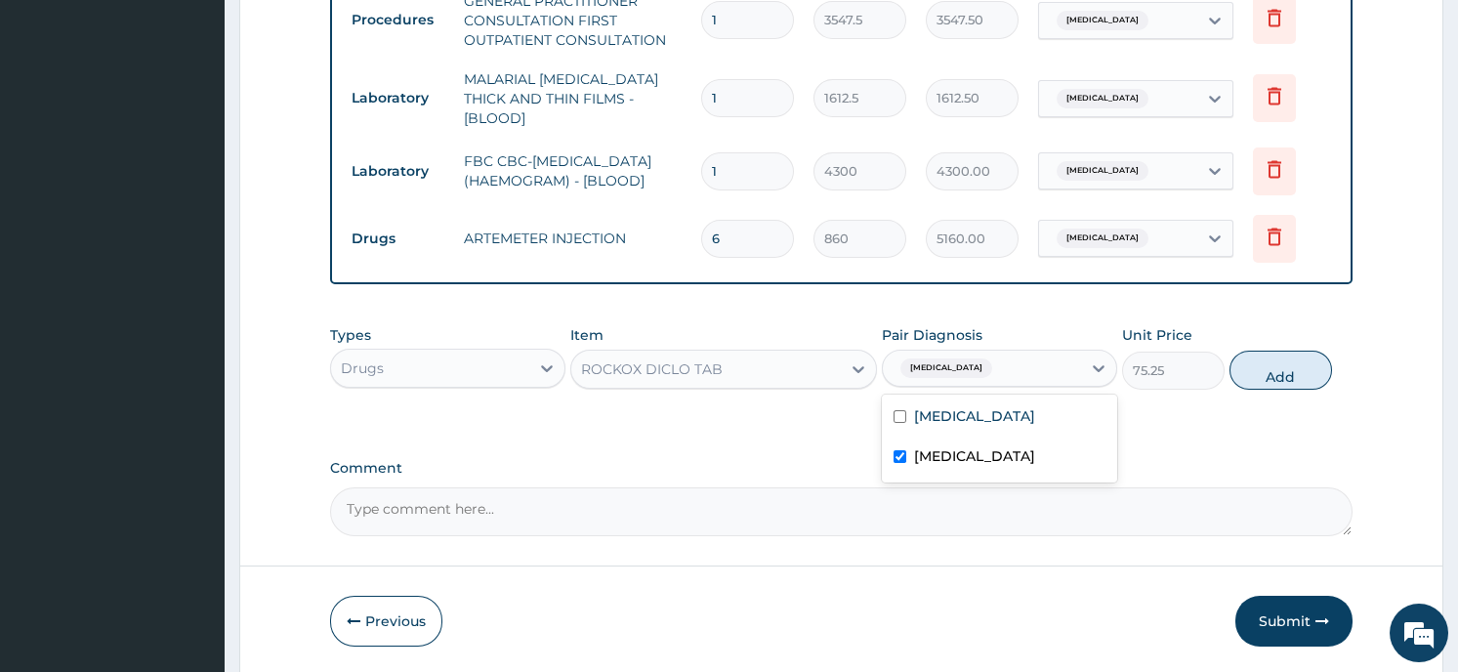
checkbox input "true"
click at [1279, 371] on button "Add" at bounding box center [1280, 370] width 103 height 39
type input "0"
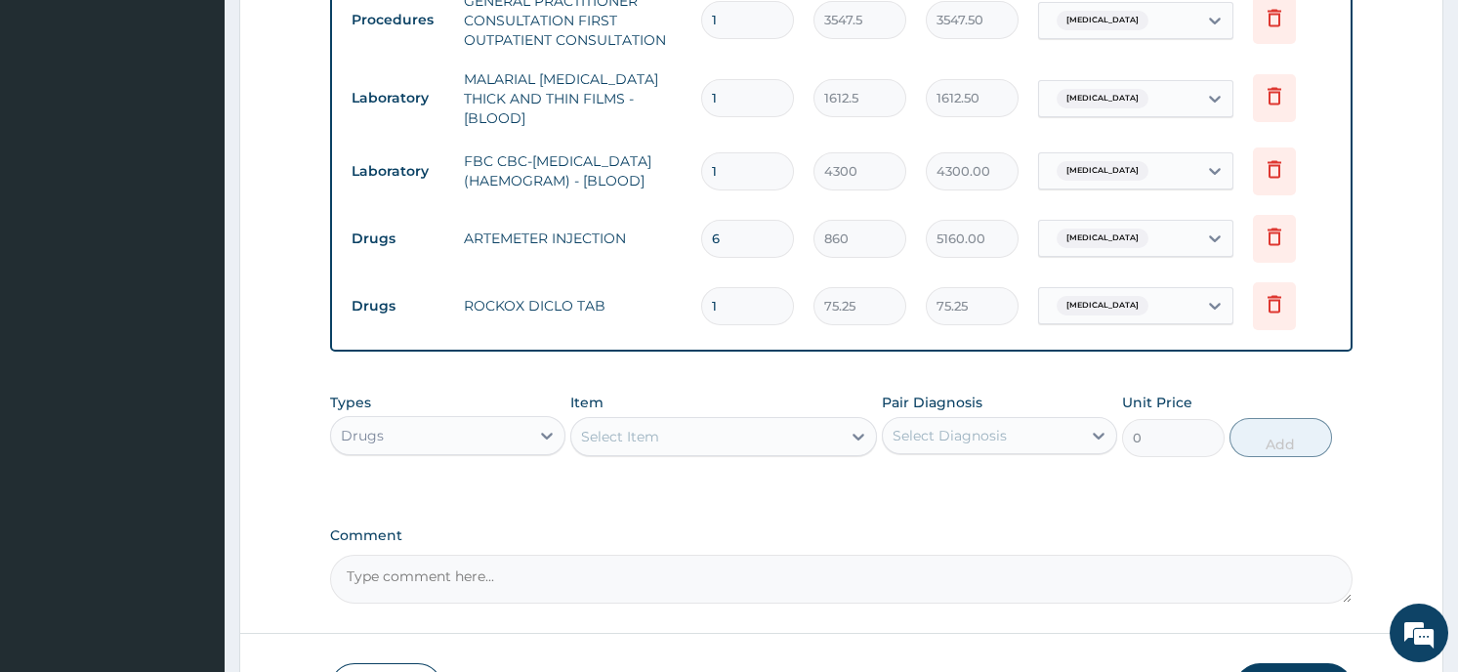
type input "10"
type input "752.50"
type input "10"
click at [766, 442] on div "Select Item" at bounding box center [706, 436] width 270 height 31
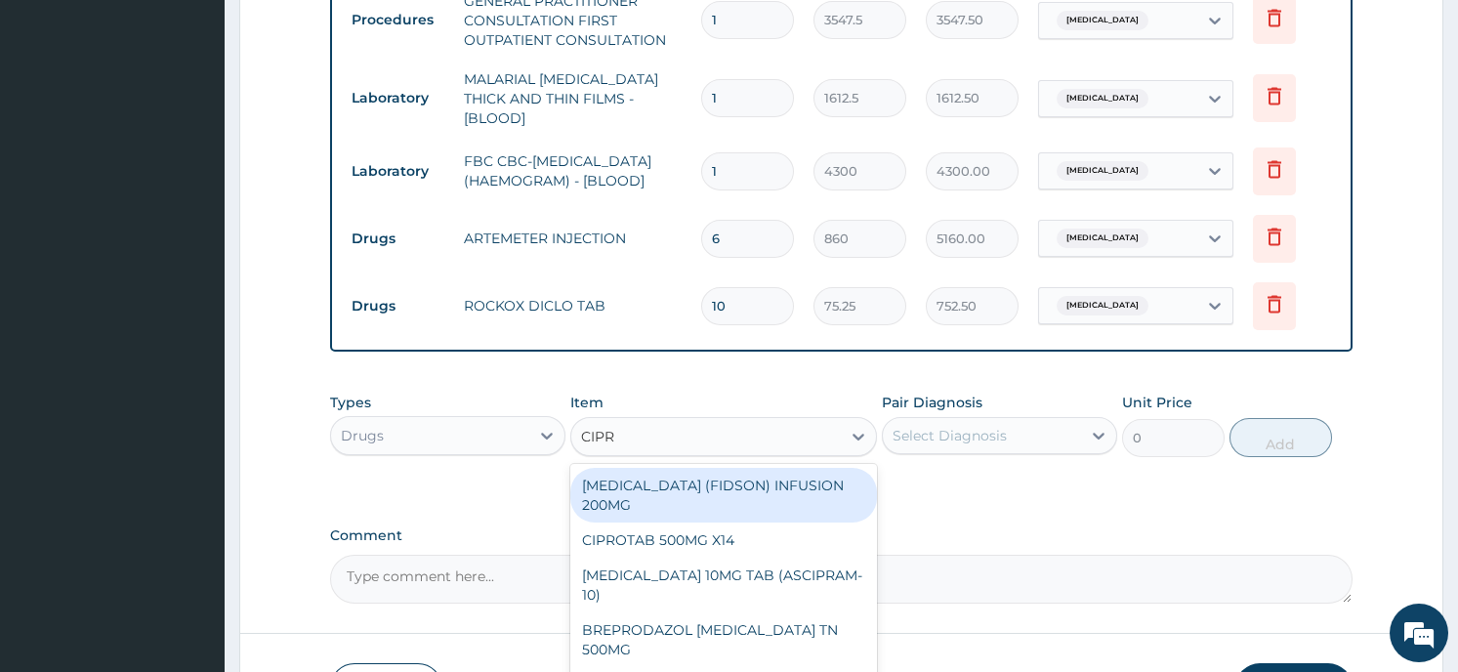
type input "CIPRO"
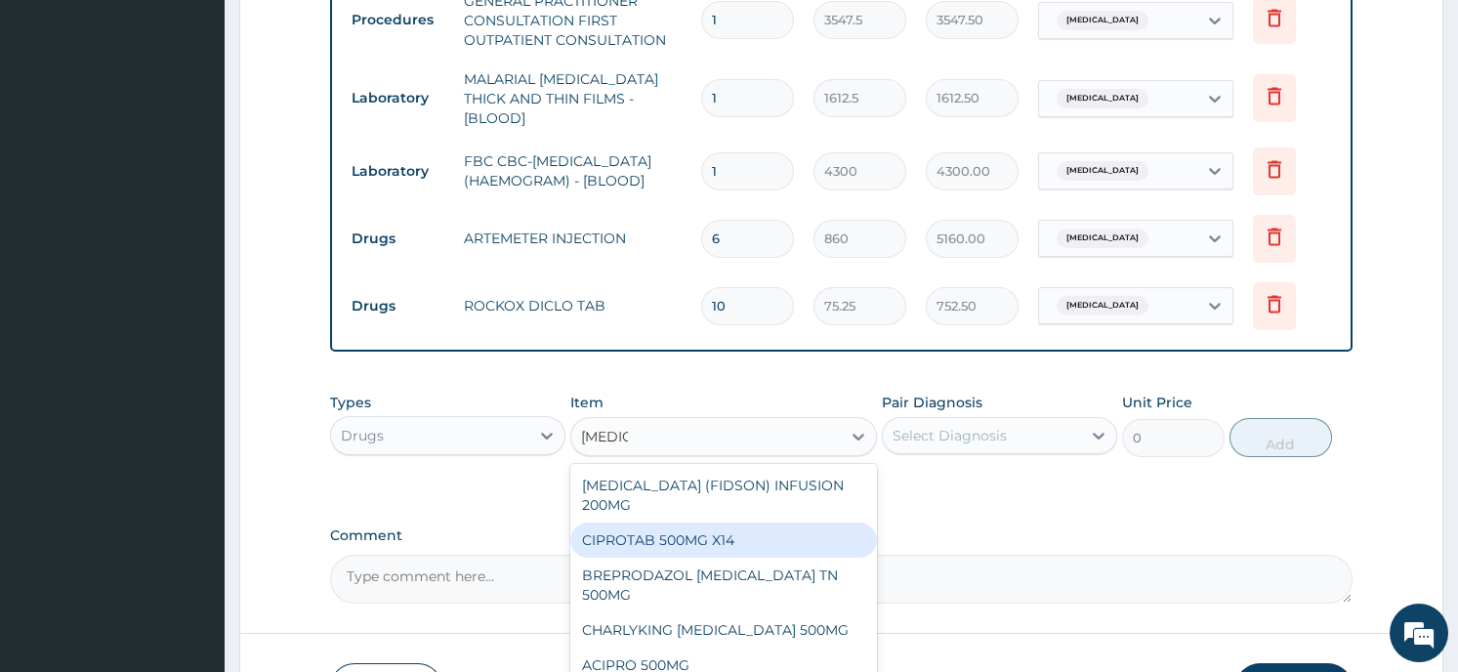
click at [695, 524] on div "CIPROTAB 500MG X14" at bounding box center [723, 539] width 307 height 35
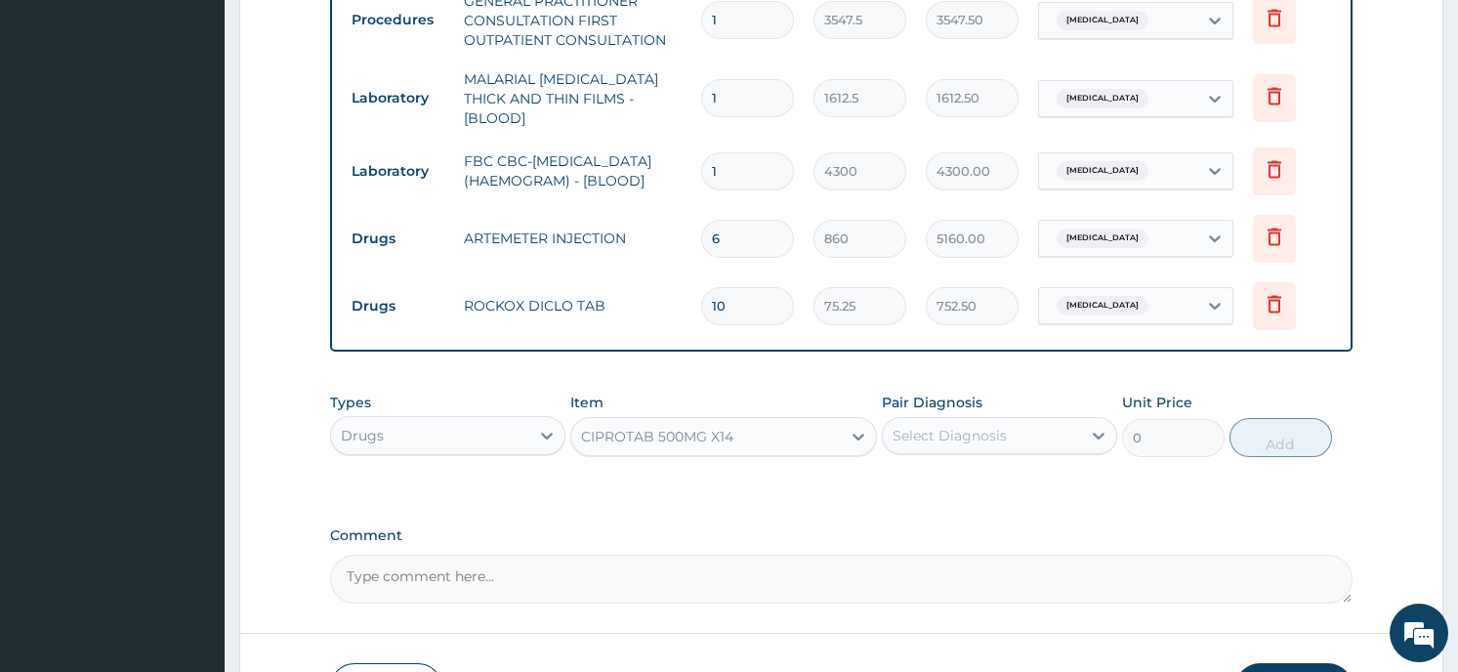
type input "290.25"
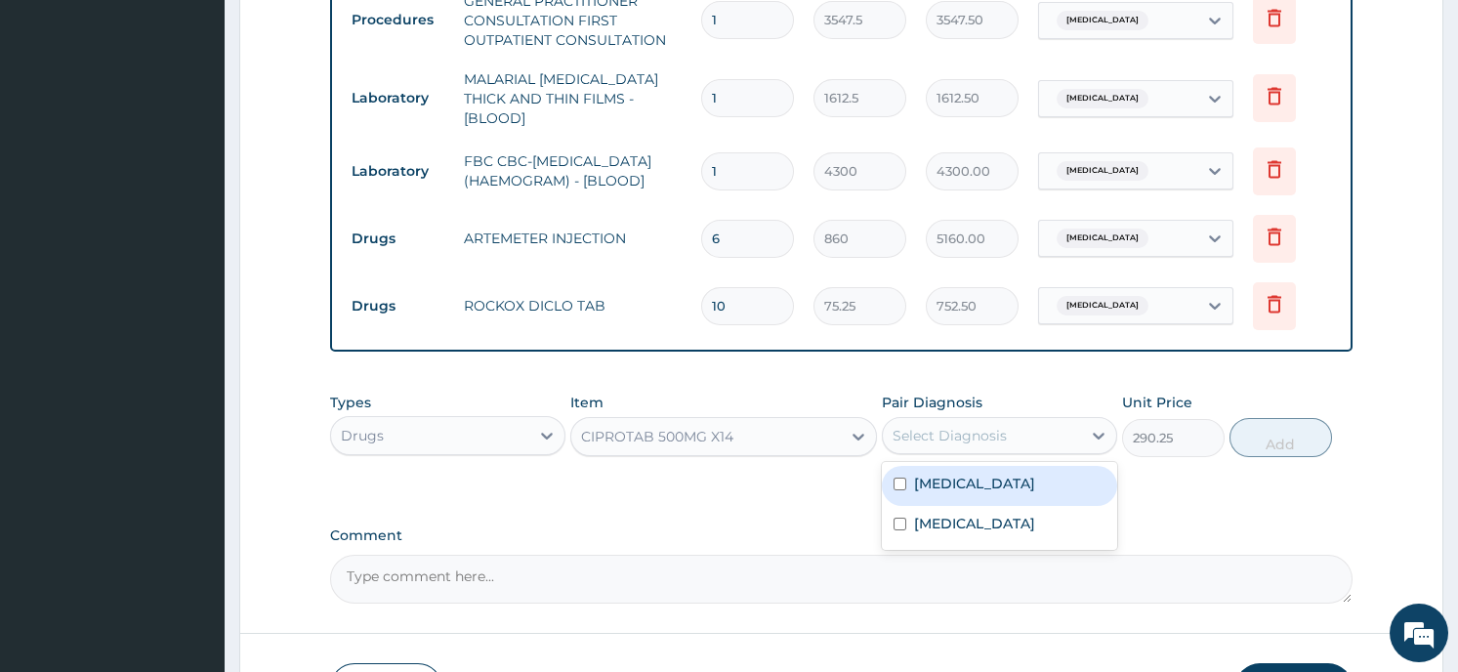
click at [1053, 420] on div "Select Diagnosis" at bounding box center [982, 435] width 198 height 31
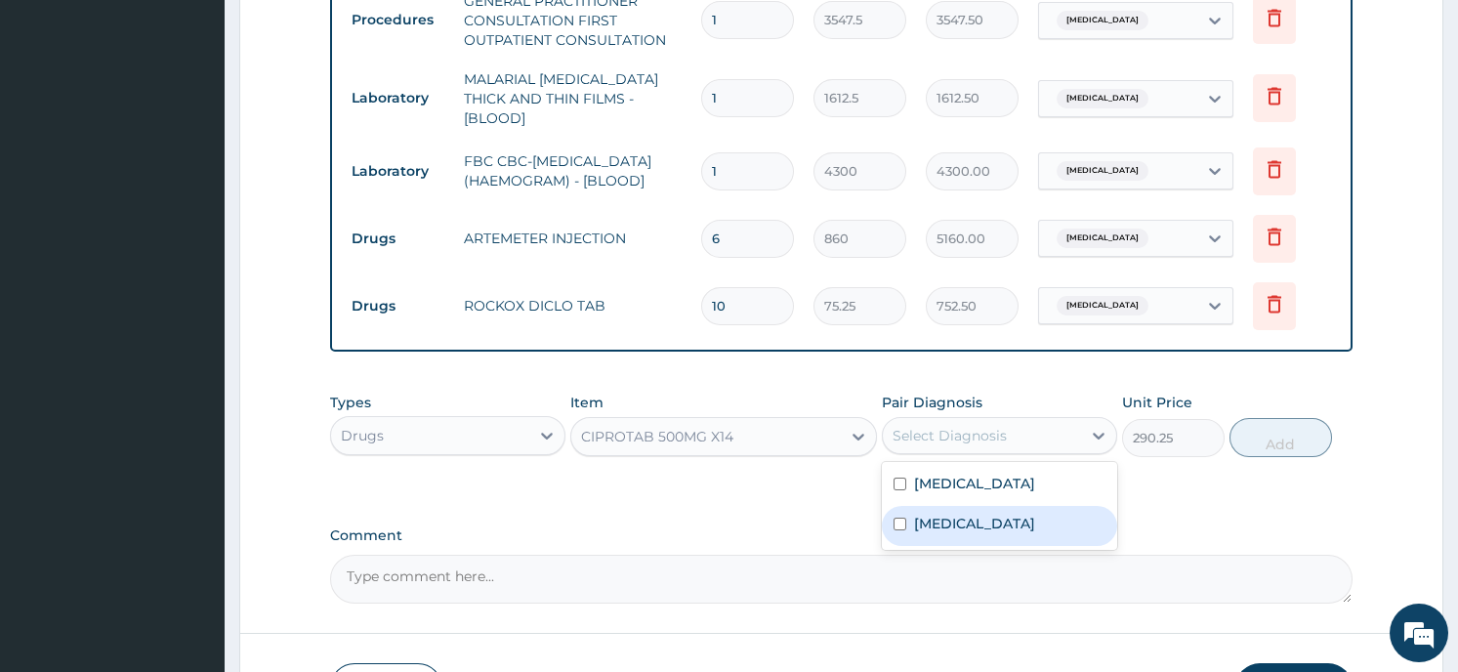
click at [1010, 522] on div "Sepsis" at bounding box center [999, 526] width 235 height 40
checkbox input "true"
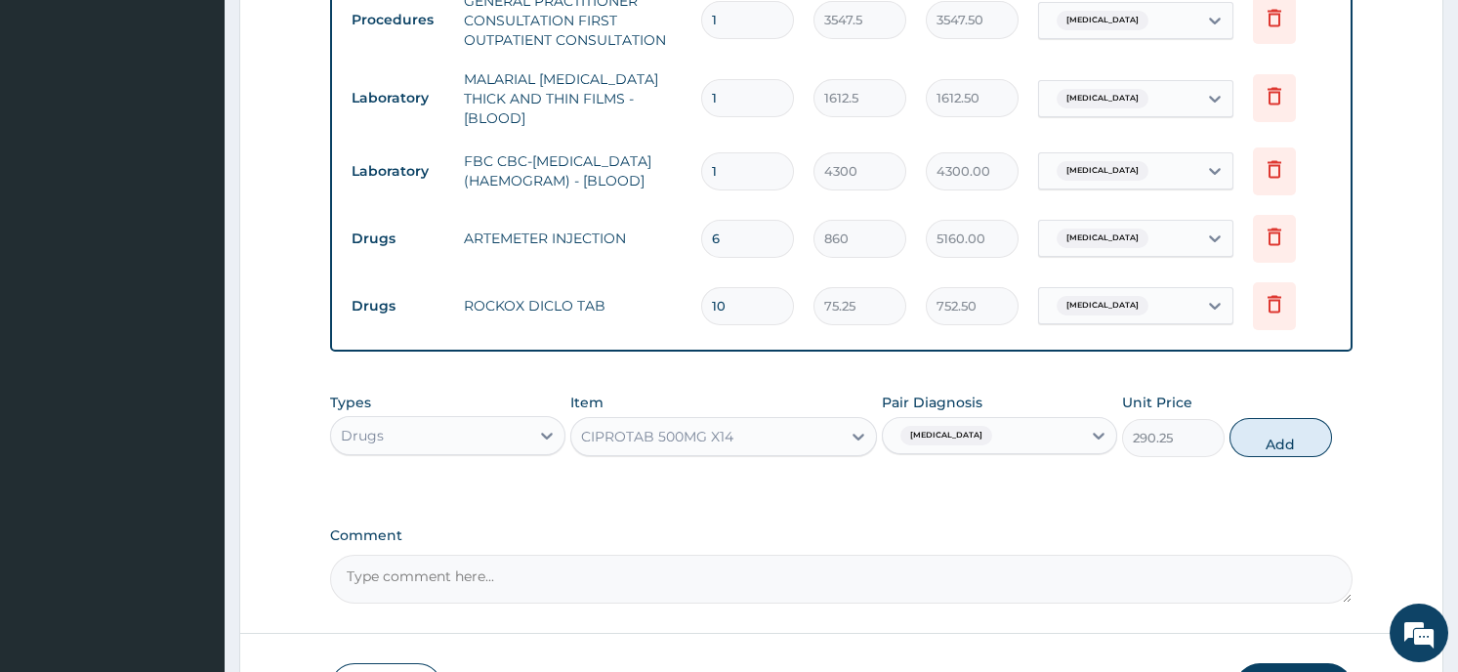
click at [1276, 437] on button "Add" at bounding box center [1280, 437] width 103 height 39
type input "0"
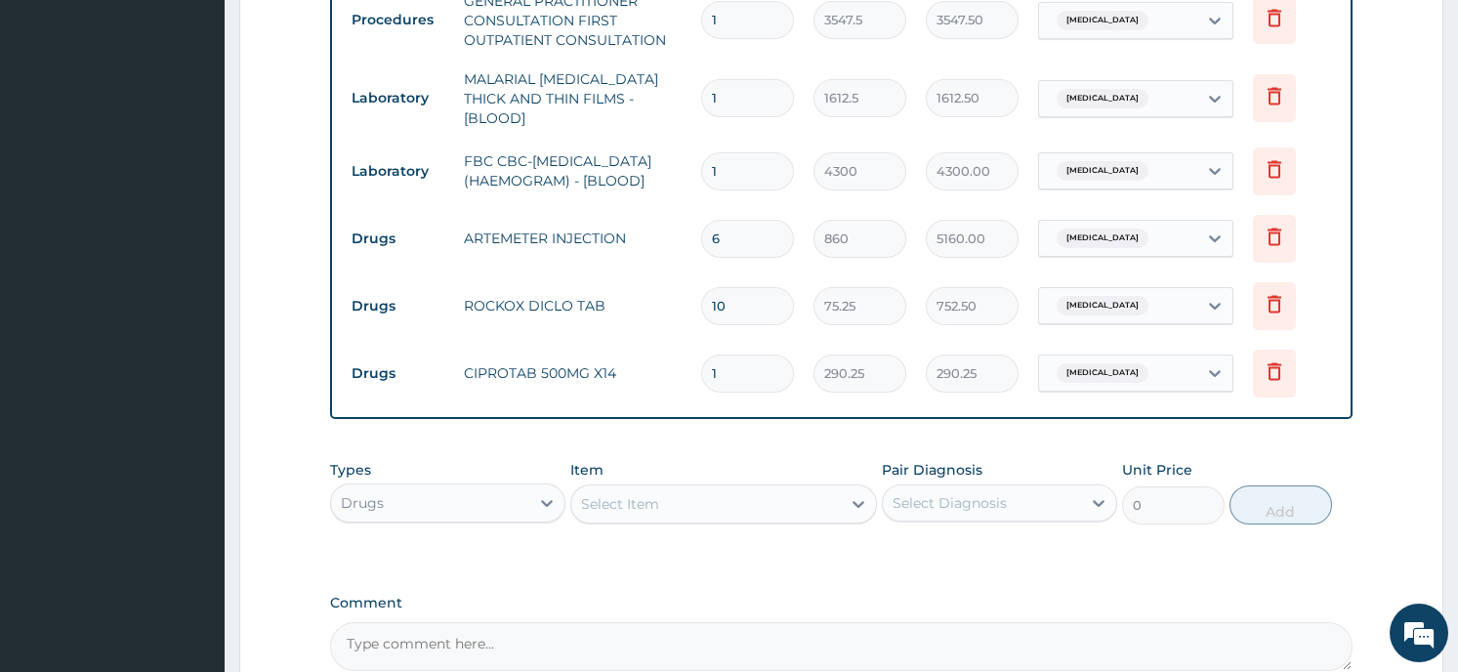
type input "10"
type input "2902.50"
type input "10"
click at [717, 509] on div "Select Item" at bounding box center [706, 503] width 270 height 31
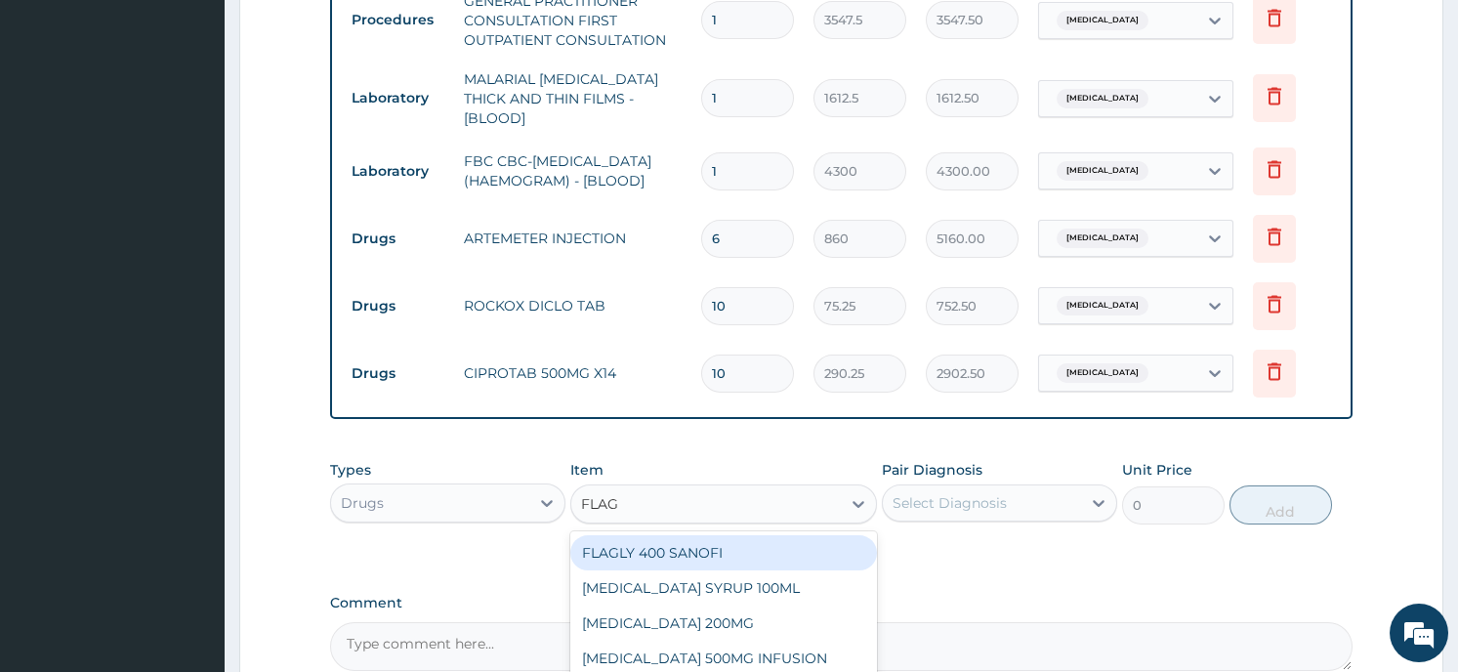
type input "FLAGY"
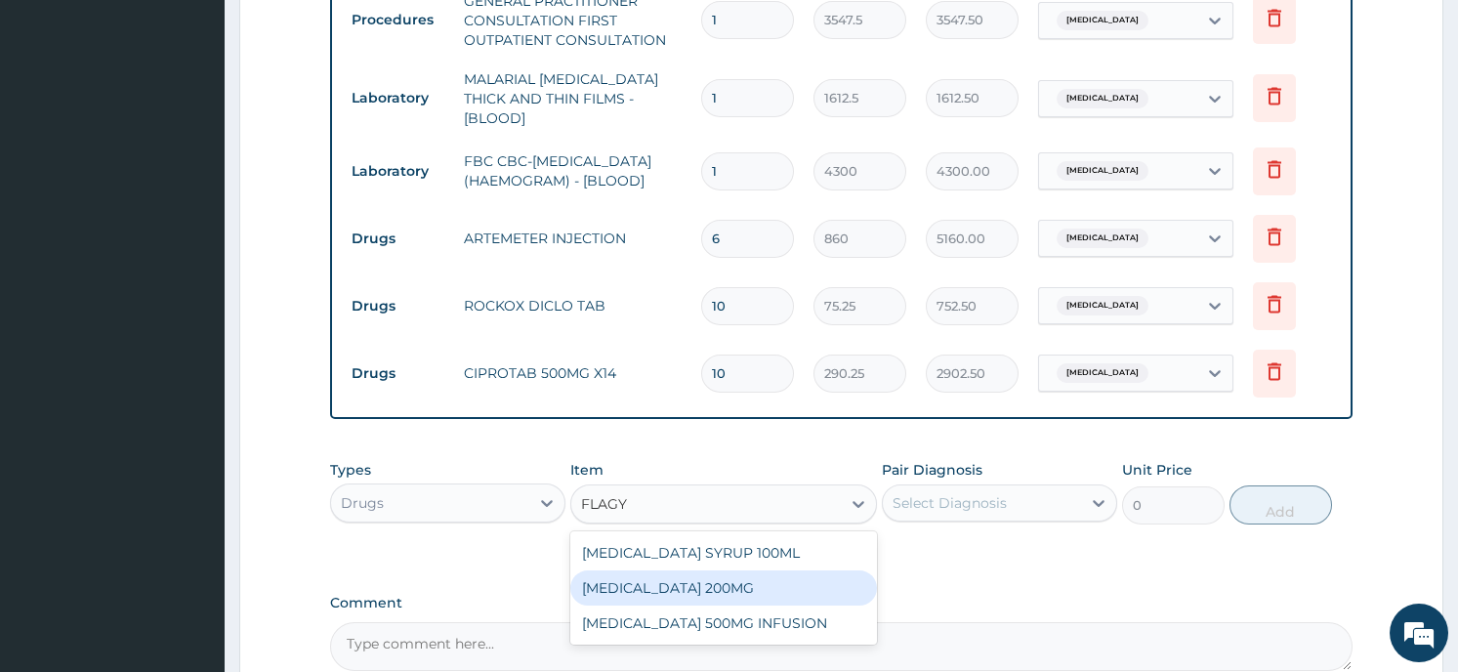
click at [712, 576] on div "FLAGYL 200MG" at bounding box center [723, 587] width 307 height 35
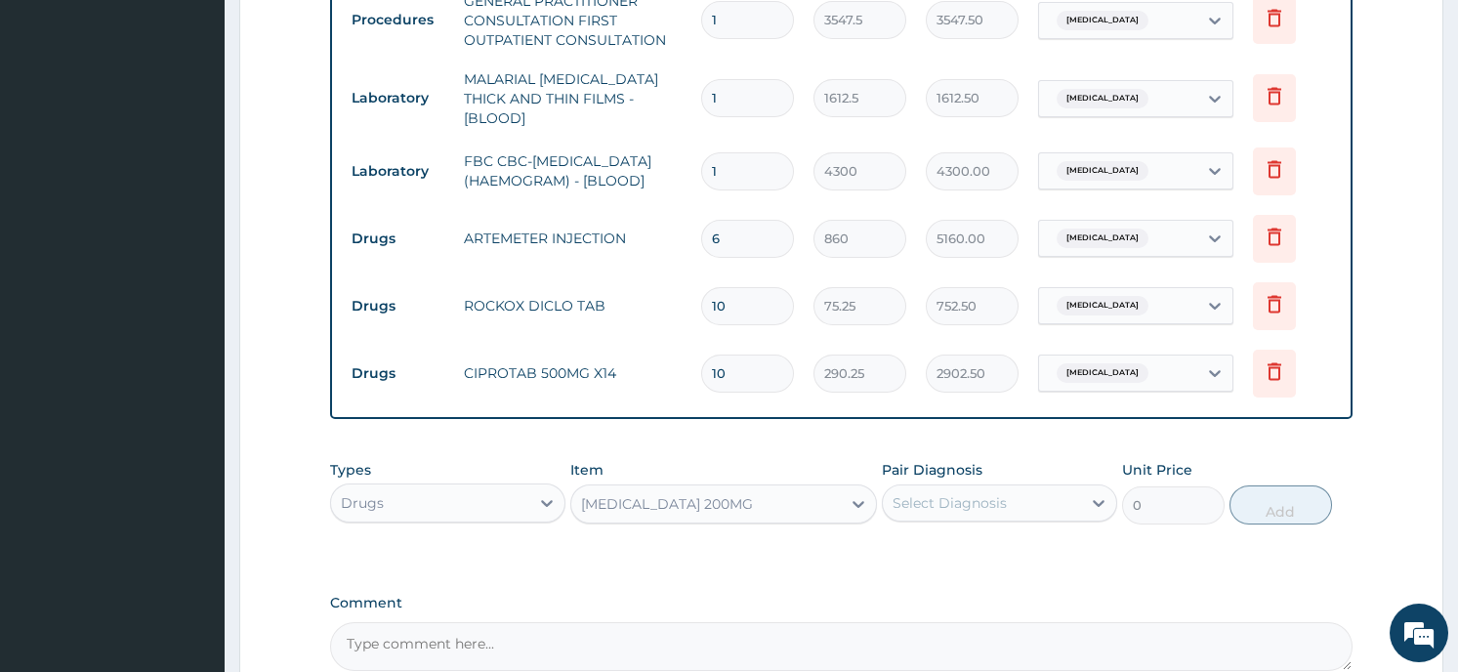
type input "43"
click at [1045, 494] on div "Select Diagnosis" at bounding box center [982, 502] width 198 height 31
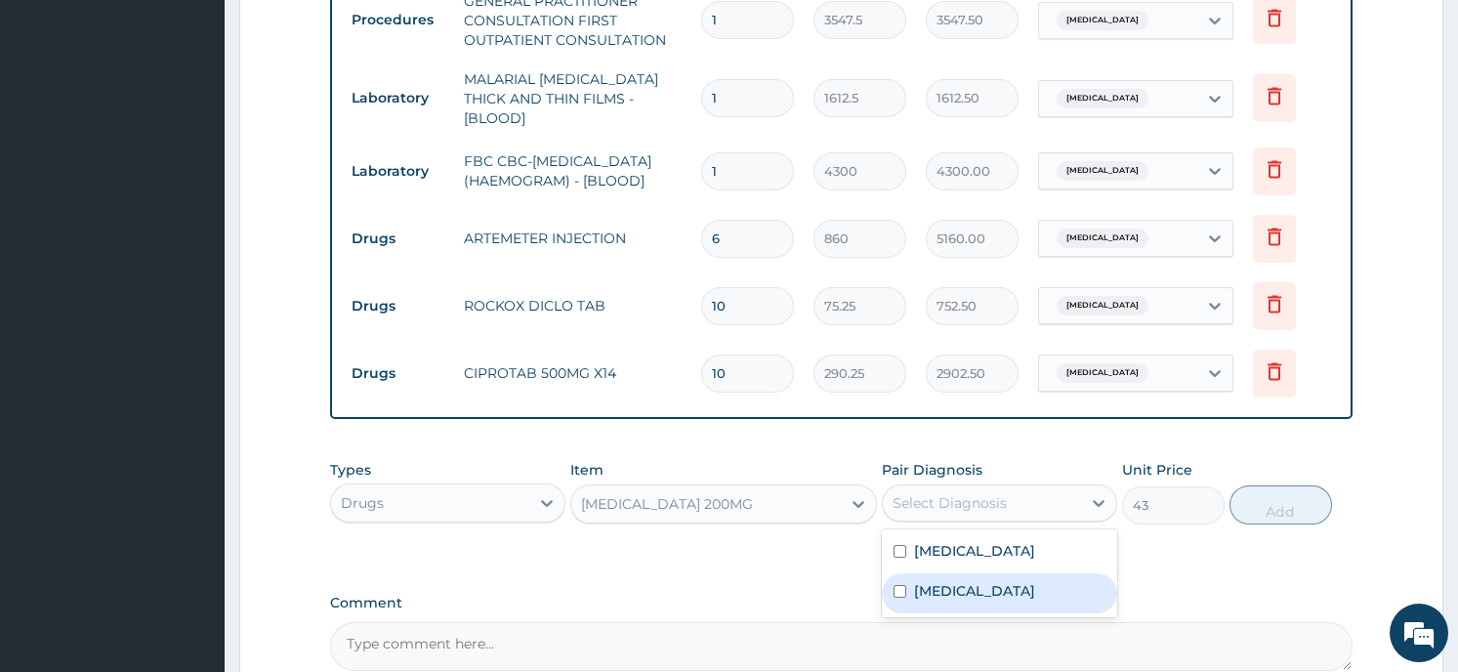
click at [1032, 591] on div "Sepsis" at bounding box center [999, 593] width 235 height 40
checkbox input "true"
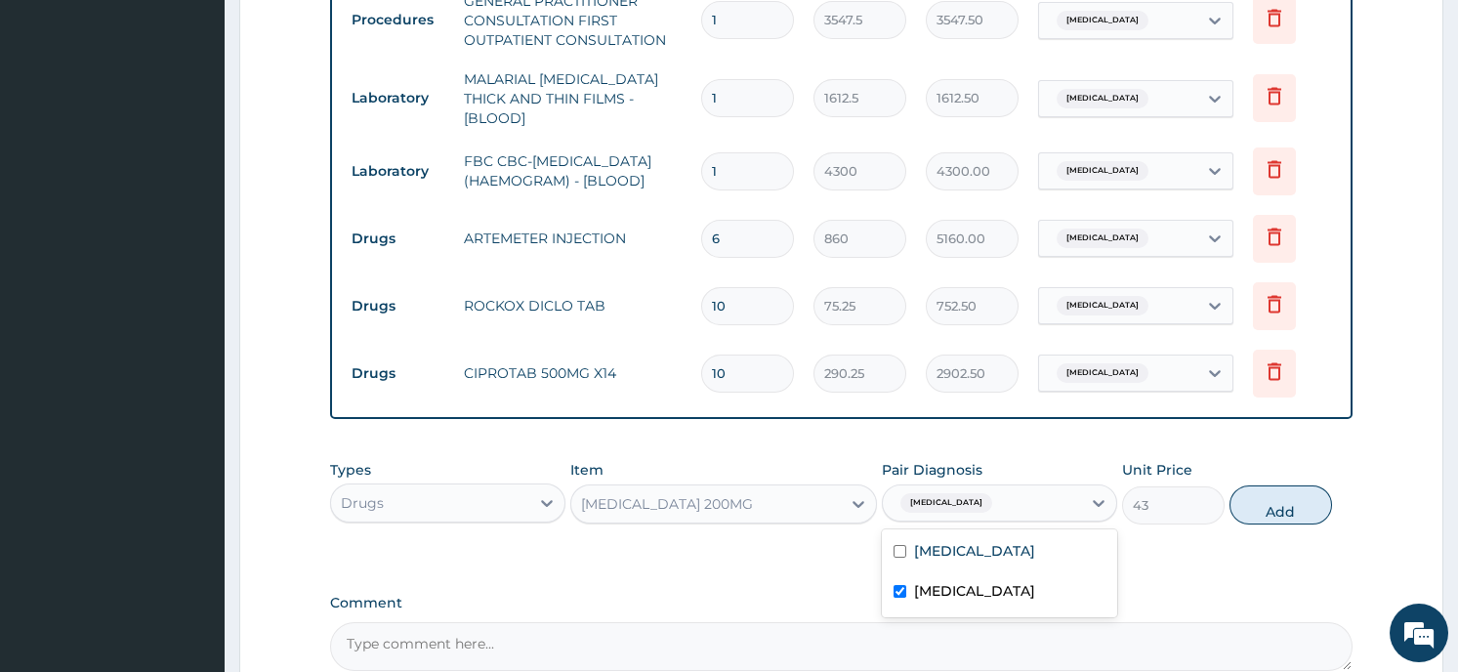
click at [1270, 511] on button "Add" at bounding box center [1280, 504] width 103 height 39
type input "0"
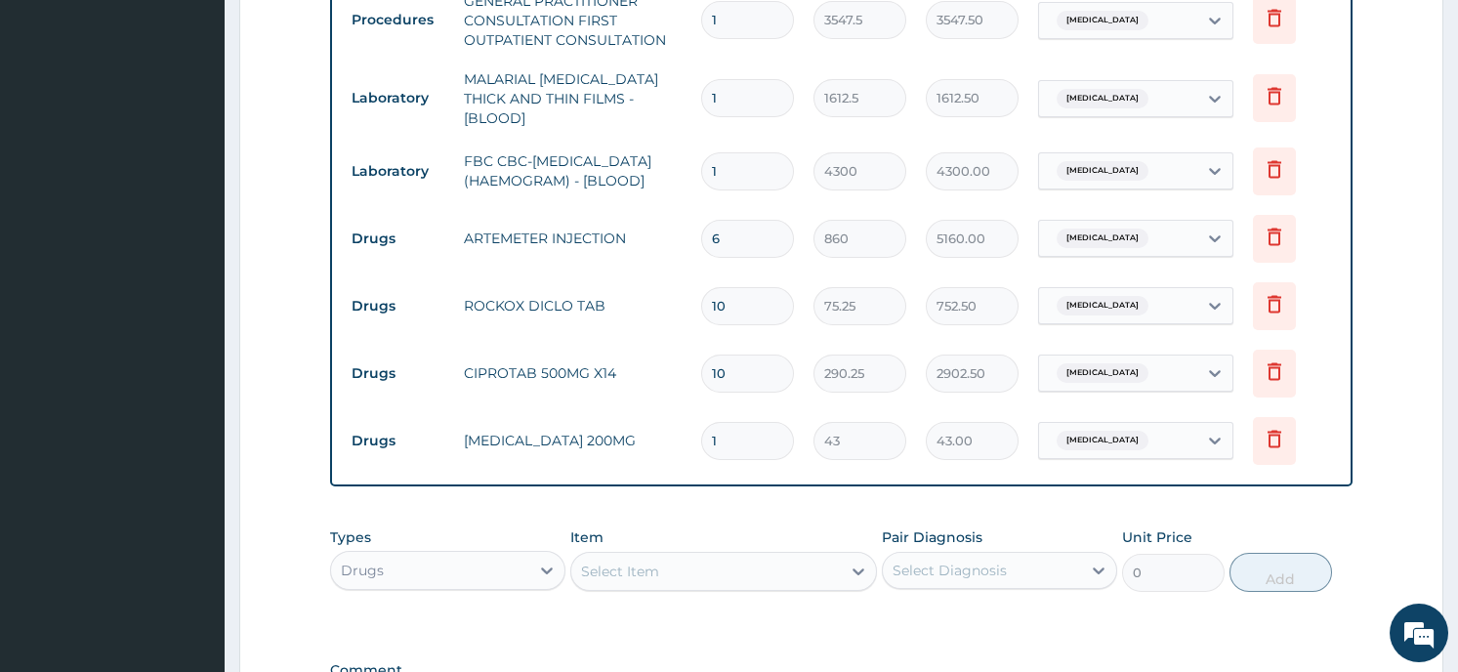
type input "0.00"
type input "3"
type input "129.00"
type input "30"
type input "1290.00"
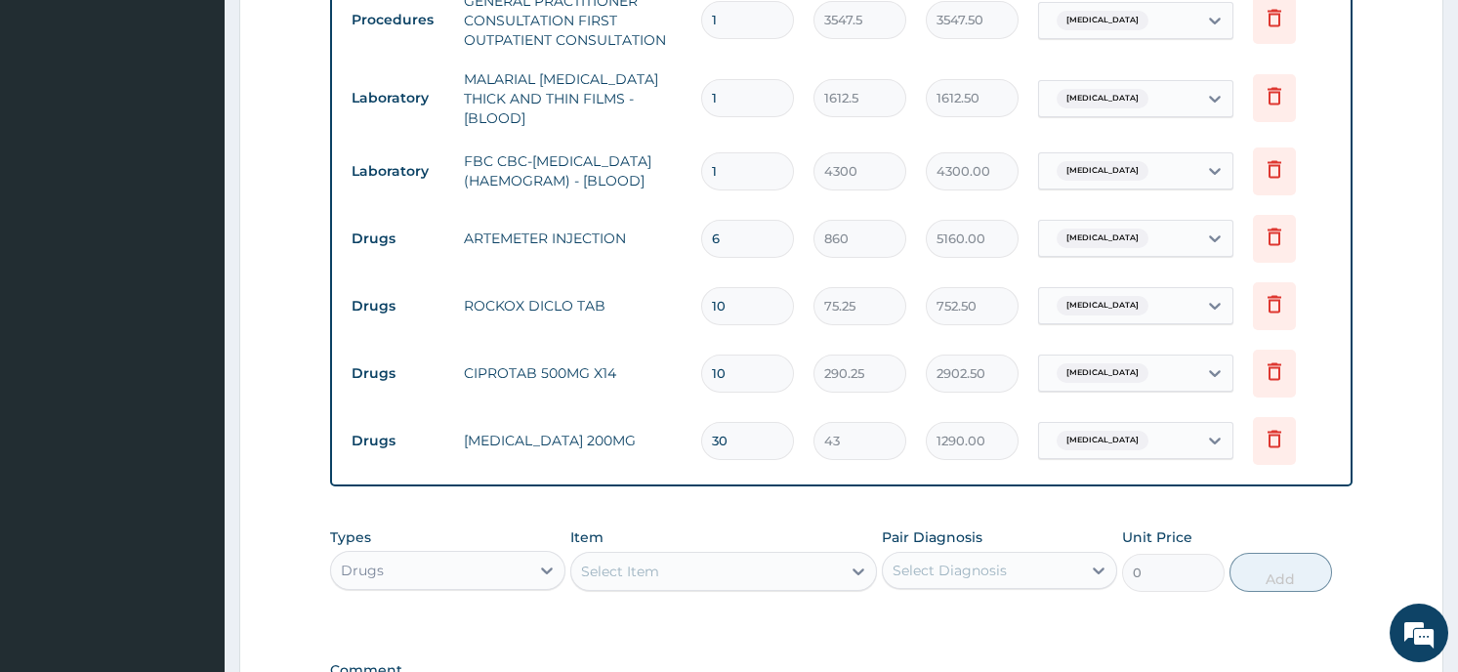
type input "30"
click at [665, 563] on div "Select Item" at bounding box center [706, 571] width 270 height 31
click at [1377, 461] on form "Step 2 of 2 PA Code / Prescription Code Enter Code(Secondary Care Only) Encount…" at bounding box center [841, 92] width 1204 height 1572
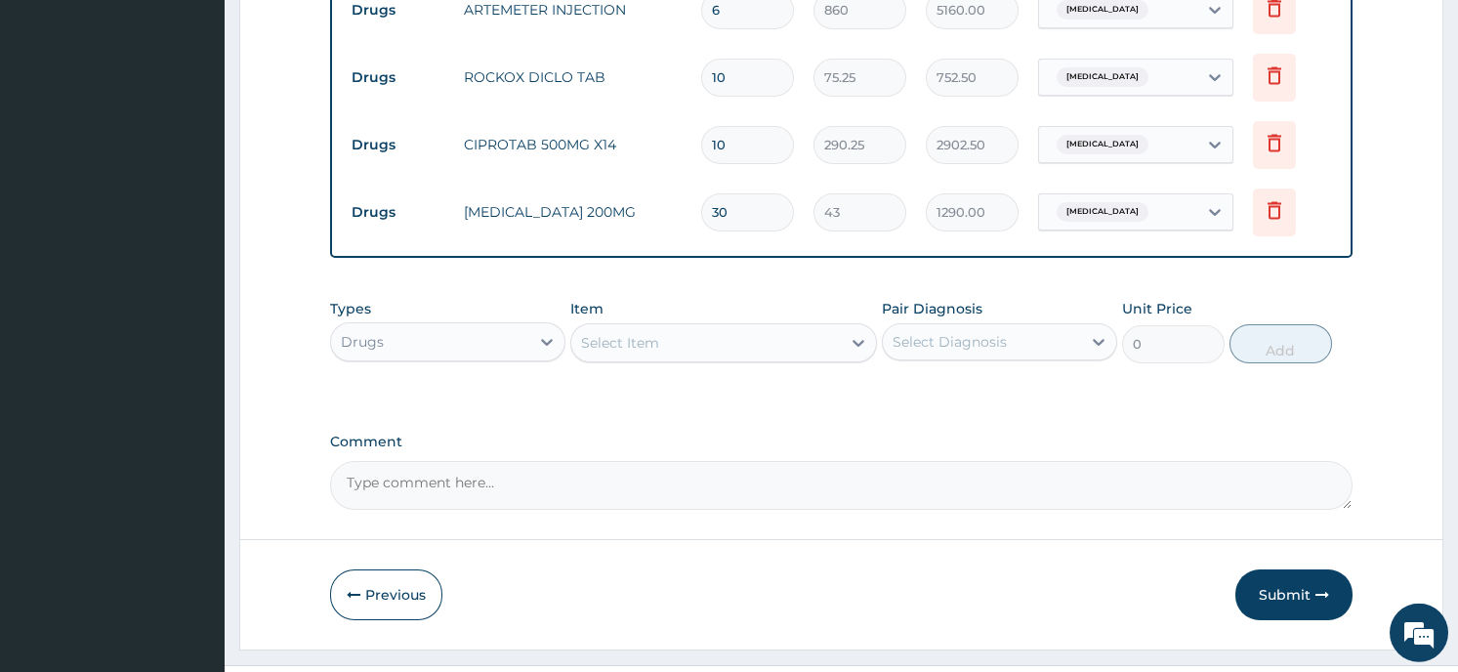
scroll to position [1067, 0]
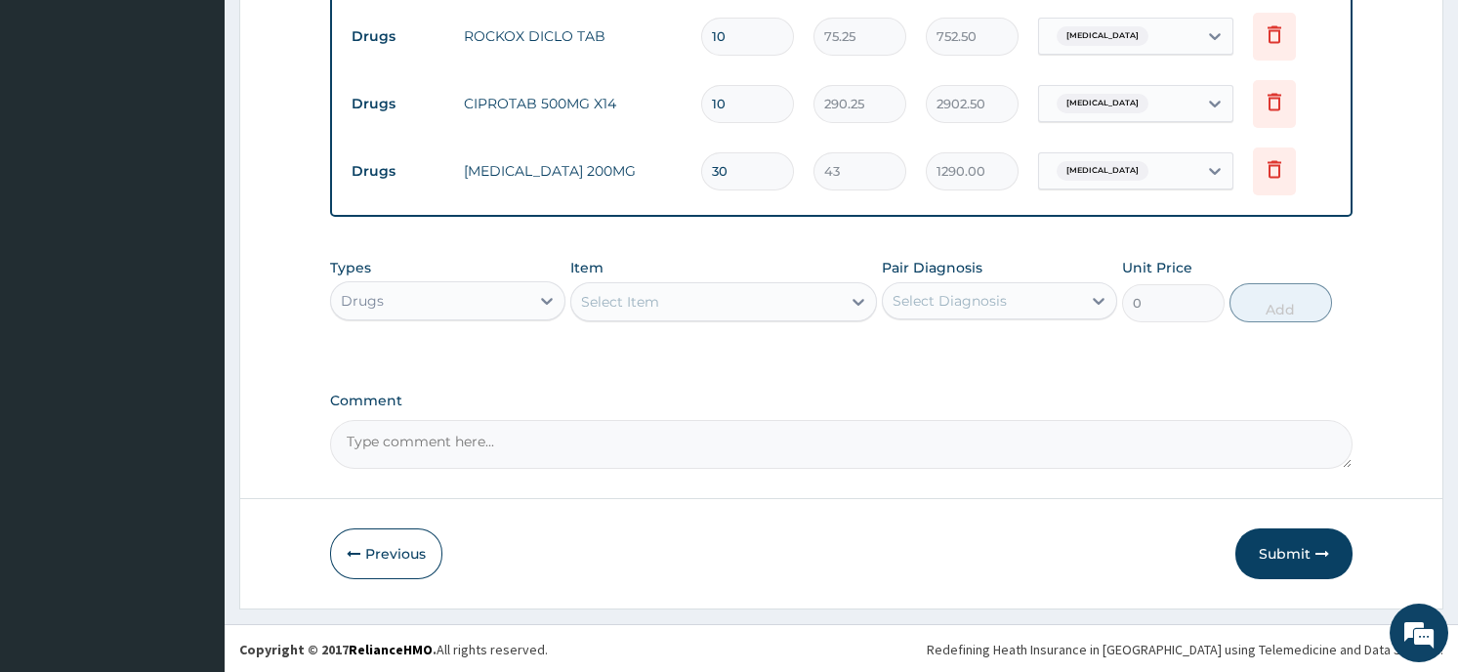
click at [1266, 557] on button "Submit" at bounding box center [1293, 553] width 117 height 51
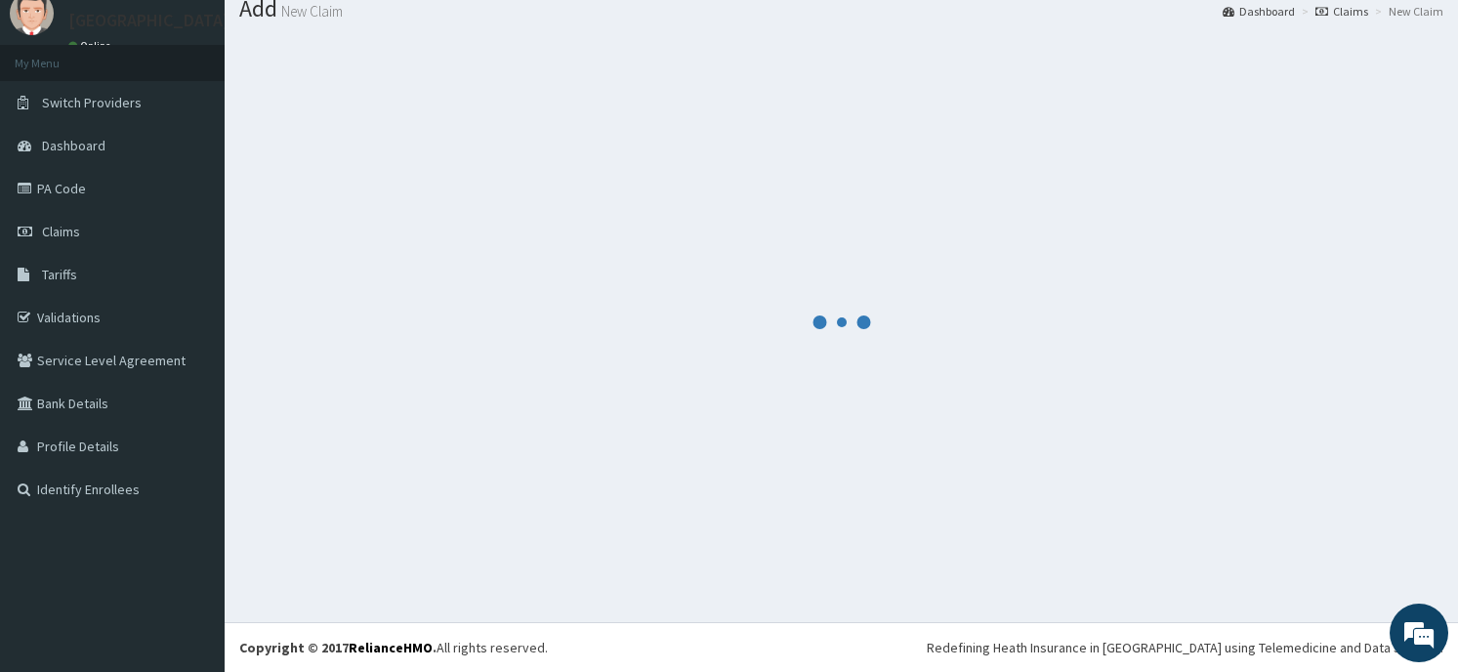
scroll to position [67, 0]
